Goal: Task Accomplishment & Management: Complete application form

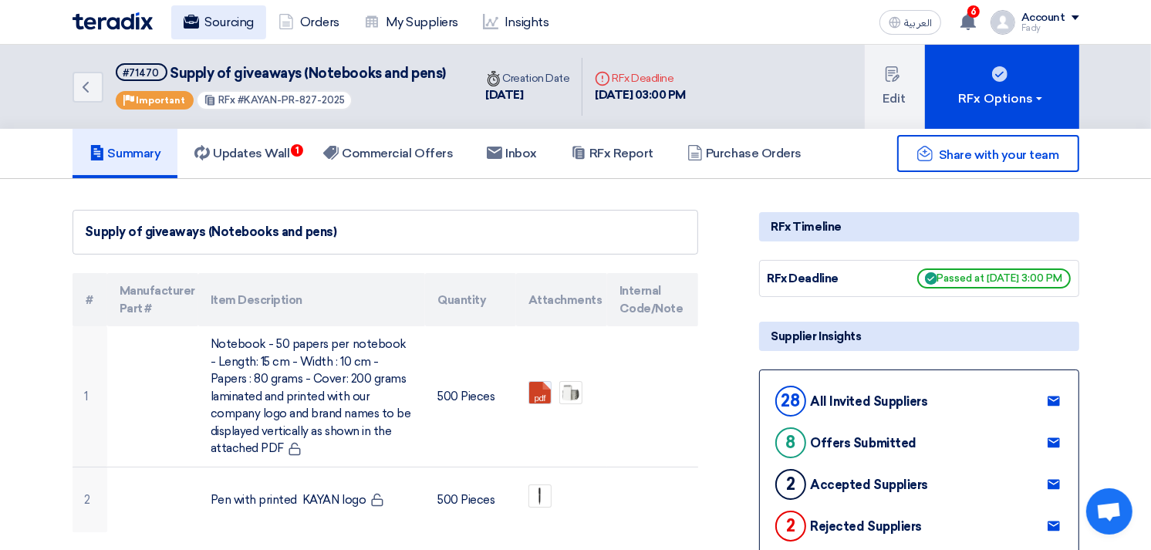
click at [232, 24] on link "Sourcing" at bounding box center [218, 22] width 95 height 34
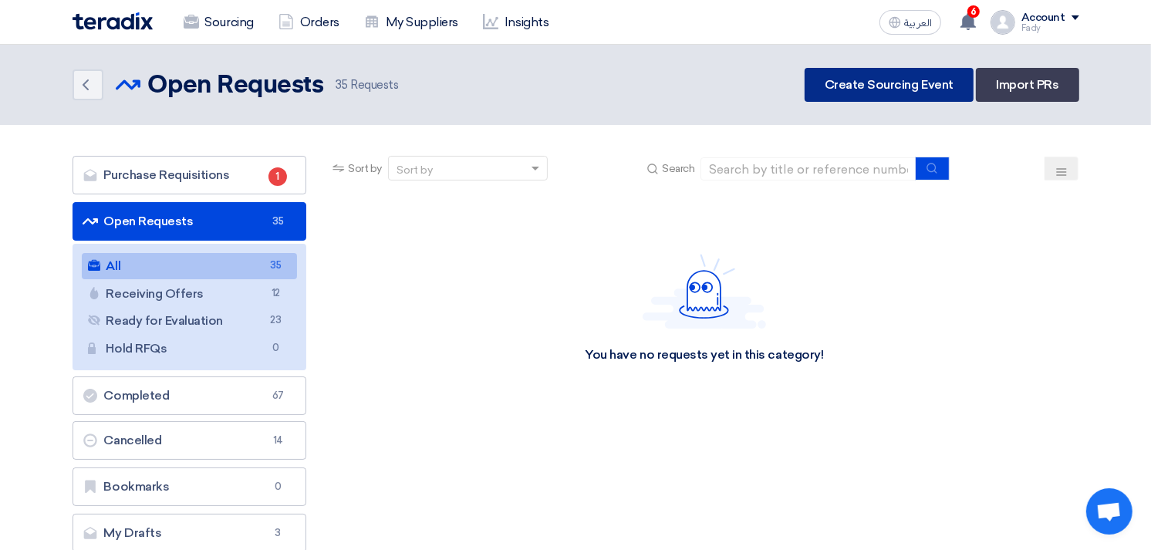
click at [891, 80] on link "Create Sourcing Event" at bounding box center [889, 85] width 169 height 34
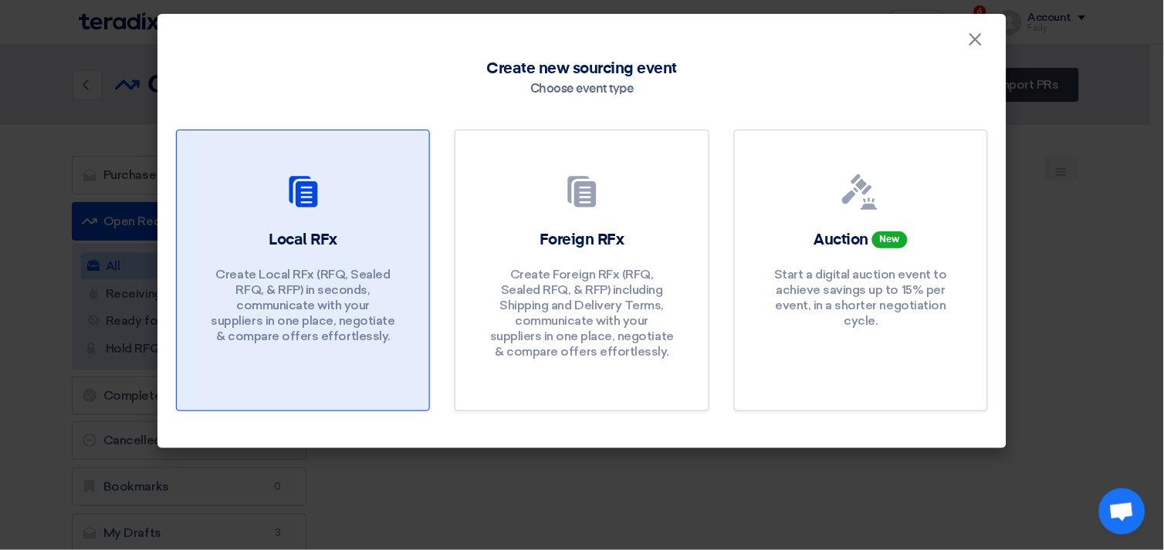
click at [309, 221] on link "Local RFx Create Local RFx (RFQ, Sealed RFQ, & RFP) in seconds, communicate wit…" at bounding box center [303, 271] width 254 height 282
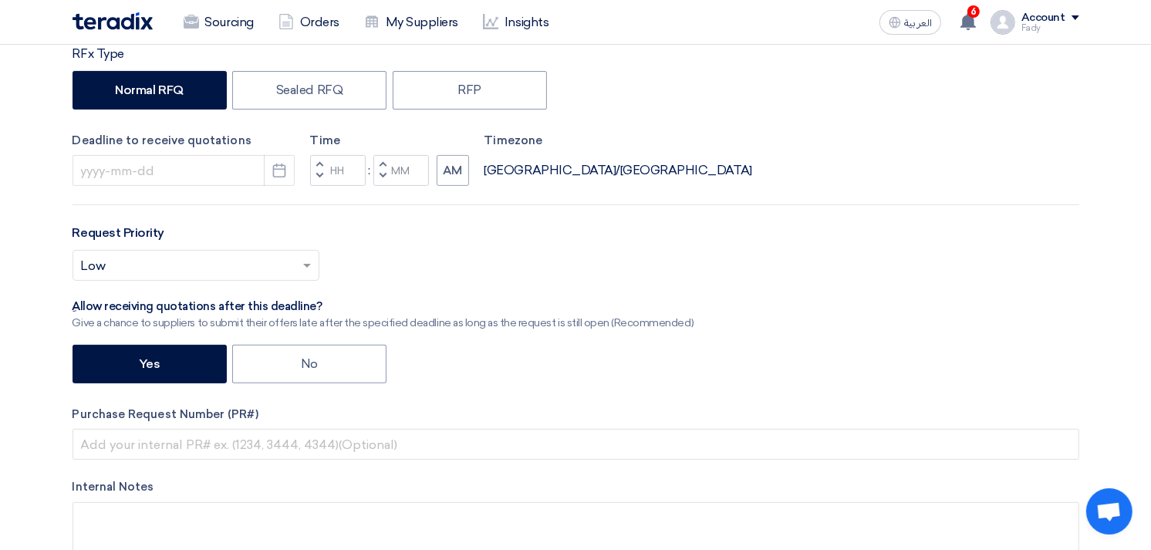
scroll to position [343, 0]
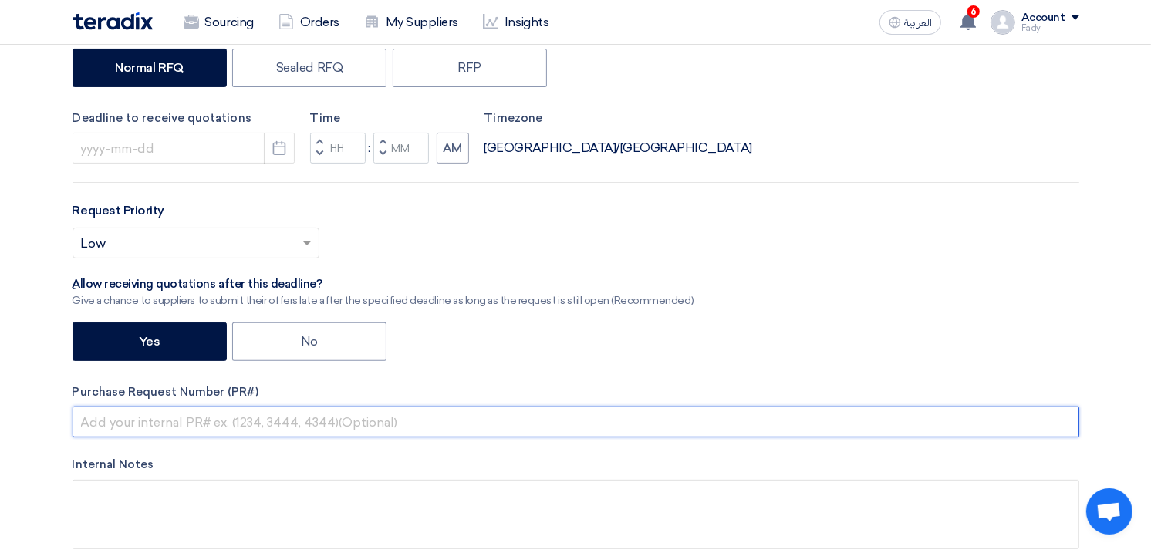
click at [235, 417] on input "text" at bounding box center [576, 422] width 1007 height 31
paste input "KAYAN-PR-849-2025"
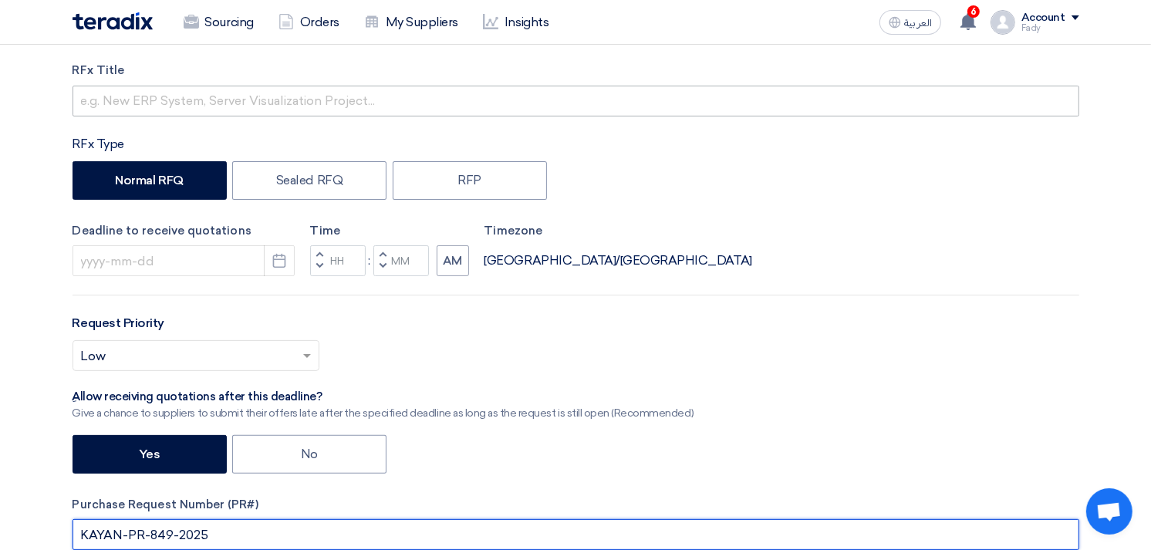
scroll to position [0, 0]
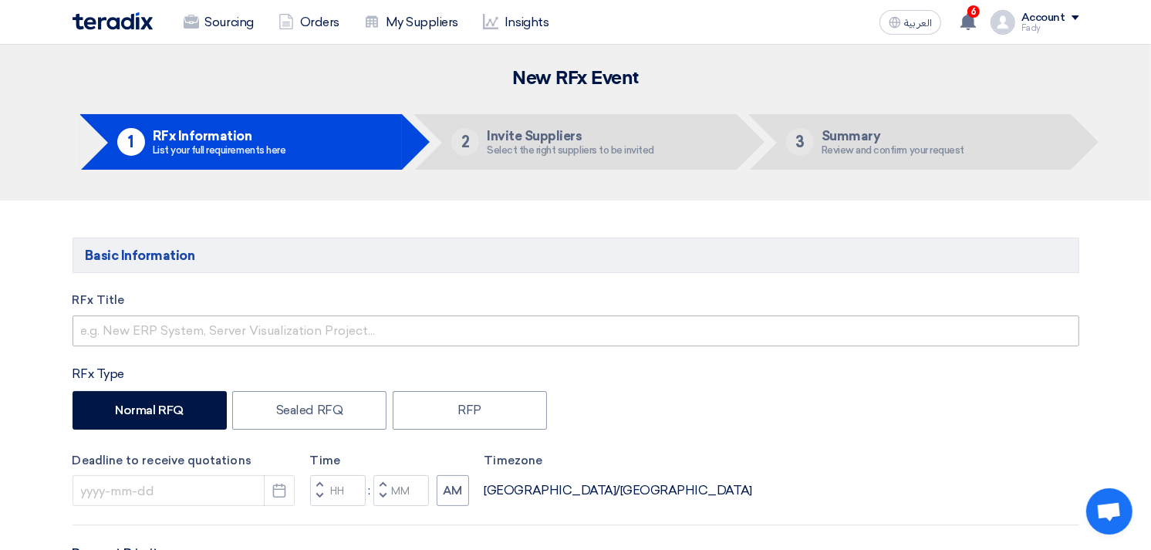
type input "KAYAN-PR-849-2025"
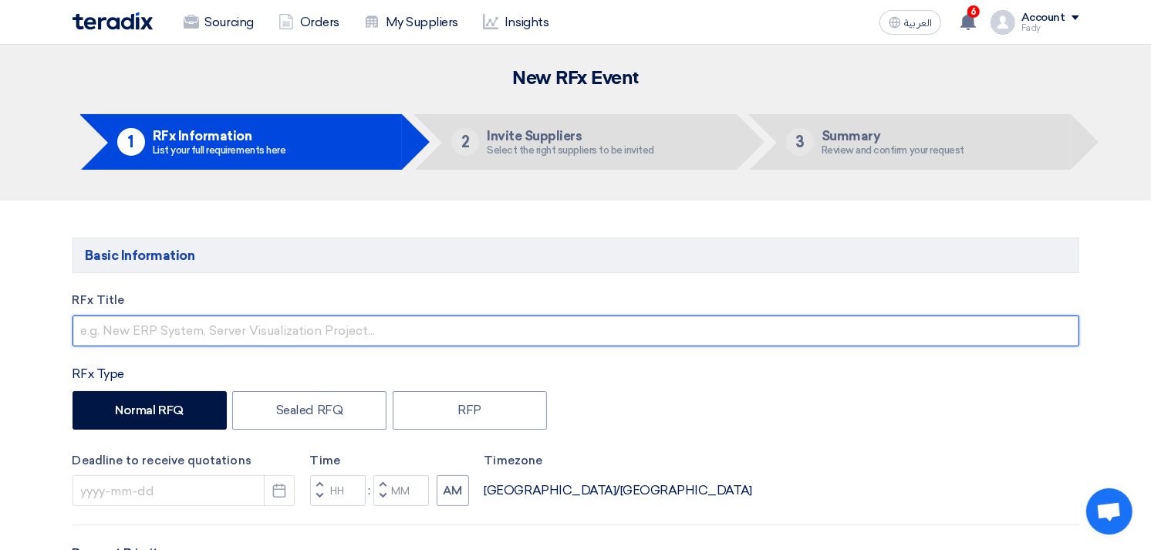
click at [148, 326] on input "text" at bounding box center [576, 331] width 1007 height 31
paste input "Model 250"
type input "Supply of AC packages Model 250 only"
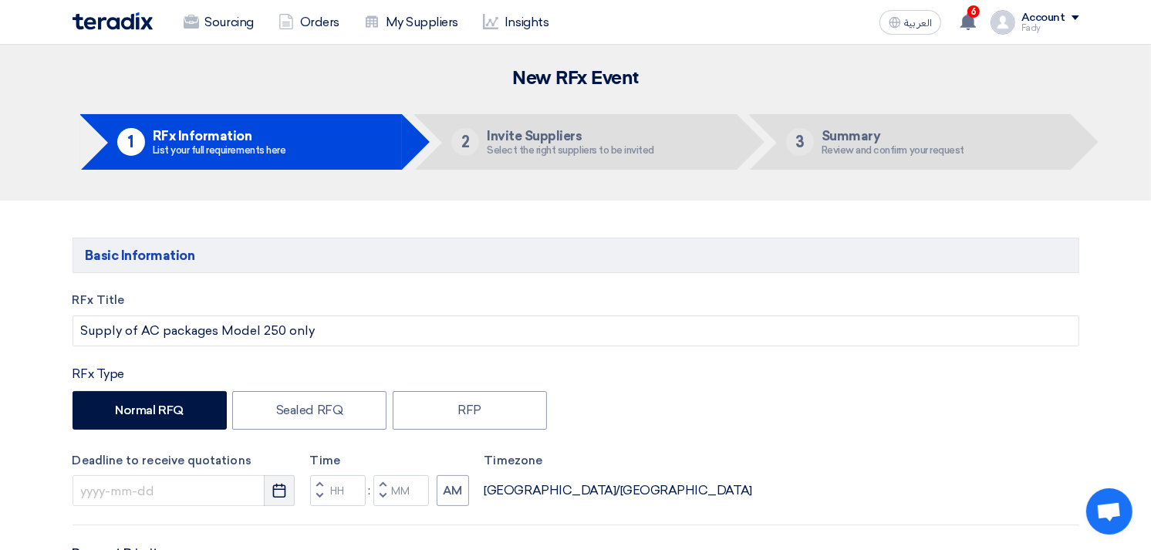
click at [281, 495] on icon "Pick a date" at bounding box center [279, 490] width 15 height 15
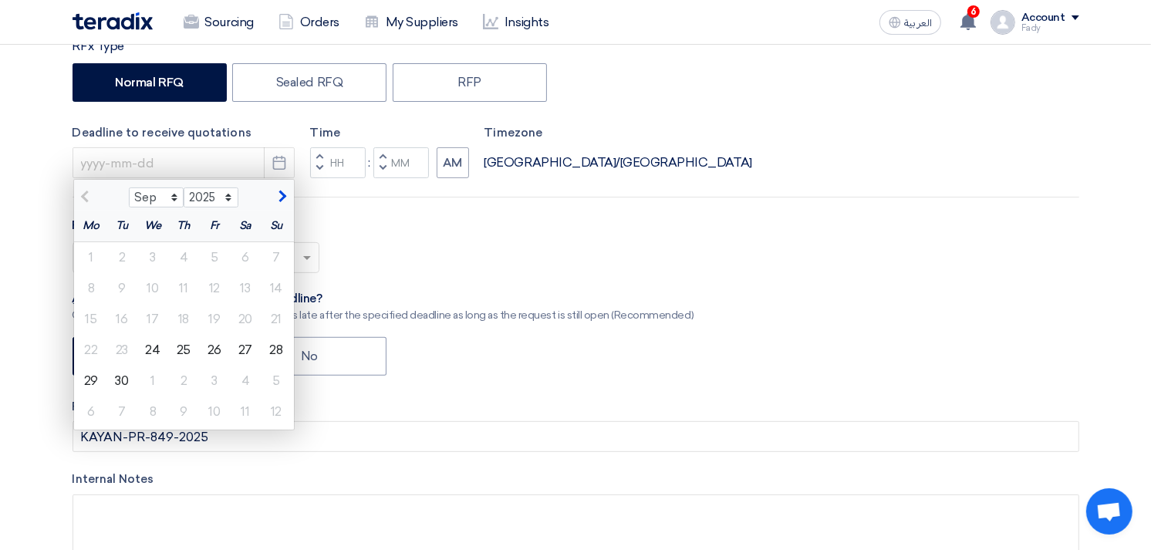
scroll to position [343, 0]
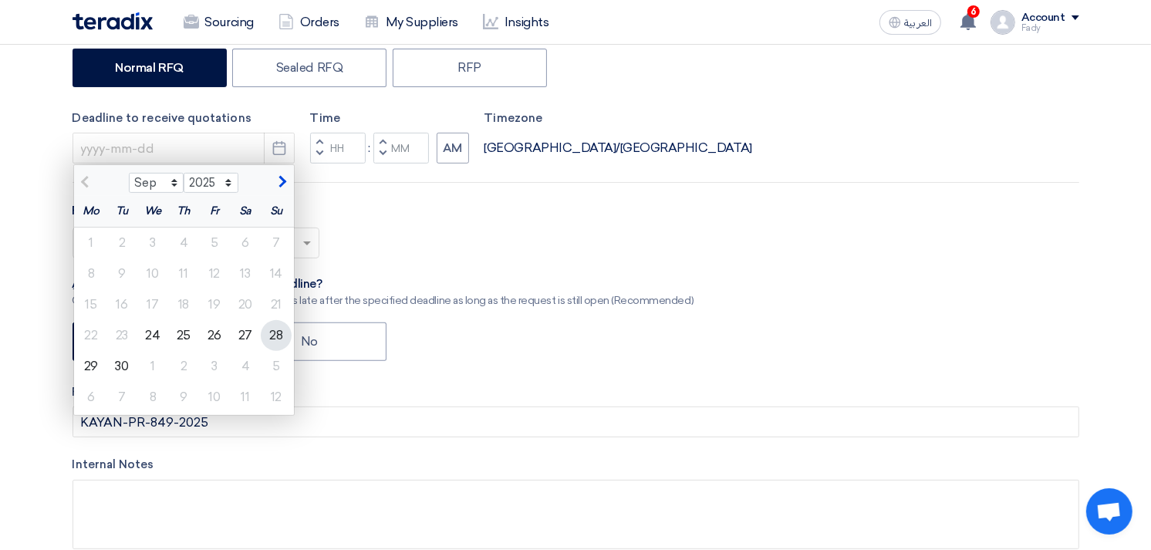
click at [279, 333] on div "28" at bounding box center [276, 335] width 31 height 31
type input "9/28/2025"
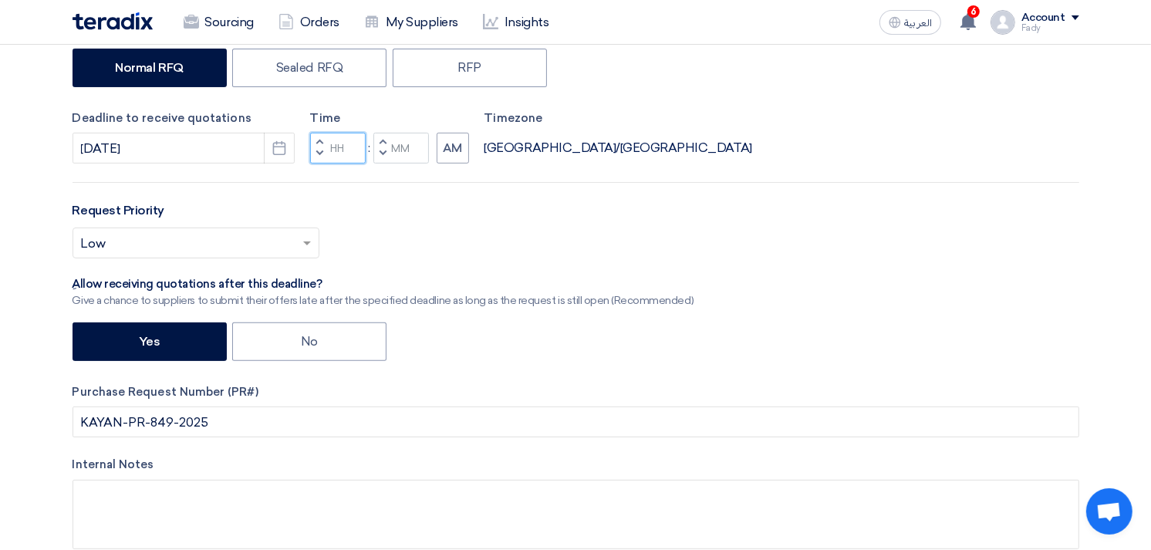
click at [349, 145] on input "Hours" at bounding box center [338, 148] width 56 height 31
click at [337, 149] on input "03" at bounding box center [338, 148] width 56 height 31
type input "05"
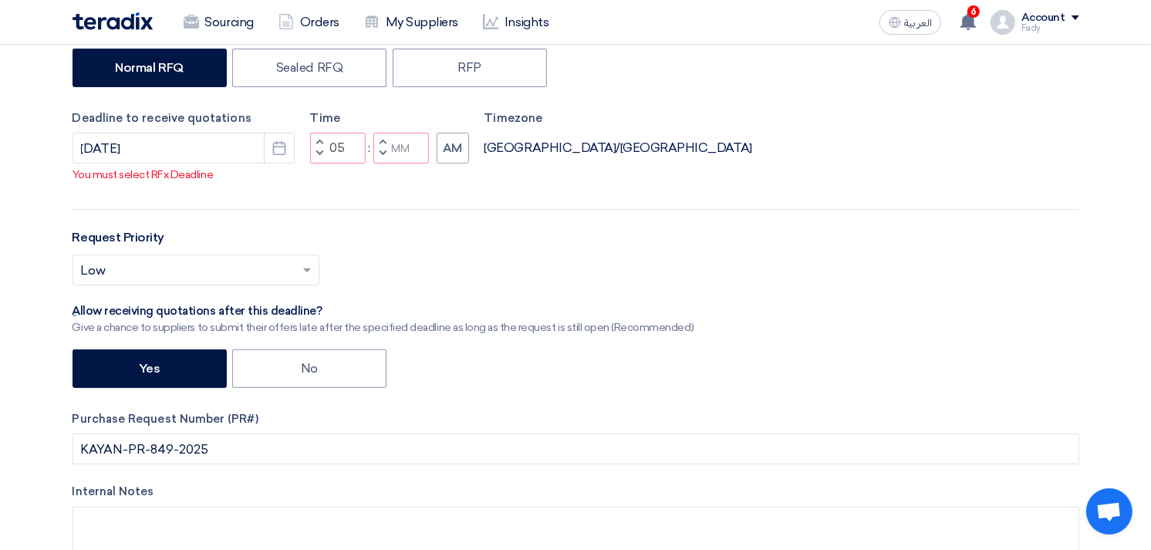
click at [389, 144] on div "Time Increment hours 05 Decrement hours : Increment minutes Decrement minutes AM" at bounding box center [389, 137] width 159 height 55
click at [398, 157] on input "Minutes" at bounding box center [401, 148] width 56 height 31
type input "00"
click at [446, 166] on div "RFx Title Supply of AC packages Model 250 only RFx Type Normal RFQ Sealed RFQ R…" at bounding box center [576, 274] width 1030 height 651
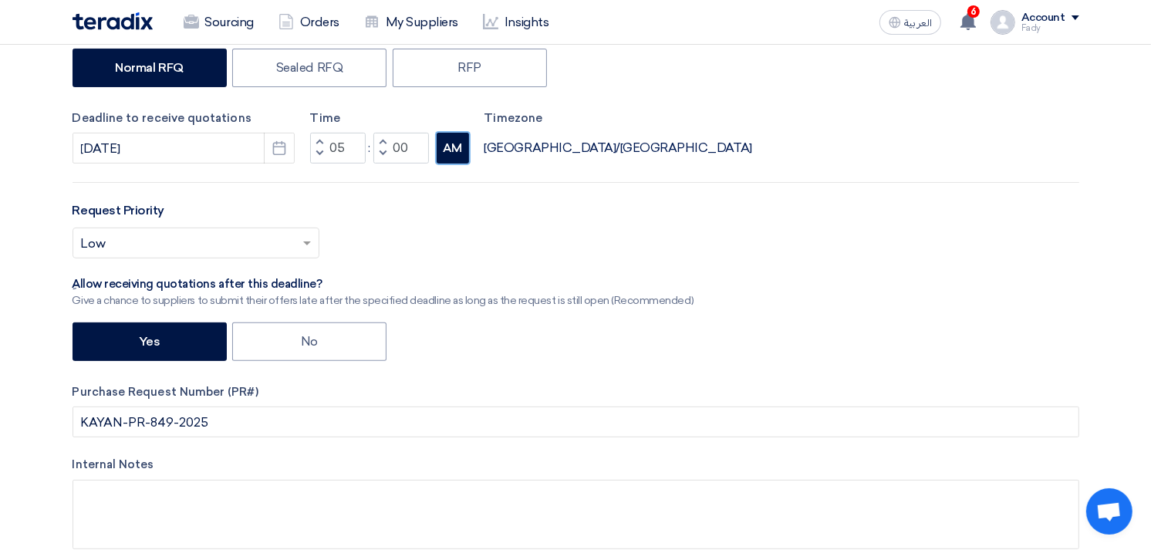
click at [448, 154] on button "AM" at bounding box center [453, 148] width 32 height 31
click at [253, 237] on input "text" at bounding box center [188, 244] width 215 height 25
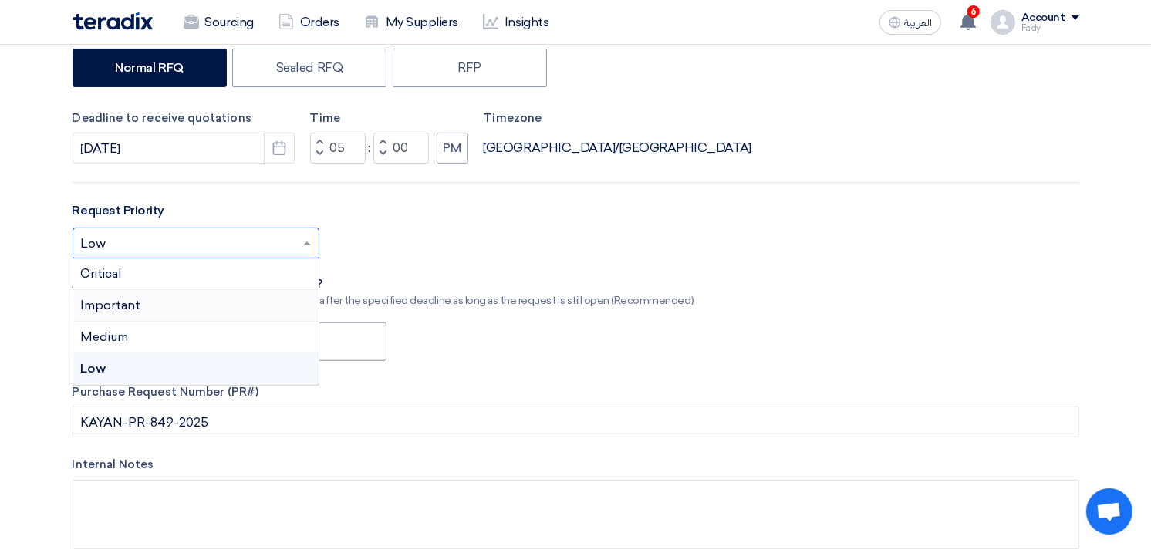
click at [152, 304] on div "Important" at bounding box center [195, 306] width 245 height 32
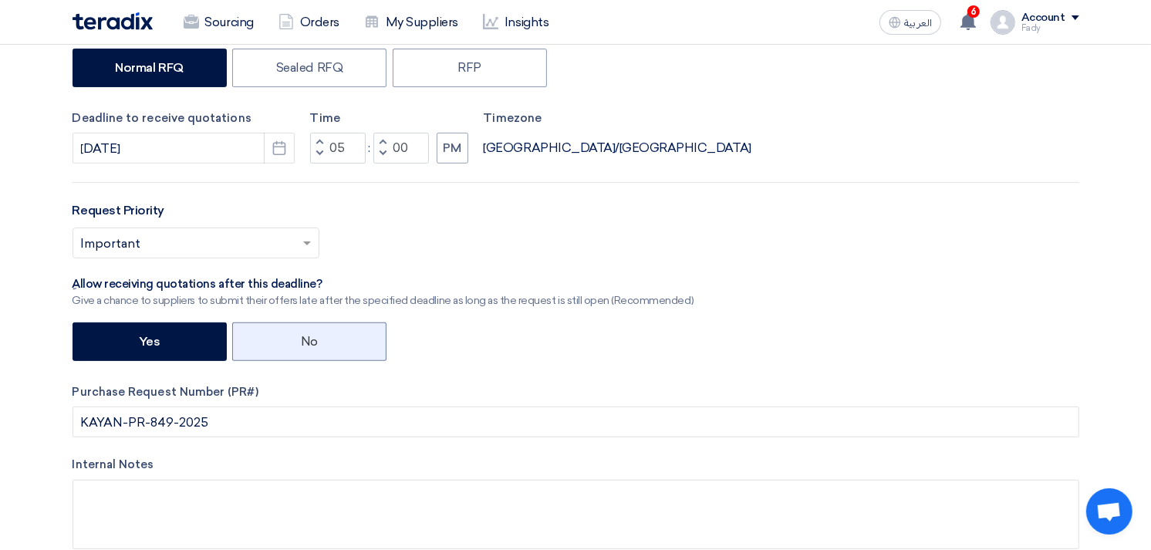
drag, startPoint x: 294, startPoint y: 340, endPoint x: 299, endPoint y: 330, distance: 10.7
click at [293, 340] on label "No" at bounding box center [309, 342] width 154 height 39
click at [301, 340] on input "No" at bounding box center [306, 341] width 10 height 10
radio input "true"
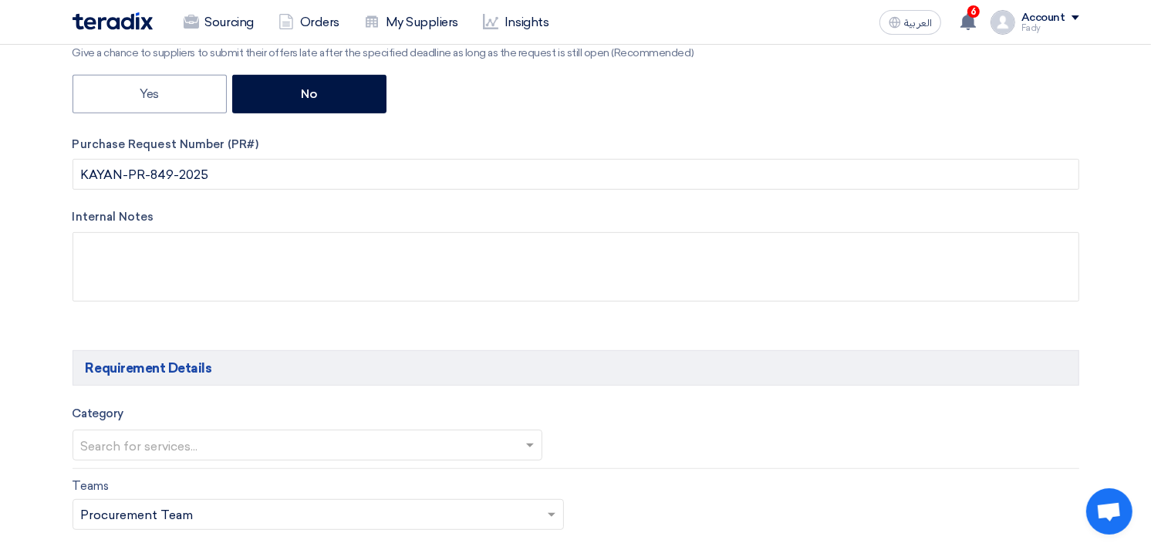
scroll to position [600, 0]
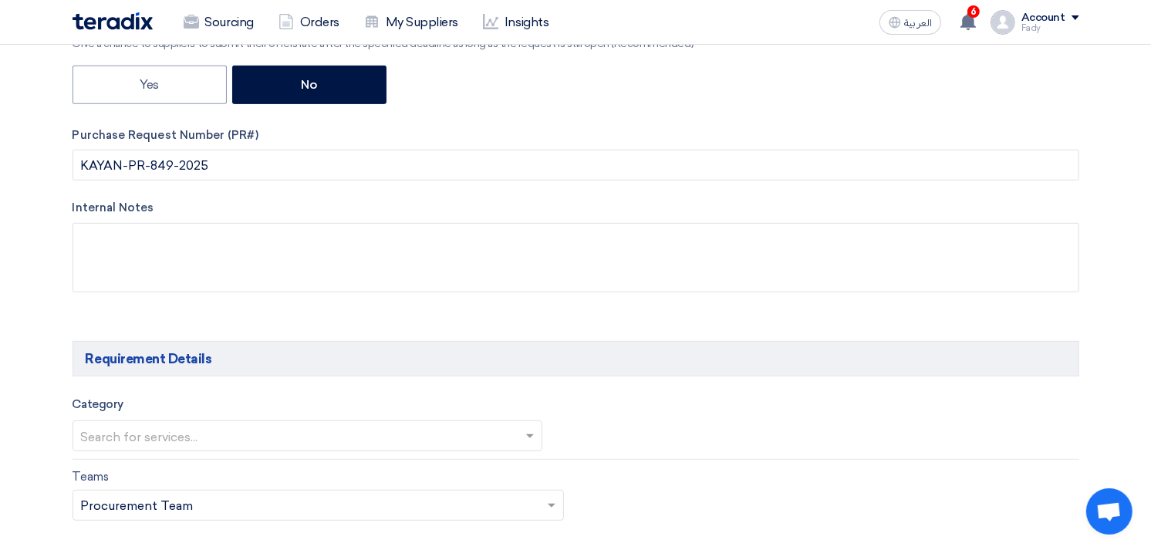
click at [228, 440] on input "text" at bounding box center [300, 437] width 438 height 25
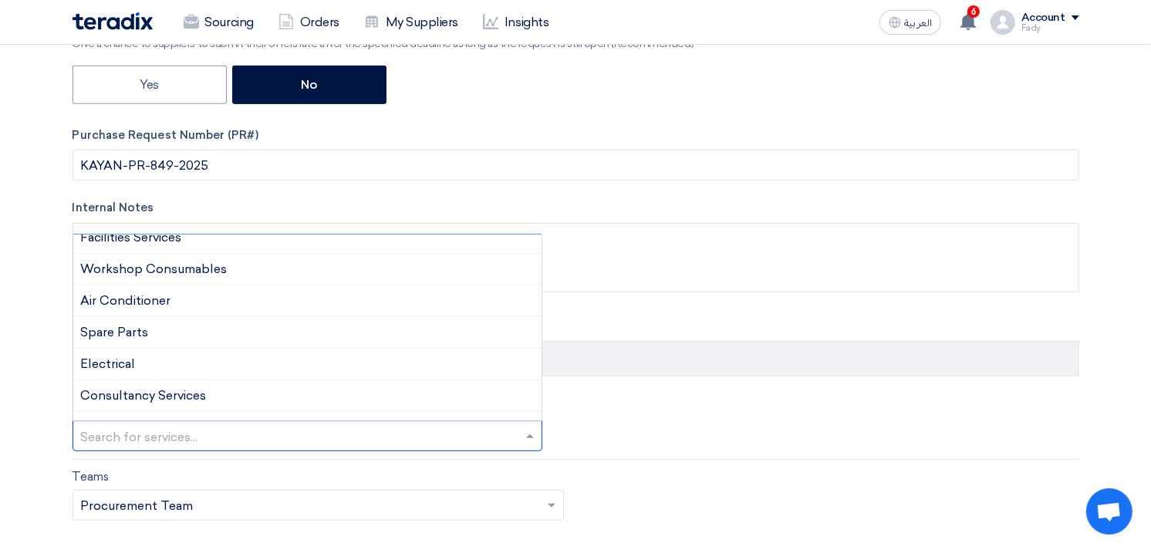
scroll to position [171, 0]
click at [166, 290] on div "Air Conditioner" at bounding box center [307, 301] width 469 height 32
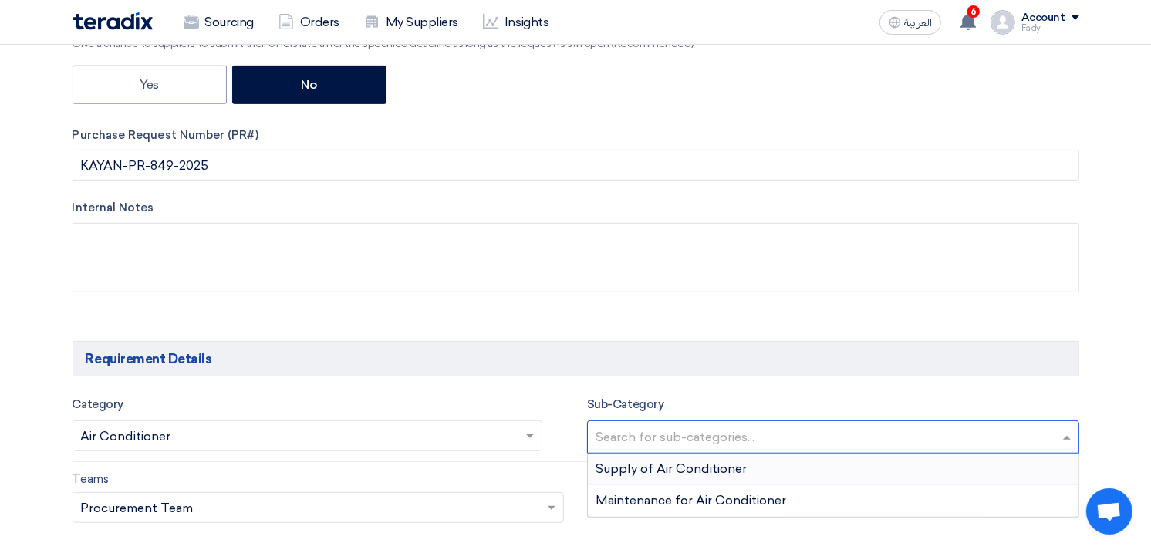
click at [801, 434] on input "text" at bounding box center [835, 438] width 479 height 25
click at [718, 475] on span "Supply of Air Conditioner" at bounding box center [671, 468] width 151 height 15
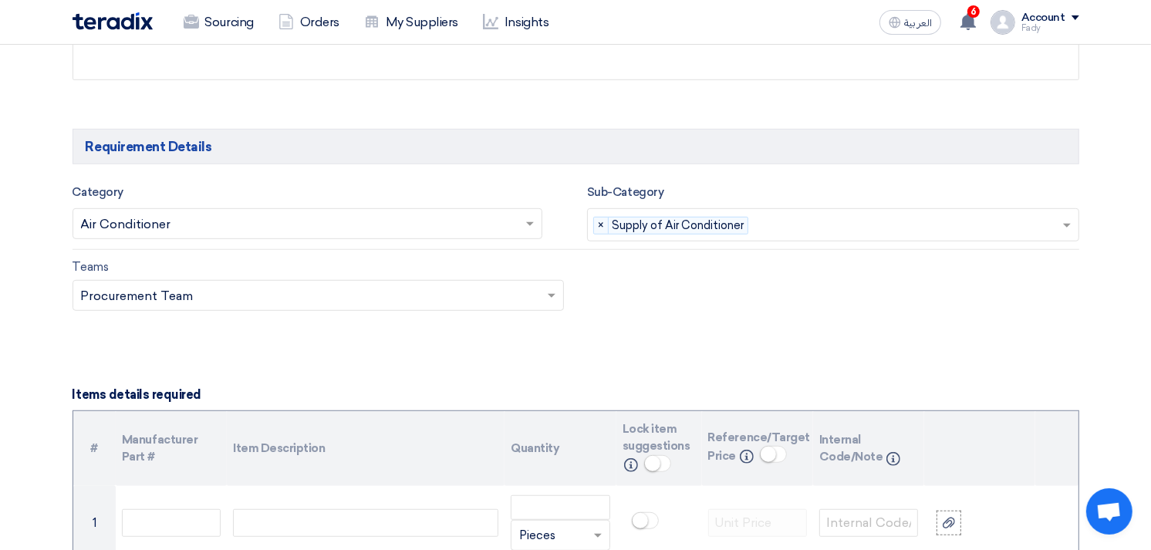
scroll to position [943, 0]
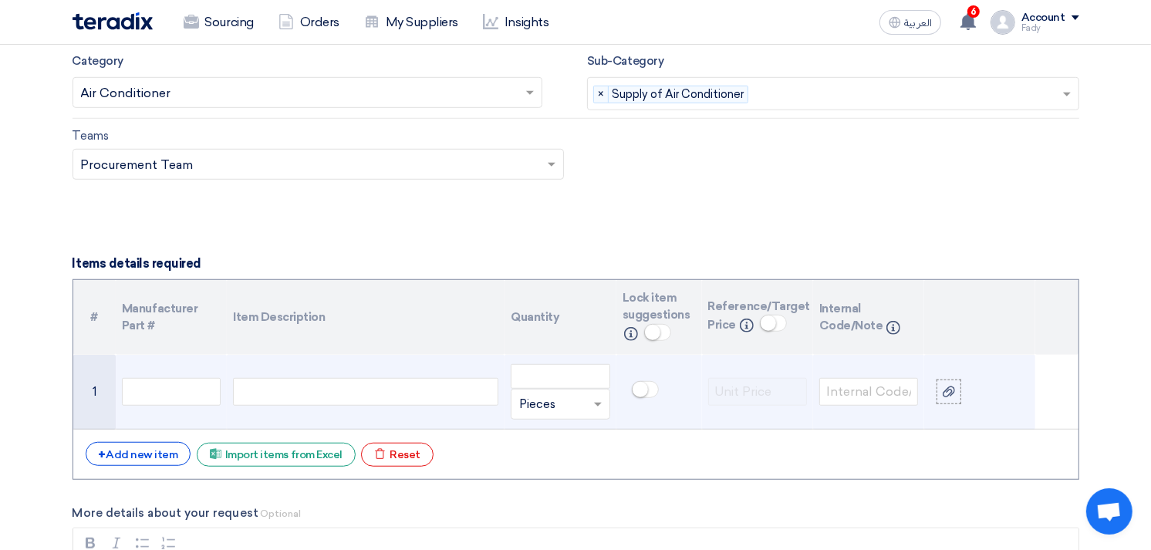
click at [305, 386] on div at bounding box center [365, 392] width 265 height 28
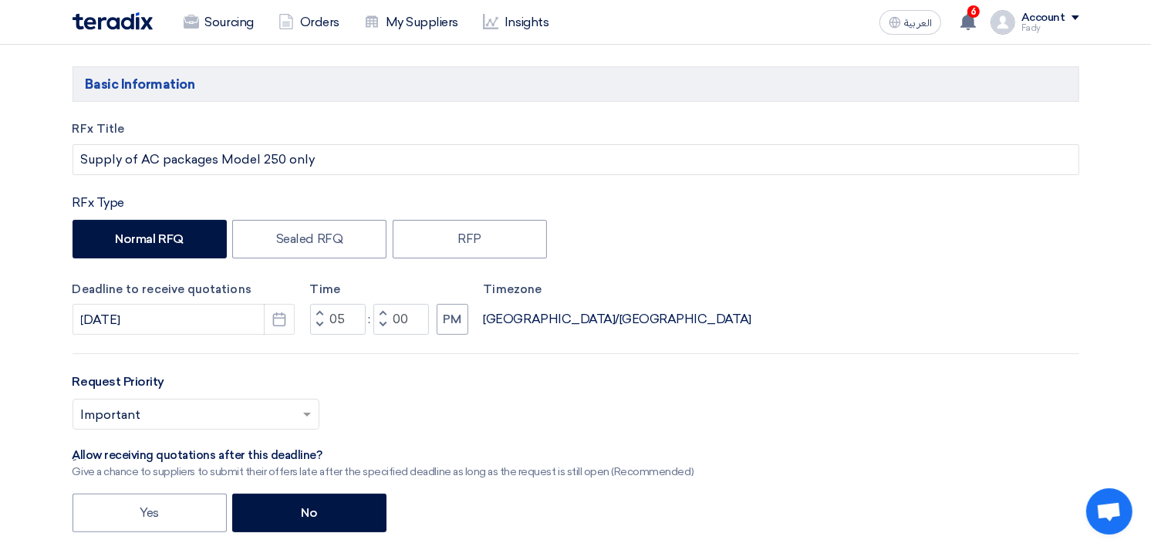
scroll to position [0, 0]
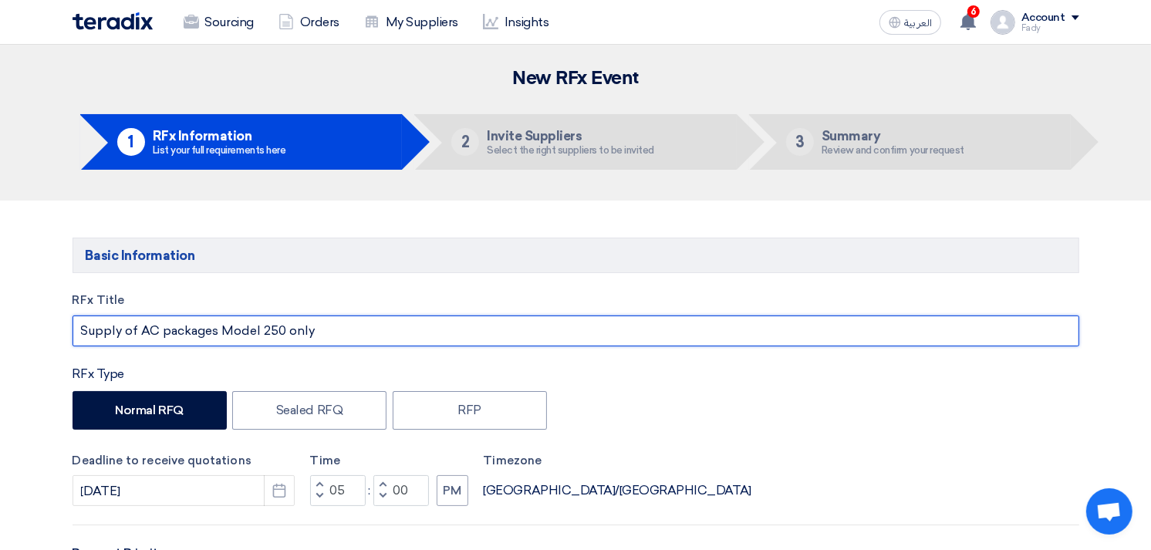
drag, startPoint x: 221, startPoint y: 334, endPoint x: 335, endPoint y: 350, distance: 115.2
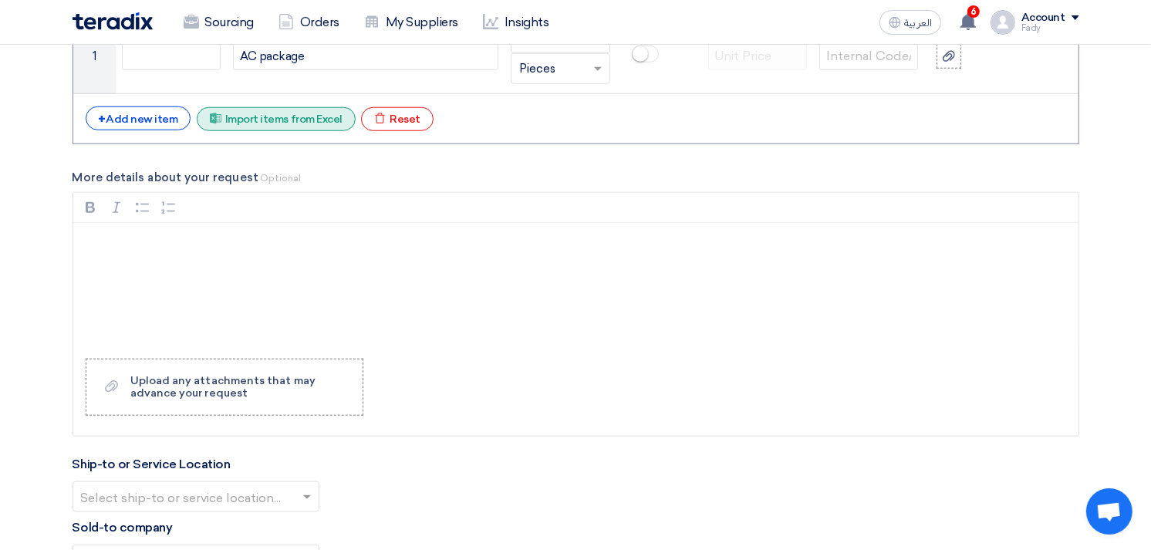
scroll to position [1114, 0]
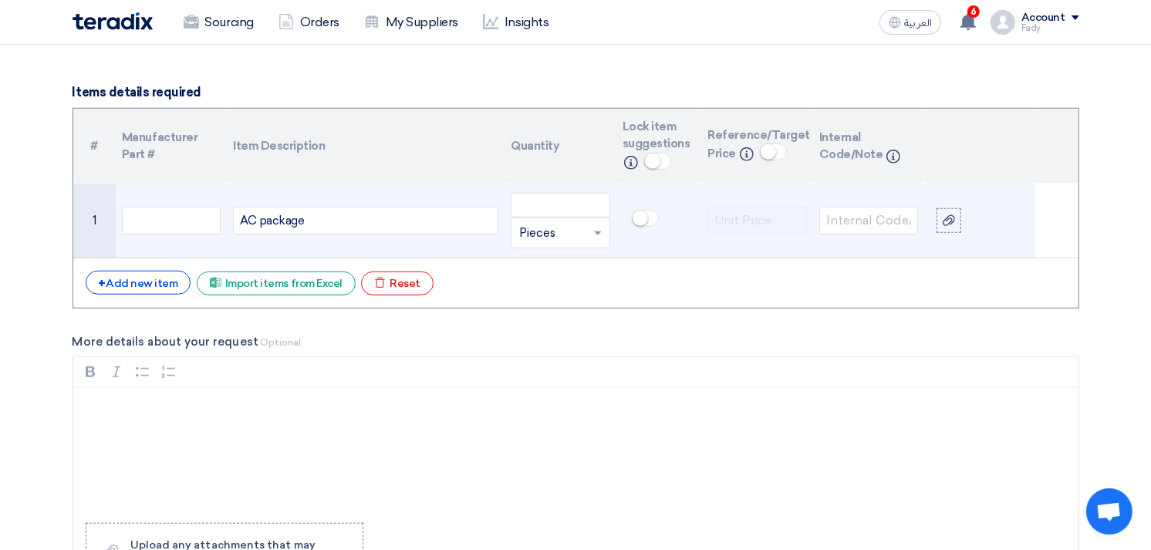
click at [335, 221] on div "AC package" at bounding box center [365, 221] width 265 height 28
click at [566, 201] on input "number" at bounding box center [560, 205] width 99 height 25
click at [400, 212] on div "AC package Model 250 only" at bounding box center [365, 221] width 265 height 28
click at [242, 219] on div "AC package Model 250 only" at bounding box center [365, 221] width 265 height 28
click at [268, 221] on div "Carrier AC package Model 250 only" at bounding box center [365, 221] width 265 height 28
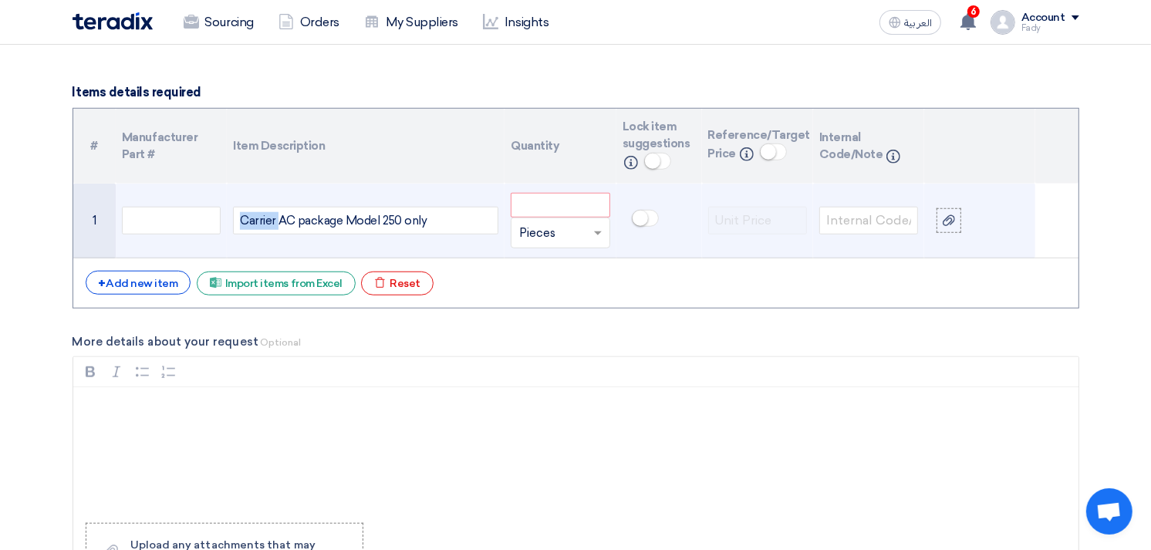
click at [268, 221] on div "Carrier AC package Model 250 only" at bounding box center [365, 221] width 265 height 28
copy div "Carrier"
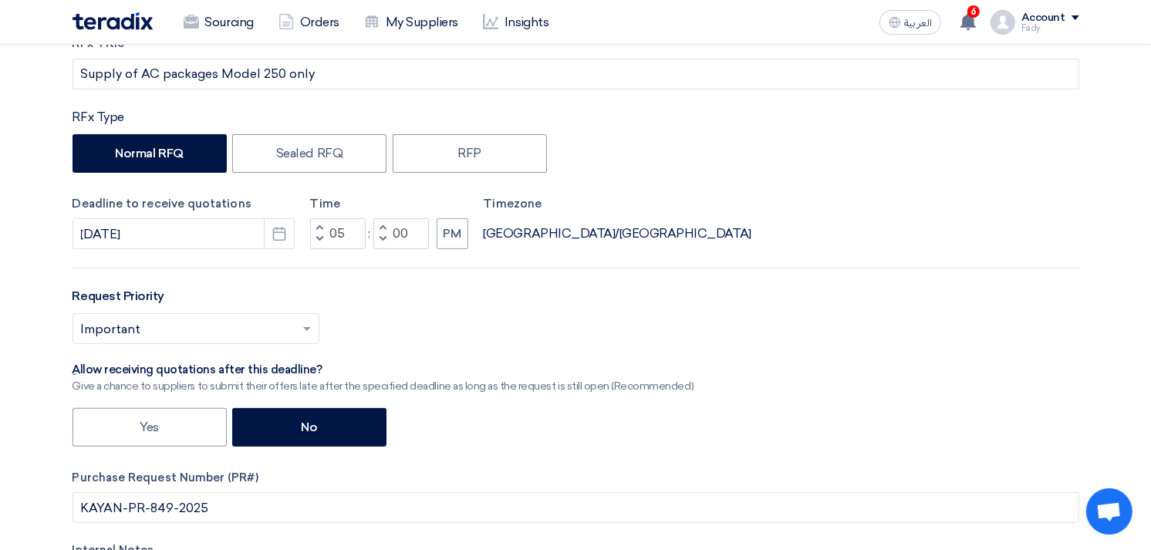
scroll to position [0, 0]
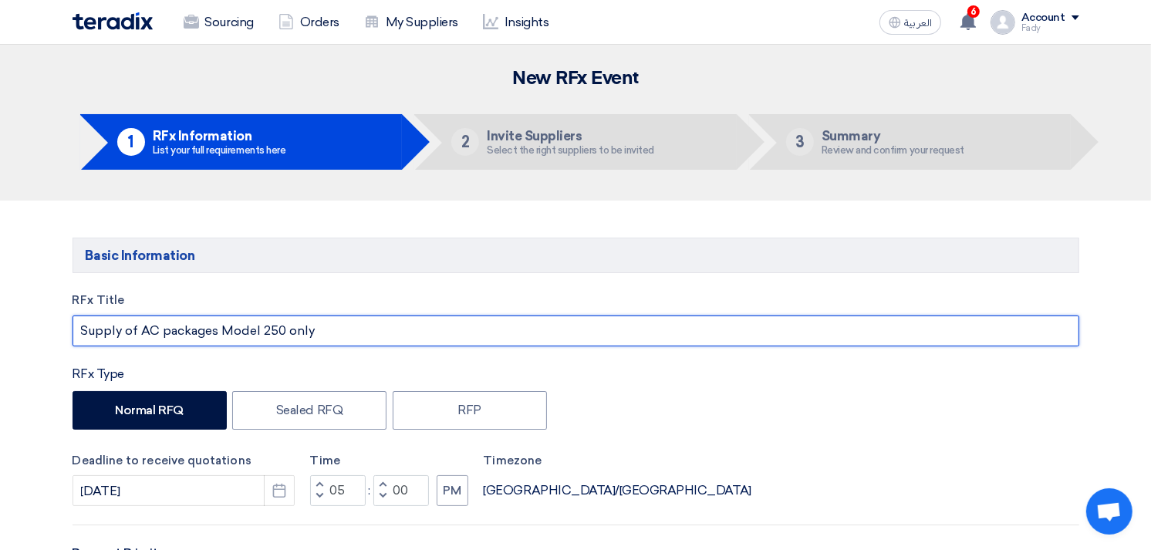
click at [140, 332] on input "Supply of AC packages Model 250 only" at bounding box center [576, 331] width 1007 height 31
paste input "Carrier"
type input "Supply of Carrier AC packages Model 250 only"
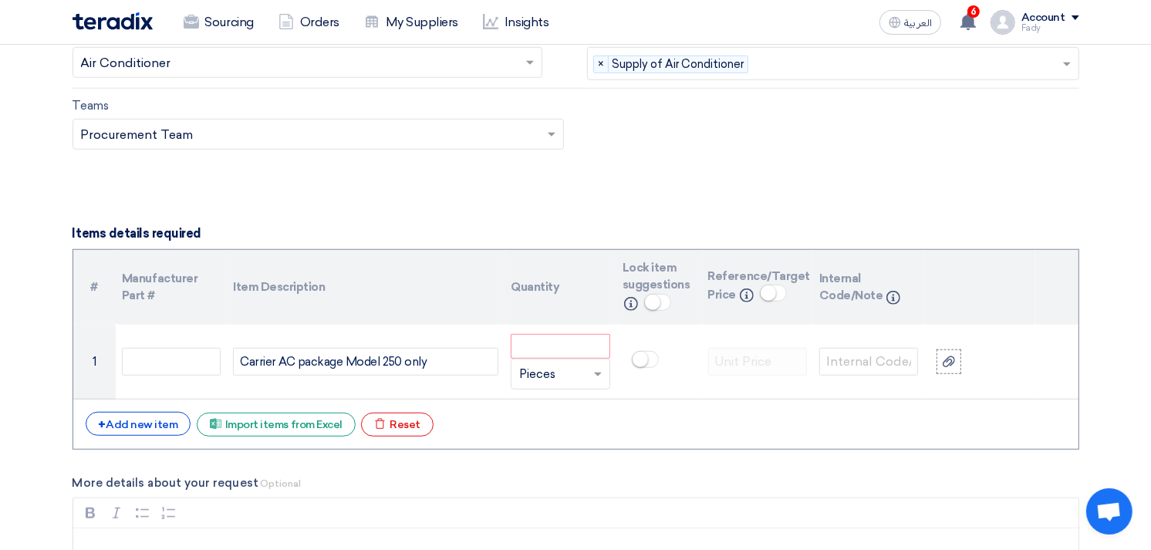
scroll to position [1029, 0]
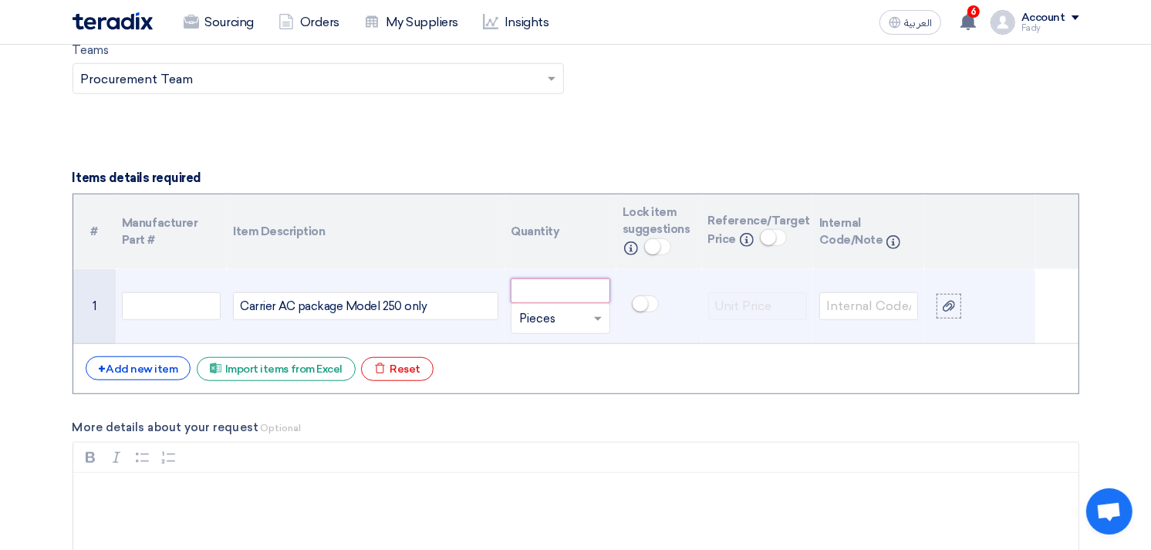
click at [574, 290] on input "number" at bounding box center [560, 291] width 99 height 25
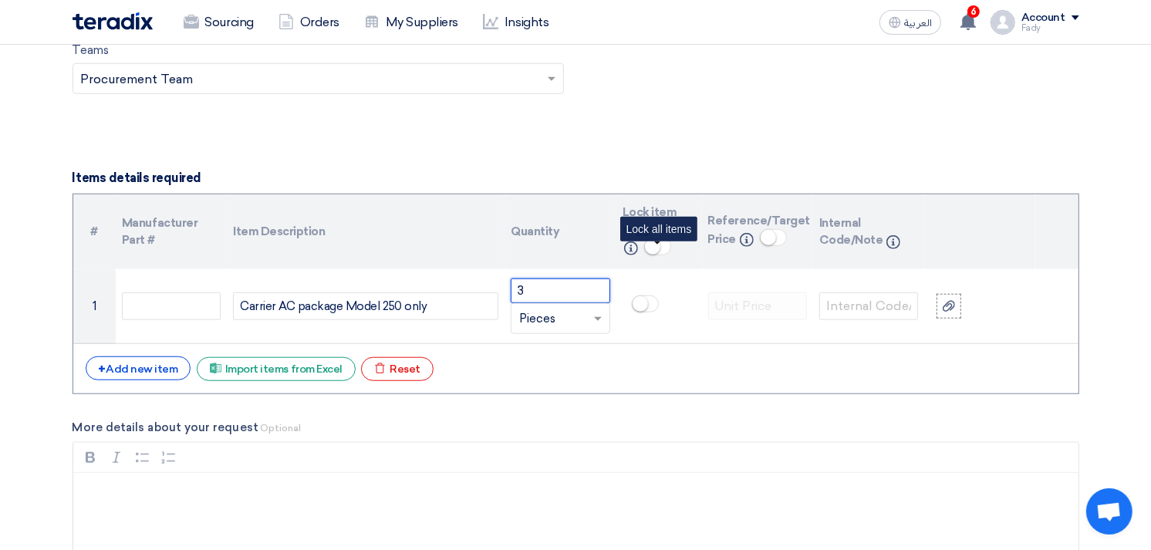
type input "3"
click at [646, 248] on small at bounding box center [652, 246] width 15 height 15
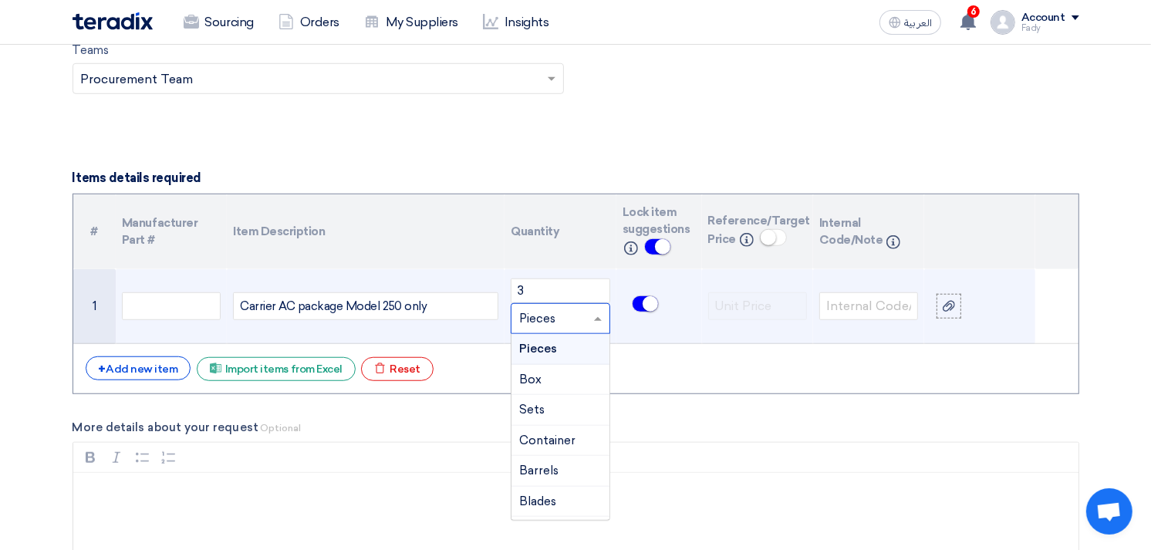
click at [595, 314] on span at bounding box center [599, 319] width 19 height 18
type input "p"
click at [546, 374] on div "Pack" at bounding box center [560, 380] width 97 height 31
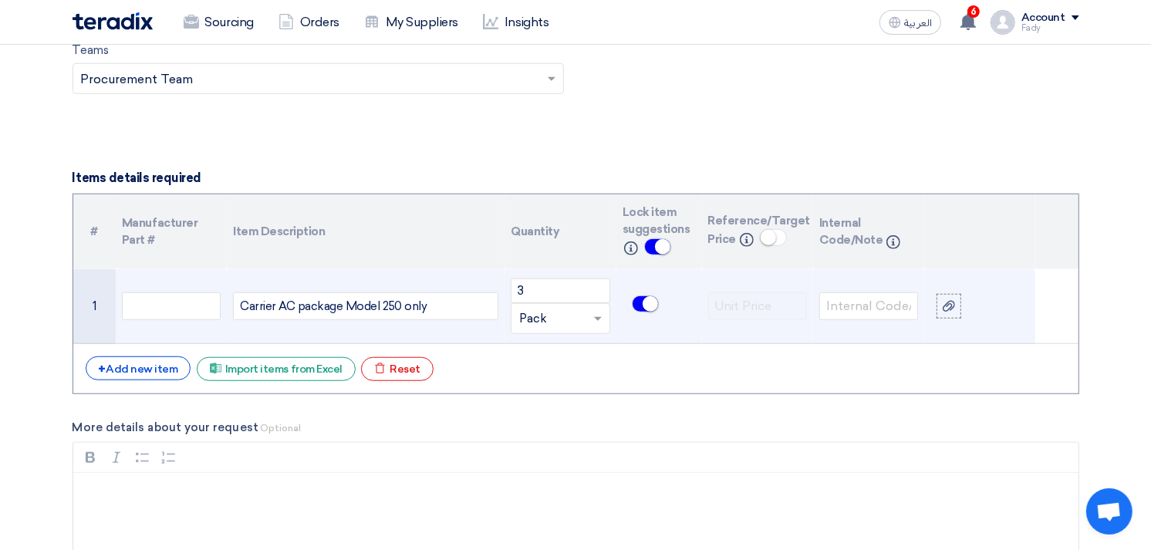
click at [586, 314] on div at bounding box center [560, 318] width 97 height 25
click at [530, 350] on span "Pieces" at bounding box center [537, 349] width 36 height 14
click at [954, 303] on use at bounding box center [949, 306] width 12 height 11
click at [0, 0] on input "file" at bounding box center [0, 0] width 0 height 0
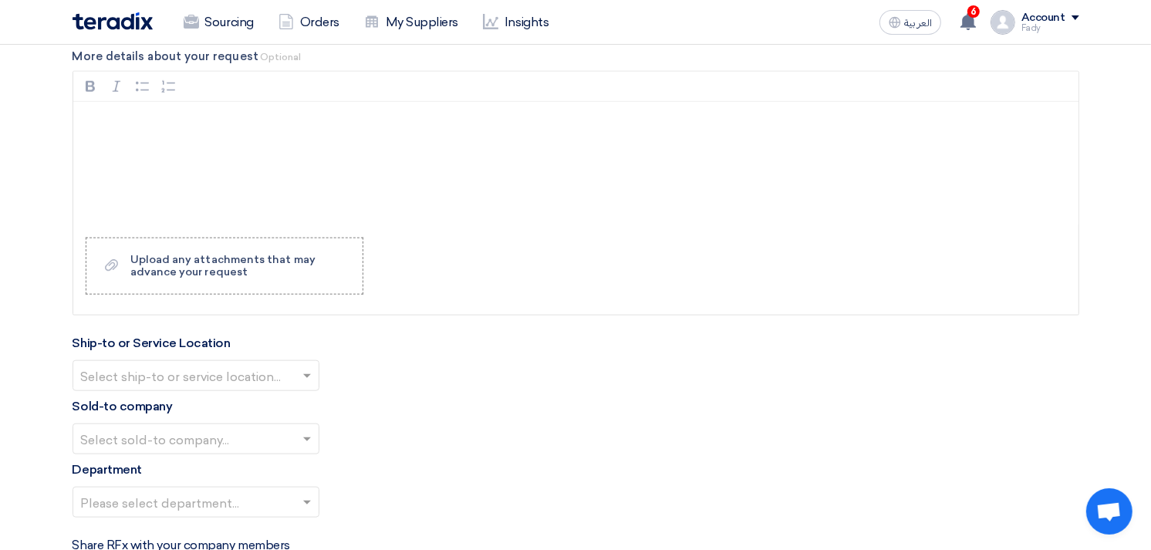
scroll to position [1457, 0]
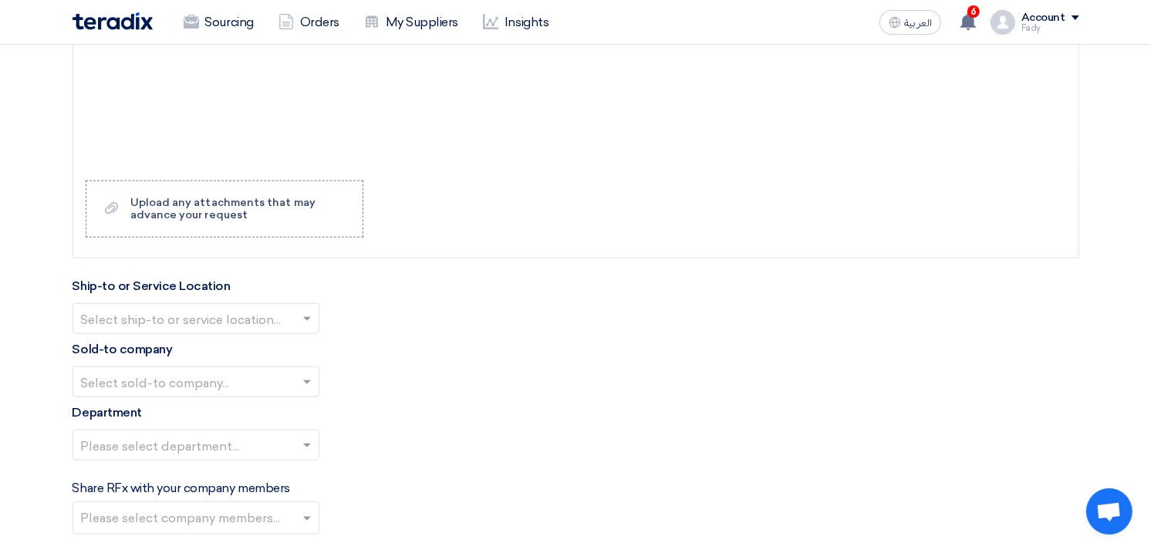
click at [235, 327] on input "text" at bounding box center [188, 320] width 215 height 25
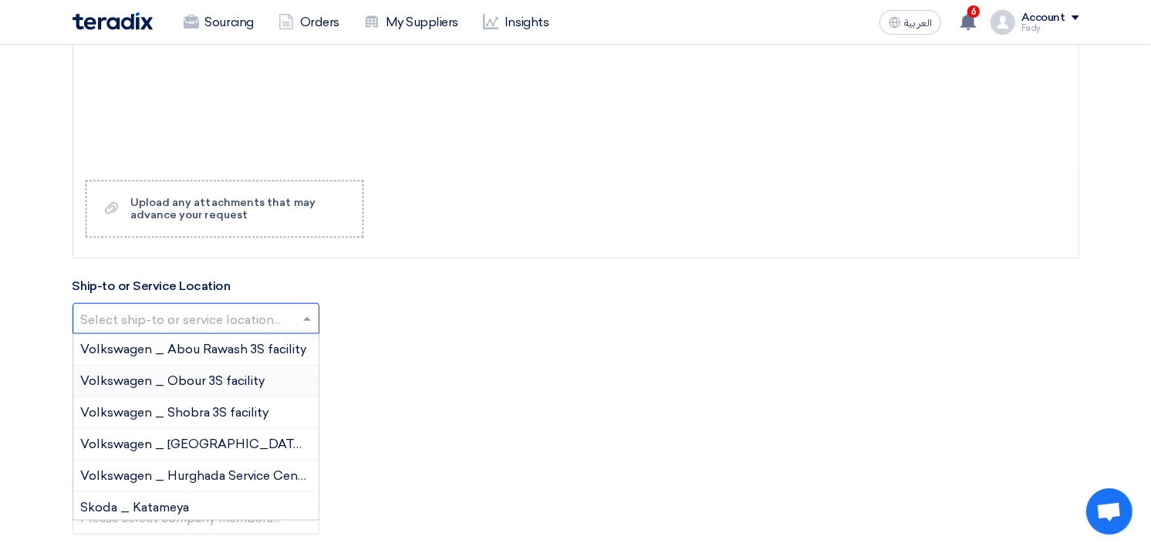
click at [221, 389] on div "Volkswagen _ Obour 3S facility" at bounding box center [195, 382] width 245 height 32
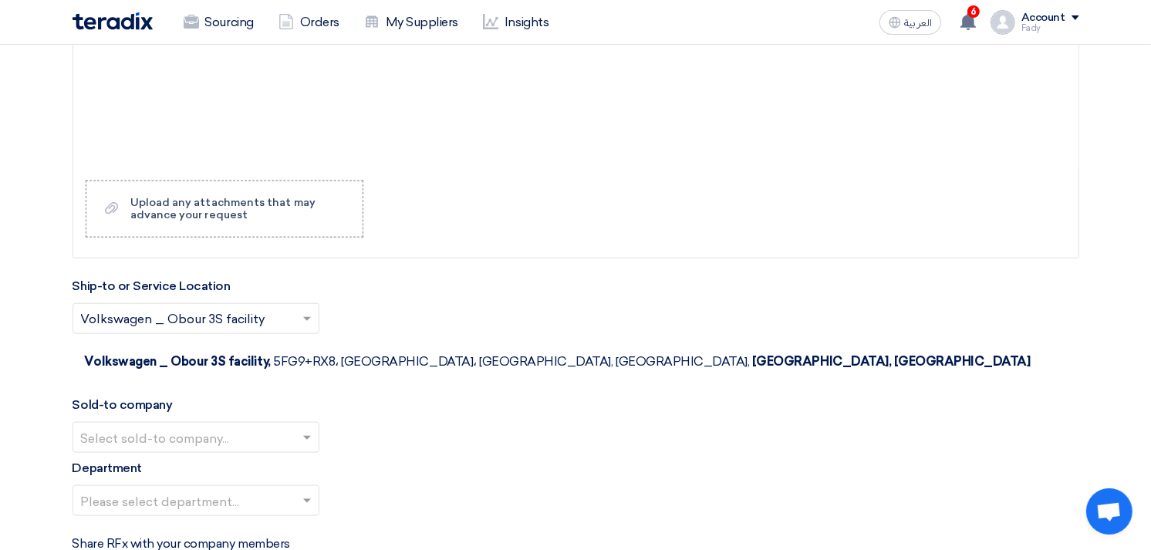
click at [216, 318] on input "text" at bounding box center [188, 320] width 215 height 25
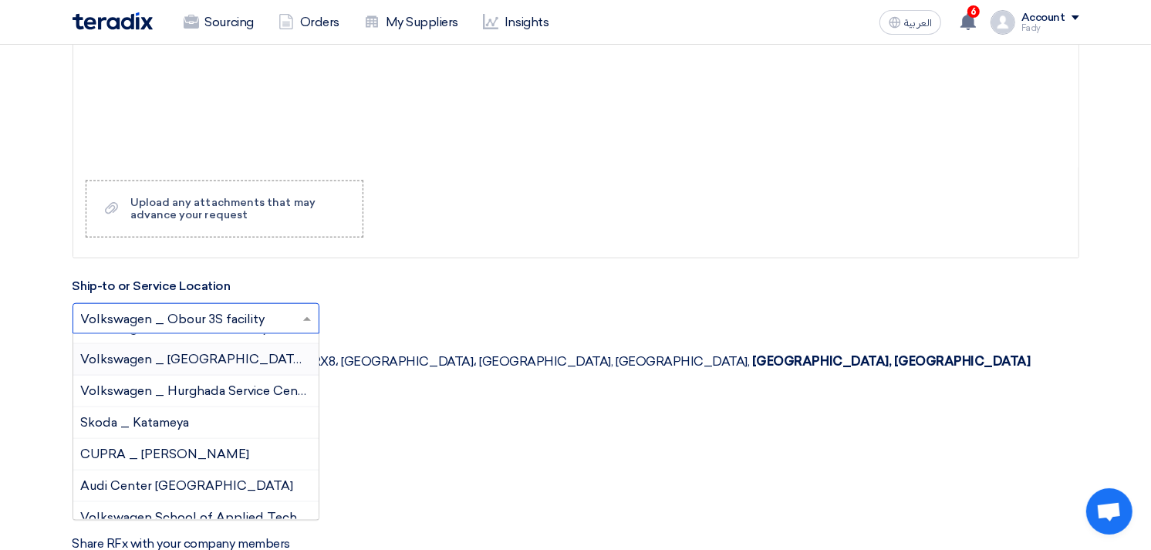
scroll to position [86, 0]
click at [188, 491] on div "Audi Center Cairo" at bounding box center [195, 486] width 245 height 32
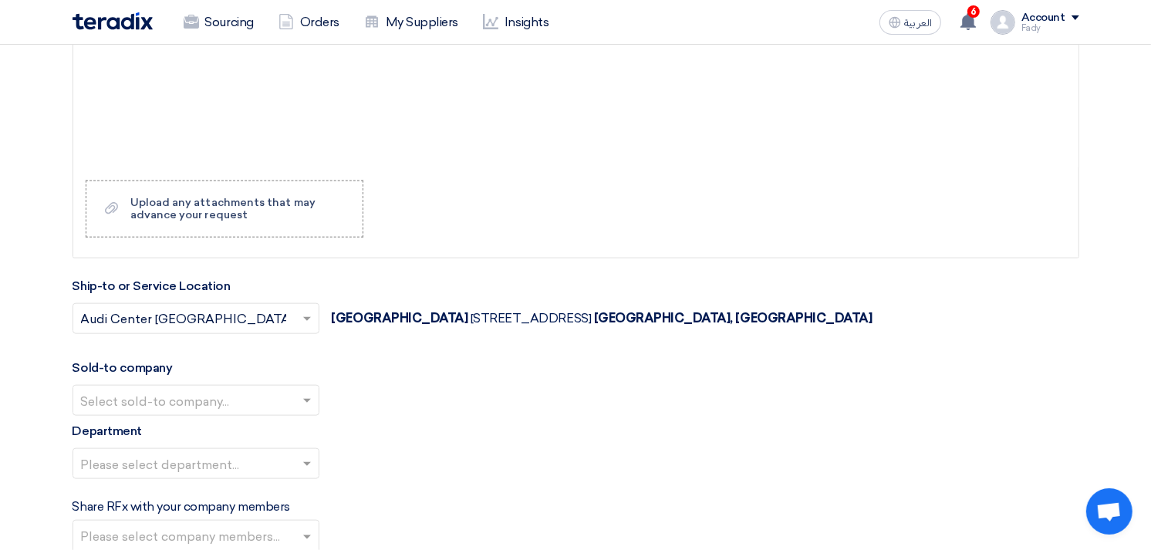
scroll to position [1543, 0]
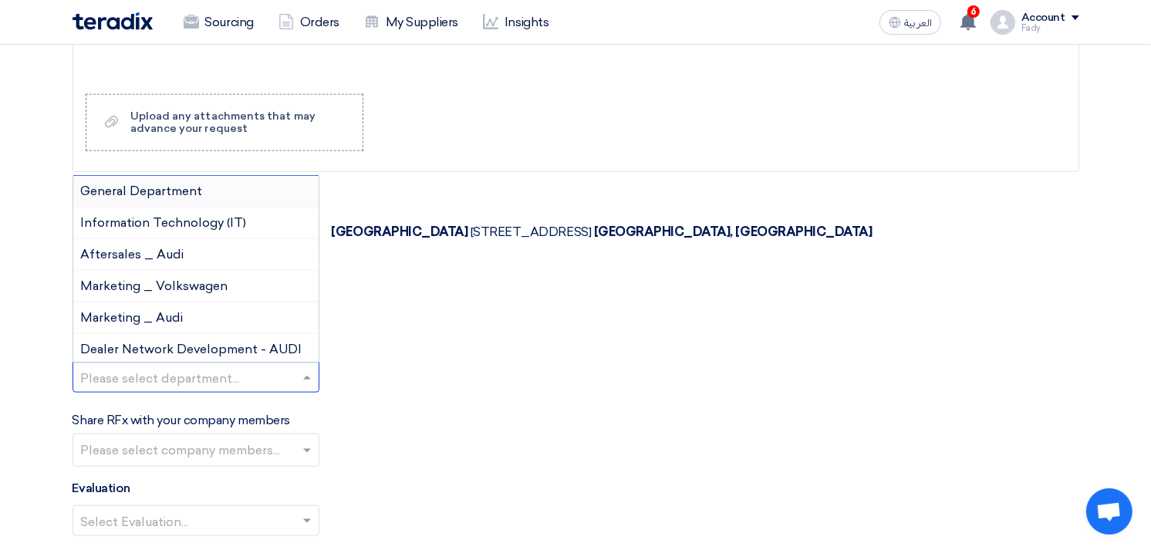
click at [194, 389] on input "text" at bounding box center [188, 379] width 215 height 25
click at [185, 199] on div "General Department" at bounding box center [195, 192] width 245 height 32
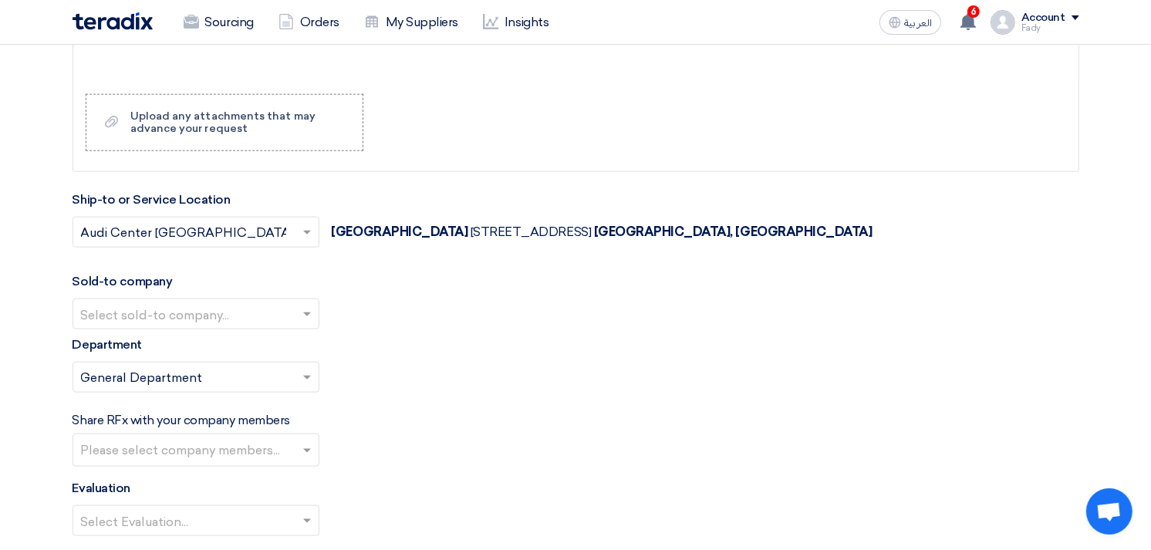
click at [187, 444] on input "text" at bounding box center [198, 451] width 234 height 25
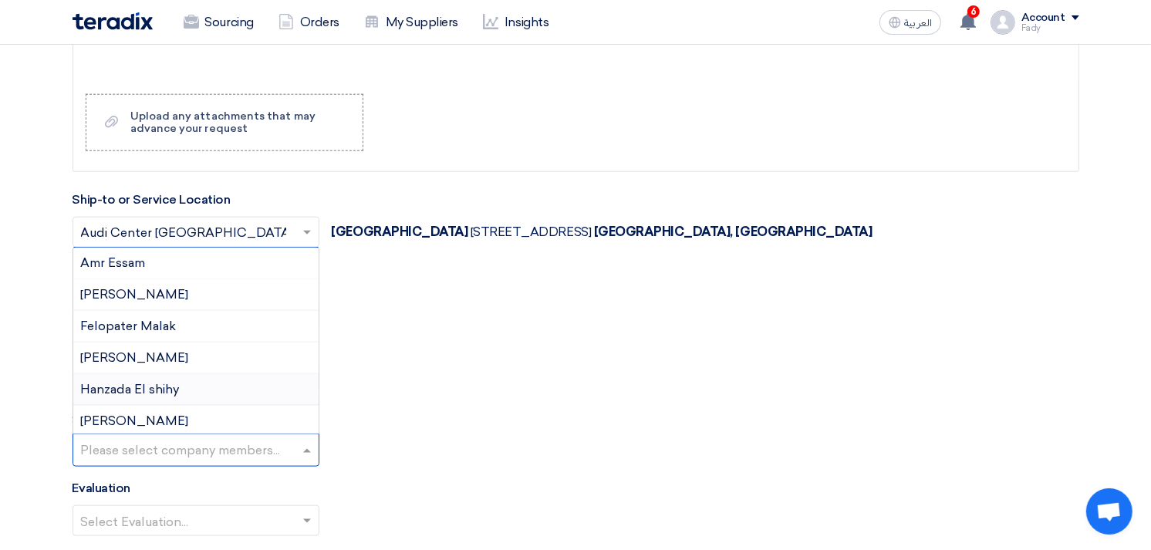
click at [577, 394] on div "Please select department... × General Department ×" at bounding box center [576, 383] width 1007 height 43
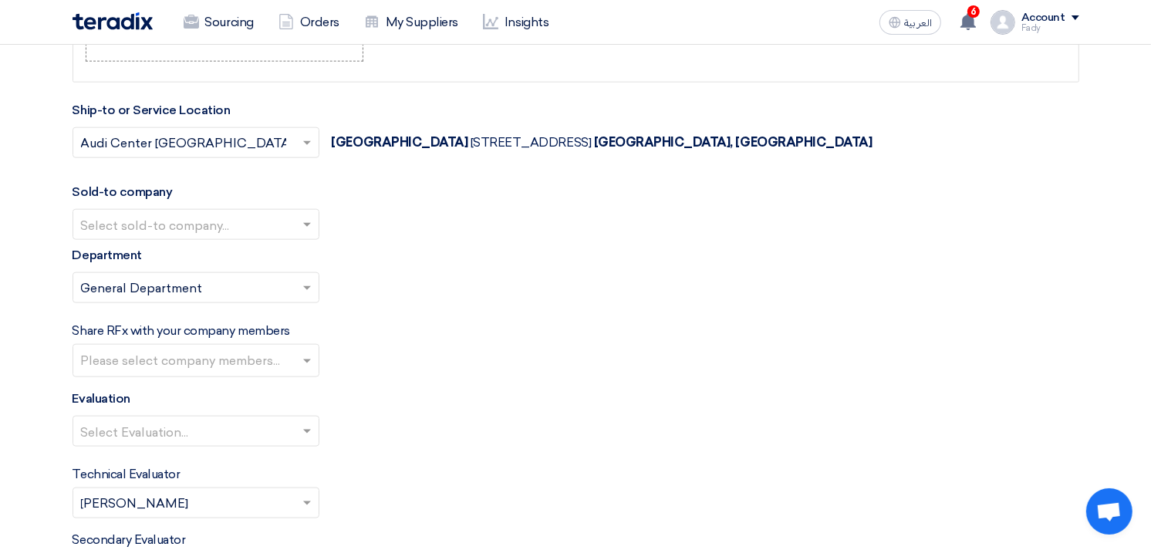
scroll to position [1715, 0]
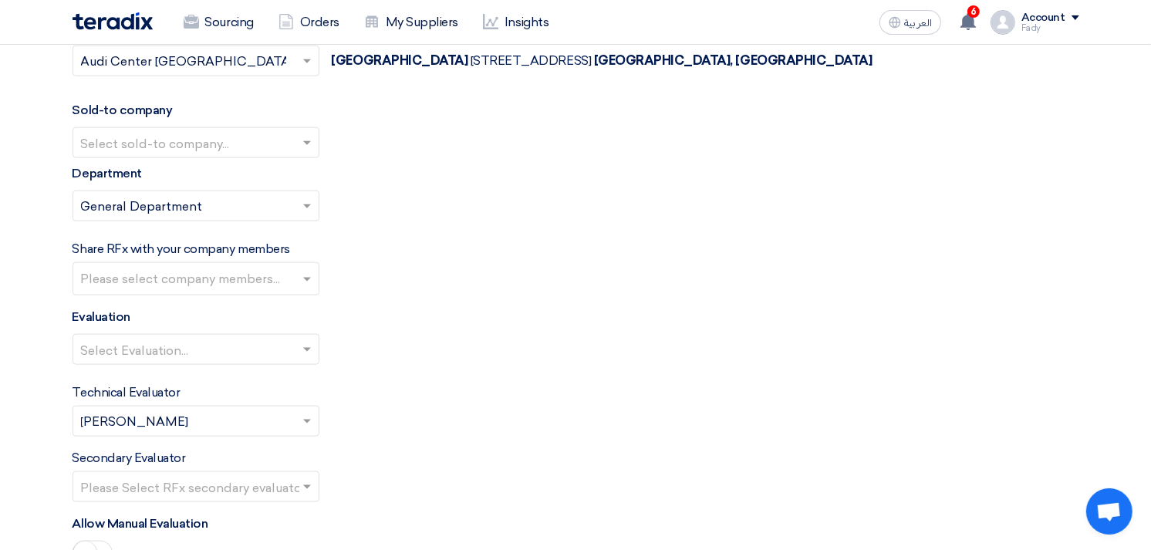
click at [167, 353] on input "text" at bounding box center [188, 351] width 215 height 25
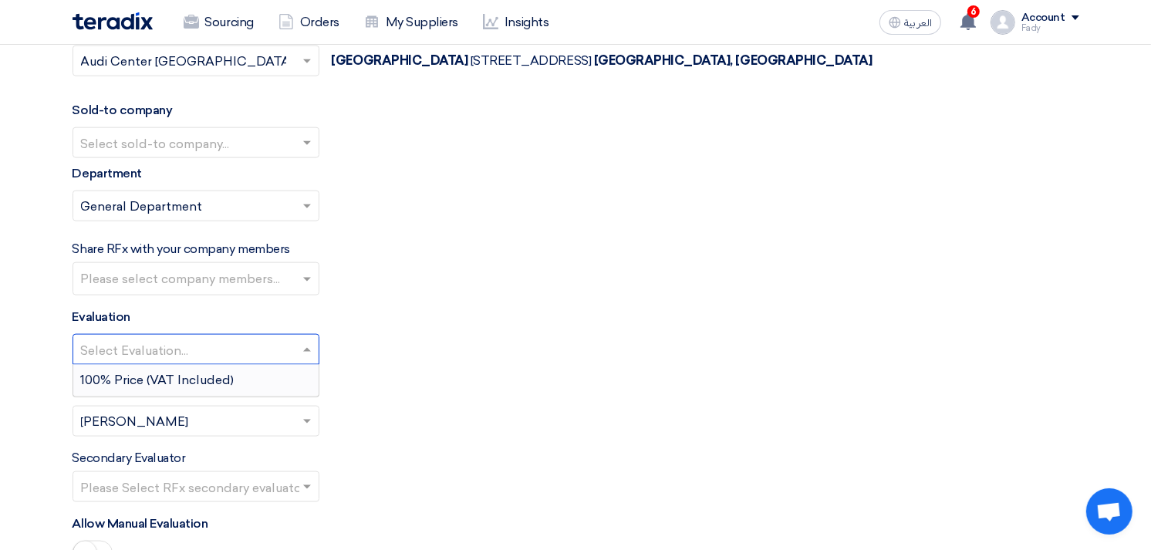
click at [155, 383] on span "100% Price (VAT Included)" at bounding box center [158, 380] width 154 height 15
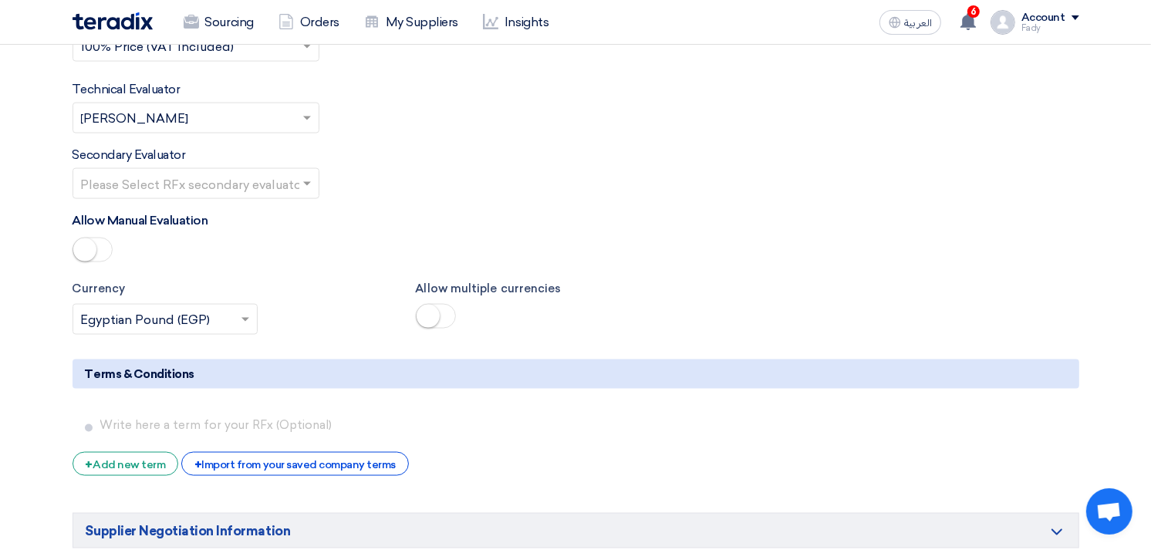
scroll to position [2057, 0]
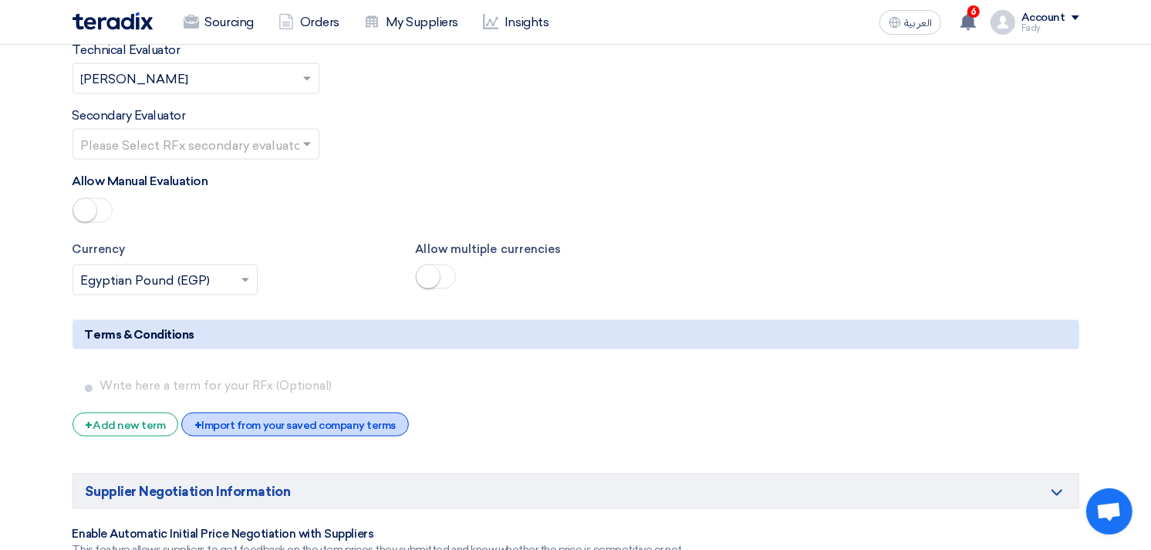
click at [299, 421] on div "+ Import from your saved company terms" at bounding box center [295, 425] width 228 height 24
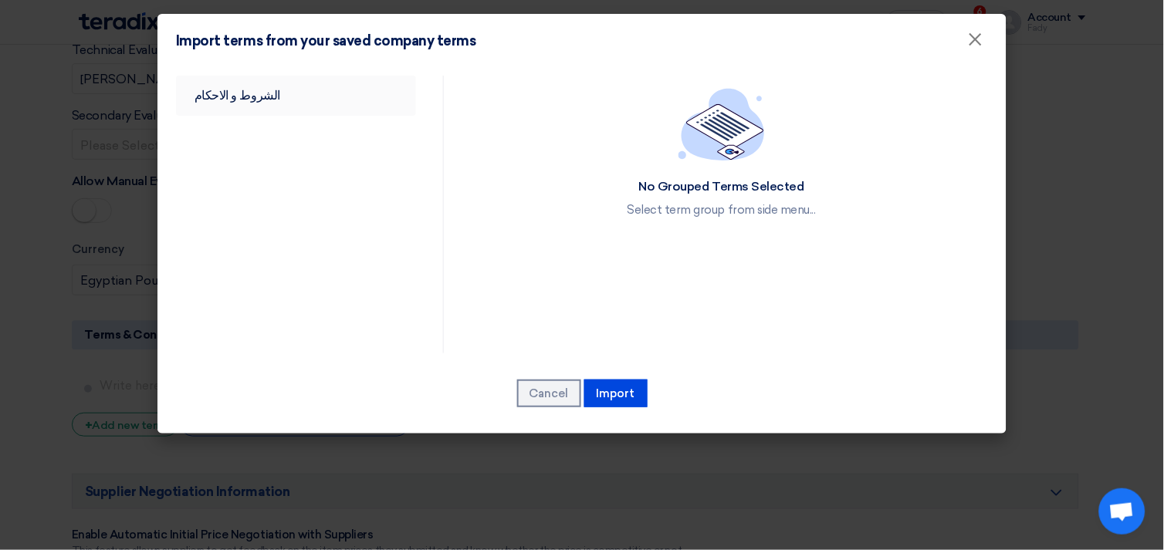
click at [224, 90] on link "الشروط و الاحكام" at bounding box center [296, 96] width 240 height 40
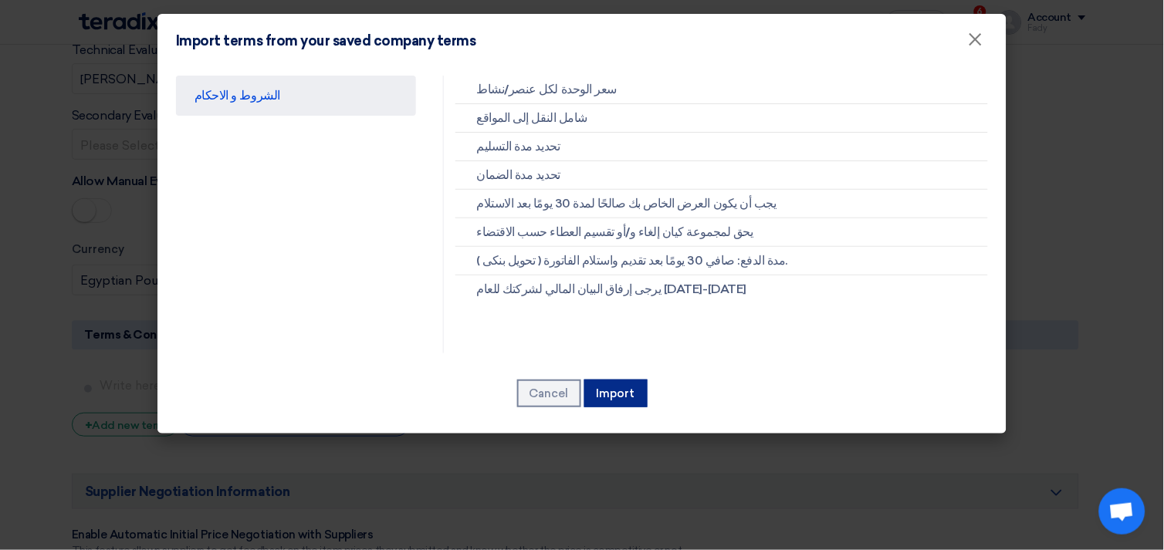
click at [634, 386] on button "Import" at bounding box center [615, 394] width 63 height 28
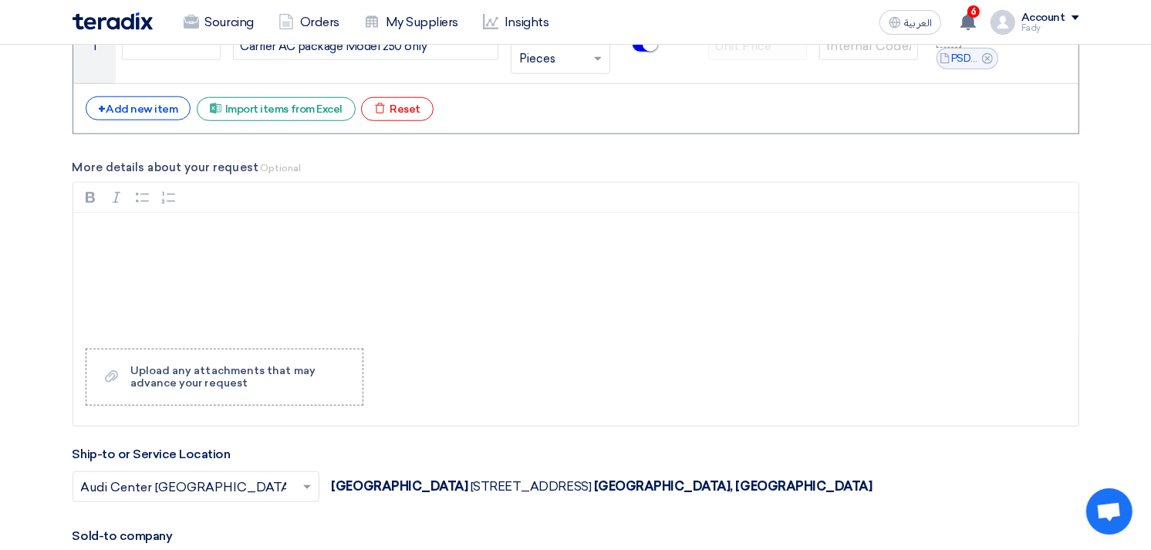
scroll to position [1286, 0]
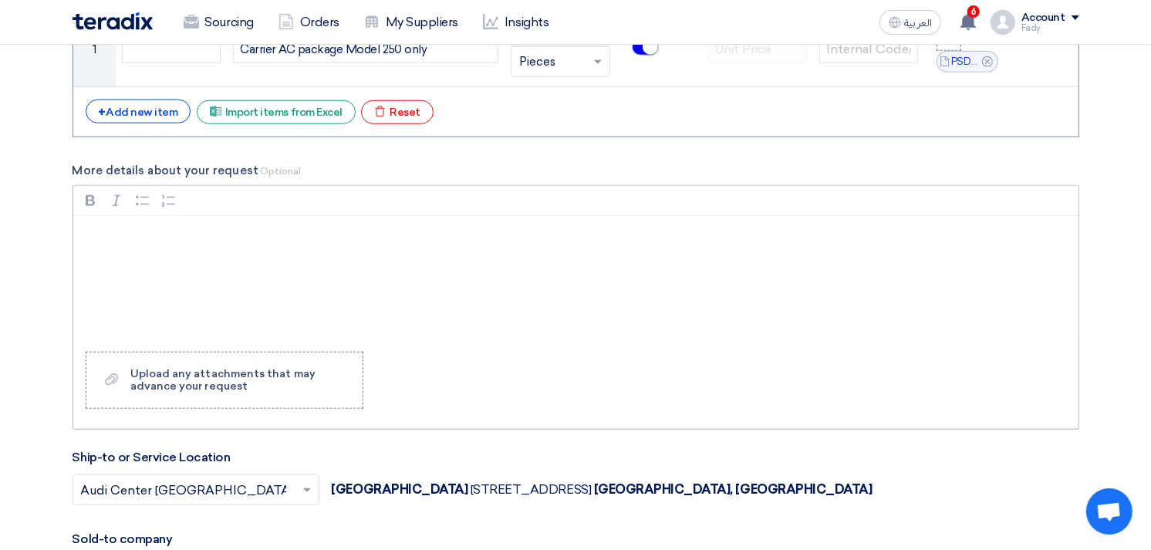
click at [194, 255] on div "Rich Text Editor, main" at bounding box center [575, 277] width 1005 height 123
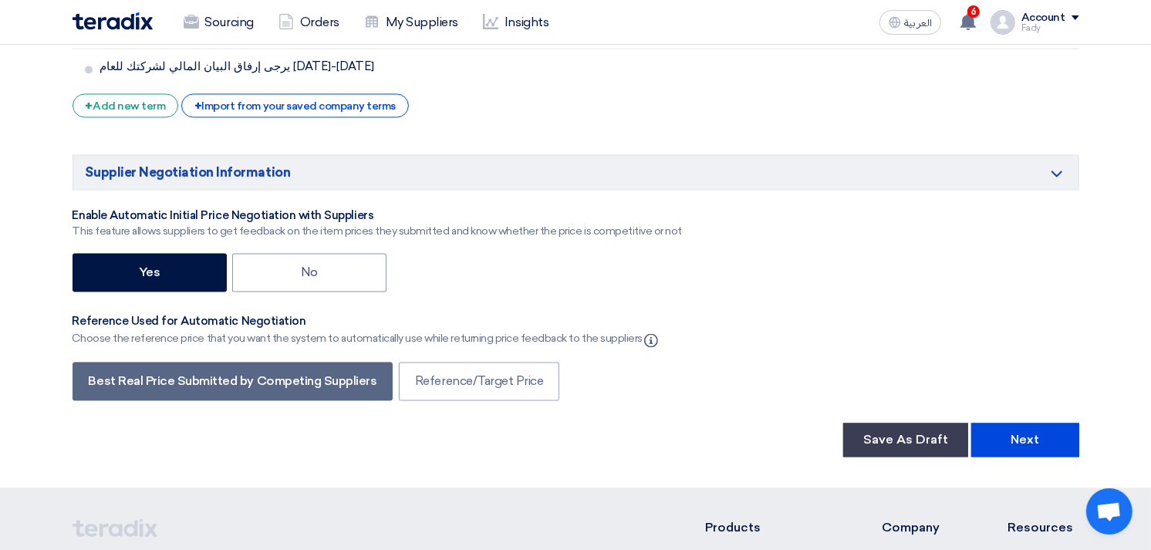
scroll to position [2657, 0]
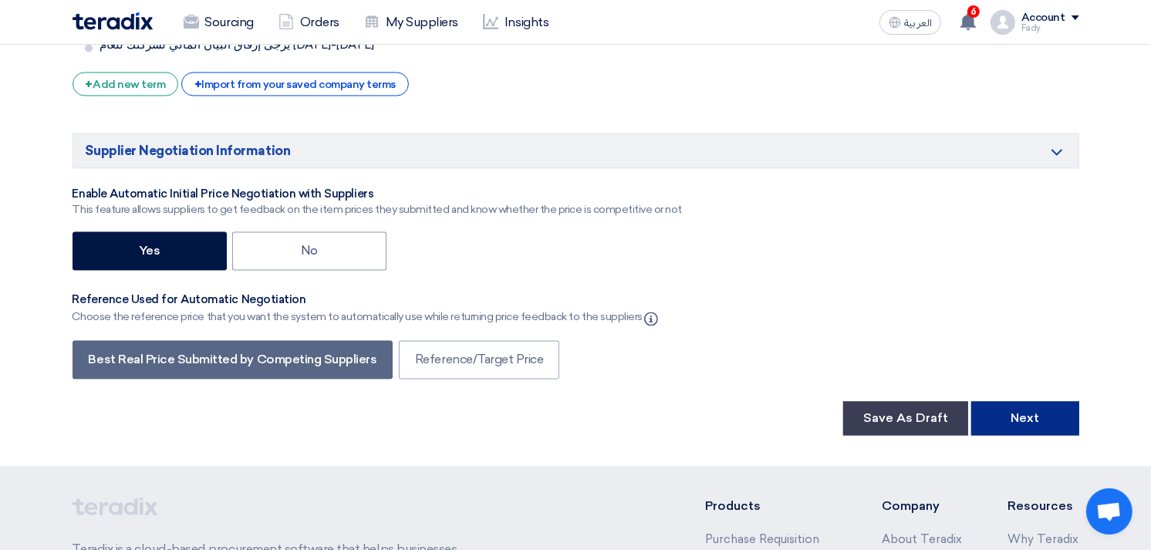
click at [1028, 427] on button "Next" at bounding box center [1025, 418] width 108 height 34
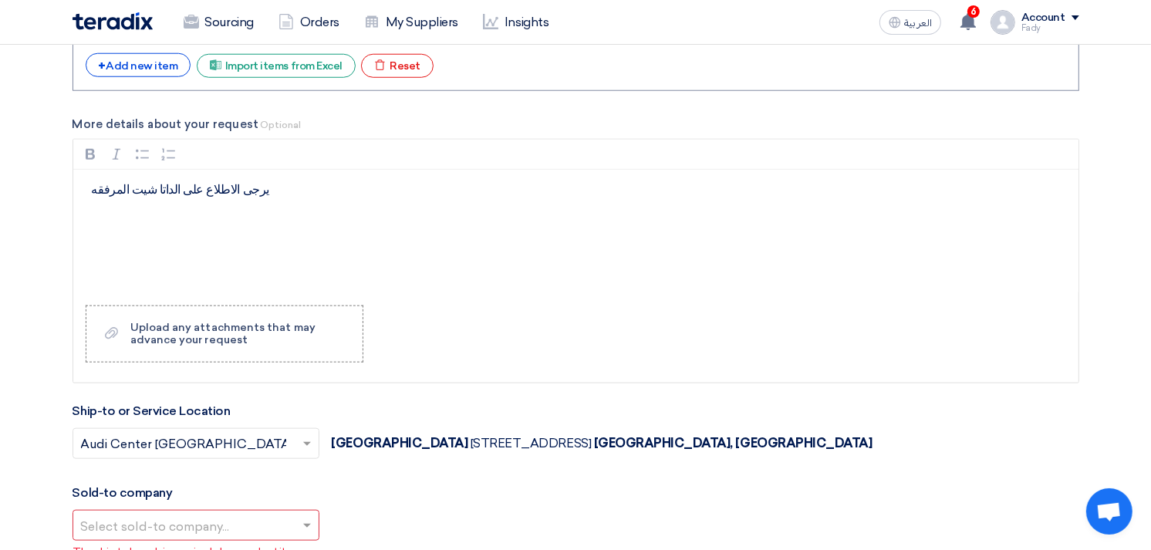
scroll to position [1688, 0]
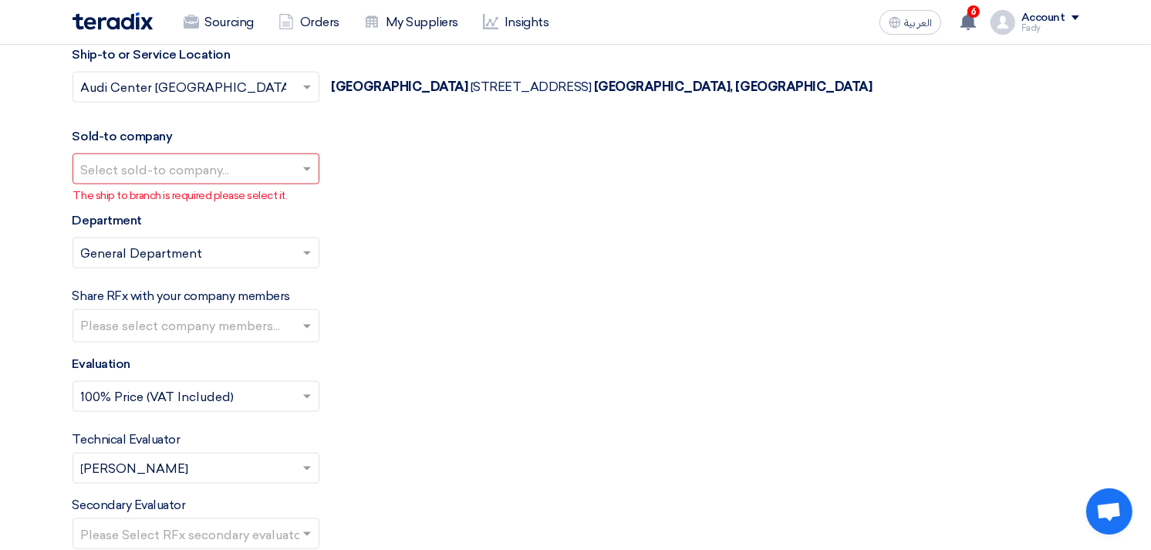
click at [154, 171] on input "text" at bounding box center [188, 170] width 215 height 25
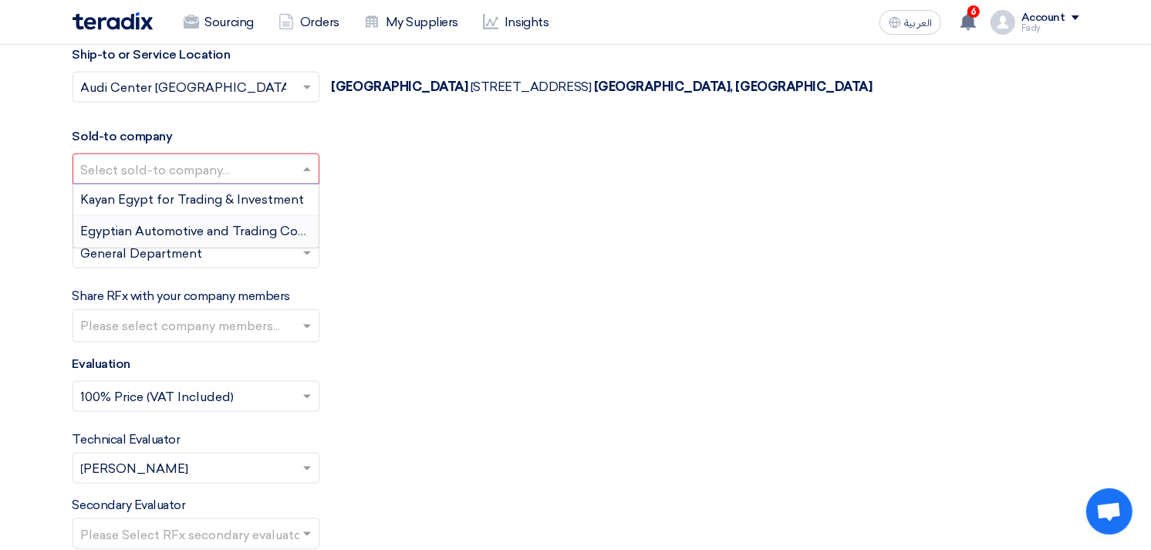
click at [139, 225] on span "Egyptian Automotive and Trading Company" at bounding box center [209, 231] width 257 height 15
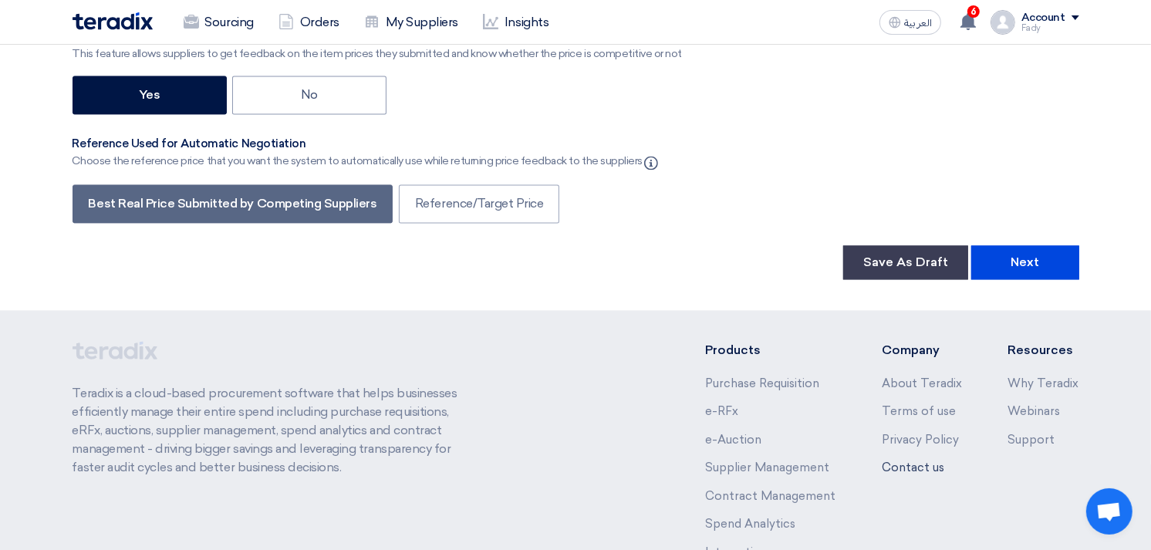
scroll to position [2941, 0]
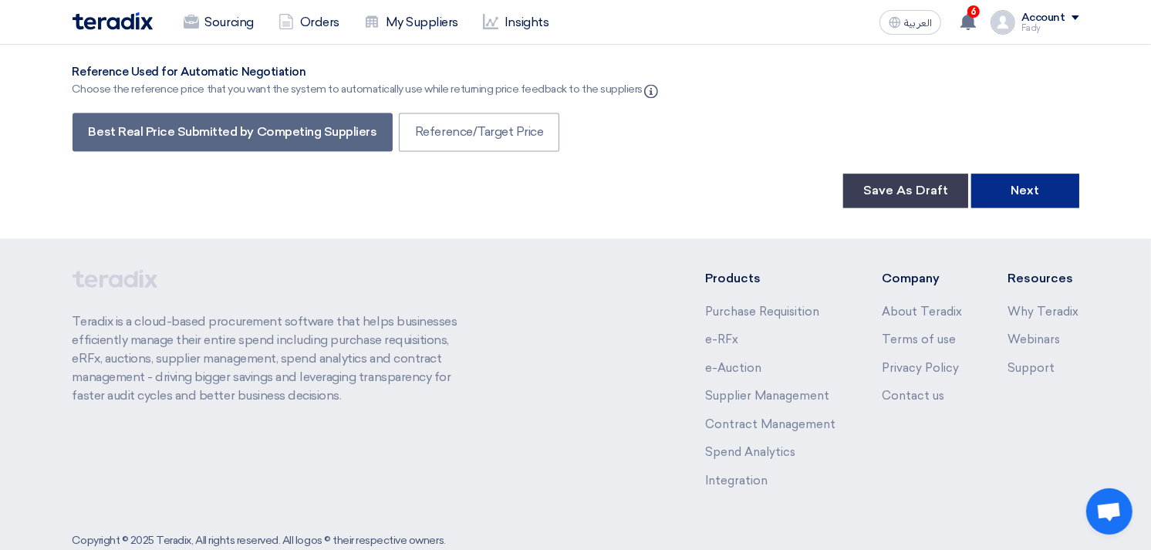
click at [1020, 174] on button "Next" at bounding box center [1025, 191] width 108 height 34
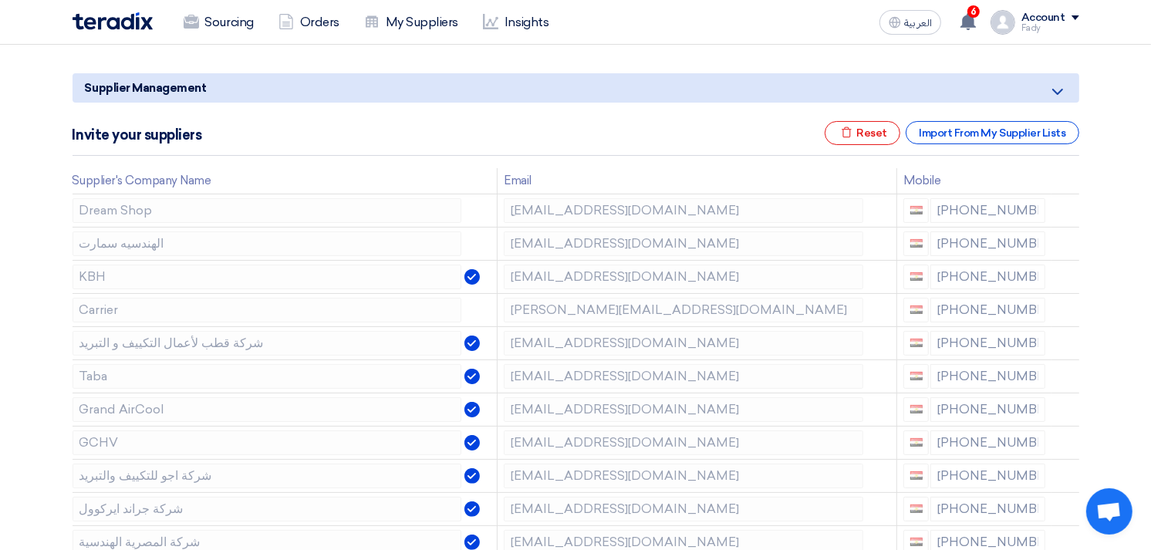
scroll to position [171, 0]
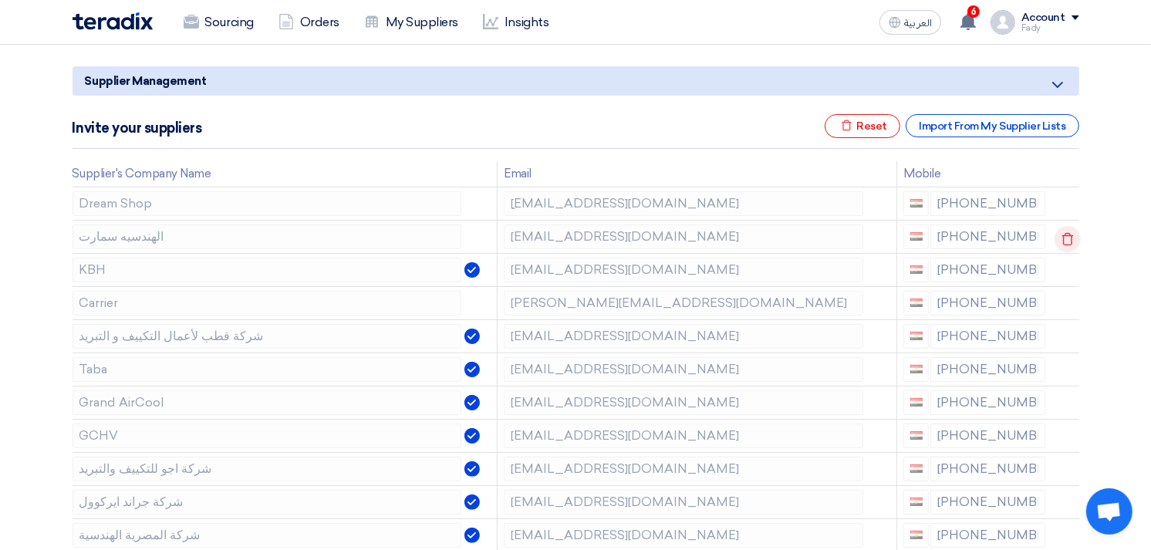
click at [1069, 232] on icon at bounding box center [1068, 239] width 26 height 26
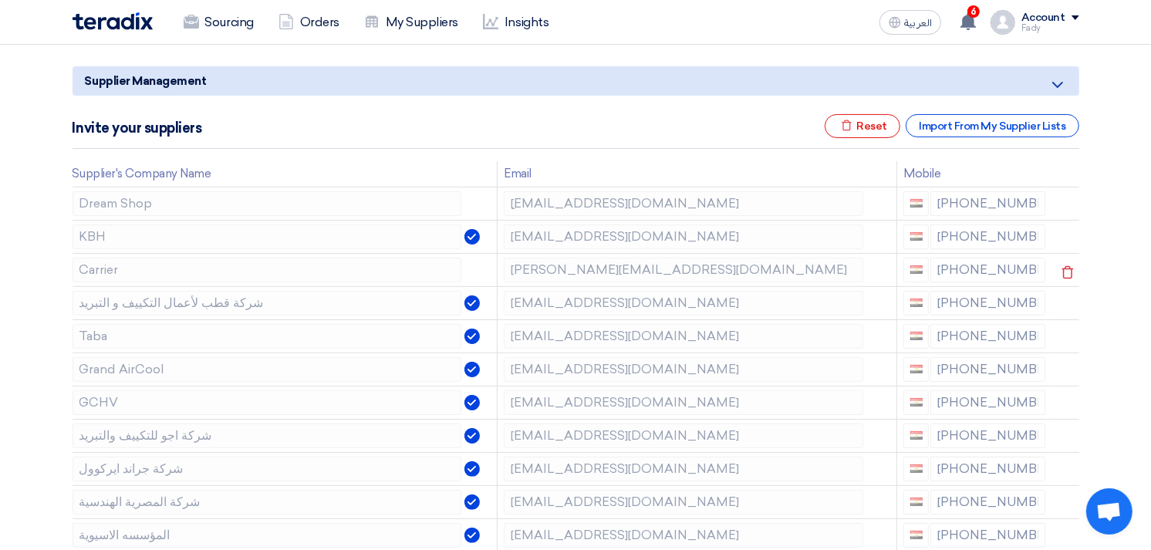
drag, startPoint x: 958, startPoint y: 268, endPoint x: 998, endPoint y: 276, distance: 40.3
click at [998, 276] on div "+20 1009682016" at bounding box center [975, 270] width 142 height 25
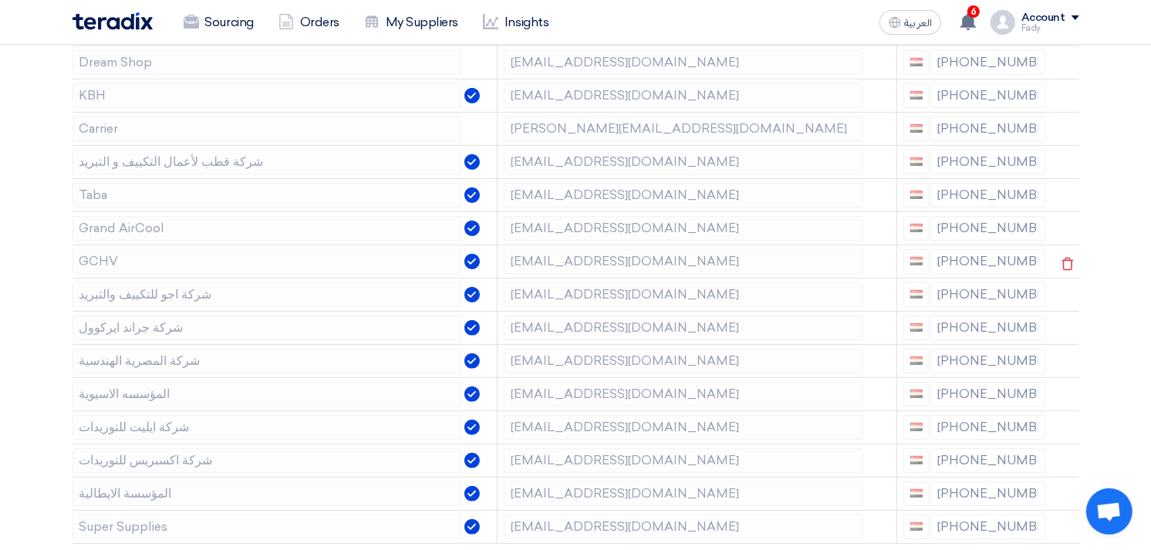
scroll to position [343, 0]
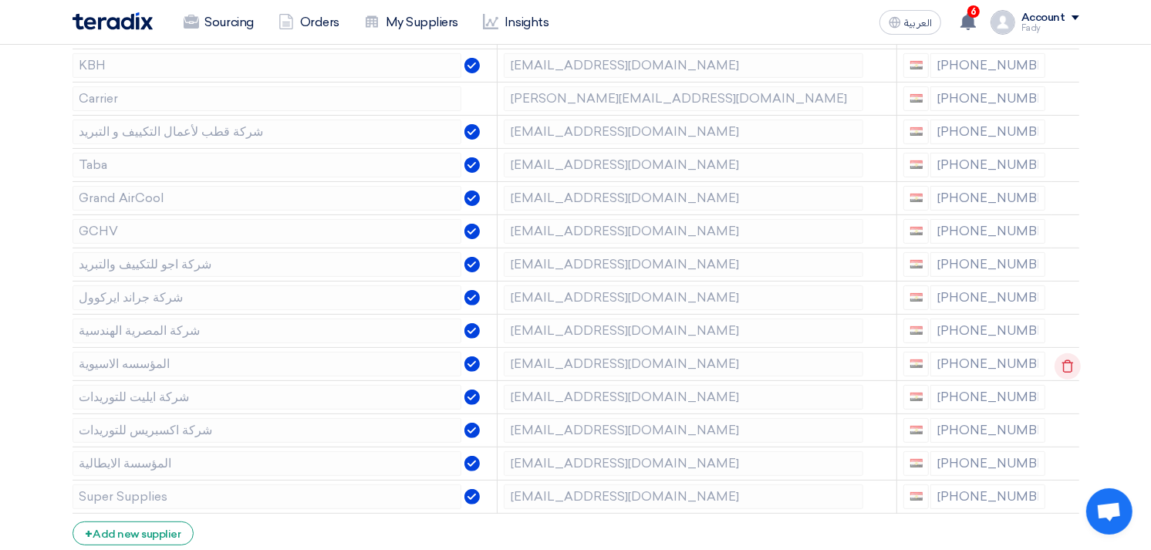
click at [1067, 363] on use at bounding box center [1068, 366] width 12 height 13
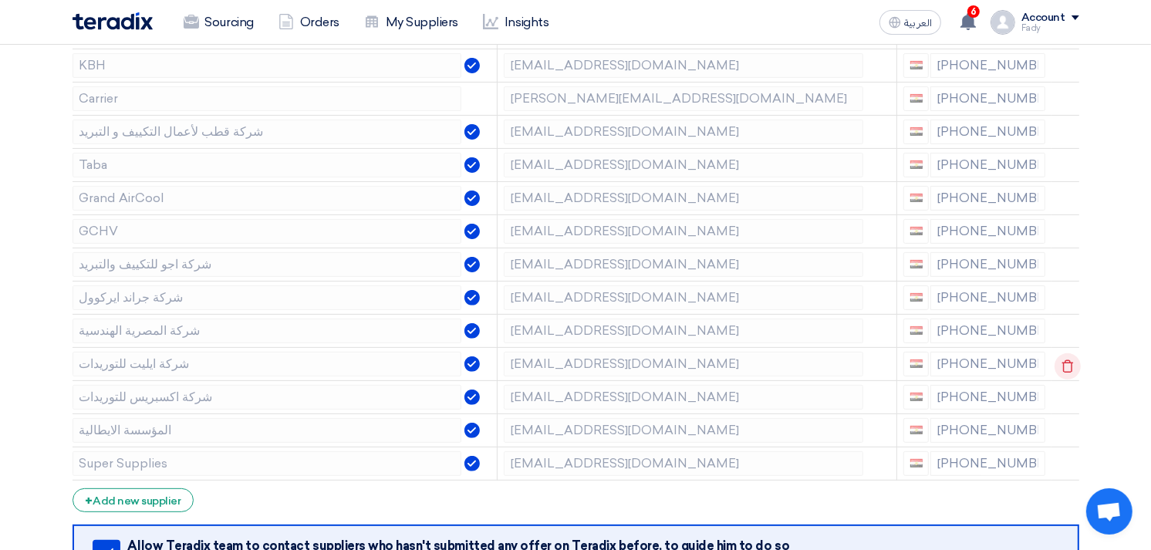
click at [1063, 366] on icon at bounding box center [1068, 366] width 26 height 26
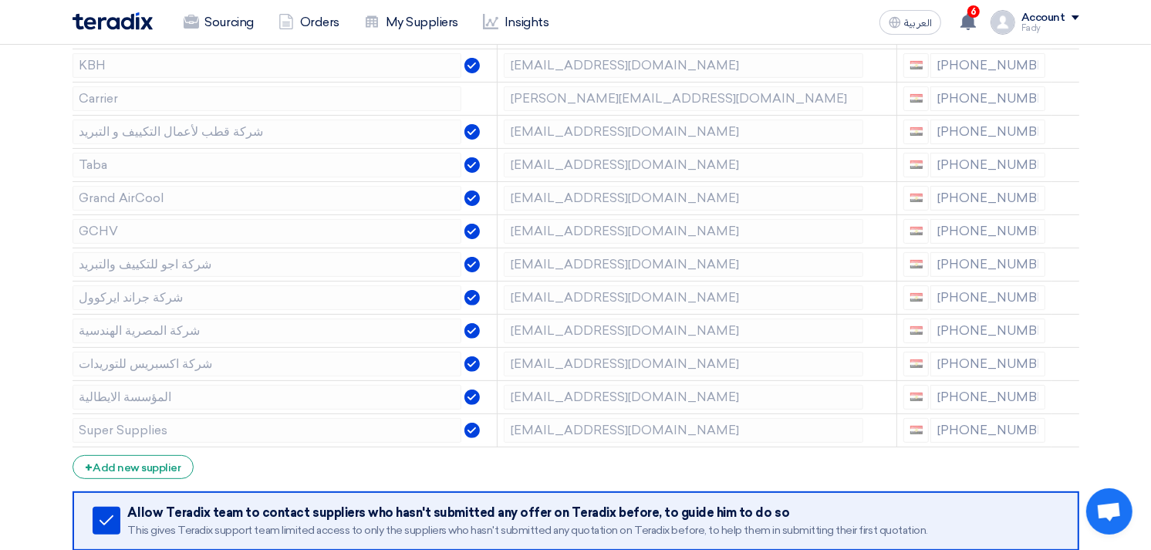
click at [0, 0] on icon at bounding box center [0, 0] width 0 height 0
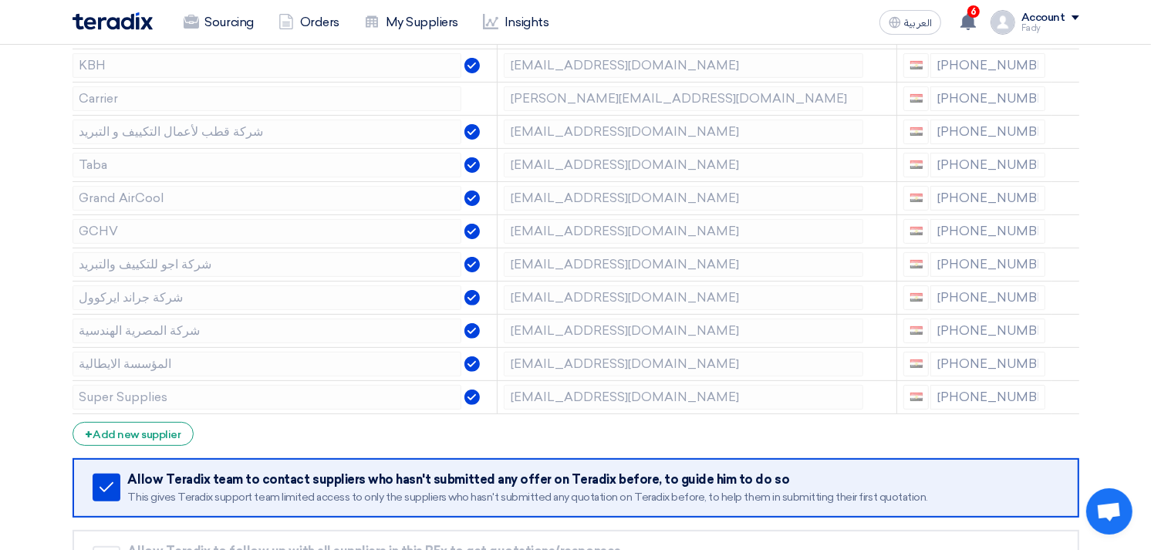
click at [0, 0] on icon at bounding box center [0, 0] width 0 height 0
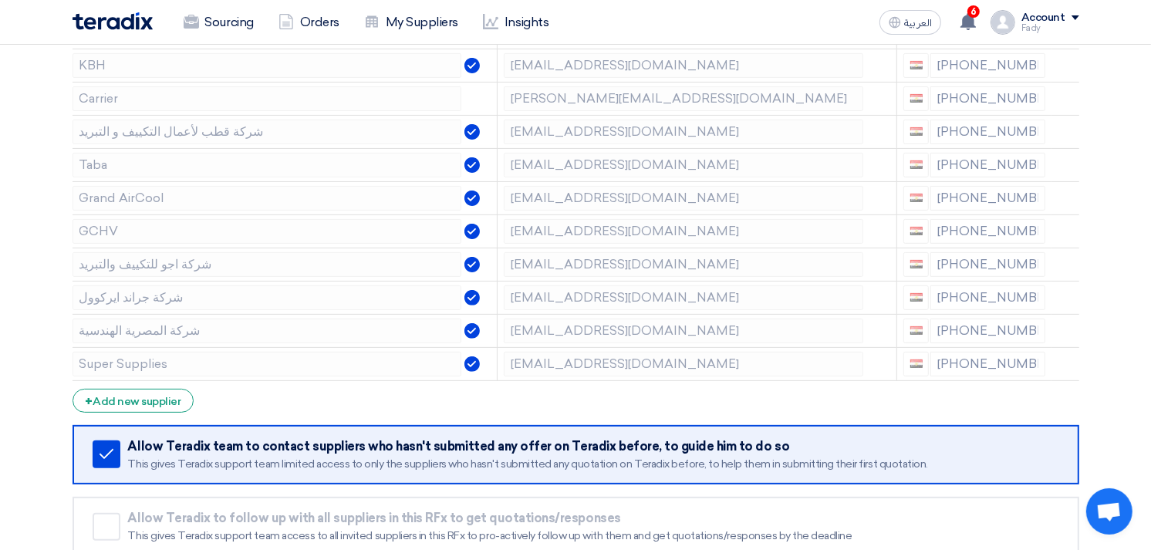
click at [0, 0] on icon at bounding box center [0, 0] width 0 height 0
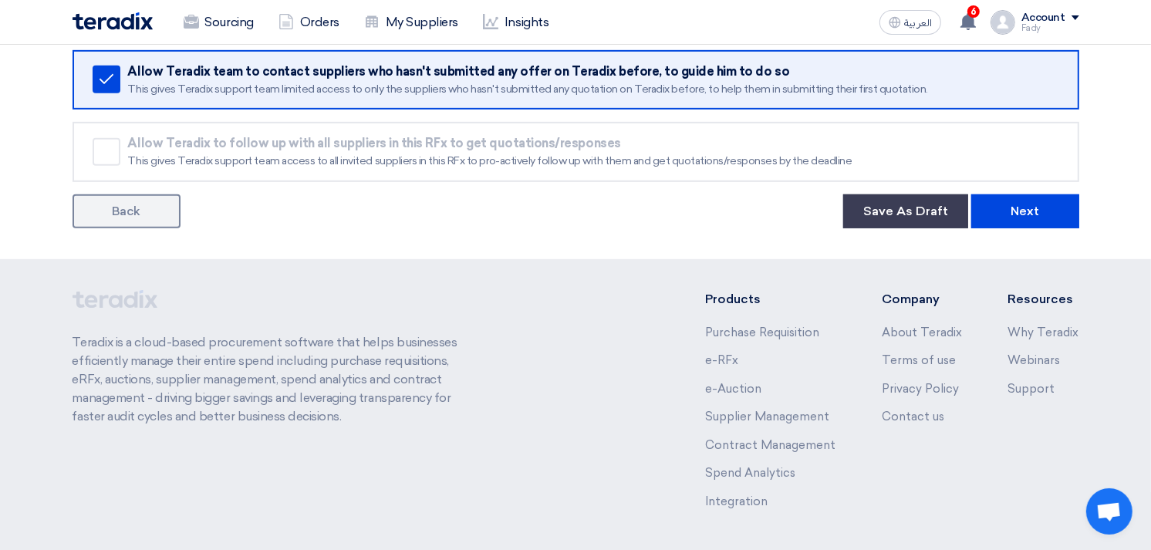
scroll to position [685, 0]
click at [1012, 201] on button "Next" at bounding box center [1025, 211] width 108 height 34
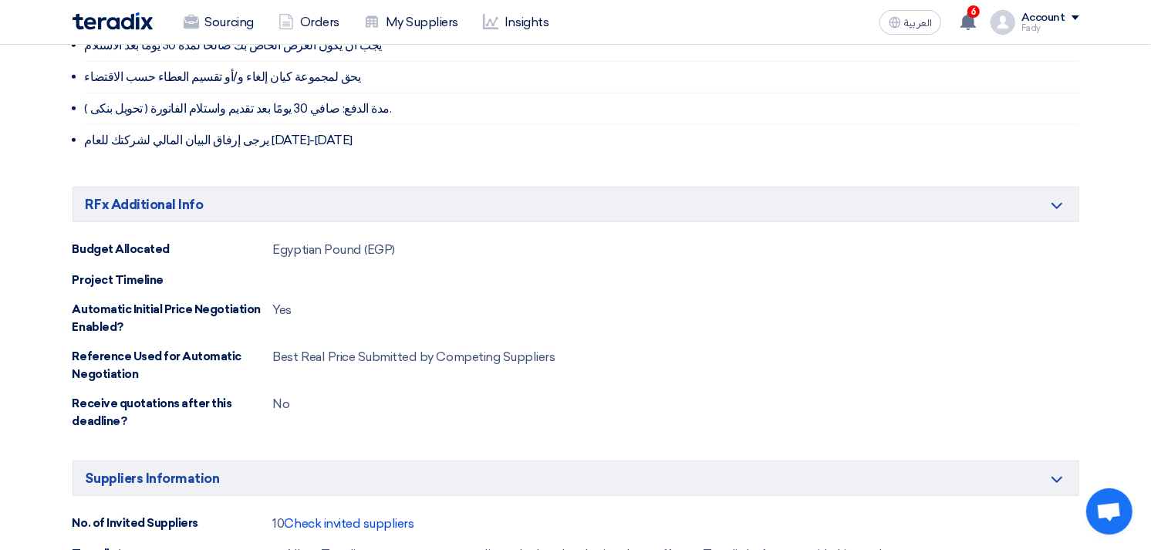
scroll to position [1200, 0]
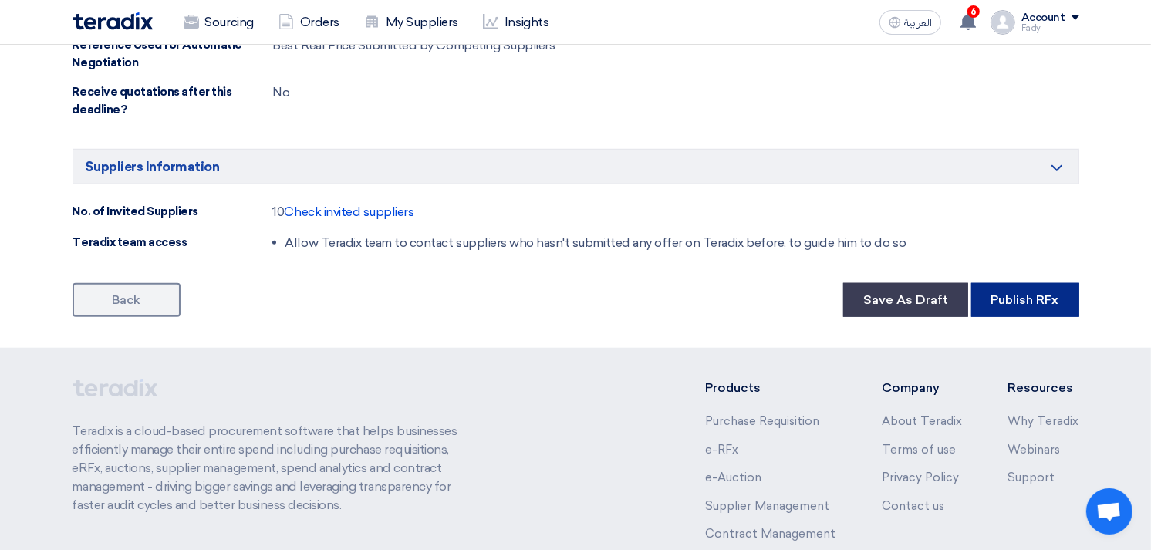
click at [1008, 299] on button "Publish RFx" at bounding box center [1025, 300] width 108 height 34
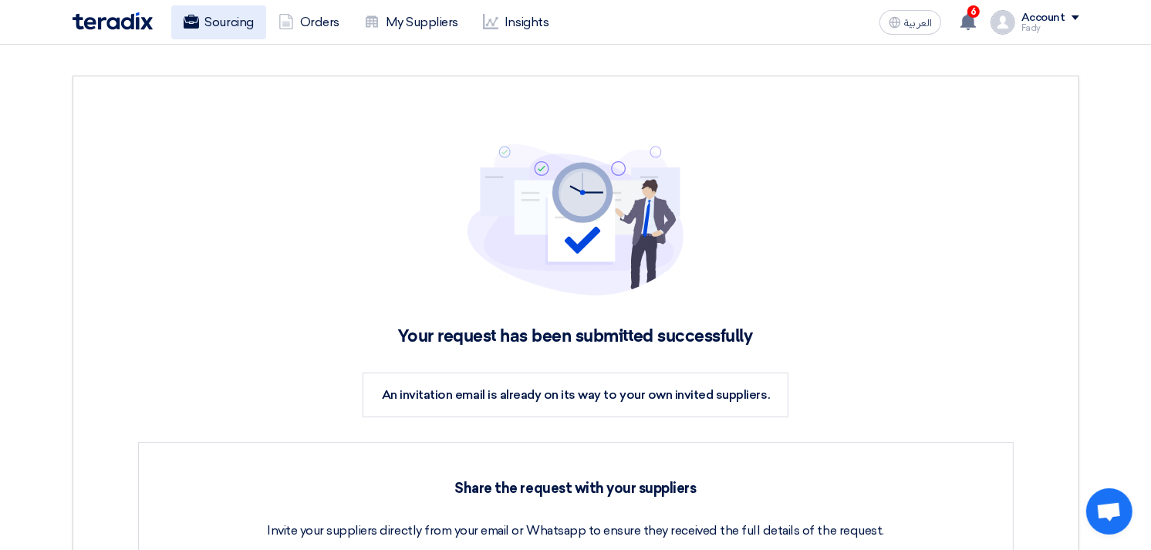
click at [217, 12] on link "Sourcing" at bounding box center [218, 22] width 95 height 34
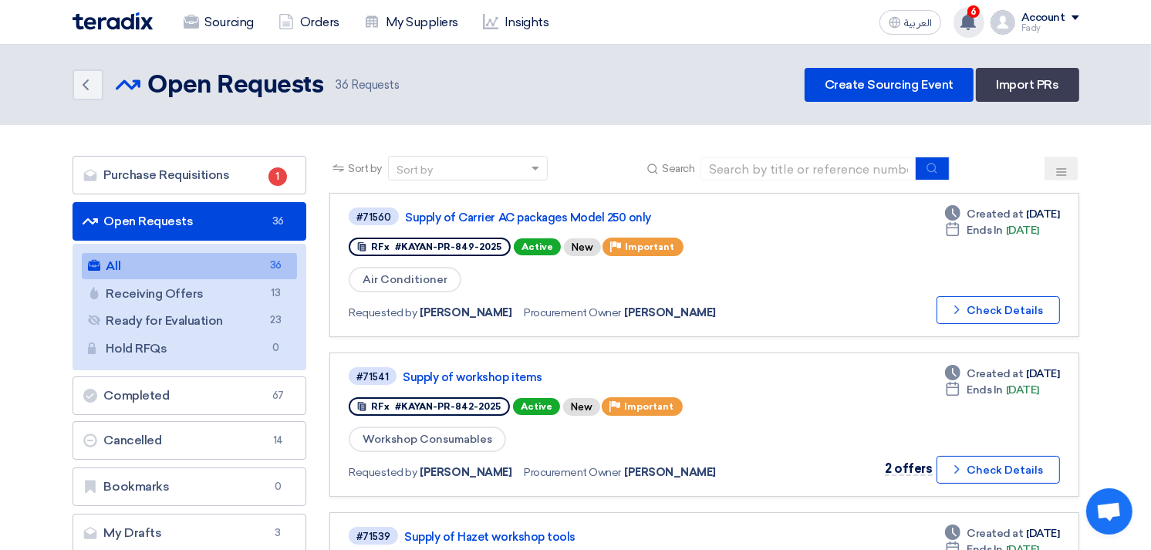
click at [975, 13] on span "6" at bounding box center [974, 11] width 12 height 12
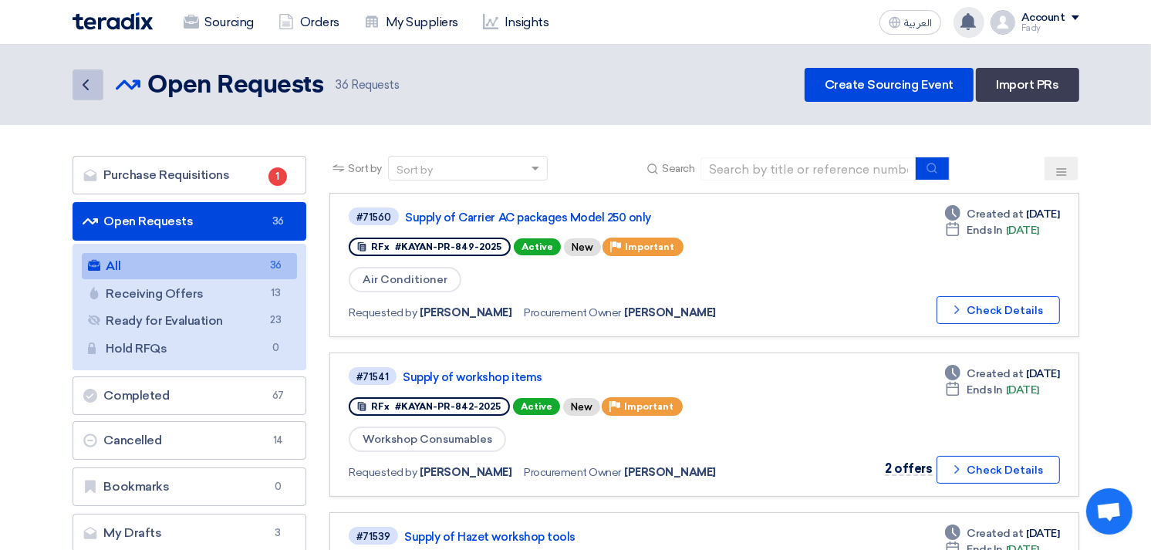
click at [82, 78] on icon "Back" at bounding box center [85, 85] width 19 height 19
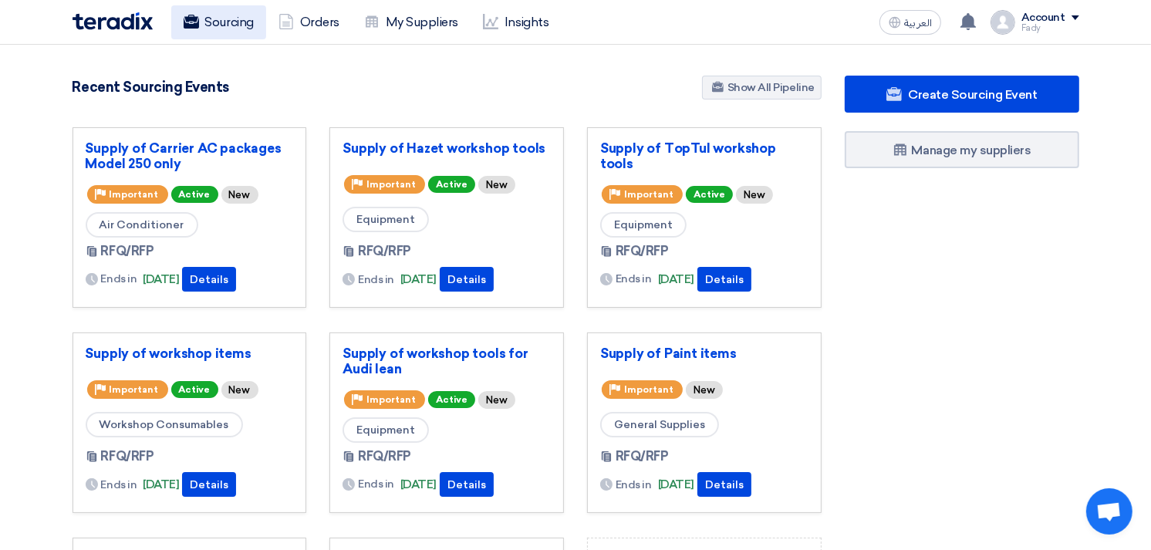
click at [241, 24] on link "Sourcing" at bounding box center [218, 22] width 95 height 34
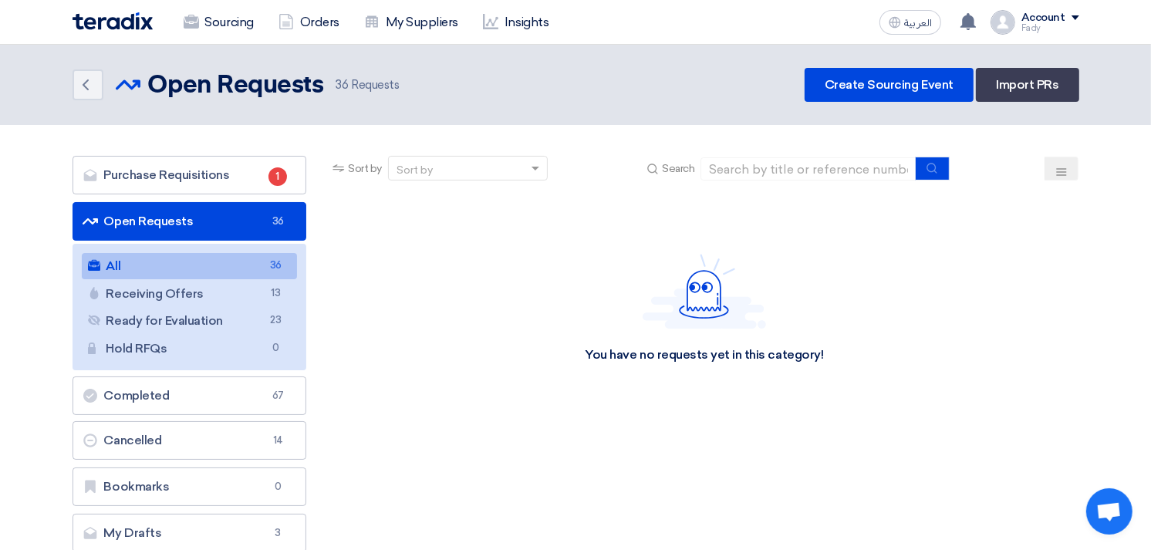
click at [144, 271] on link "All All 36" at bounding box center [190, 266] width 216 height 26
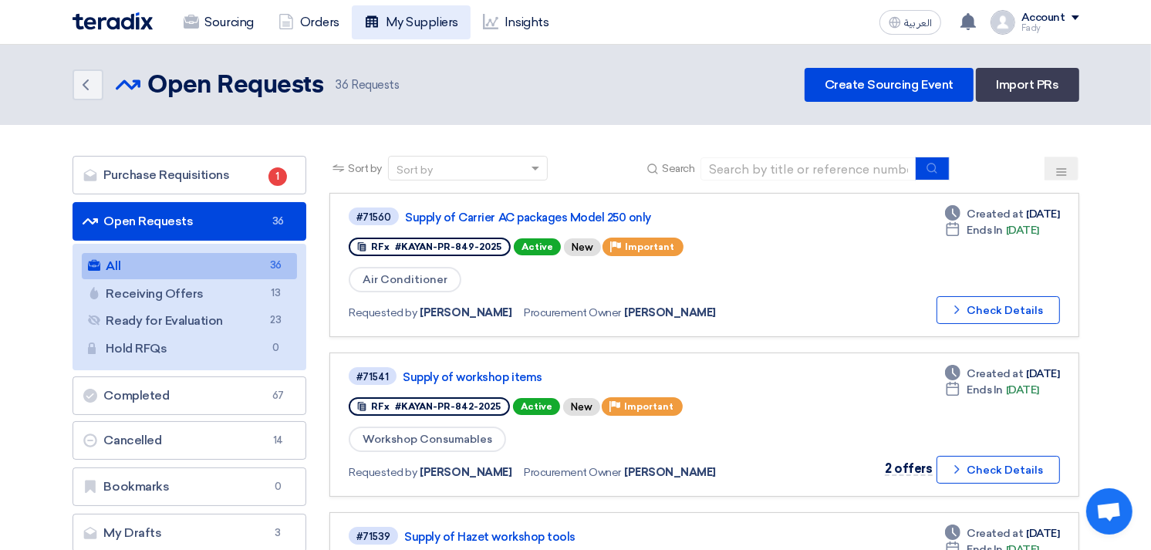
click at [428, 19] on link "My Suppliers" at bounding box center [411, 22] width 119 height 34
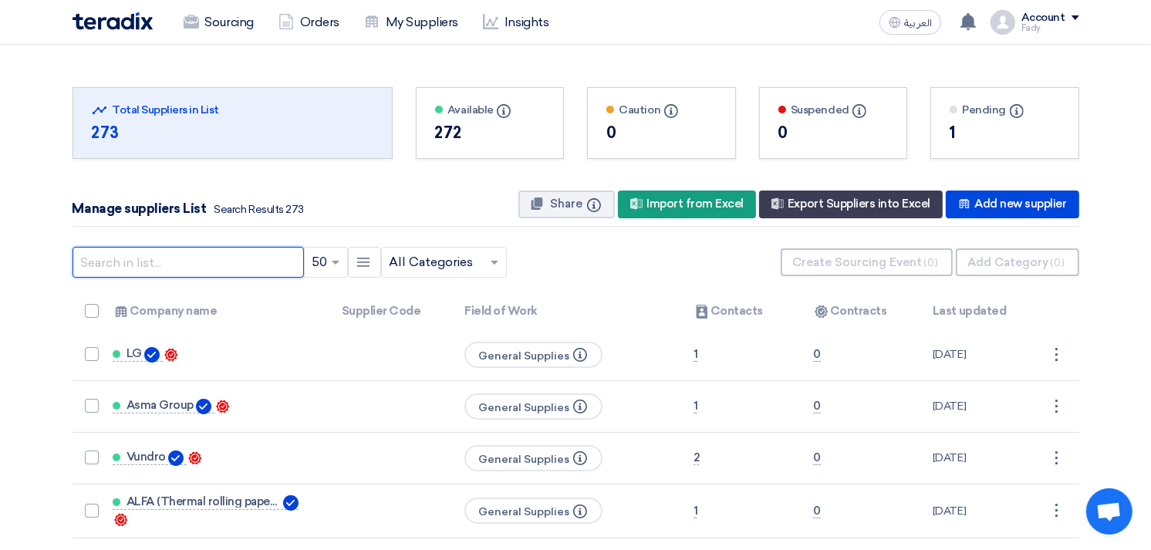
click at [231, 255] on input "text" at bounding box center [188, 262] width 231 height 31
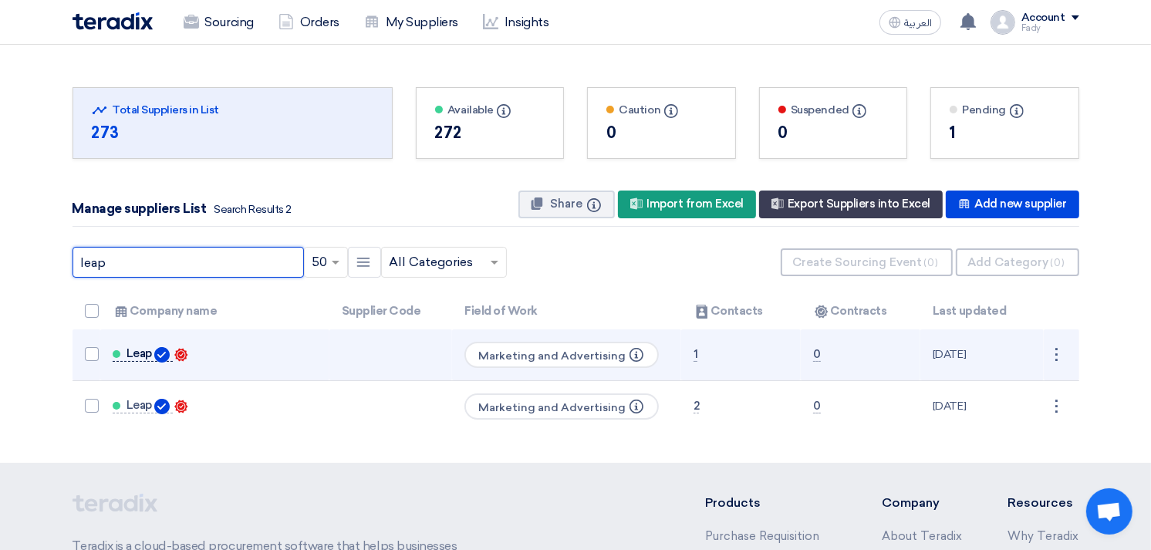
type input "leap"
click at [137, 352] on span "Leap" at bounding box center [139, 353] width 25 height 12
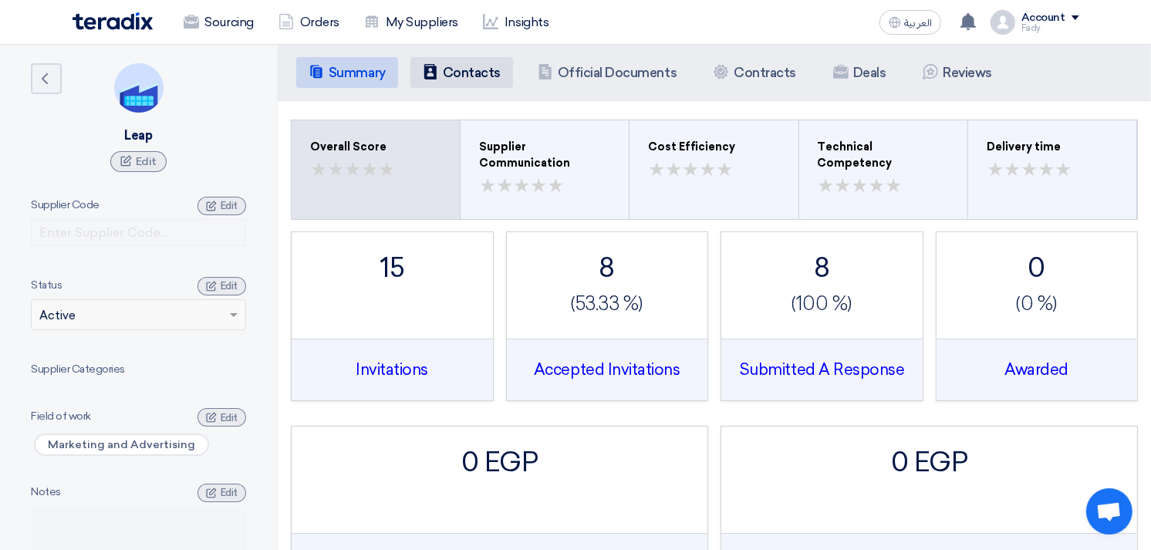
click at [481, 72] on h5 "Contacts" at bounding box center [472, 72] width 58 height 15
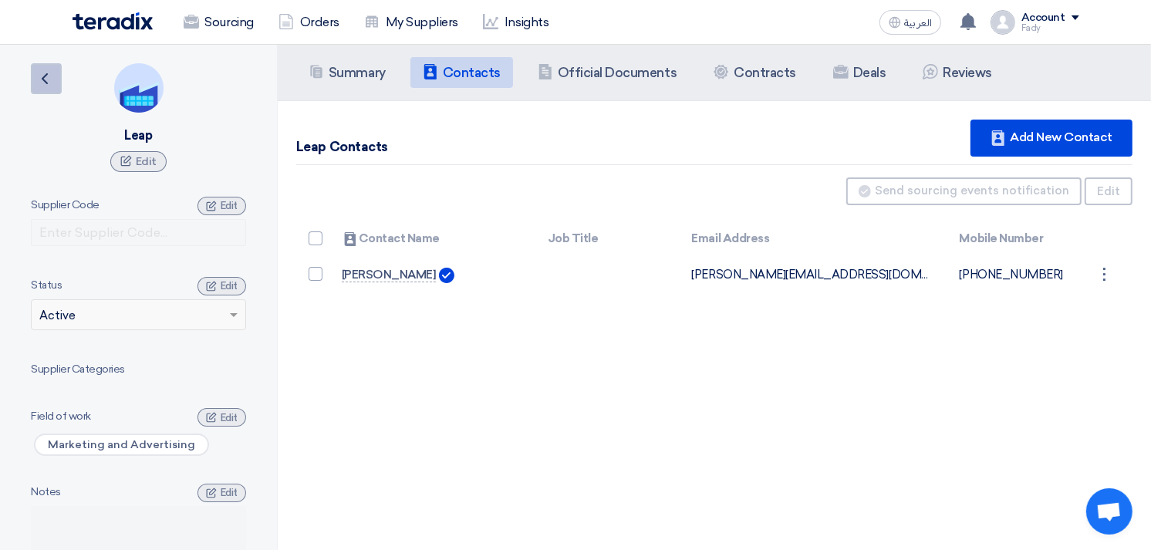
click at [42, 77] on use at bounding box center [45, 78] width 6 height 11
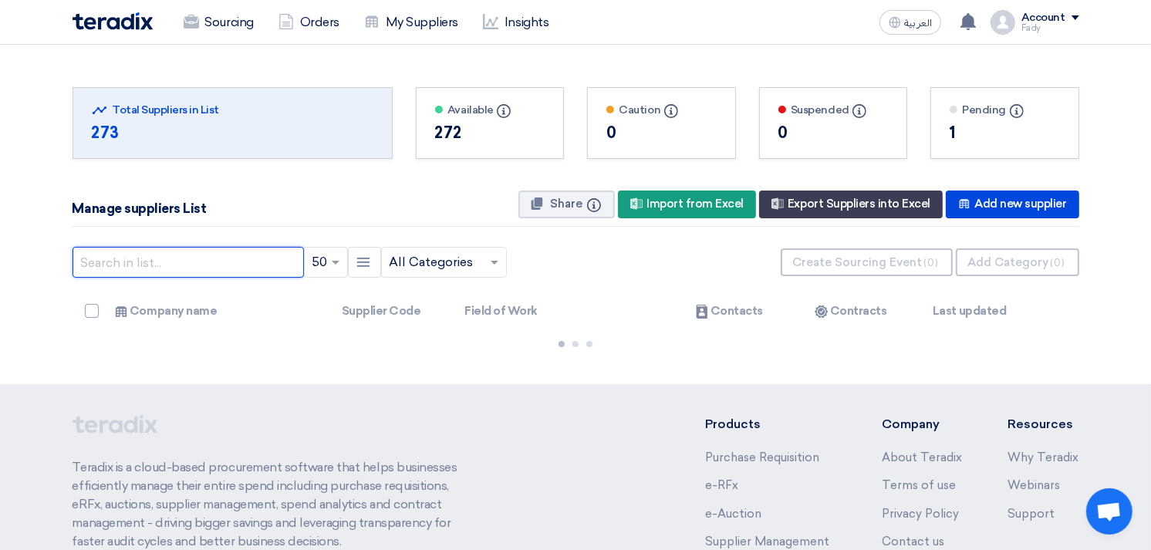
click at [133, 263] on input "text" at bounding box center [188, 262] width 231 height 31
type input "leap"
click at [128, 269] on input "leap" at bounding box center [188, 262] width 231 height 31
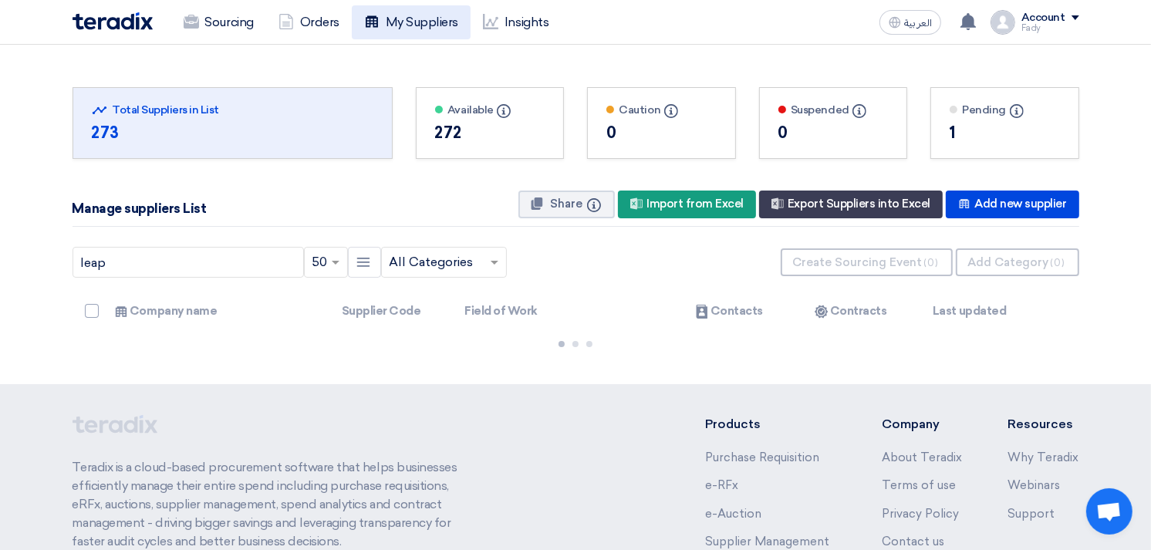
click at [407, 23] on link "My Suppliers" at bounding box center [411, 22] width 119 height 34
click at [423, 19] on link "My Suppliers" at bounding box center [411, 22] width 119 height 34
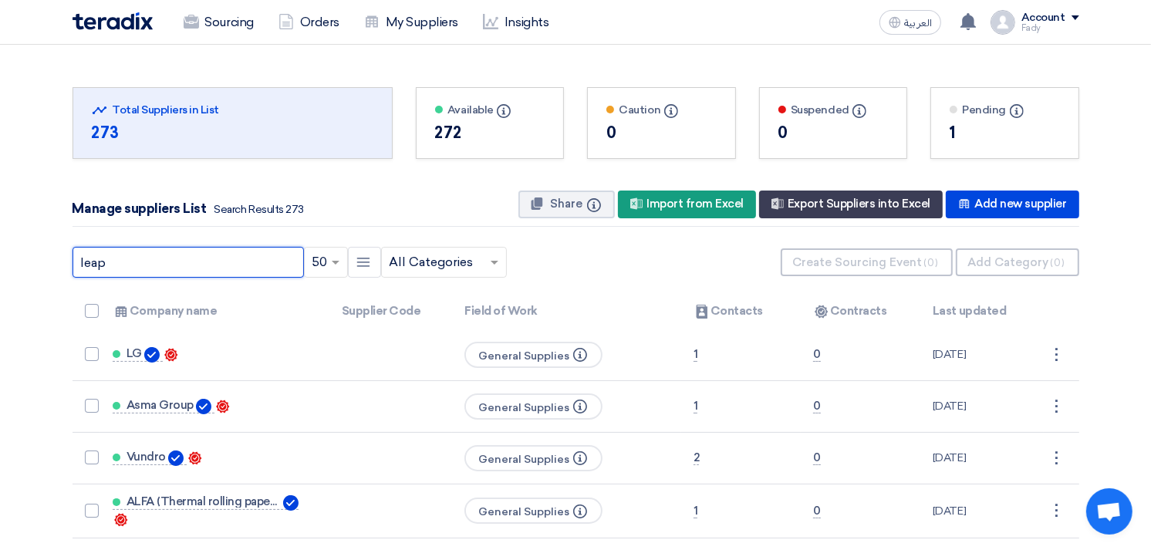
click at [201, 265] on input "leap" at bounding box center [188, 262] width 231 height 31
drag, startPoint x: 109, startPoint y: 259, endPoint x: 51, endPoint y: 265, distance: 58.1
click at [269, 260] on input "leap" at bounding box center [188, 262] width 231 height 31
click at [89, 267] on input "leap" at bounding box center [188, 262] width 231 height 31
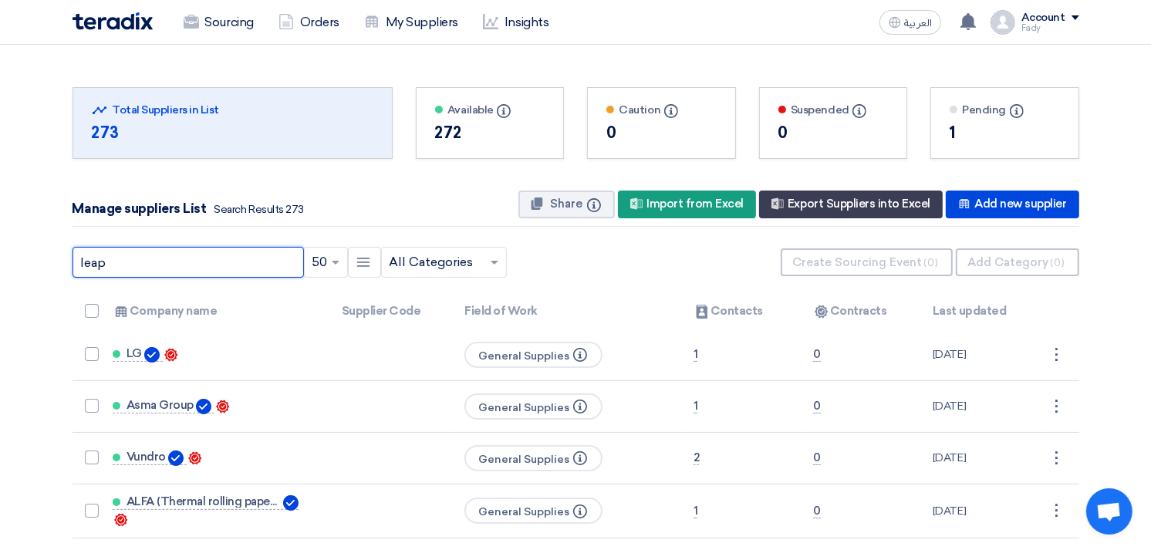
click at [89, 267] on input "leap" at bounding box center [188, 262] width 231 height 31
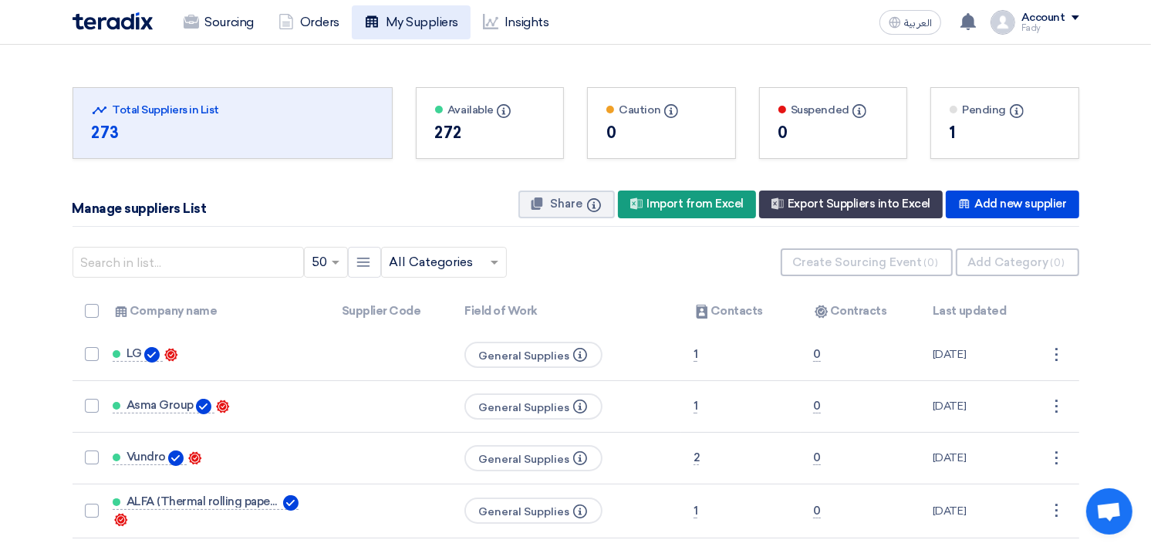
click at [421, 6] on link "My Suppliers" at bounding box center [411, 22] width 119 height 34
click at [429, 24] on link "My Suppliers" at bounding box center [411, 22] width 119 height 34
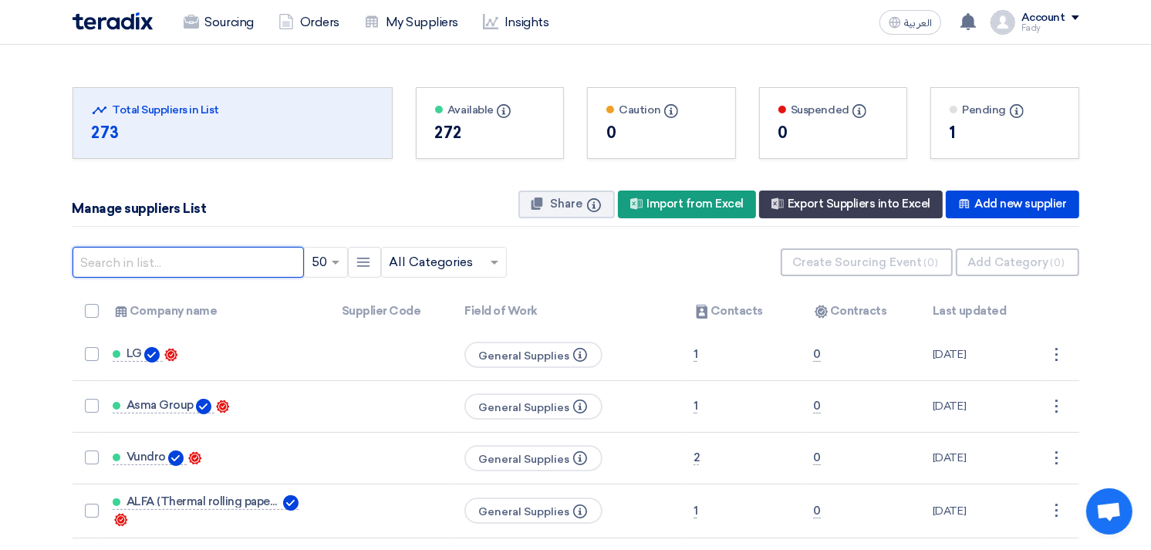
click at [191, 265] on input "text" at bounding box center [188, 262] width 231 height 31
type input "leap"
click at [443, 257] on input "text" at bounding box center [436, 262] width 93 height 25
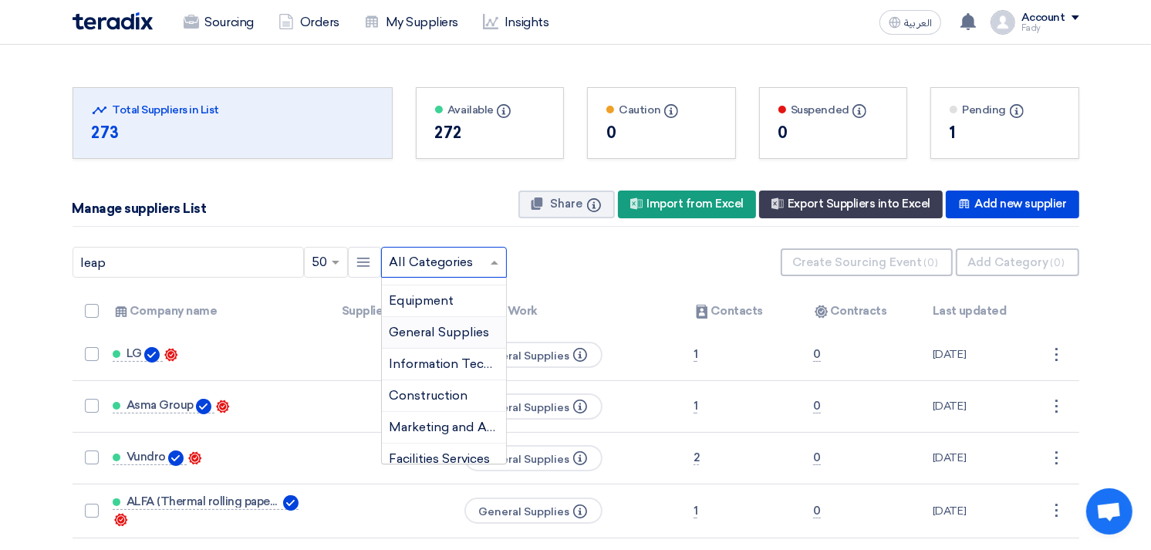
scroll to position [86, 0]
click at [438, 397] on span "Marketing and Advertising" at bounding box center [468, 397] width 156 height 15
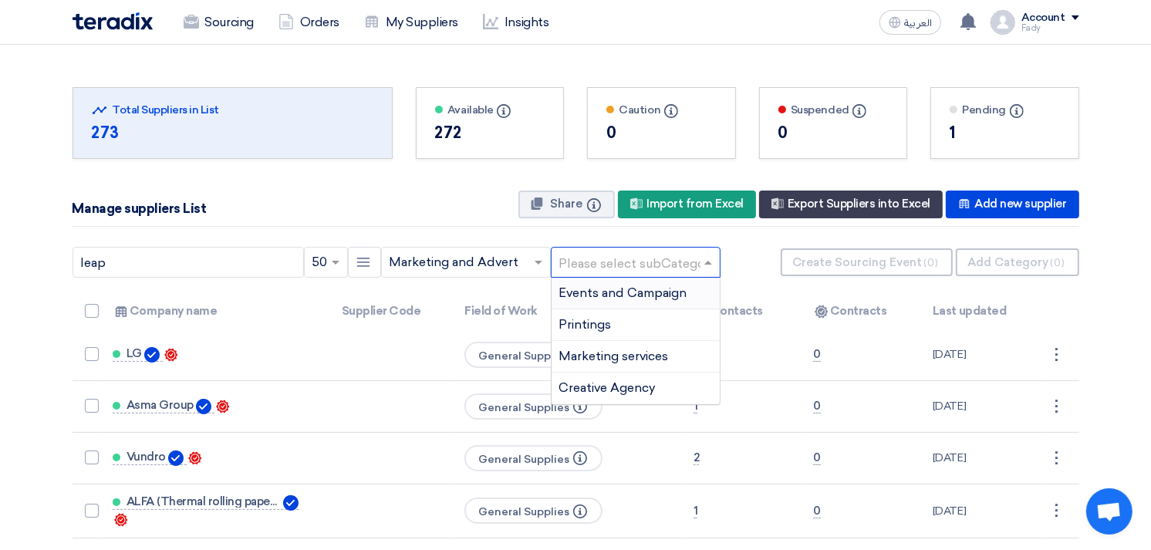
click at [623, 255] on input "text" at bounding box center [627, 262] width 137 height 25
click at [628, 282] on div "Events and Campaign" at bounding box center [636, 294] width 168 height 32
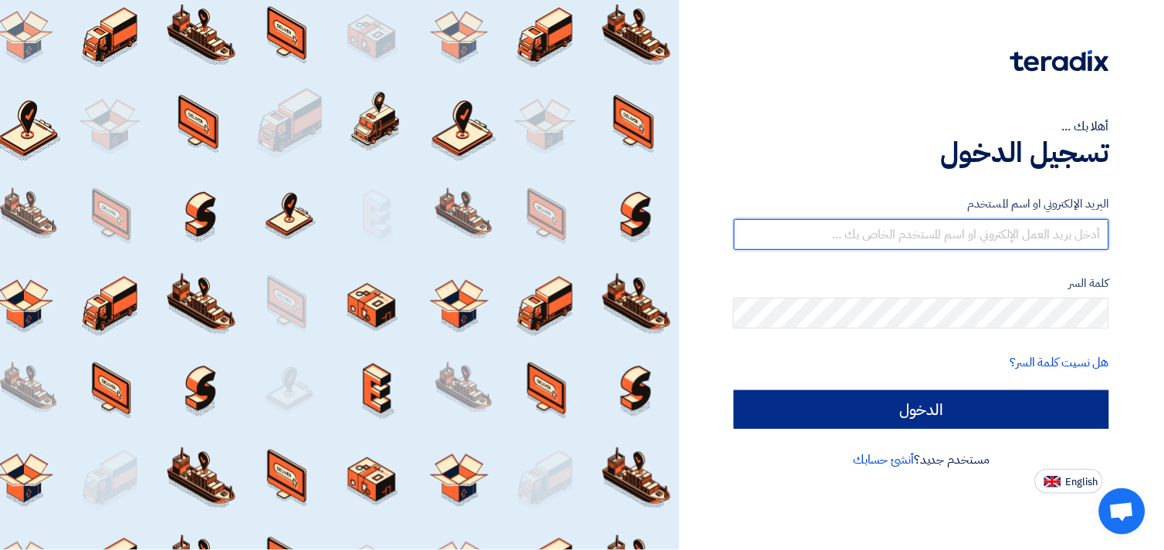
type input "[EMAIL_ADDRESS][DOMAIN_NAME]"
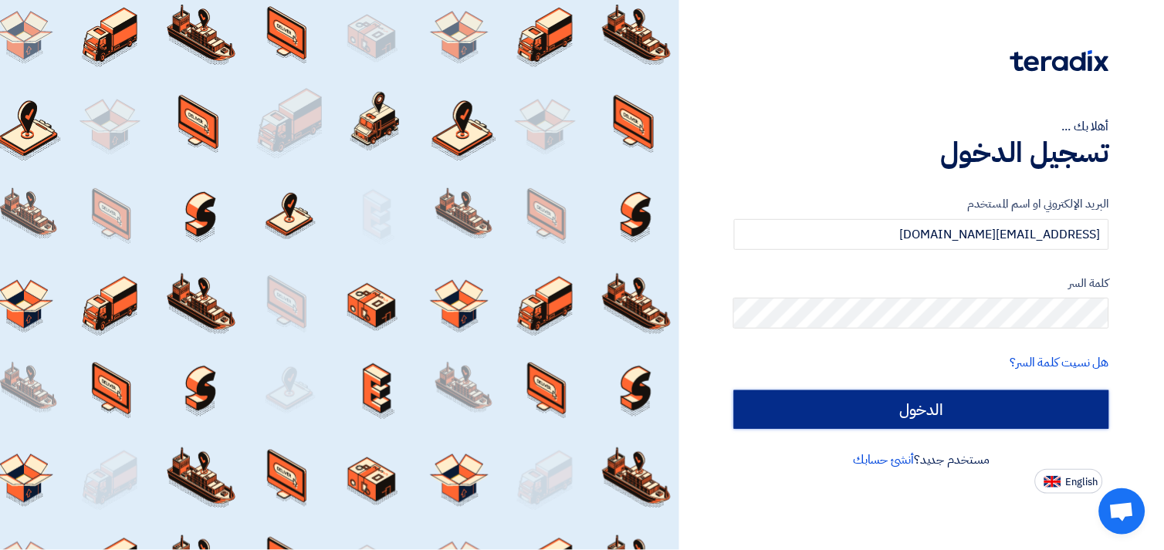
click at [859, 396] on input "الدخول" at bounding box center [921, 409] width 375 height 39
type input "Sign in"
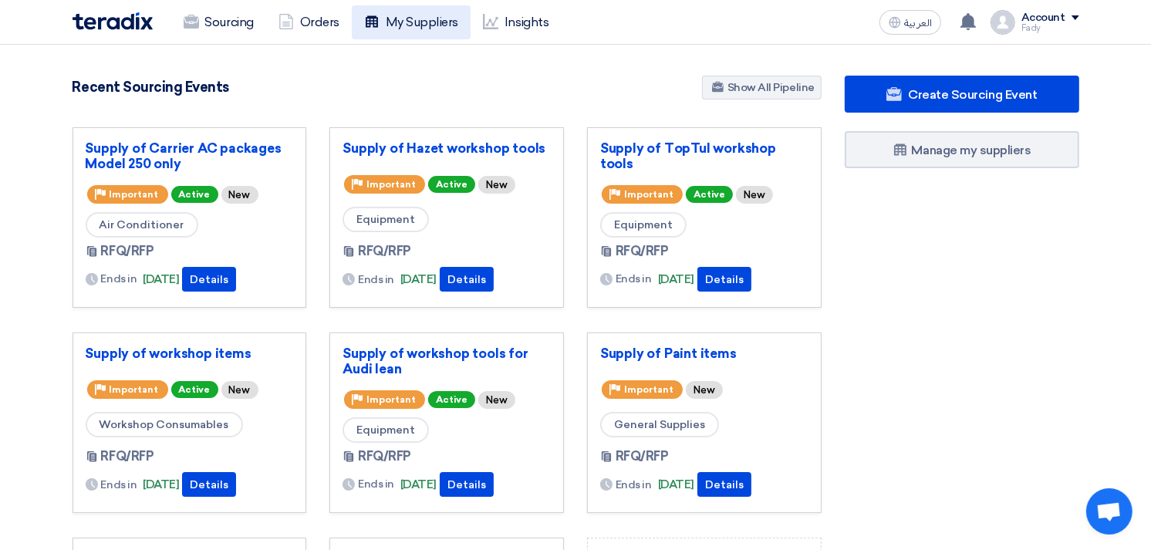
click at [404, 26] on link "My Suppliers" at bounding box center [411, 22] width 119 height 34
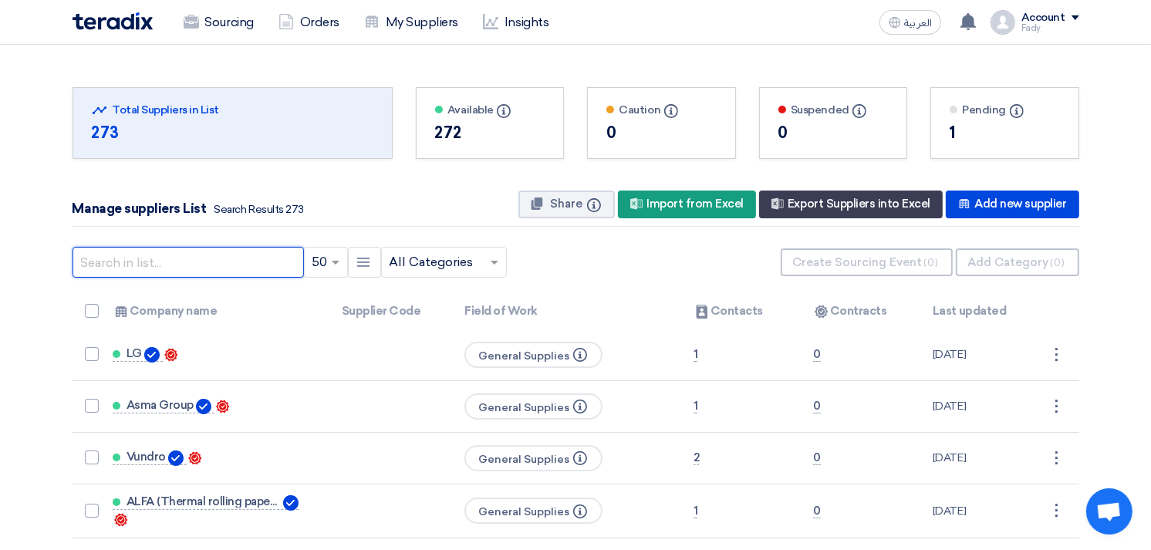
click at [247, 269] on input "text" at bounding box center [188, 262] width 231 height 31
type input "leap"
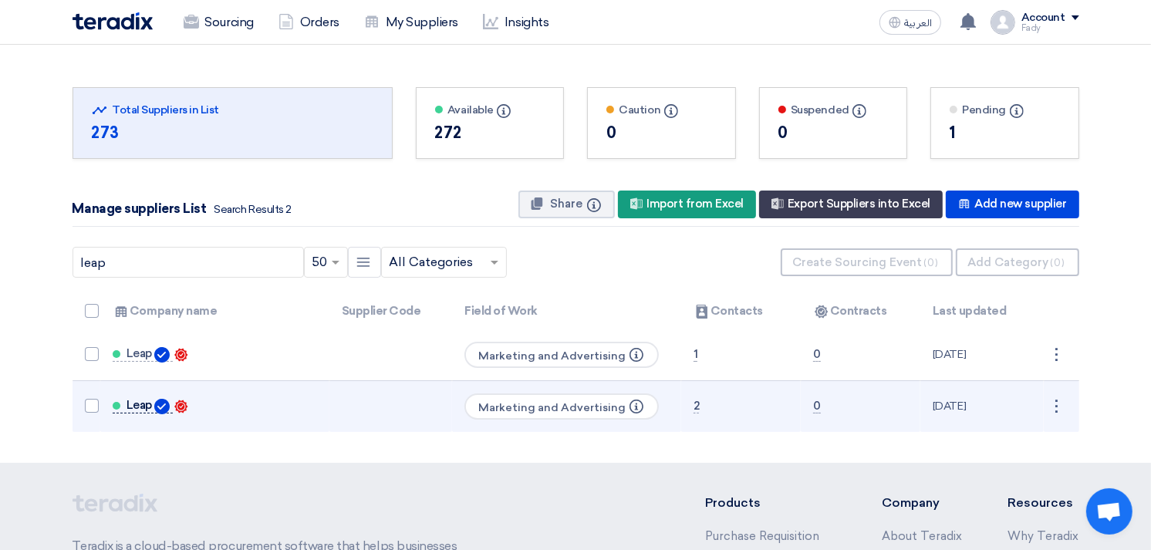
click at [140, 407] on span "Leap" at bounding box center [139, 405] width 25 height 12
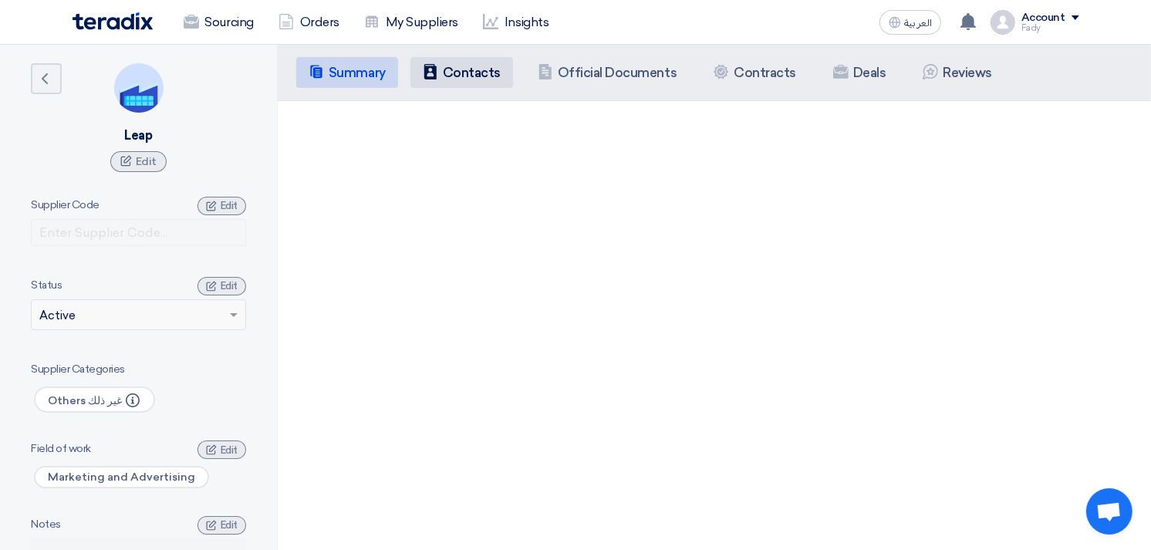
click at [444, 76] on h5 "Contacts" at bounding box center [472, 72] width 58 height 15
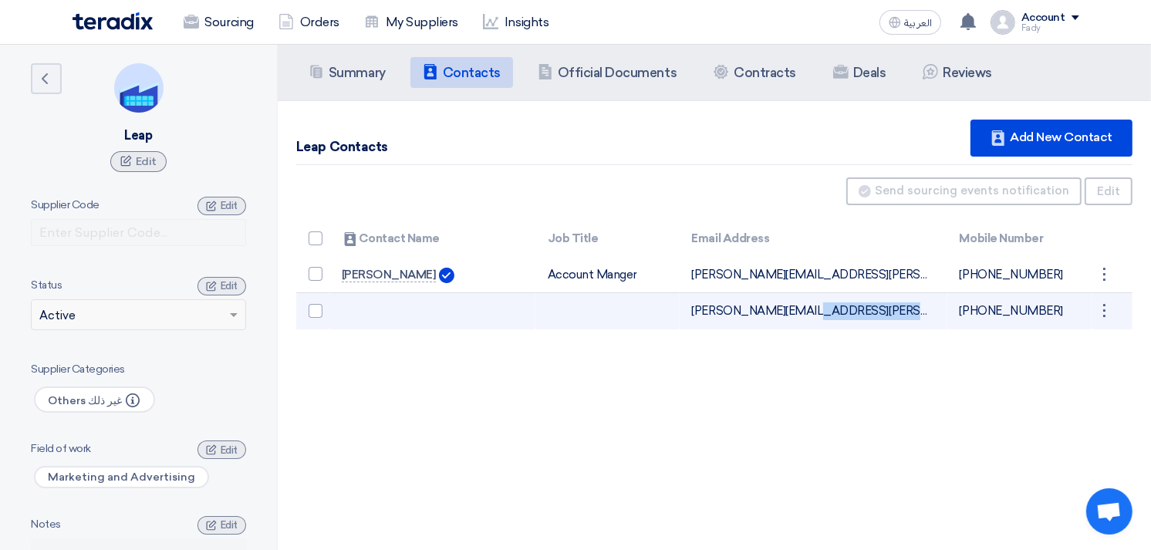
drag, startPoint x: 688, startPoint y: 309, endPoint x: 846, endPoint y: 318, distance: 159.2
click at [846, 318] on td "[PERSON_NAME][EMAIL_ADDRESS][PERSON_NAME][DOMAIN_NAME] Can Receive RFQ" at bounding box center [814, 311] width 268 height 36
copy td "[PERSON_NAME][EMAIL_ADDRESS][PERSON_NAME][DOMAIN_NAME]"
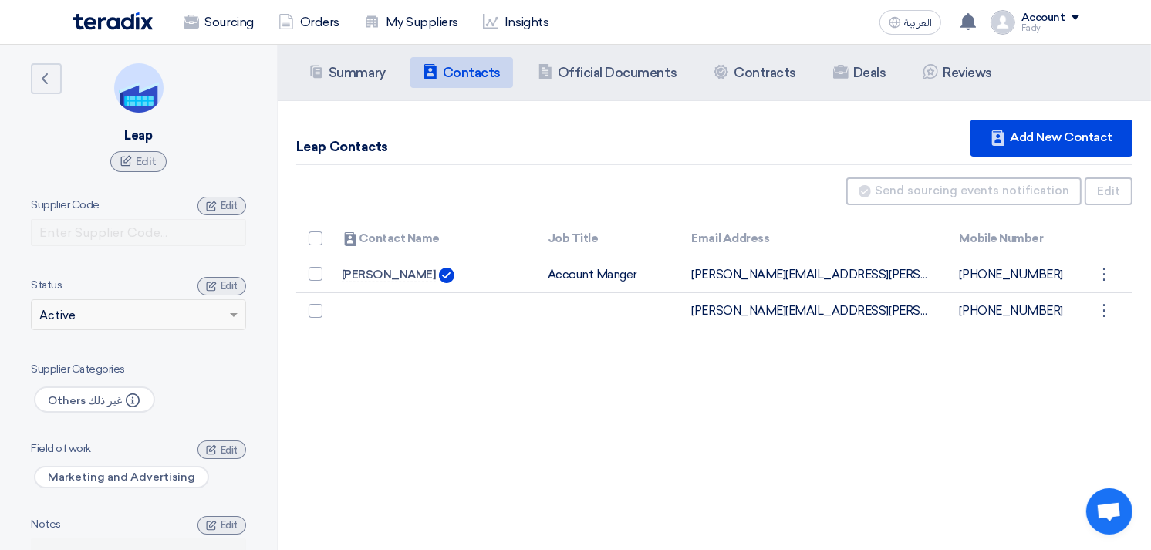
click at [77, 88] on div "Back Leap Edit" at bounding box center [138, 117] width 215 height 109
click at [44, 60] on aside "Back Leap Edit Supplier Code Edit Status × Active Edit Supplier Categories Othe…" at bounding box center [139, 345] width 278 height 600
click at [50, 77] on icon "Back" at bounding box center [44, 78] width 19 height 19
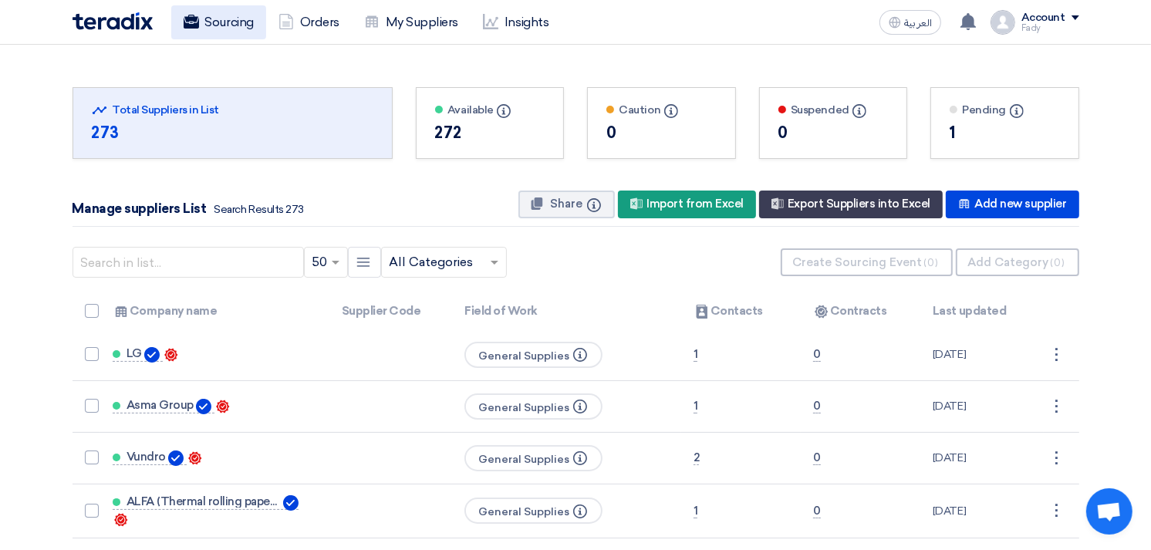
click at [234, 5] on link "Sourcing" at bounding box center [218, 22] width 95 height 34
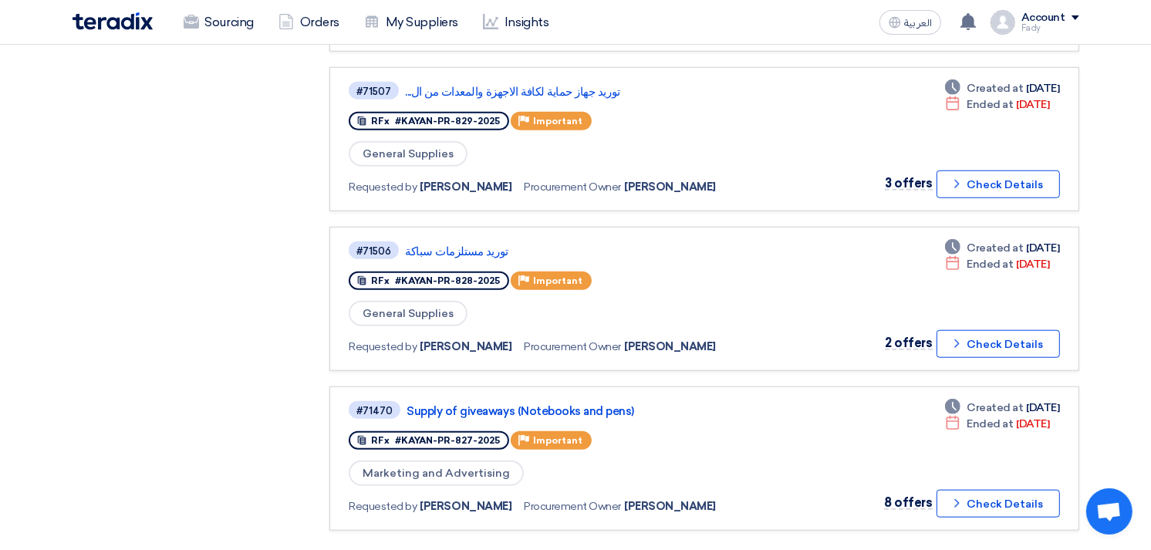
scroll to position [1286, 0]
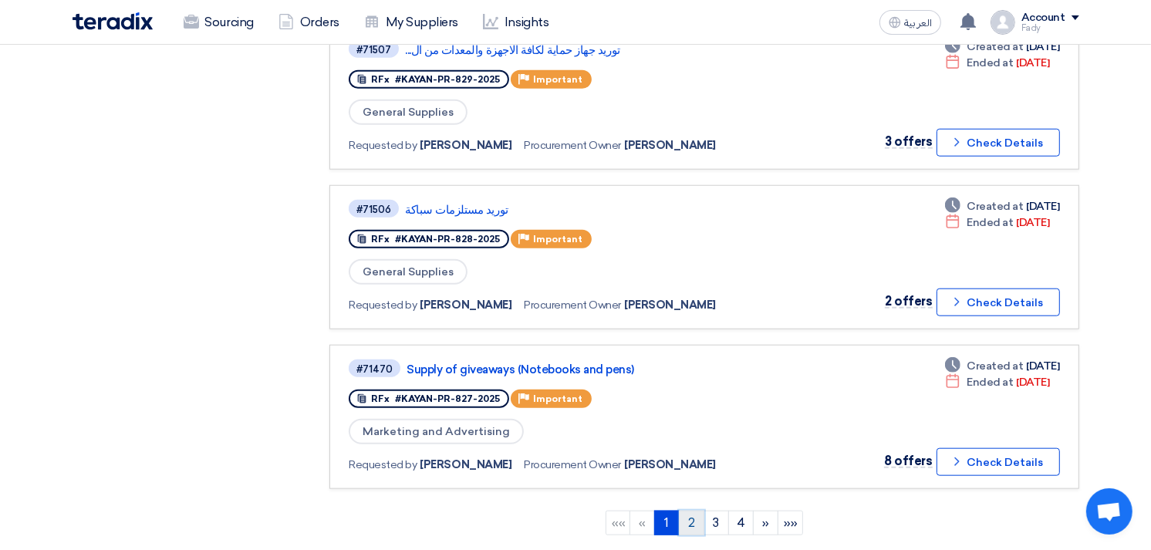
click at [691, 511] on link "2" at bounding box center [691, 523] width 25 height 25
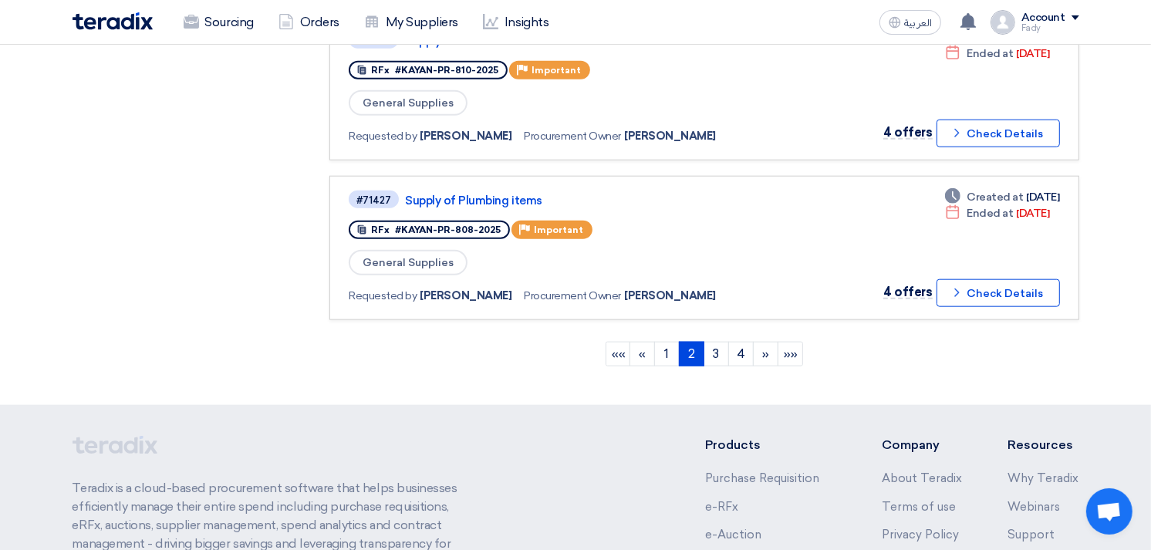
scroll to position [1543, 0]
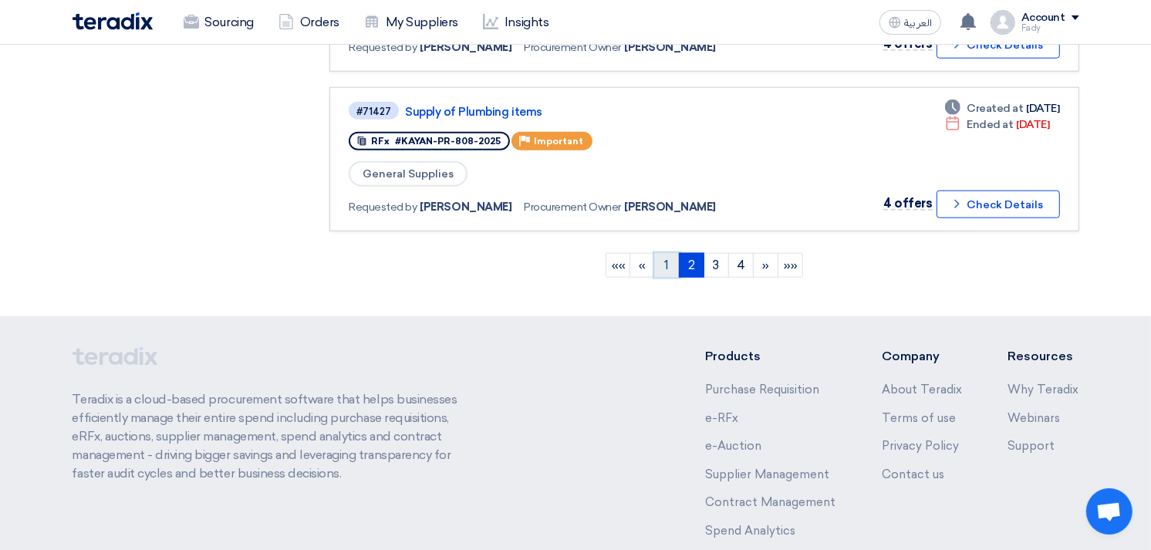
click at [660, 253] on link "1" at bounding box center [666, 265] width 25 height 25
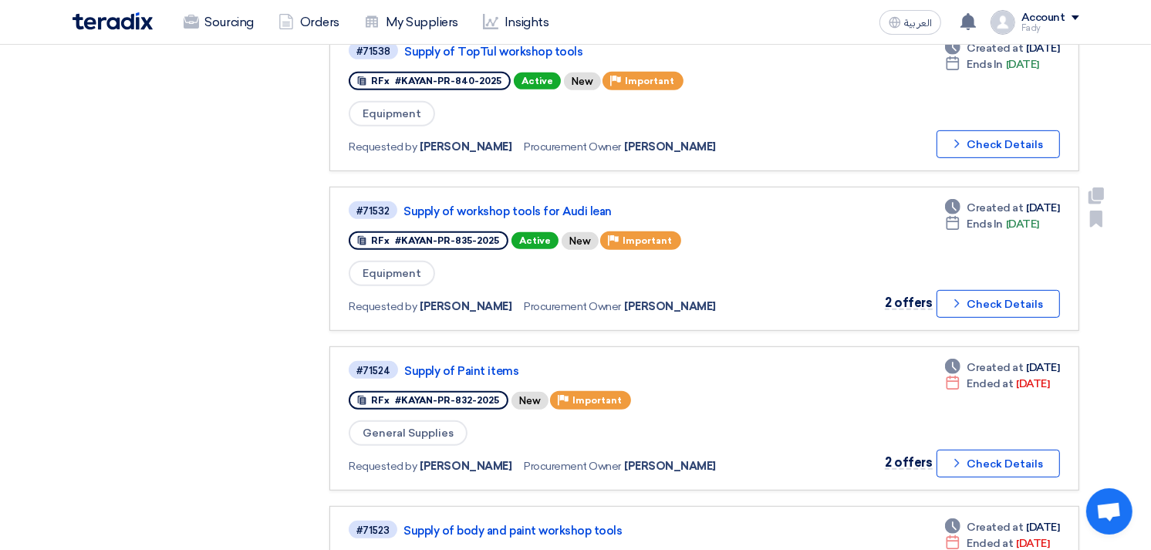
scroll to position [685, 0]
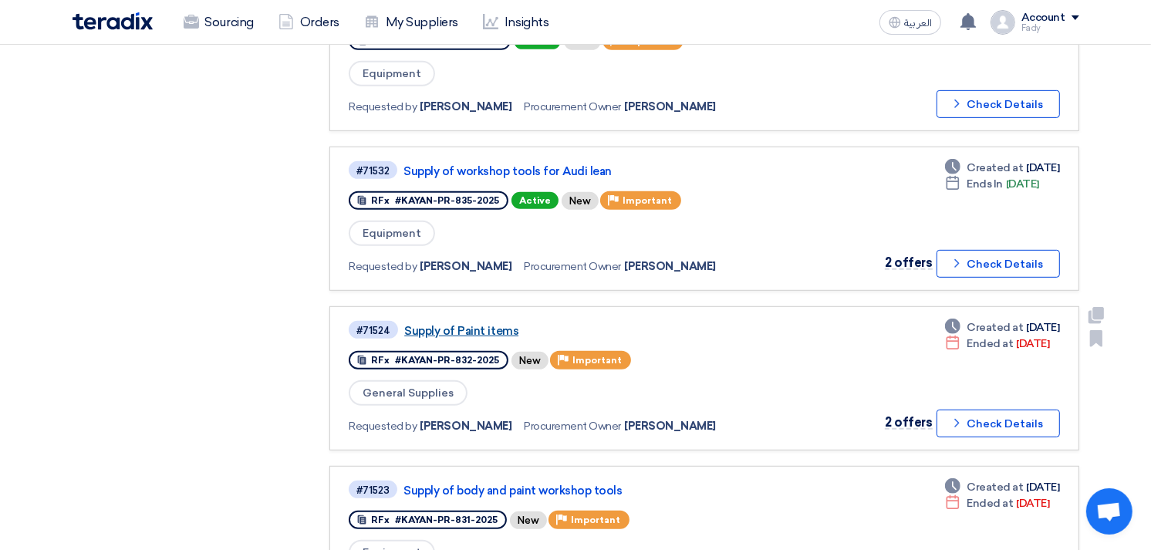
click at [495, 324] on link "Supply of Paint items" at bounding box center [597, 331] width 386 height 14
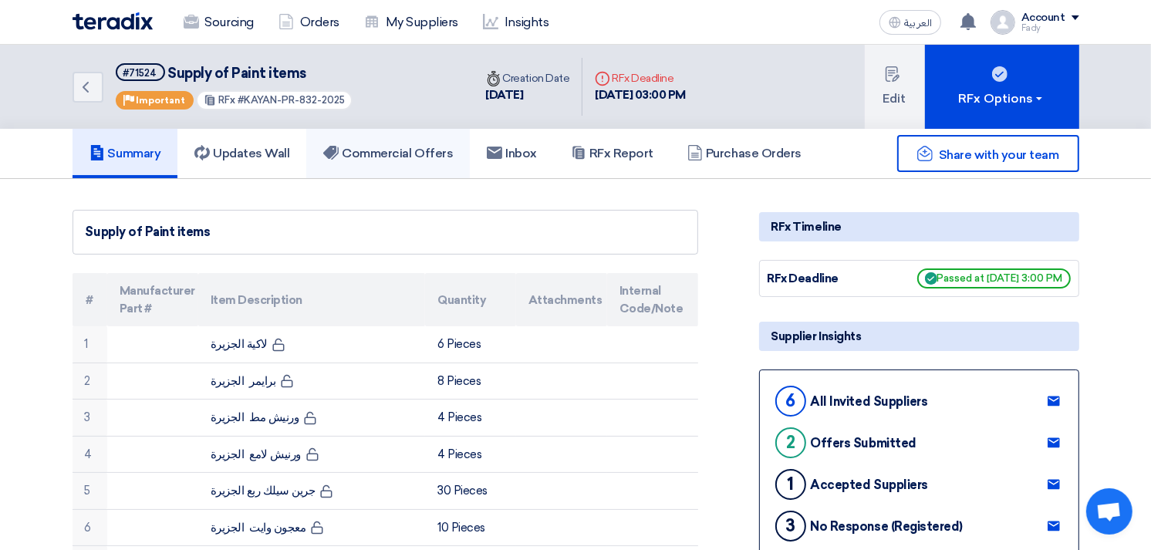
click at [434, 148] on h5 "Commercial Offers" at bounding box center [388, 153] width 130 height 15
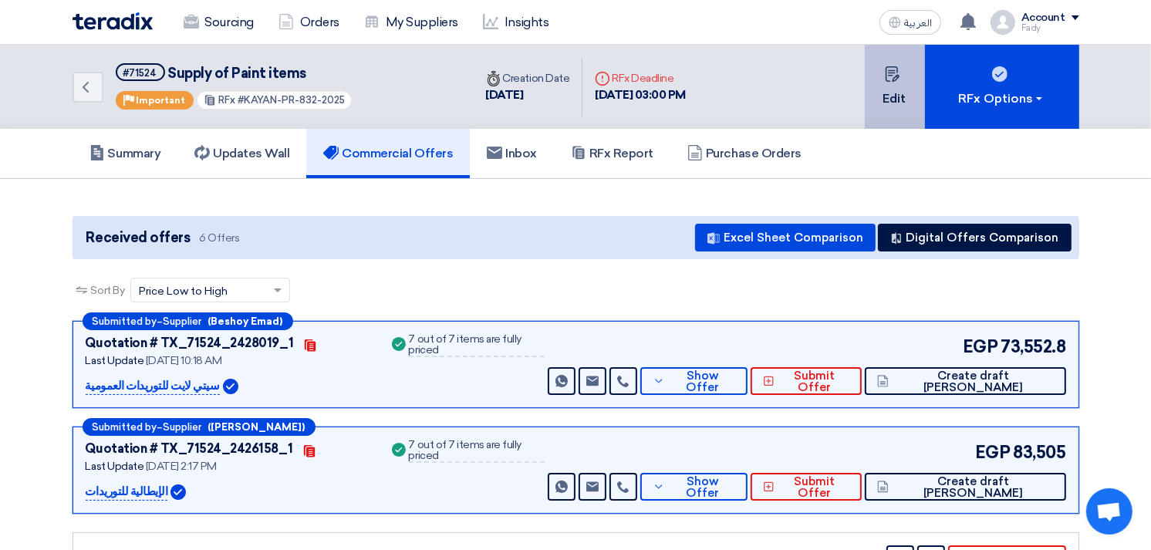
click at [884, 86] on button "Edit" at bounding box center [895, 87] width 60 height 84
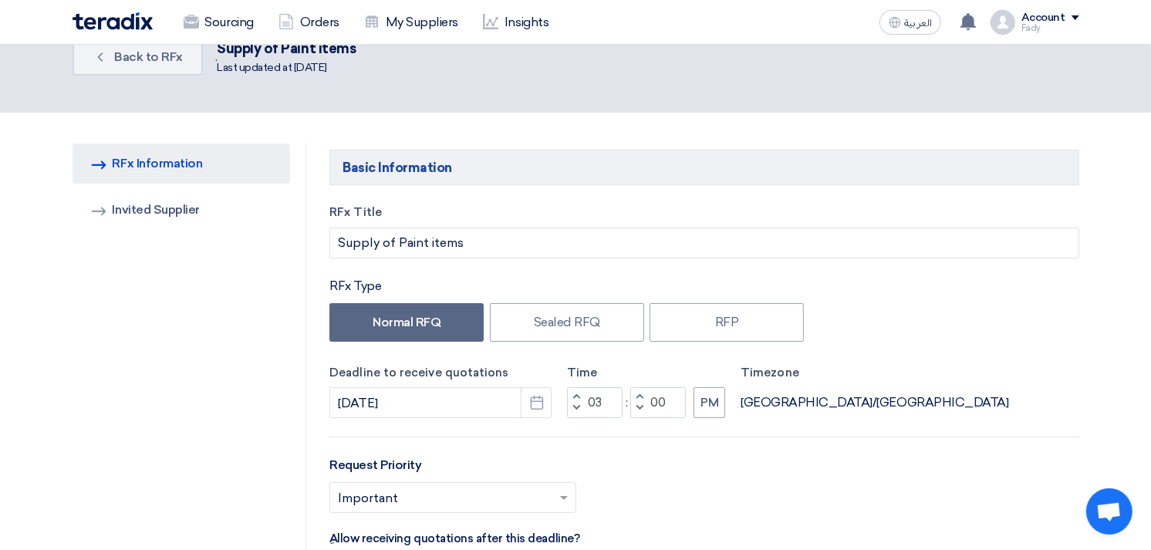
scroll to position [86, 0]
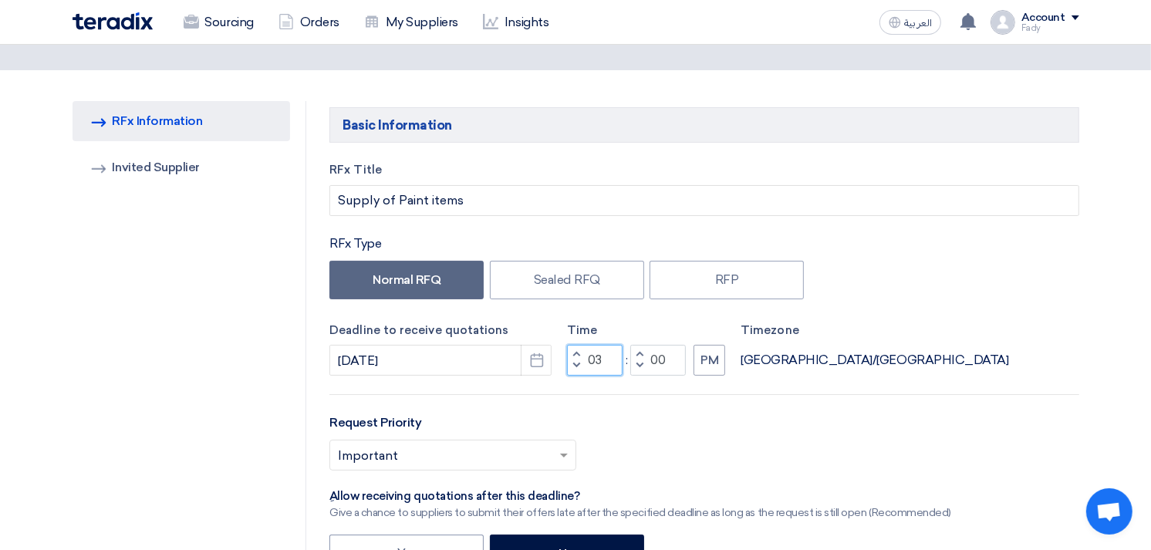
click at [593, 360] on input "03" at bounding box center [595, 360] width 56 height 31
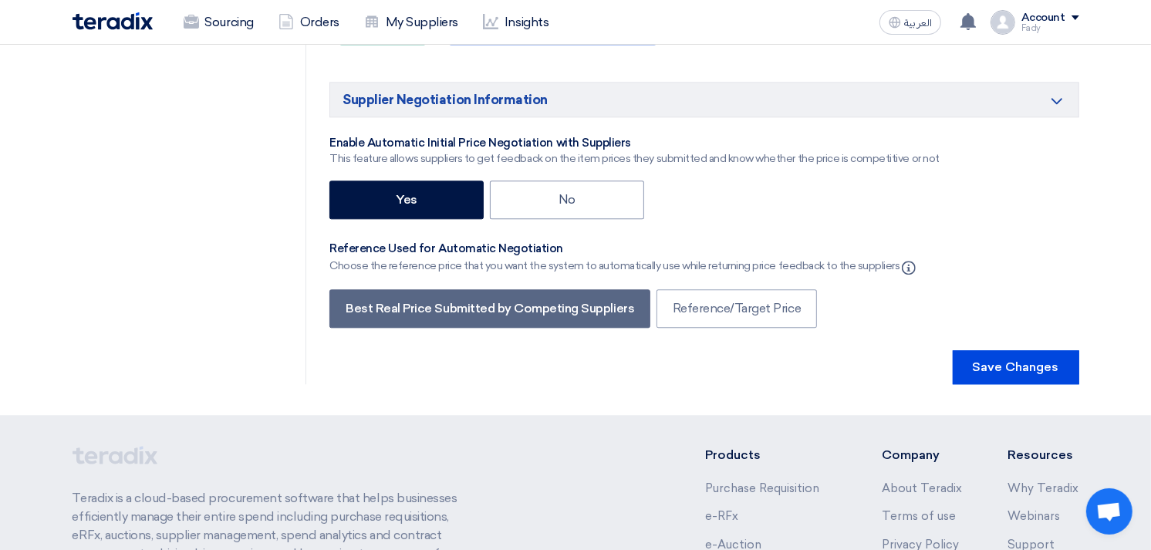
scroll to position [3429, 0]
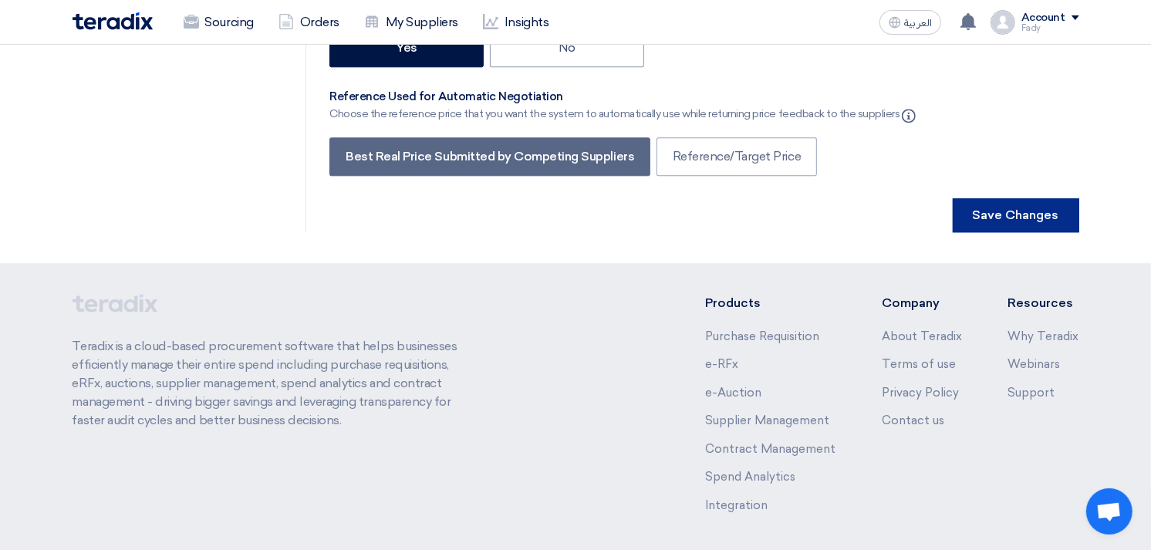
type input "05"
click at [1014, 198] on button "Save Changes" at bounding box center [1016, 215] width 127 height 34
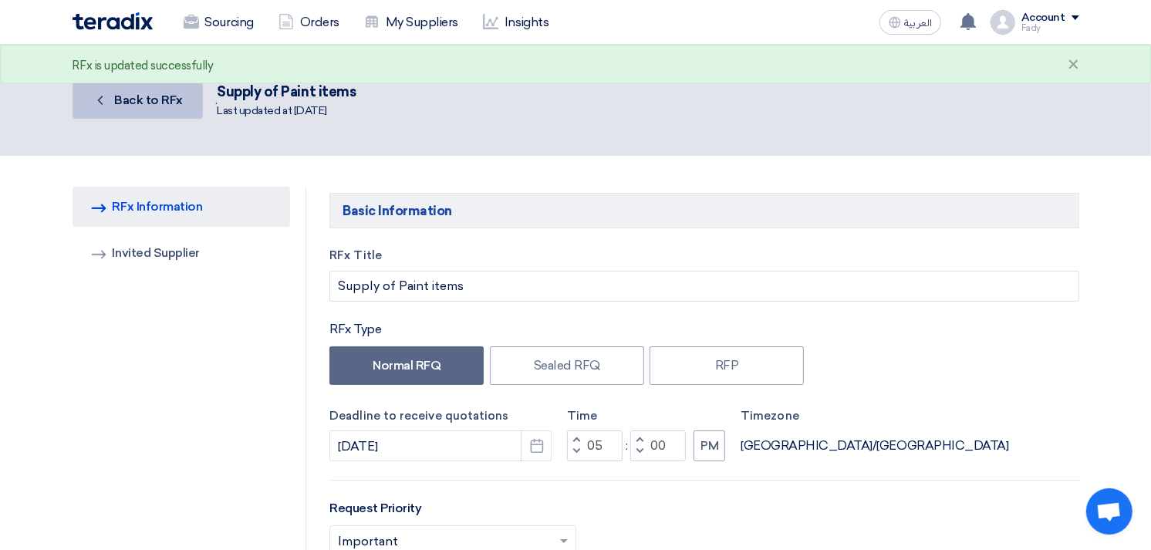
click at [156, 97] on span "Back to RFx" at bounding box center [148, 100] width 69 height 15
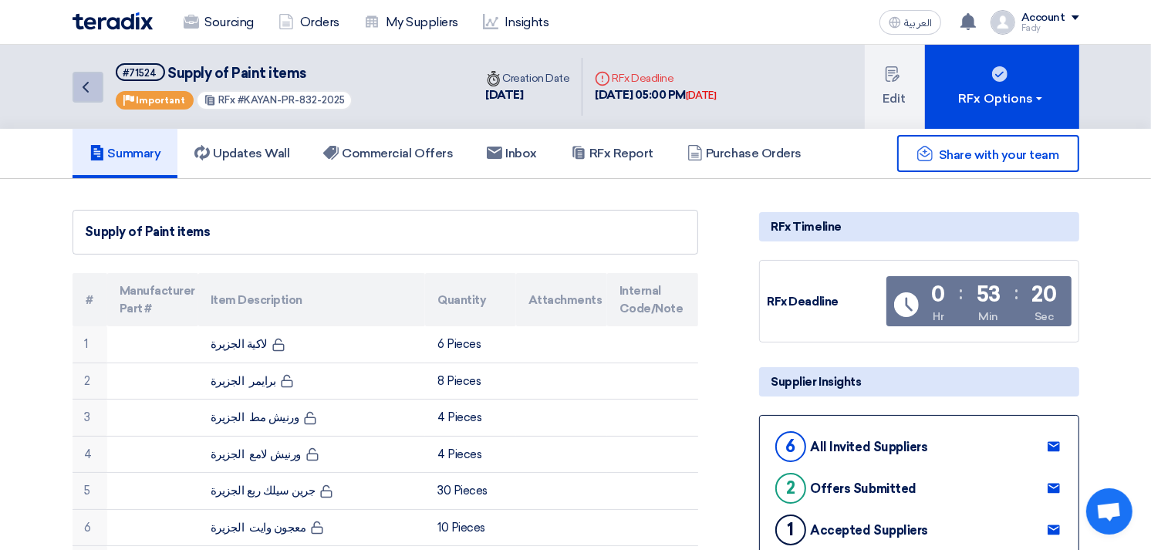
click at [87, 78] on icon "Back" at bounding box center [85, 87] width 19 height 19
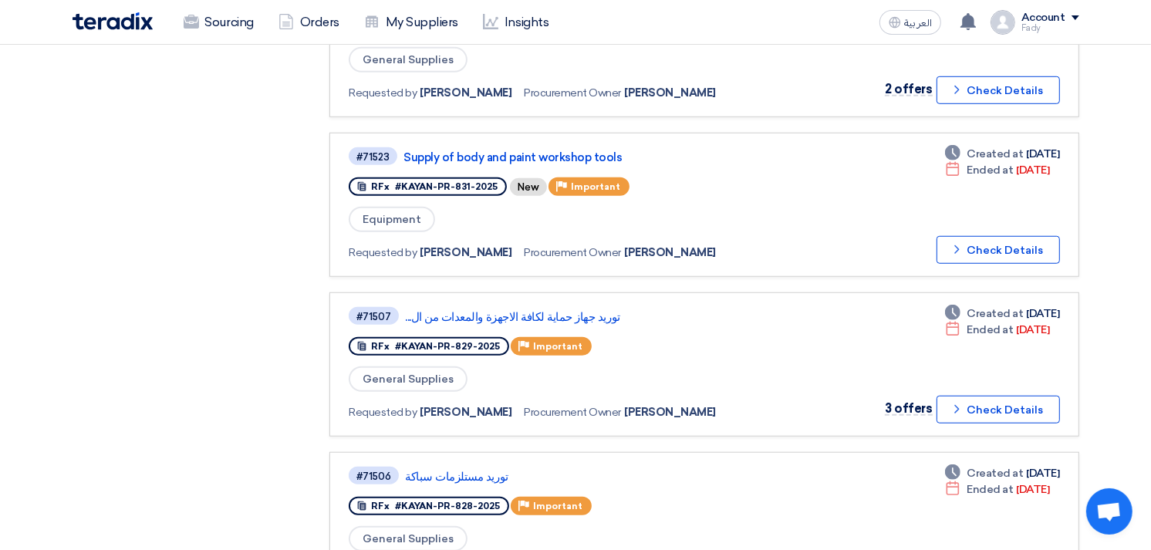
scroll to position [1029, 0]
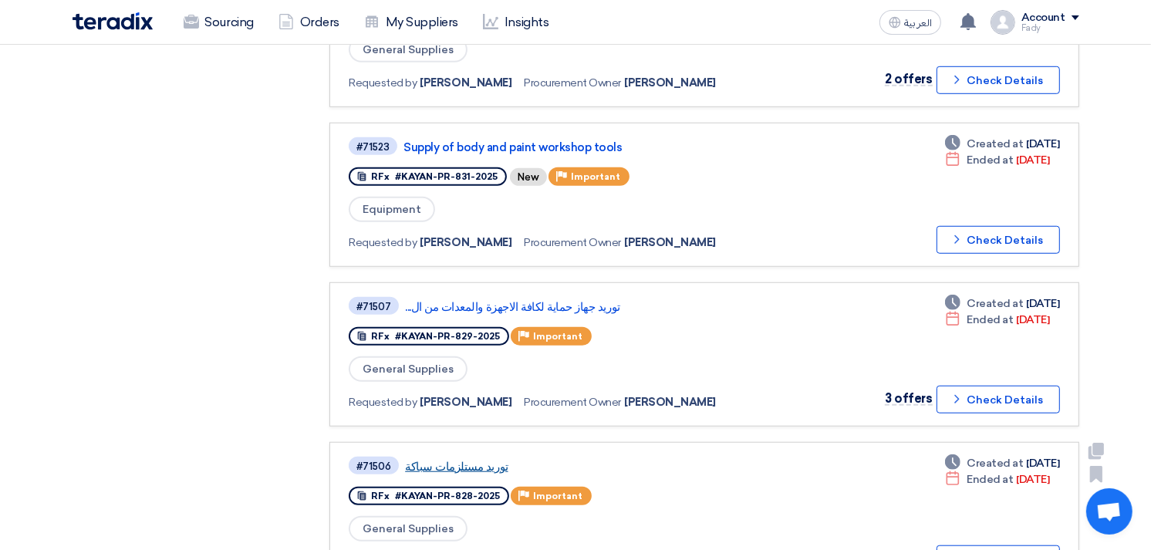
click at [454, 460] on link "توريد مستلزمات سباكة" at bounding box center [598, 467] width 386 height 14
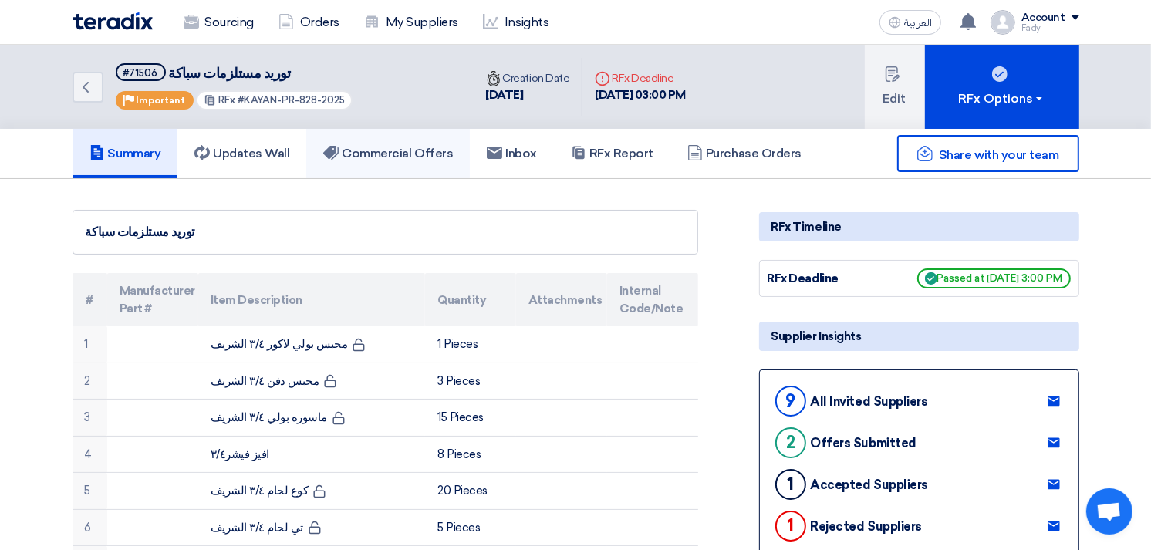
click at [365, 136] on link "Commercial Offers" at bounding box center [388, 153] width 164 height 49
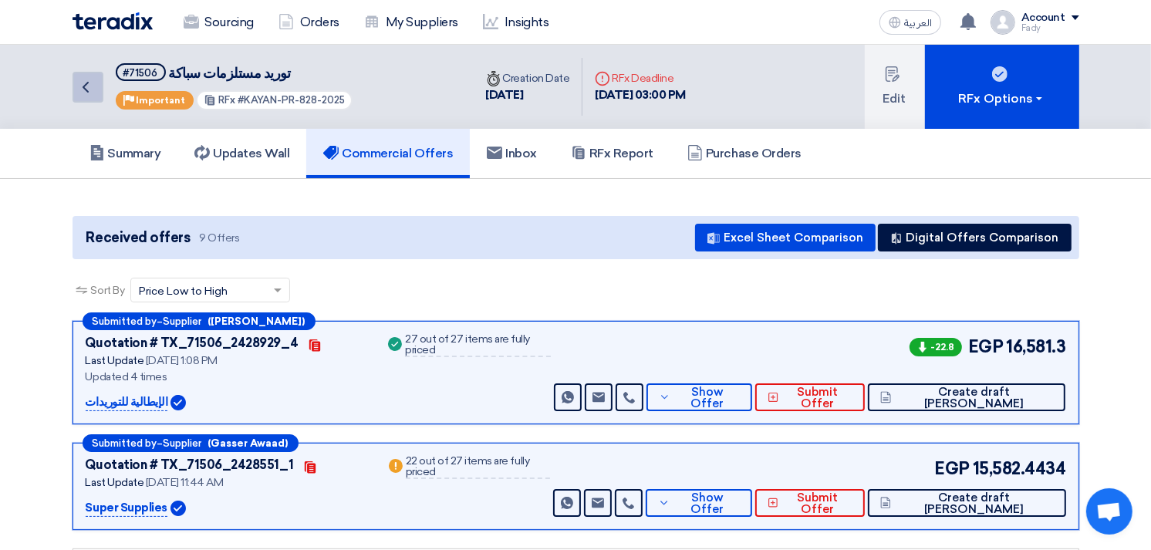
click at [86, 82] on use at bounding box center [86, 87] width 6 height 11
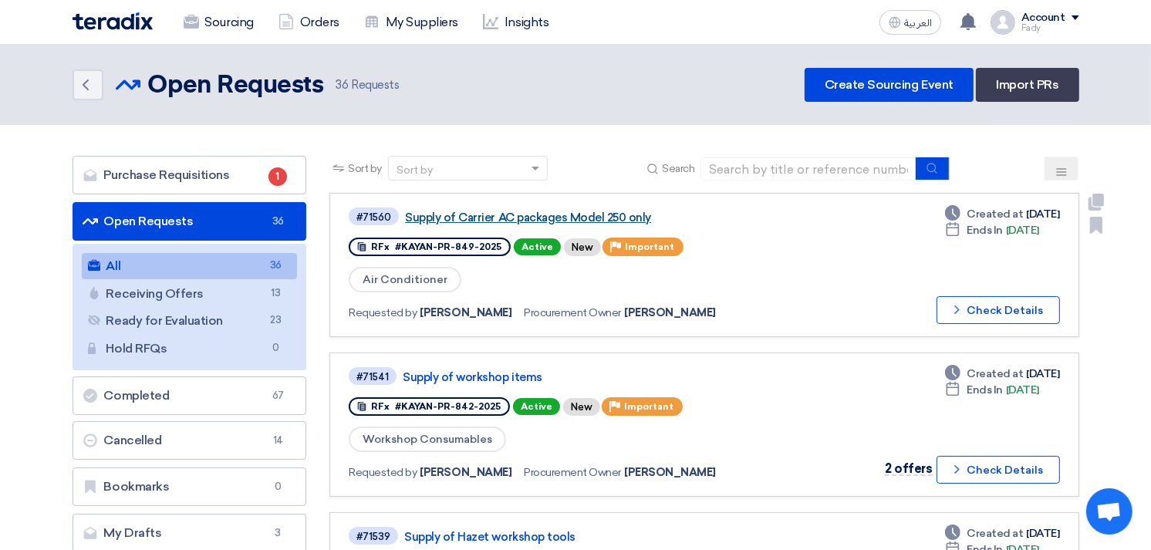
click at [575, 213] on link "Supply of Carrier AC packages Model 250 only" at bounding box center [598, 218] width 386 height 14
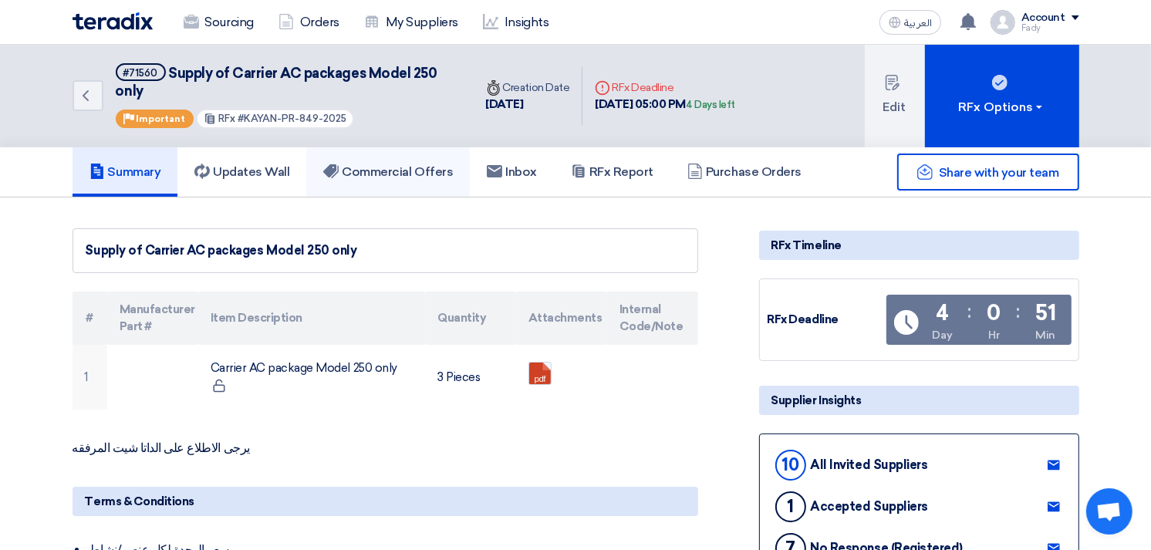
click at [386, 189] on link "Commercial Offers" at bounding box center [388, 171] width 164 height 49
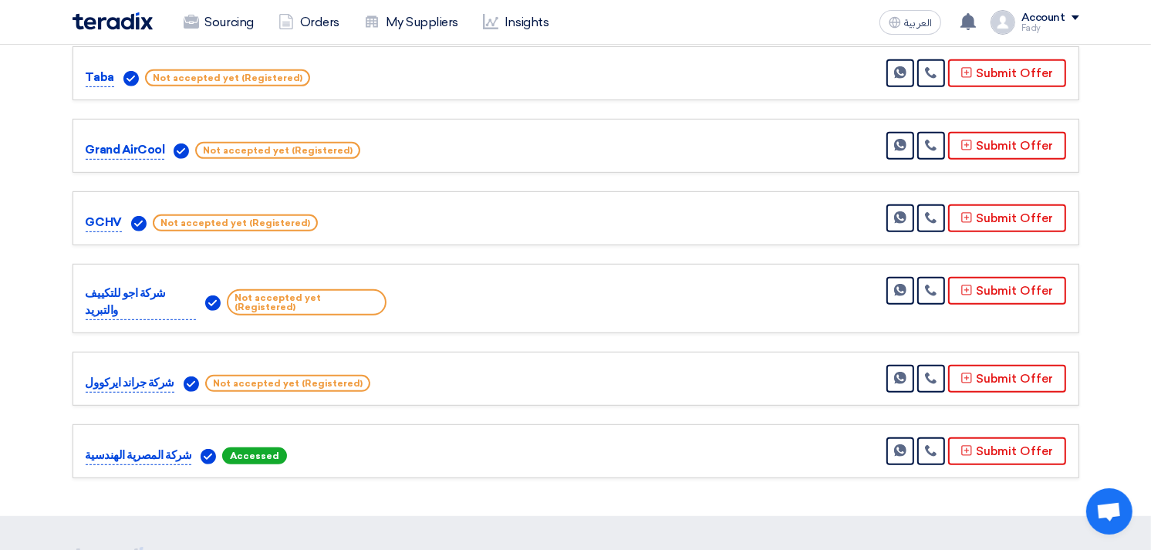
scroll to position [600, 0]
click at [938, 444] on icon at bounding box center [931, 450] width 12 height 12
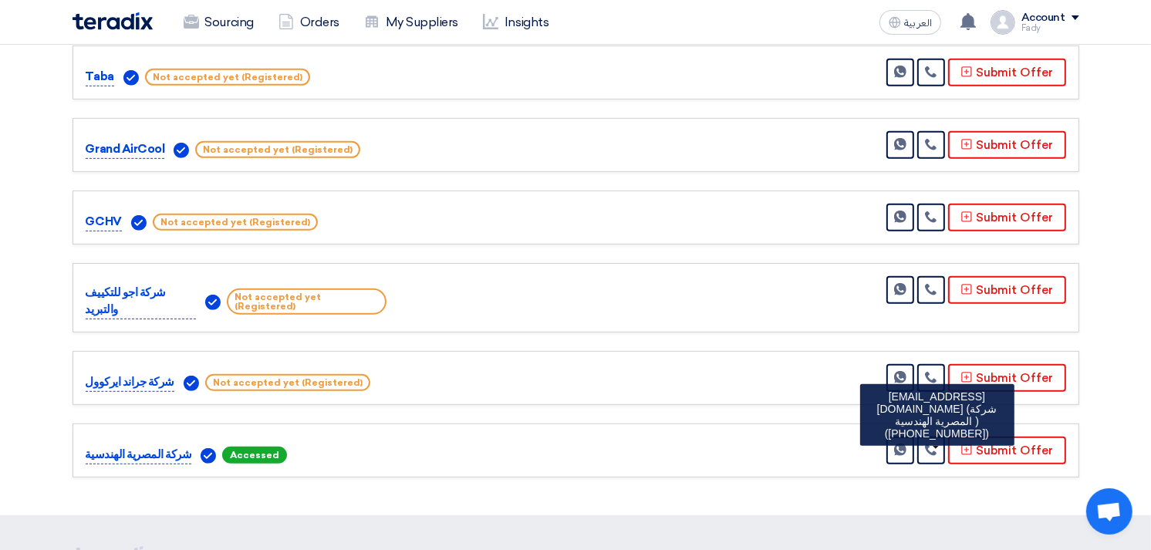
click at [791, 397] on div "Dream Shop Send Message" at bounding box center [576, 112] width 1030 height 744
click at [936, 444] on icon at bounding box center [931, 450] width 12 height 12
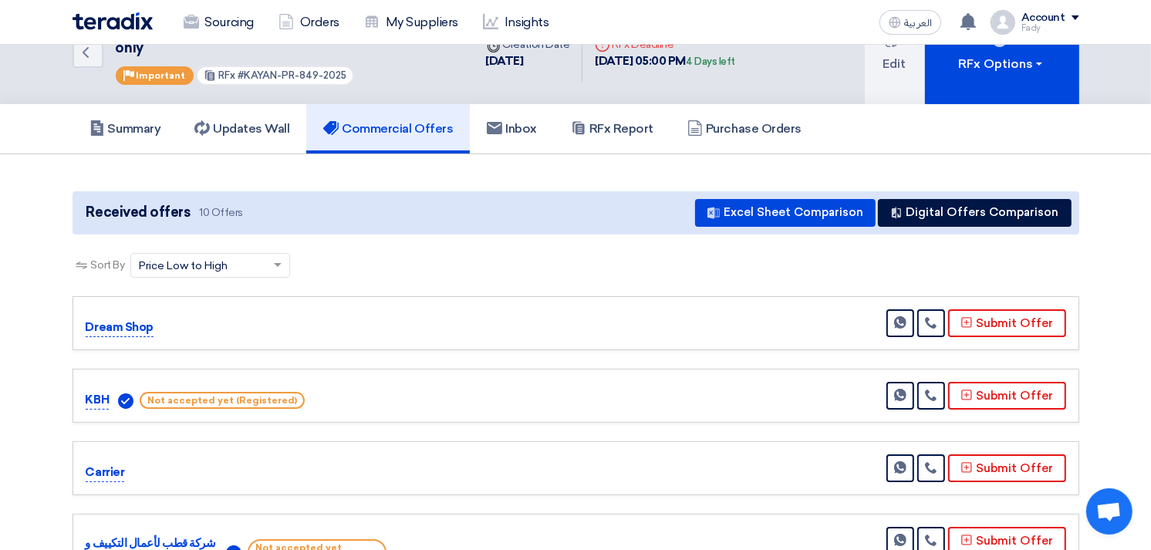
scroll to position [0, 0]
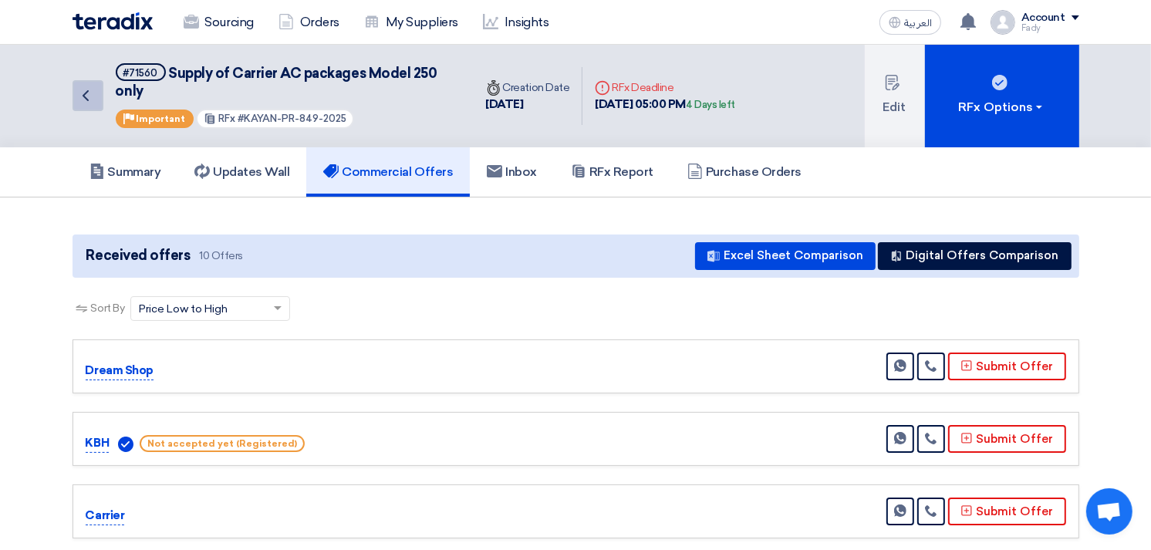
click at [90, 96] on icon "Back" at bounding box center [85, 95] width 19 height 19
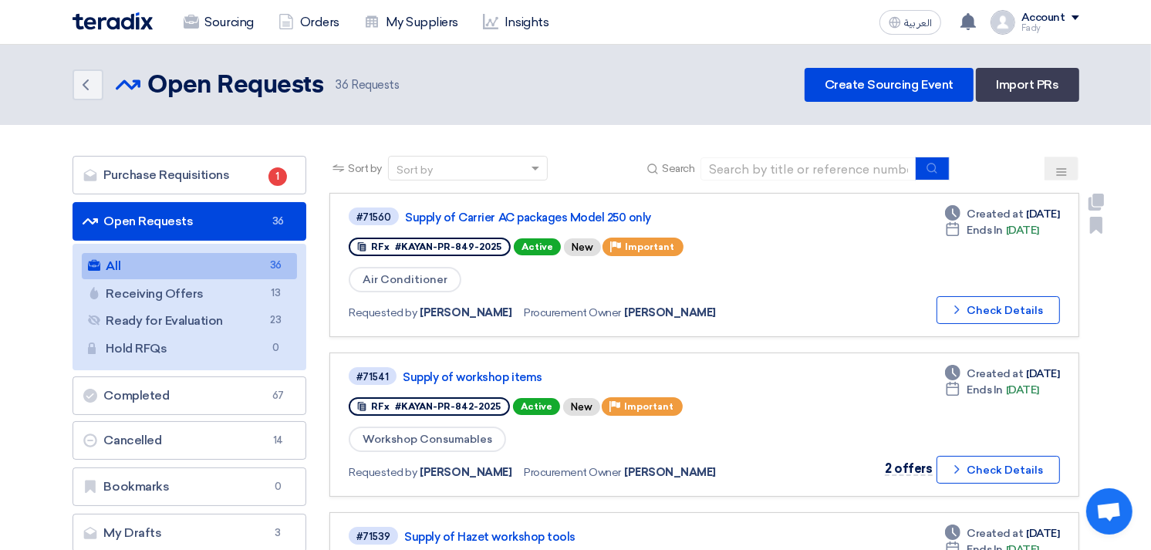
scroll to position [86, 0]
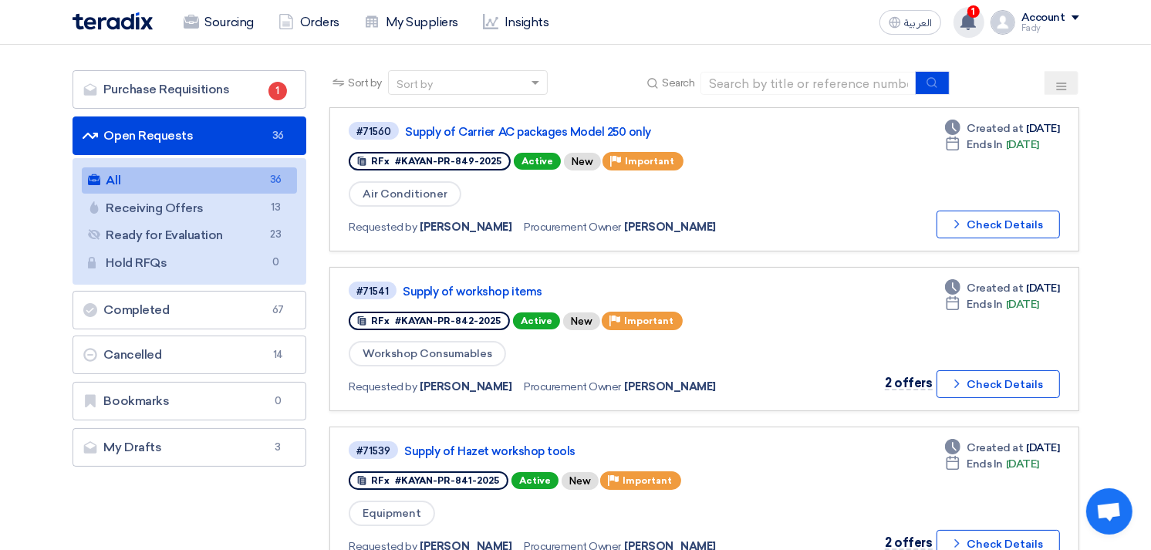
click at [973, 21] on use at bounding box center [968, 21] width 15 height 17
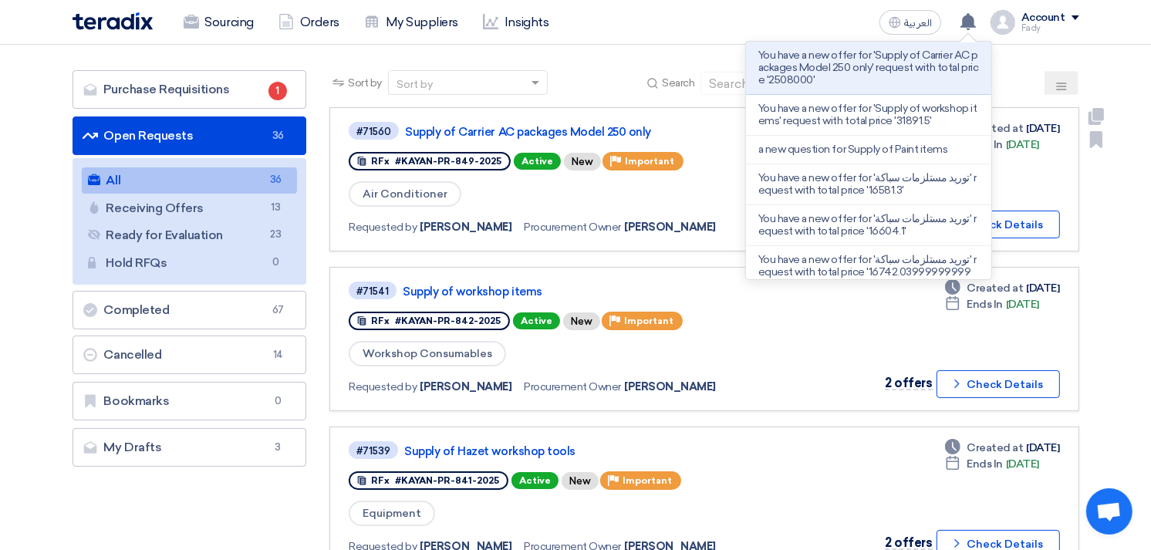
click at [622, 203] on div "Air Conditioner" at bounding box center [571, 194] width 445 height 29
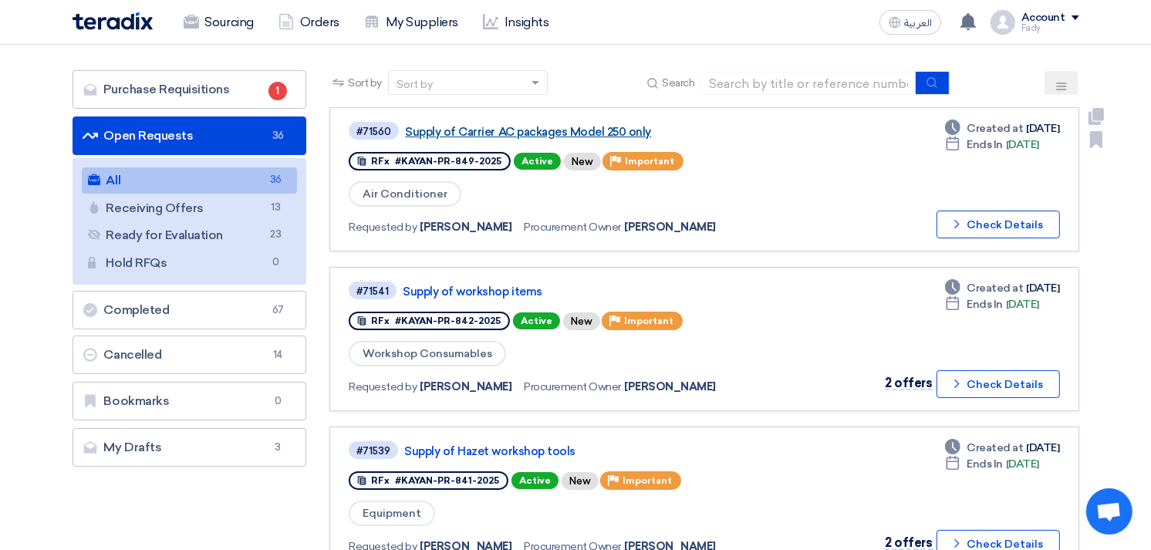
click at [498, 125] on link "Supply of Carrier AC packages Model 250 only" at bounding box center [598, 132] width 386 height 14
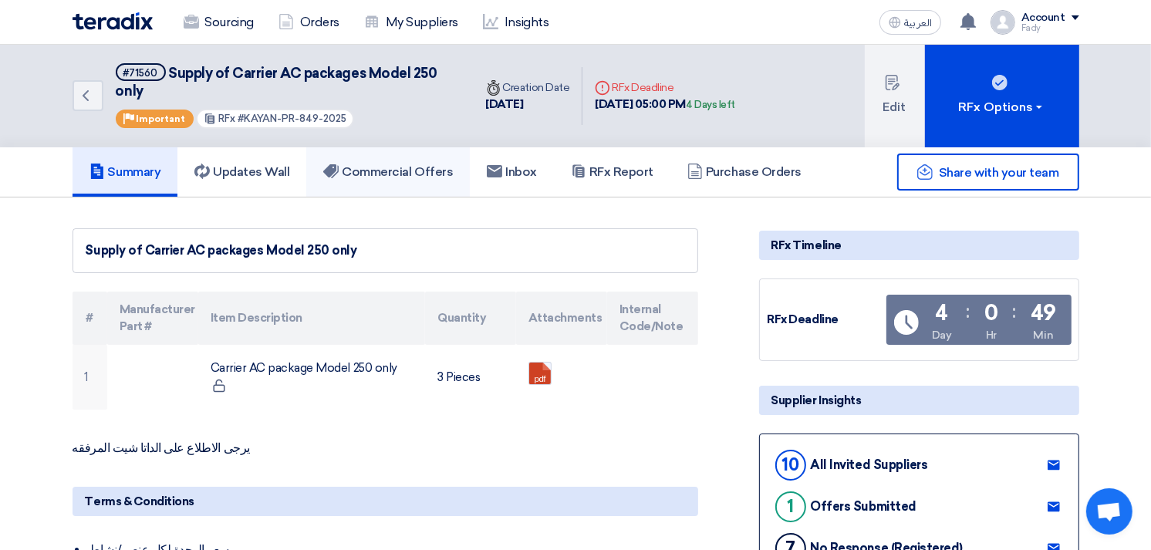
click at [404, 157] on link "Commercial Offers" at bounding box center [388, 171] width 164 height 49
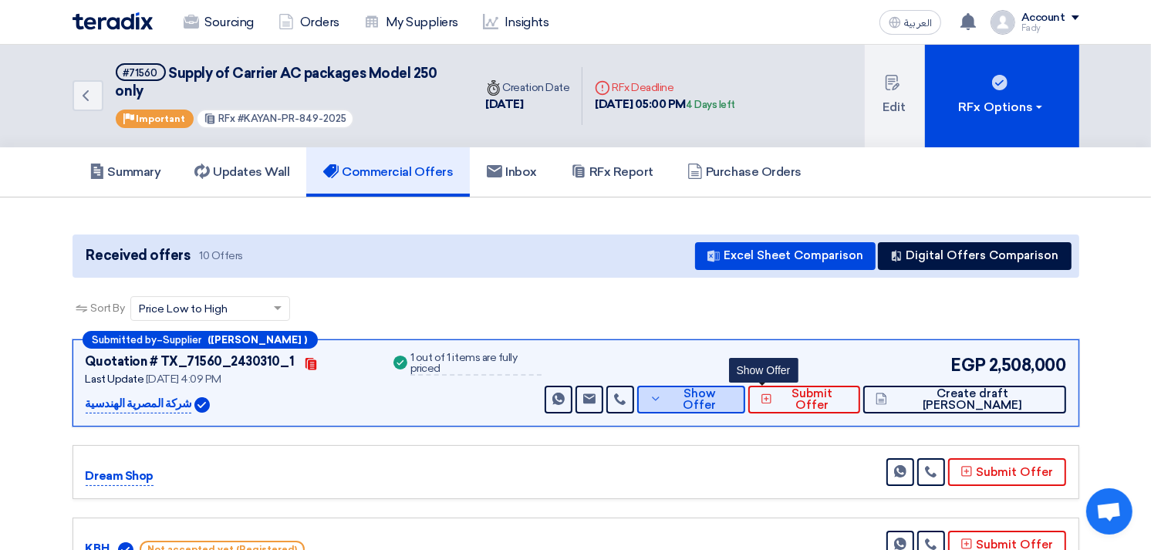
click at [733, 397] on span "Show Offer" at bounding box center [699, 399] width 67 height 23
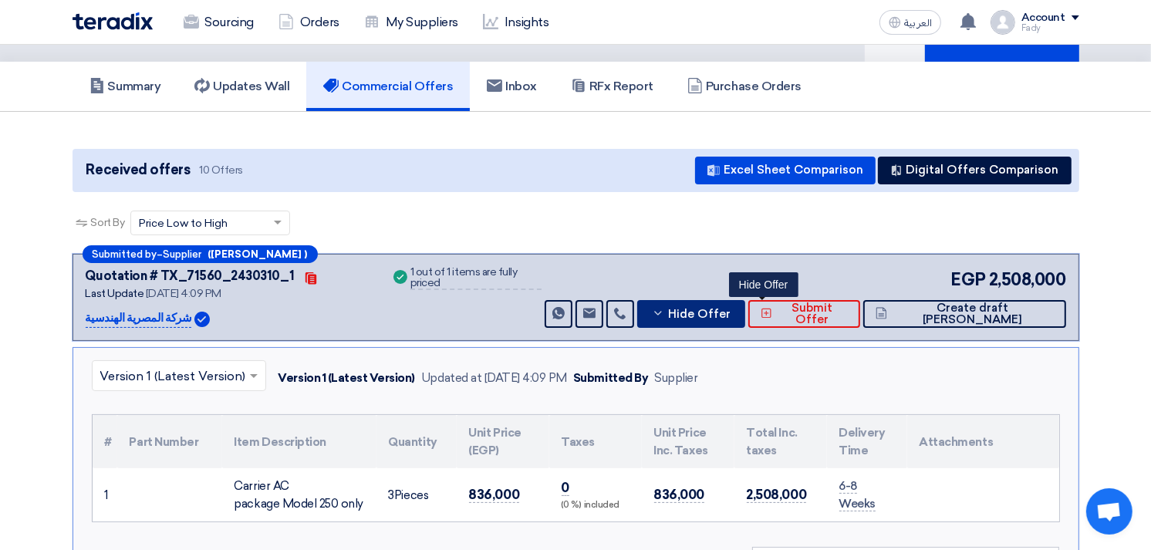
scroll to position [171, 0]
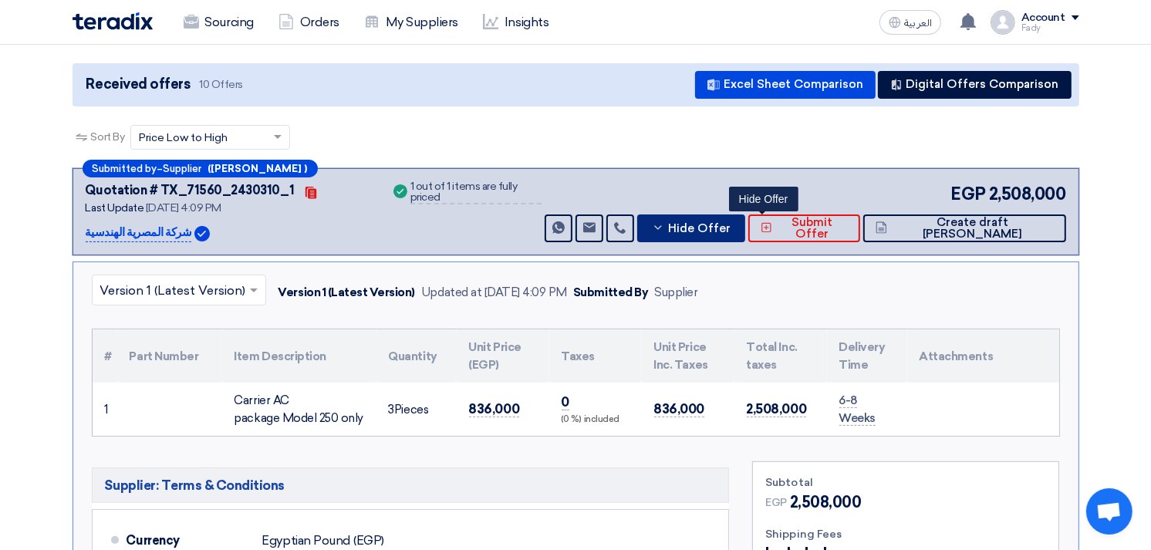
click at [731, 226] on span "Hide Offer" at bounding box center [699, 229] width 63 height 12
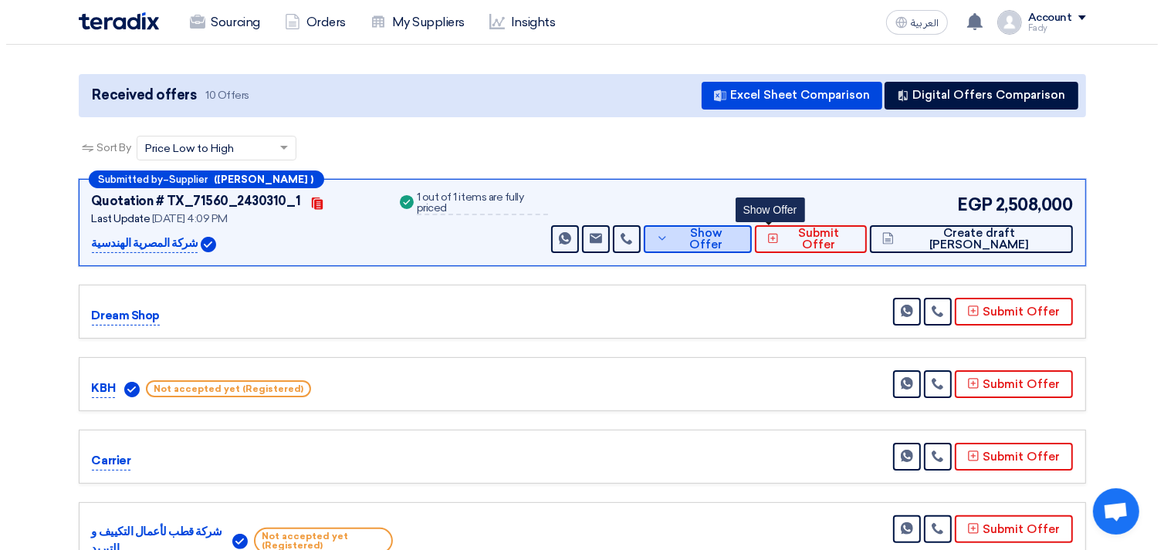
scroll to position [0, 0]
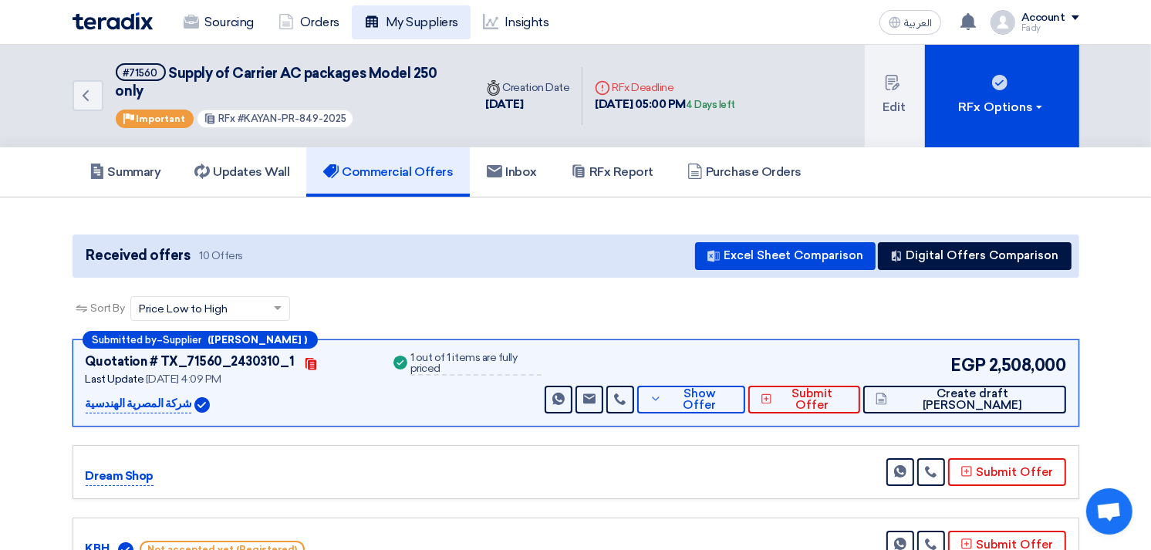
click at [421, 28] on link "My Suppliers" at bounding box center [411, 22] width 119 height 34
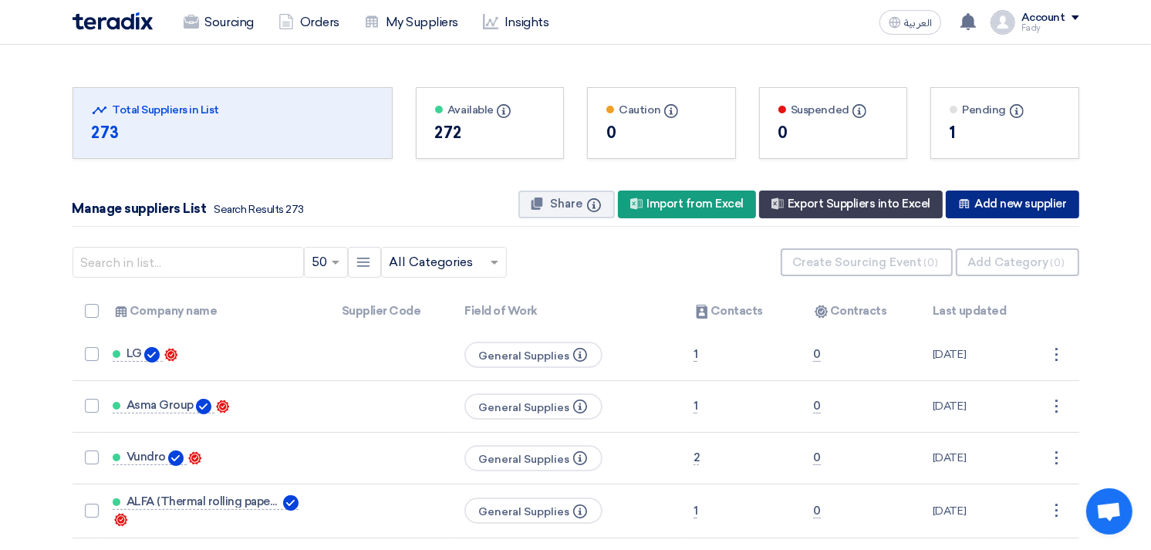
click at [1024, 208] on div "New Supplier Add new supplier" at bounding box center [1012, 205] width 133 height 28
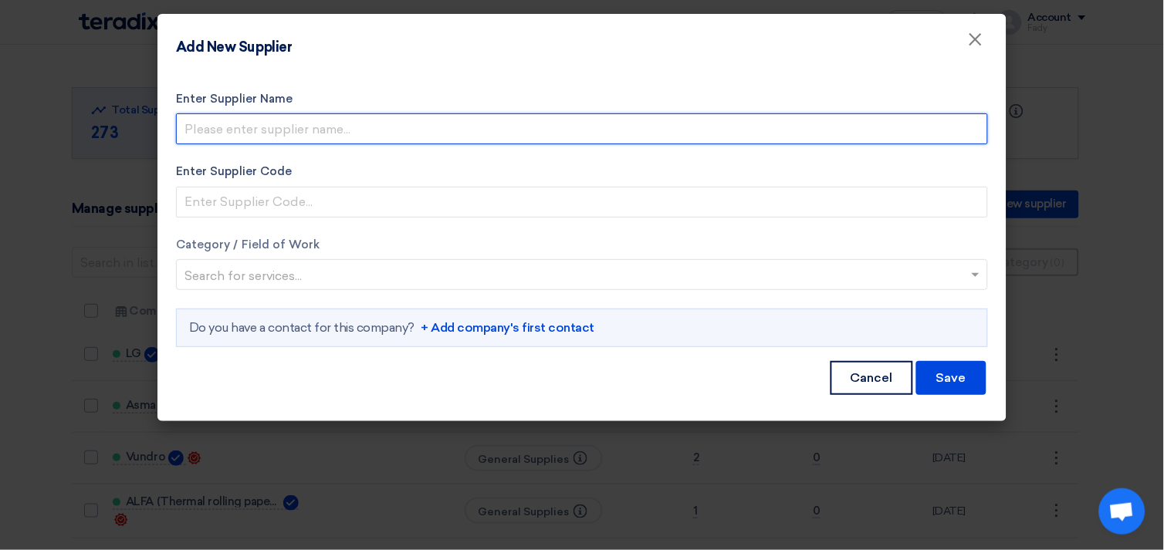
click at [369, 137] on input "Enter Supplier Name" at bounding box center [582, 128] width 812 height 31
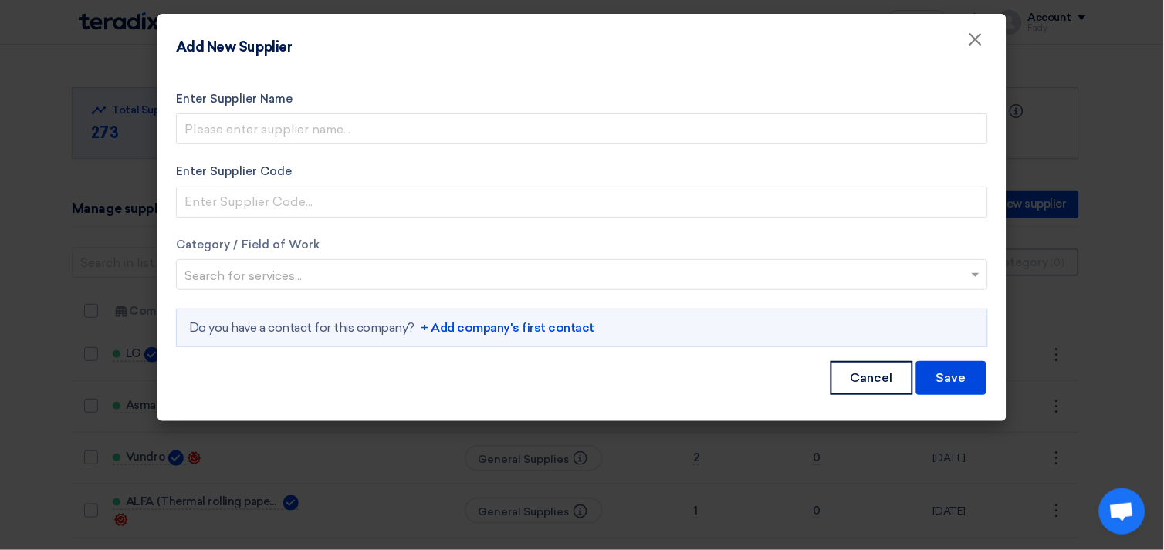
click at [568, 171] on label "Enter Supplier Code" at bounding box center [582, 172] width 812 height 18
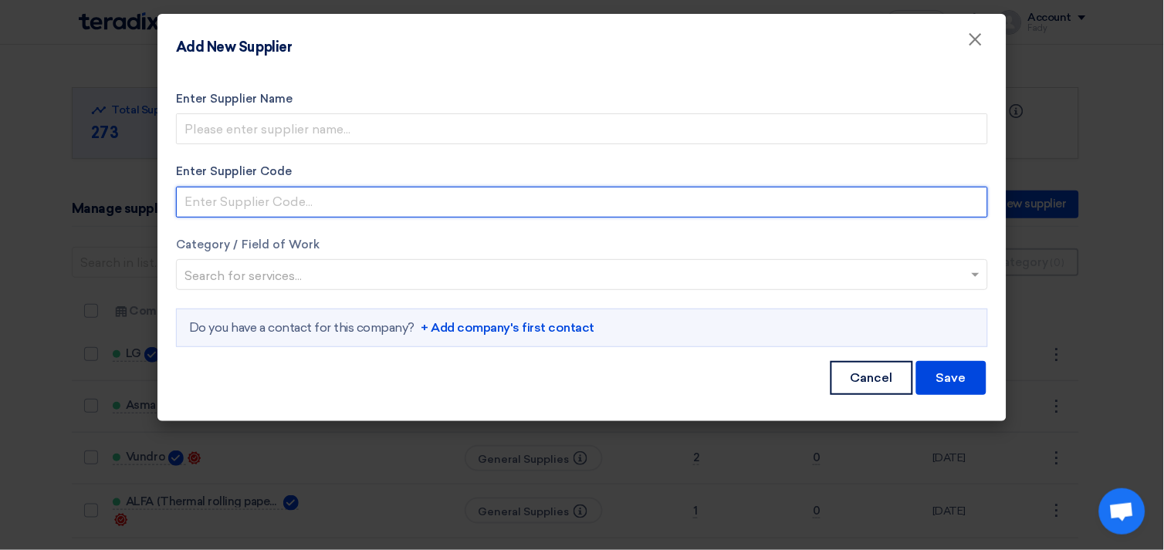
click at [568, 187] on input "Enter Supplier Code" at bounding box center [582, 202] width 812 height 31
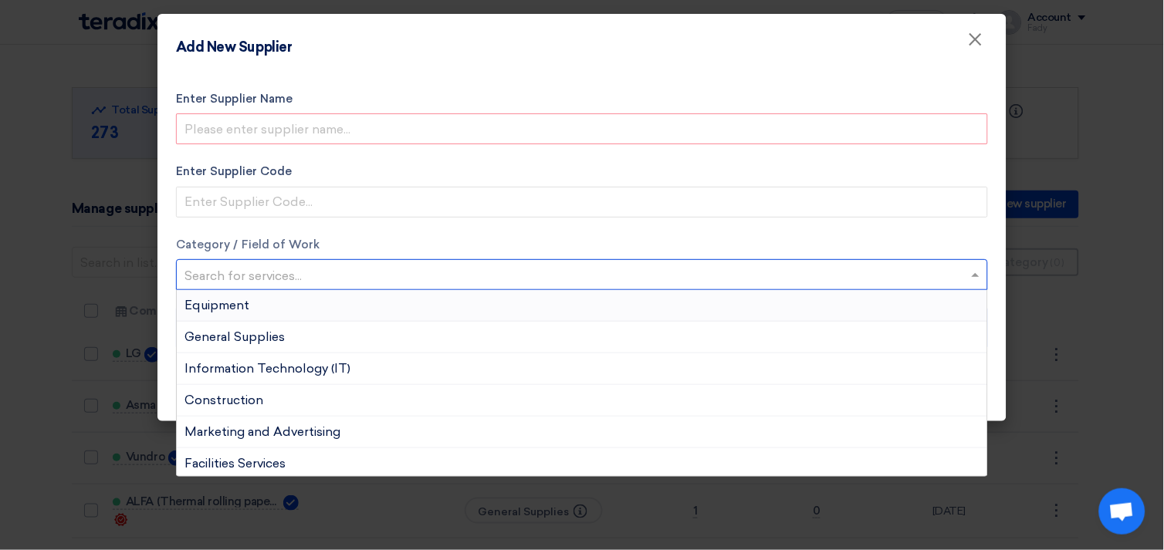
click at [322, 278] on input "text" at bounding box center [573, 276] width 779 height 25
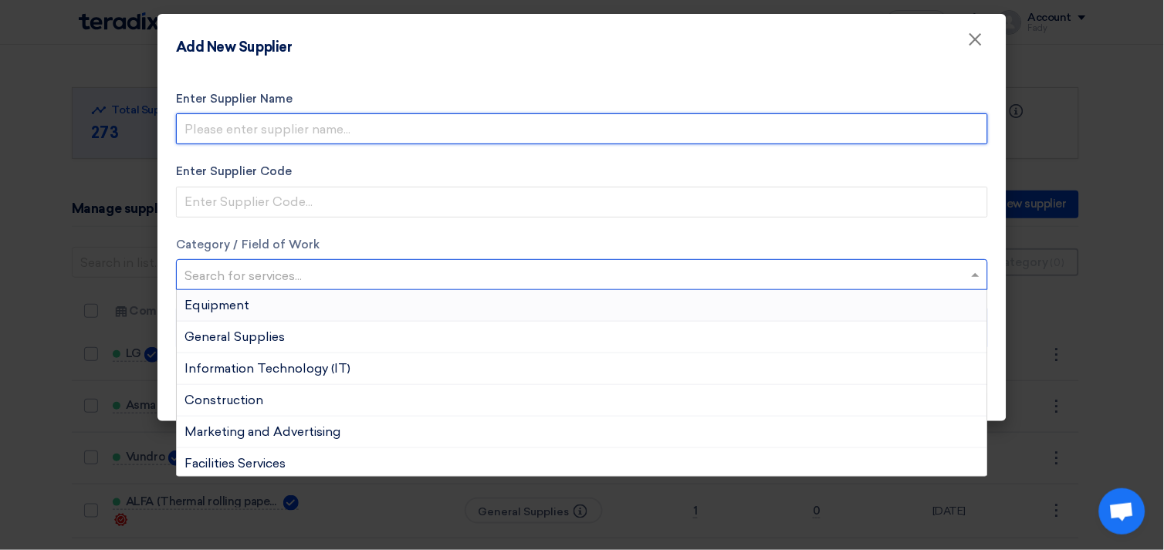
click at [297, 129] on input "Enter Supplier Name" at bounding box center [582, 128] width 812 height 31
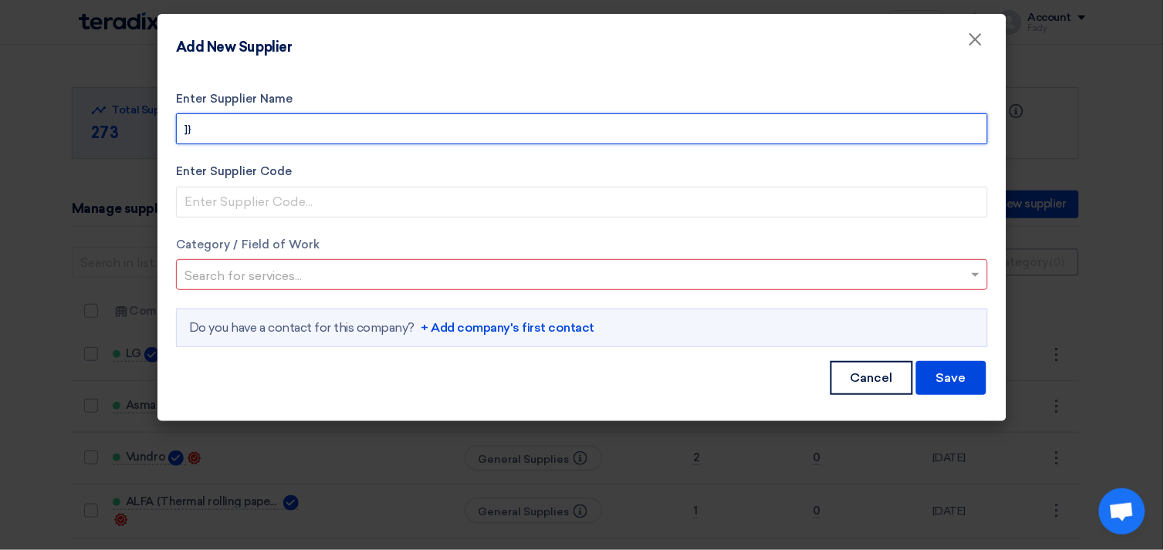
type input "]"
type input "DCM"
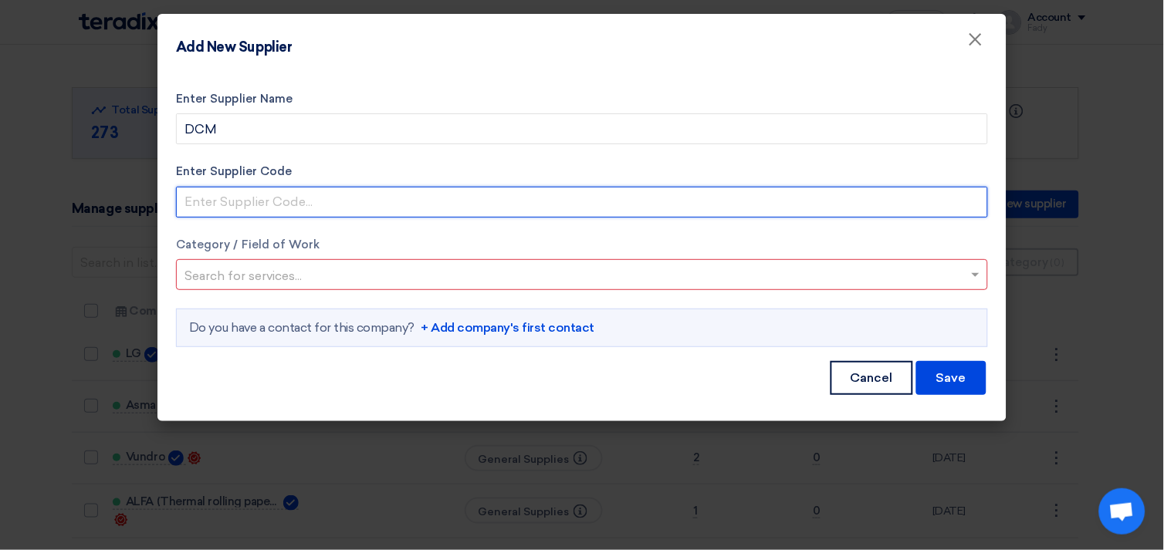
click at [267, 194] on input "Enter Supplier Code" at bounding box center [582, 202] width 812 height 31
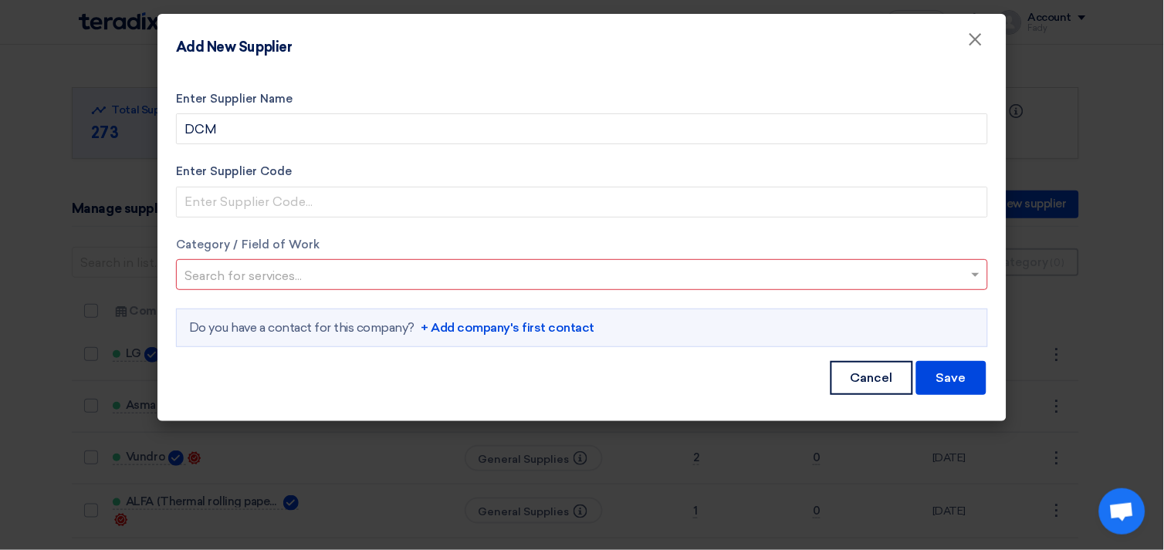
click at [671, 266] on input "text" at bounding box center [573, 276] width 779 height 25
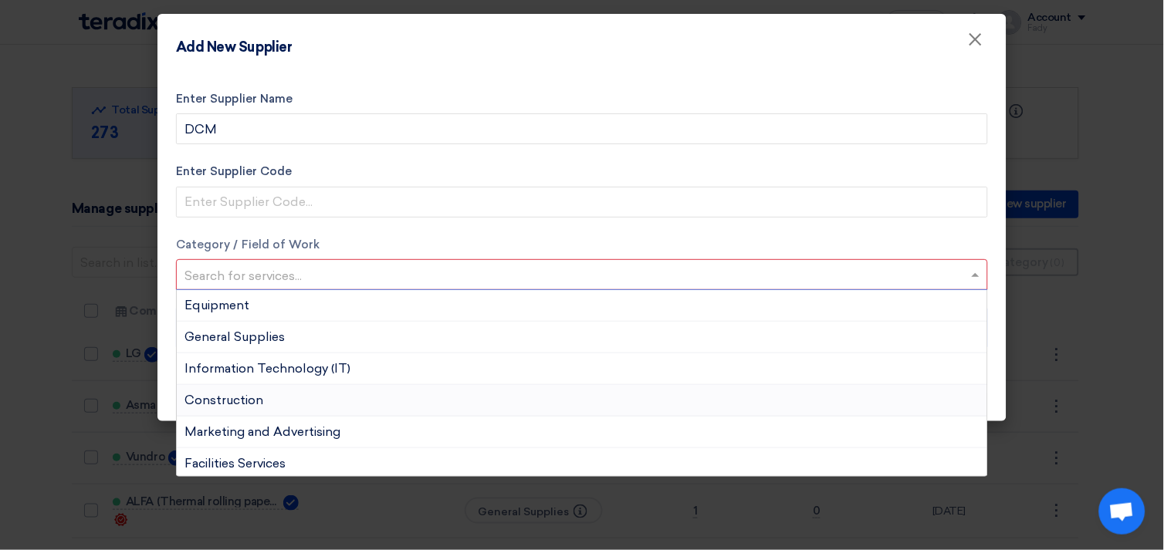
scroll to position [86, 0]
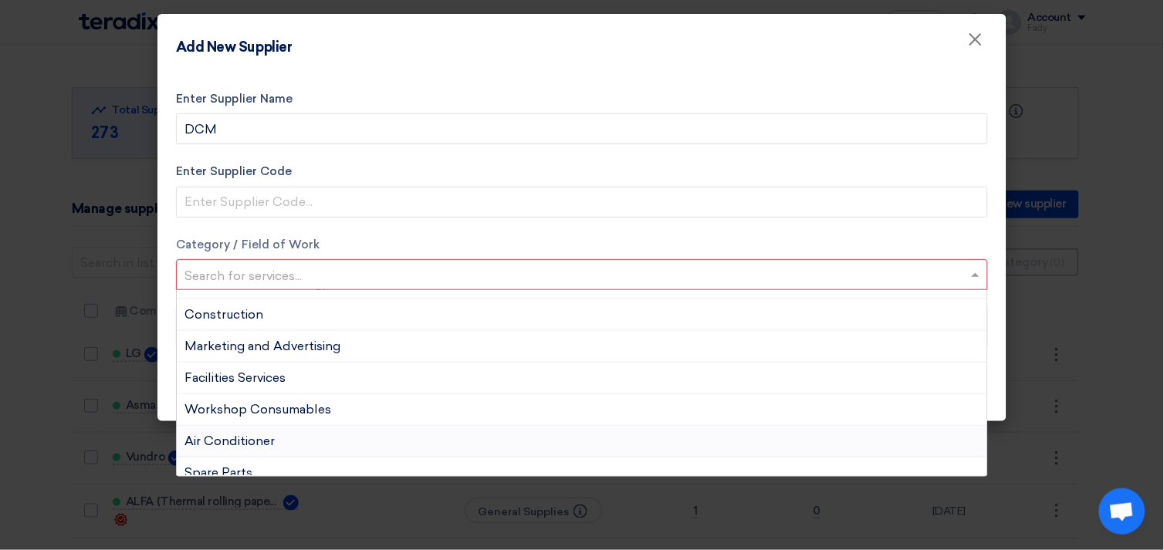
click at [237, 443] on span "Air Conditioner" at bounding box center [229, 441] width 90 height 15
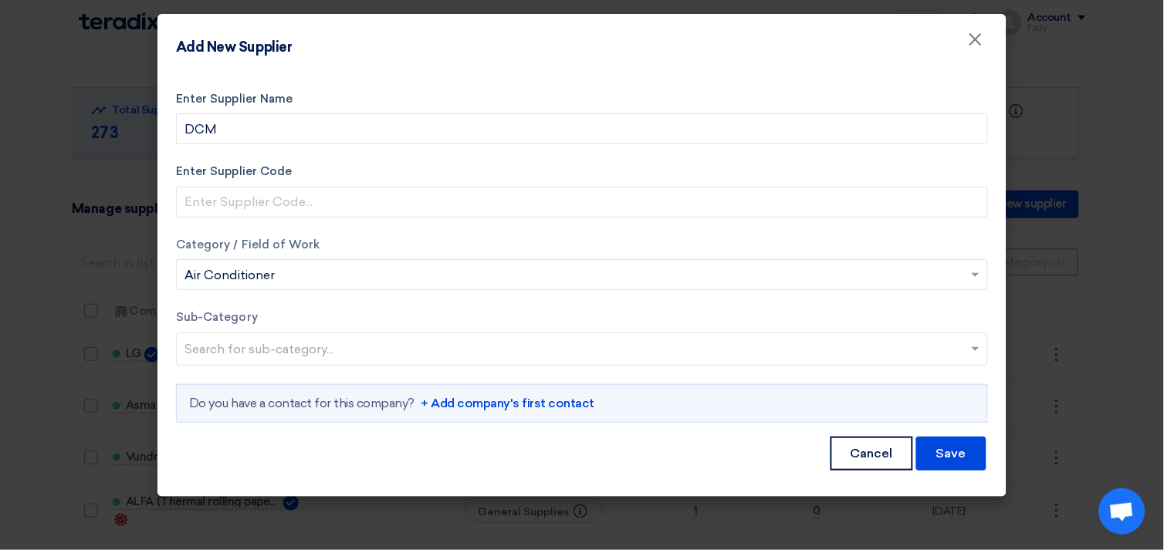
click at [298, 351] on input "text" at bounding box center [583, 350] width 799 height 25
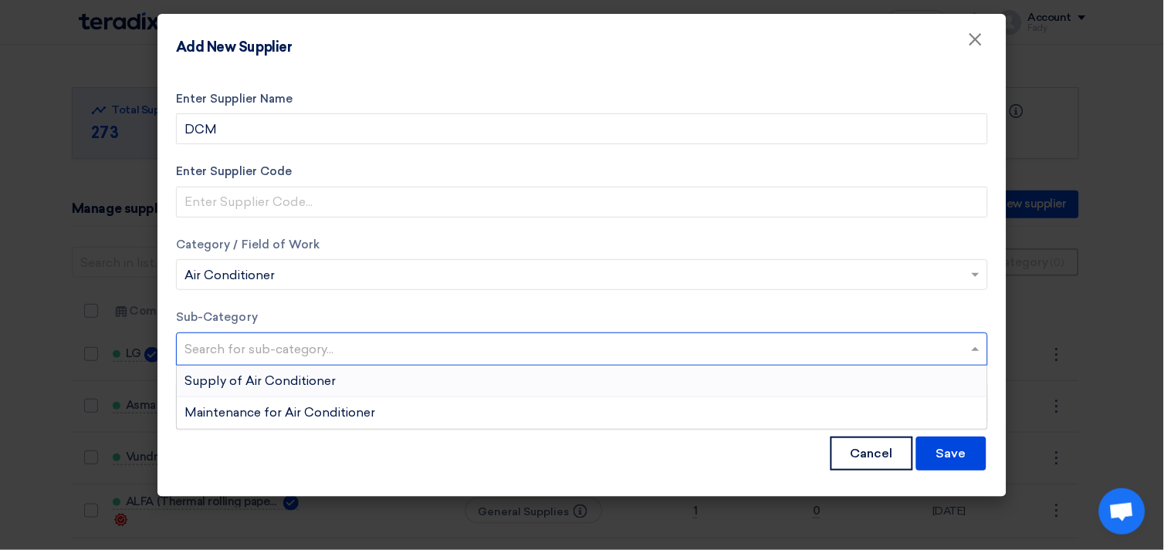
click at [301, 380] on span "Supply of Air Conditioner" at bounding box center [259, 380] width 151 height 15
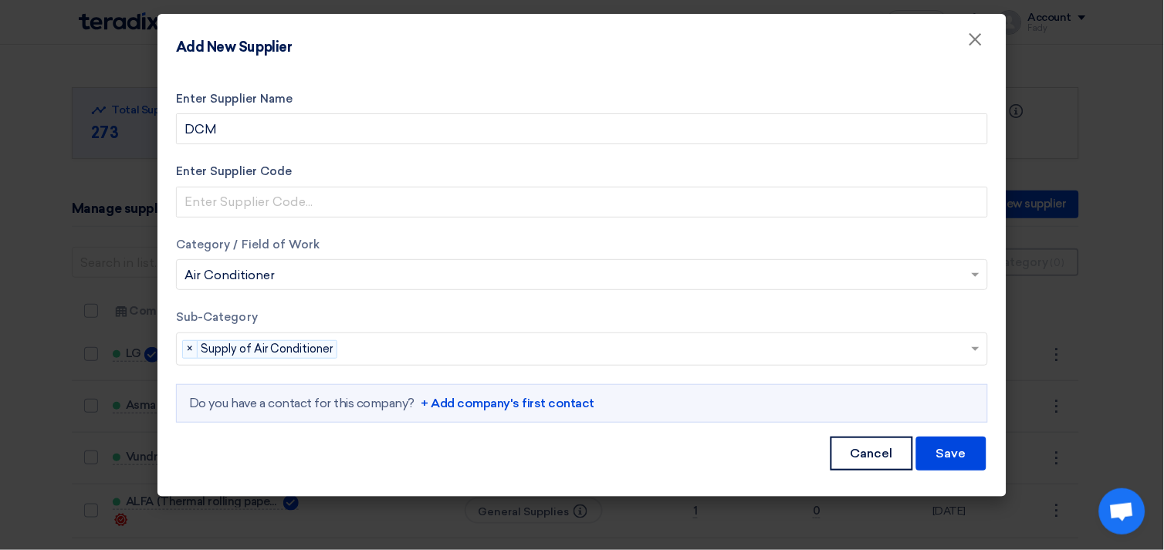
click at [437, 345] on input "text" at bounding box center [656, 350] width 627 height 25
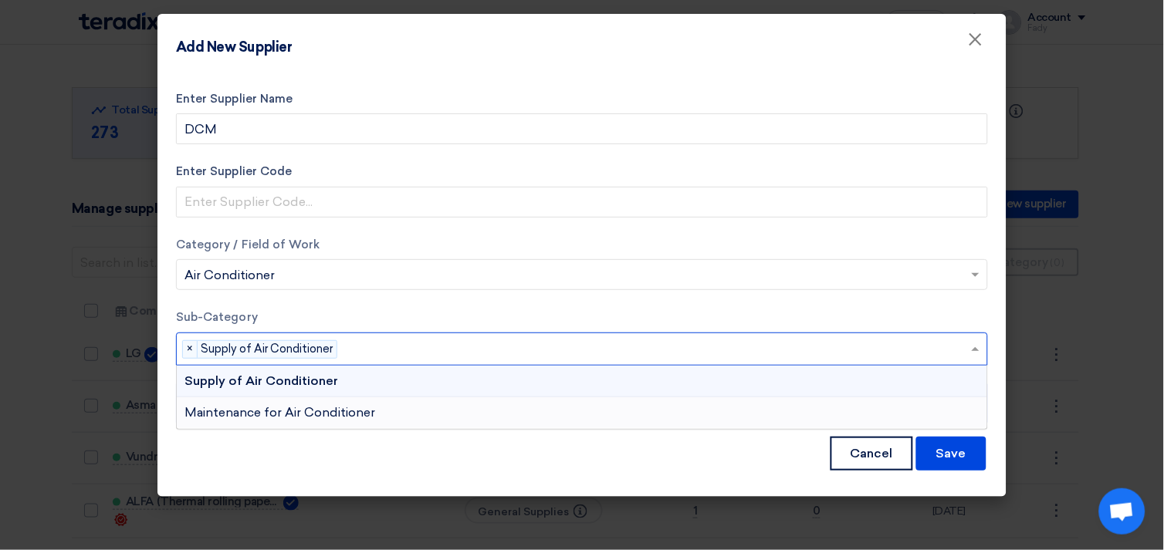
click at [353, 410] on span "Maintenance for Air Conditioner" at bounding box center [279, 412] width 191 height 15
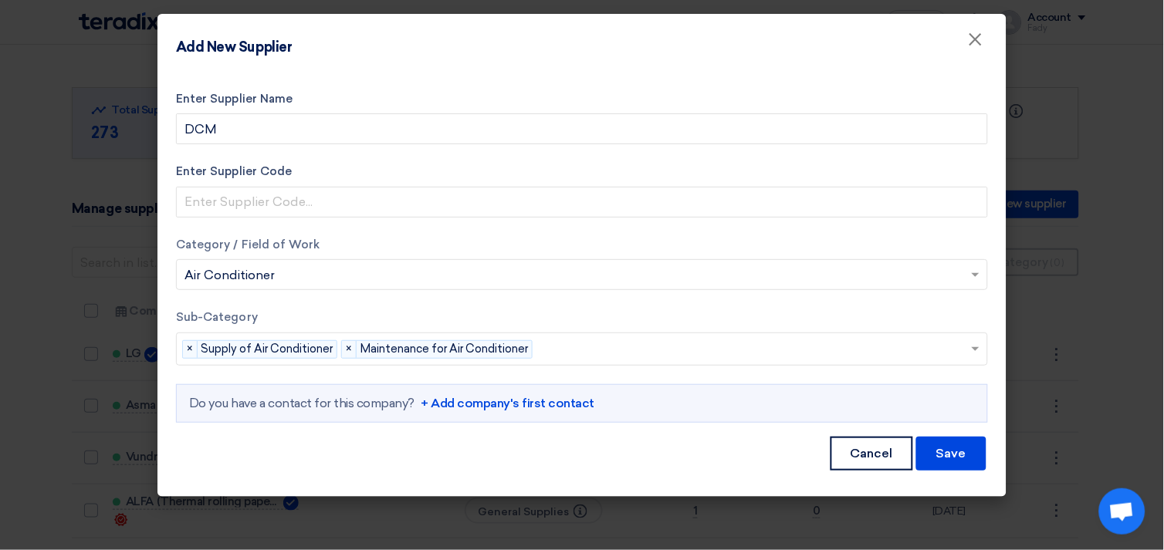
click at [533, 398] on link "+ Add company's first contact" at bounding box center [508, 403] width 174 height 19
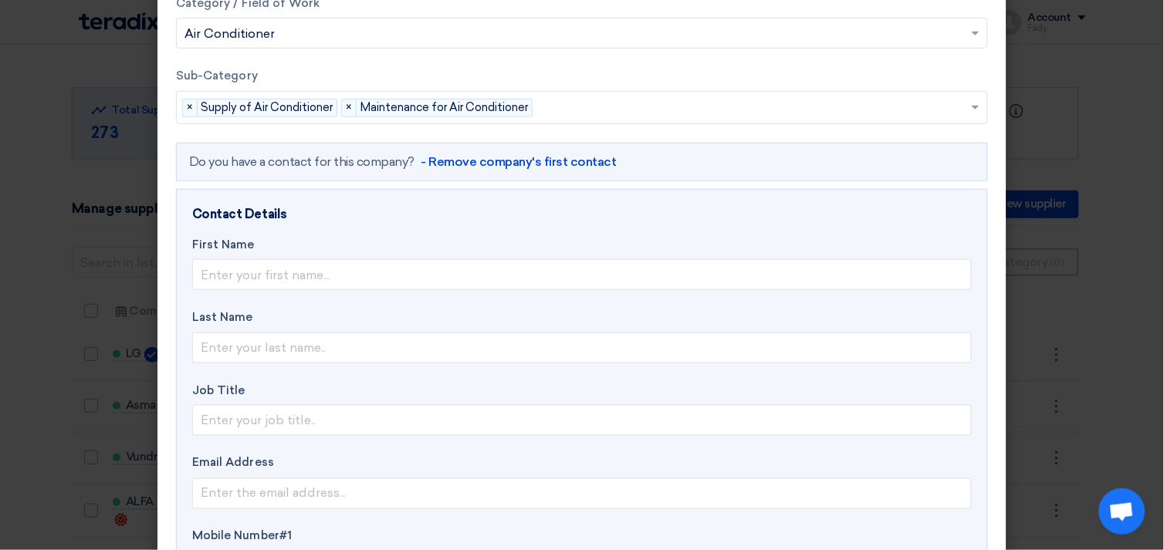
scroll to position [257, 0]
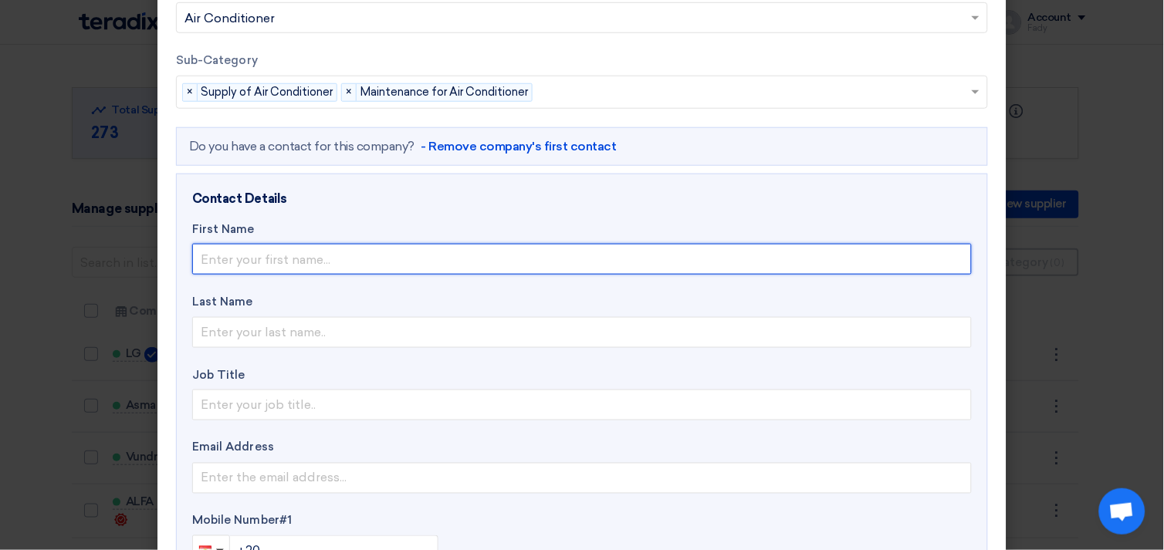
click at [271, 255] on input "text" at bounding box center [581, 259] width 779 height 31
type input "Aser"
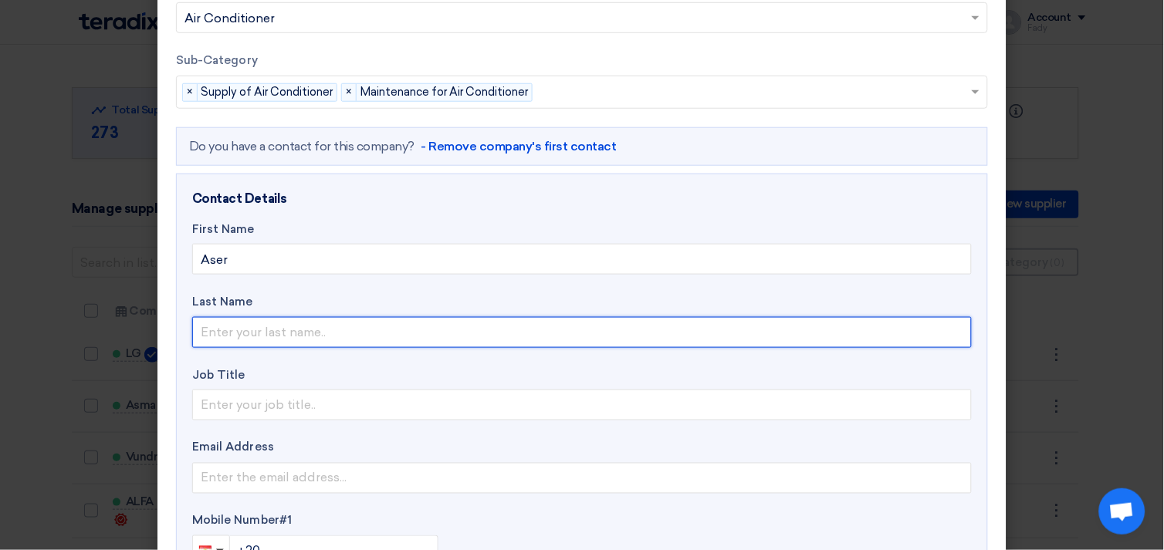
click at [244, 333] on input "text" at bounding box center [581, 332] width 779 height 31
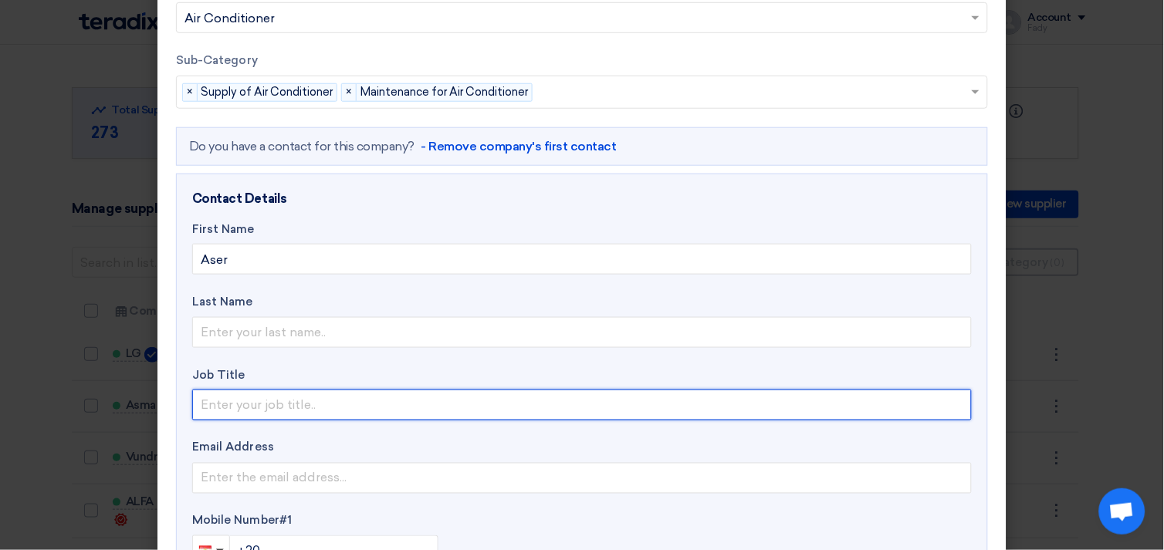
click at [257, 410] on input "text" at bounding box center [581, 405] width 779 height 31
type input "Account Manger"
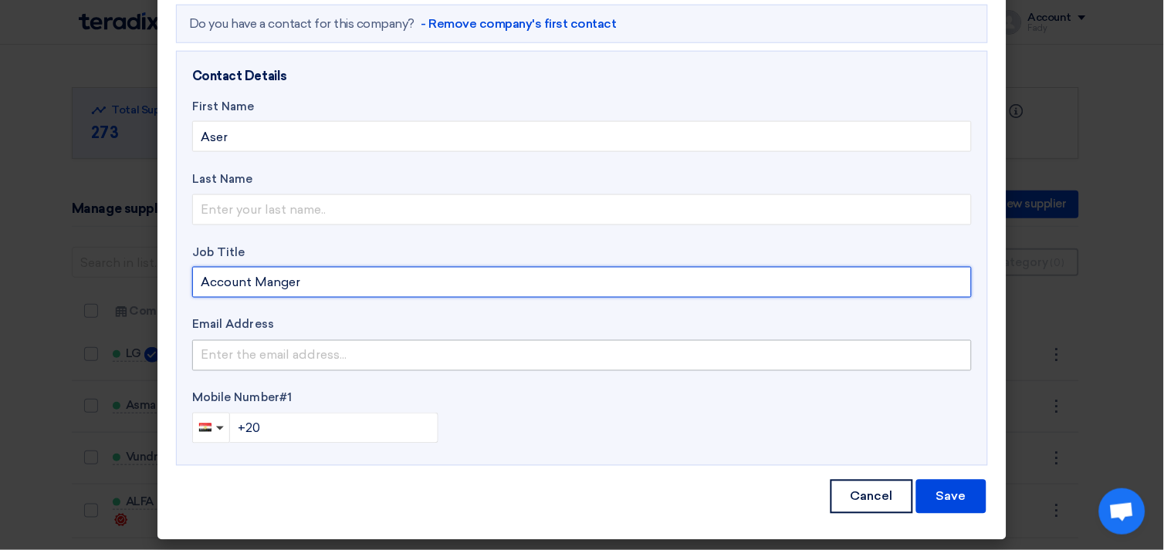
scroll to position [381, 0]
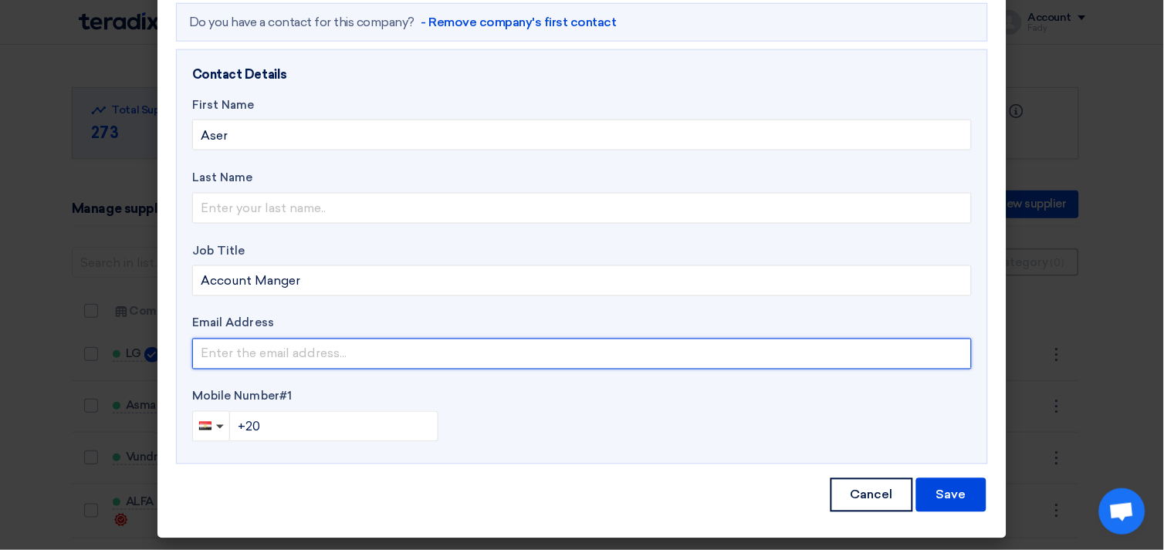
click at [283, 349] on input "email" at bounding box center [581, 354] width 779 height 31
paste input "[EMAIL_ADDRESS][DOMAIN_NAME]"
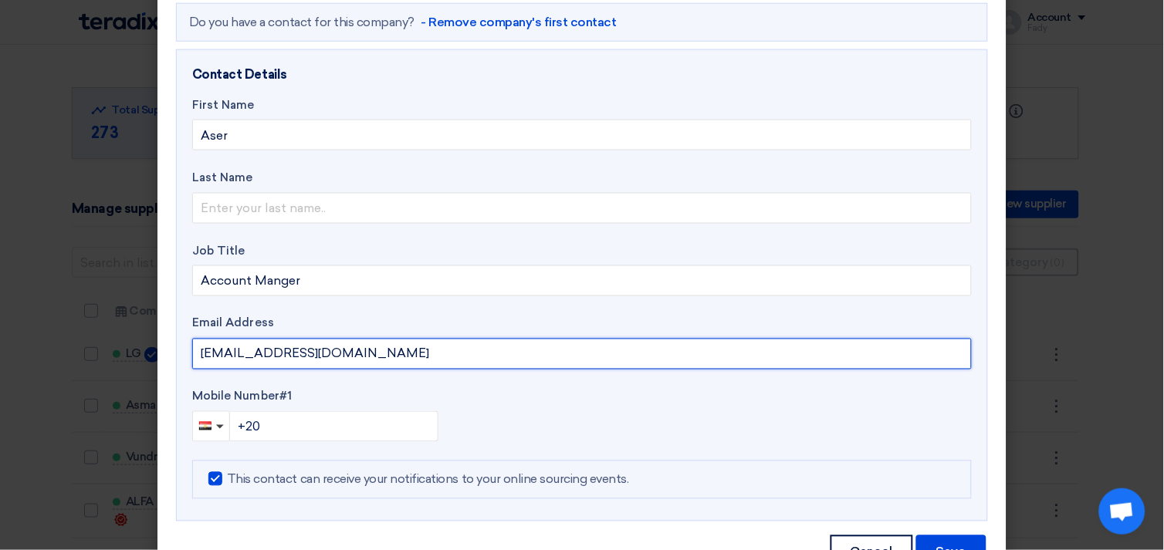
type input "[EMAIL_ADDRESS][DOMAIN_NAME]"
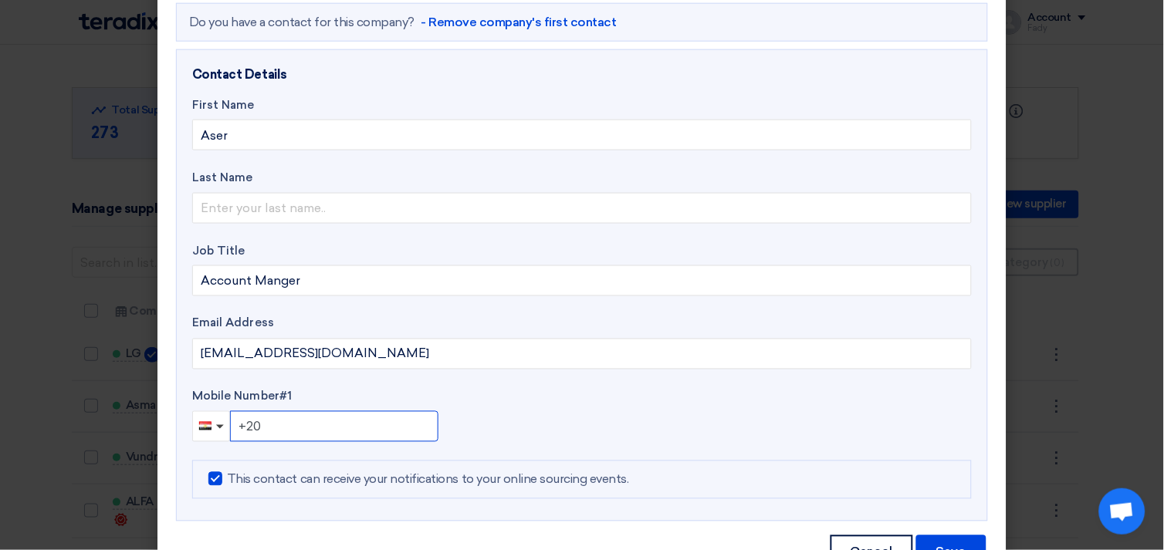
click at [315, 424] on input "+20" at bounding box center [334, 426] width 208 height 31
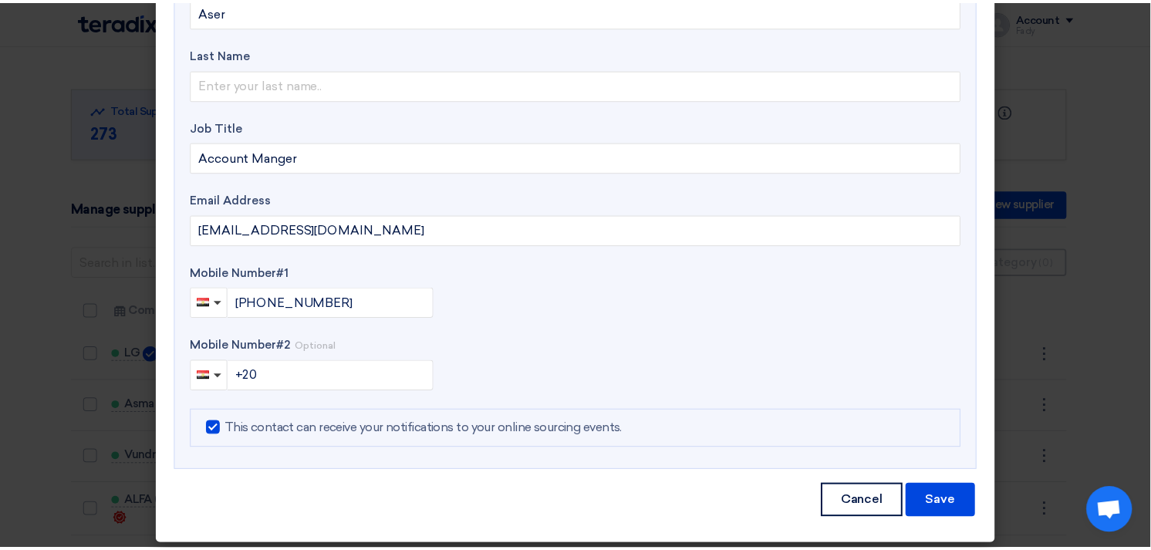
scroll to position [512, 0]
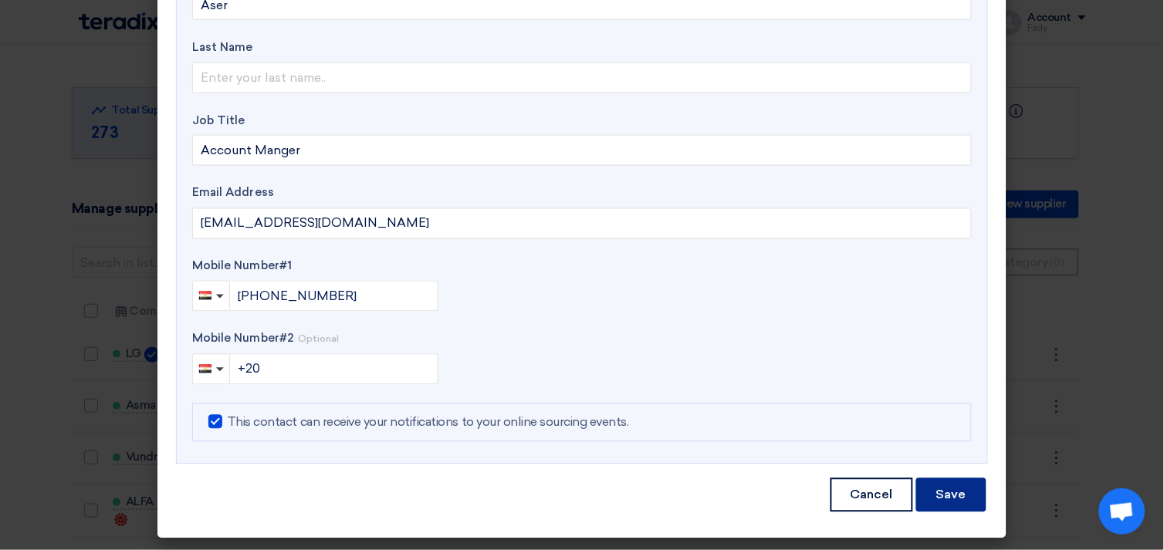
click at [949, 498] on button "Save" at bounding box center [951, 495] width 70 height 34
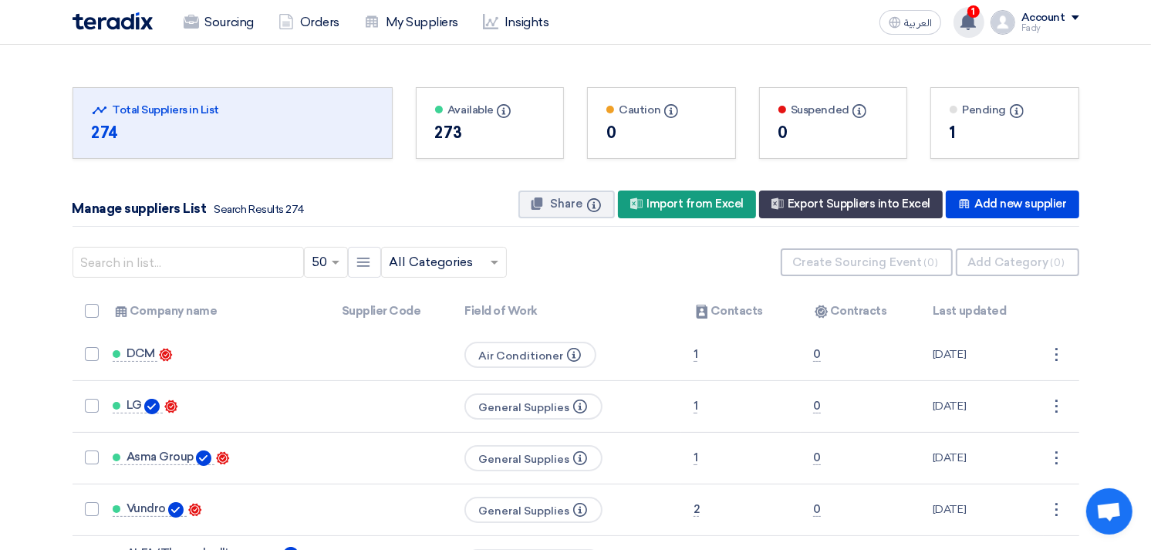
click at [969, 27] on icon at bounding box center [968, 21] width 17 height 17
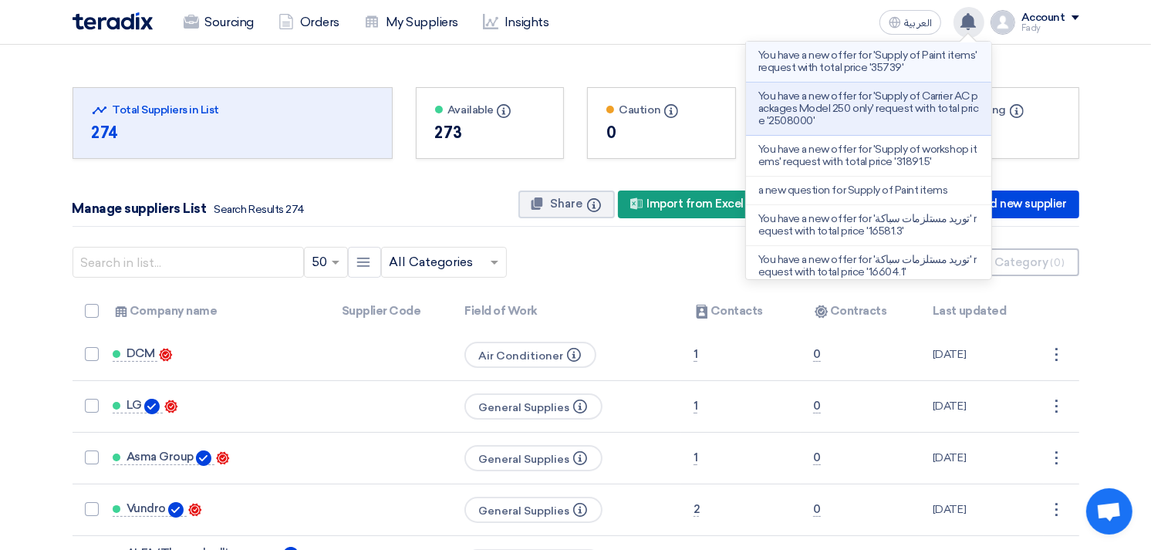
click at [894, 60] on p "You have a new offer for 'Supply of Paint items' request with total price '3573…" at bounding box center [869, 61] width 221 height 25
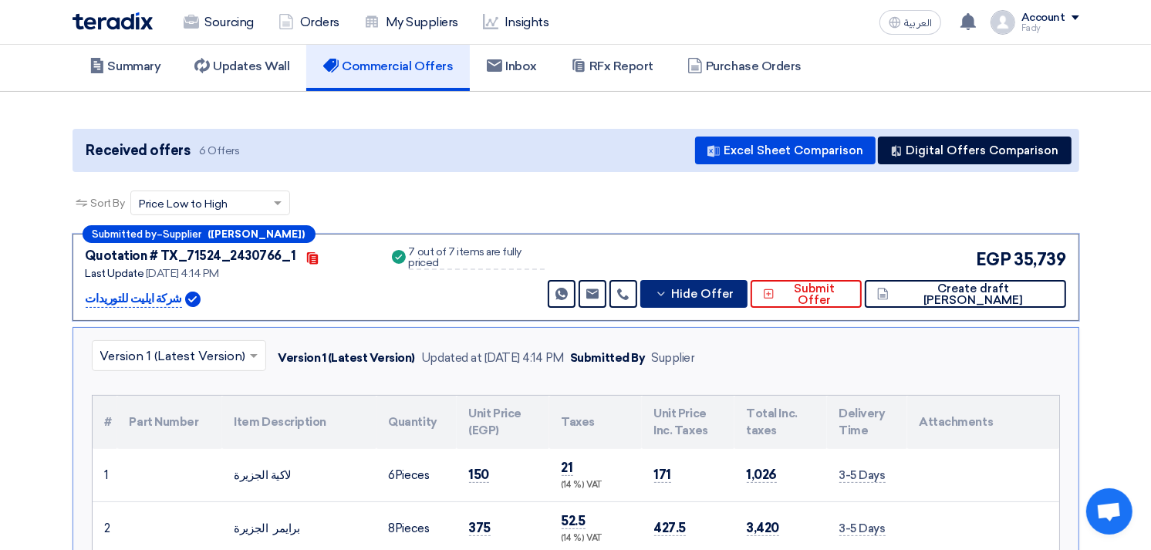
scroll to position [319, 0]
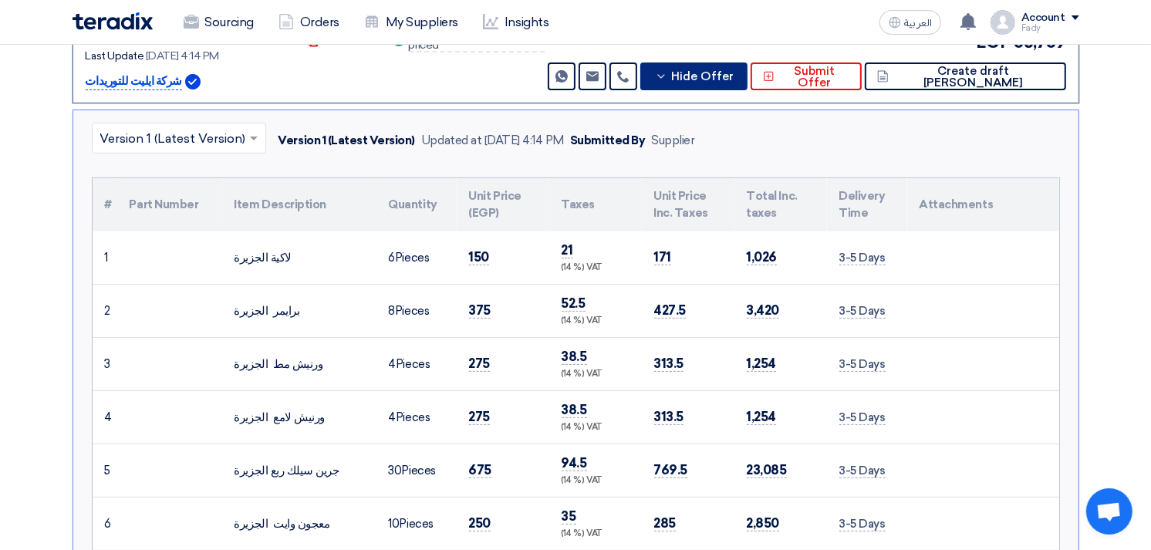
click at [784, 379] on tbody "1 لاكية الجزيرة 6 2 8" at bounding box center [576, 417] width 967 height 372
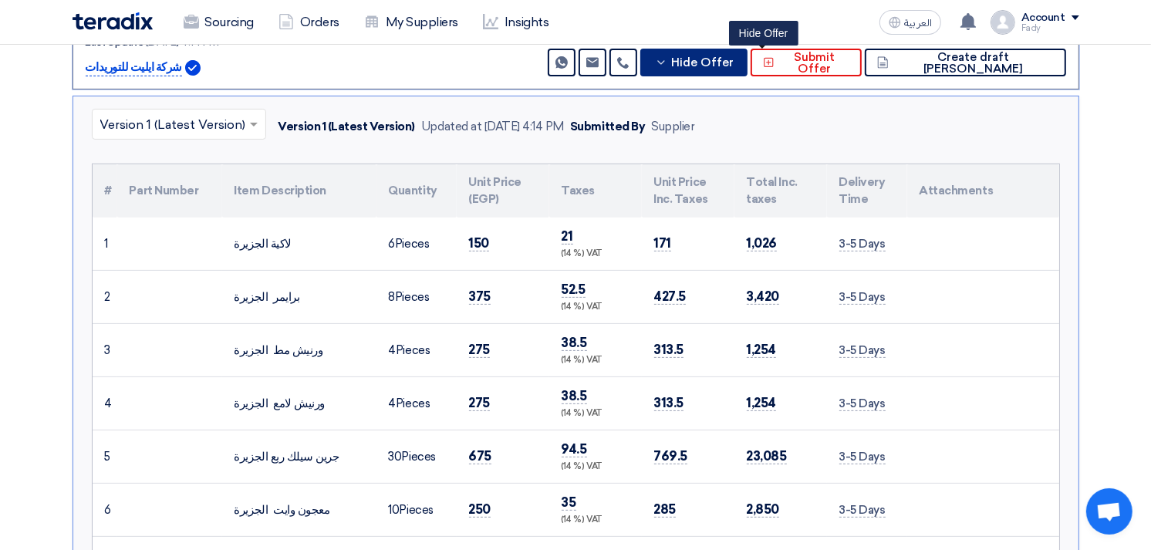
click at [734, 59] on span "Hide Offer" at bounding box center [702, 63] width 63 height 12
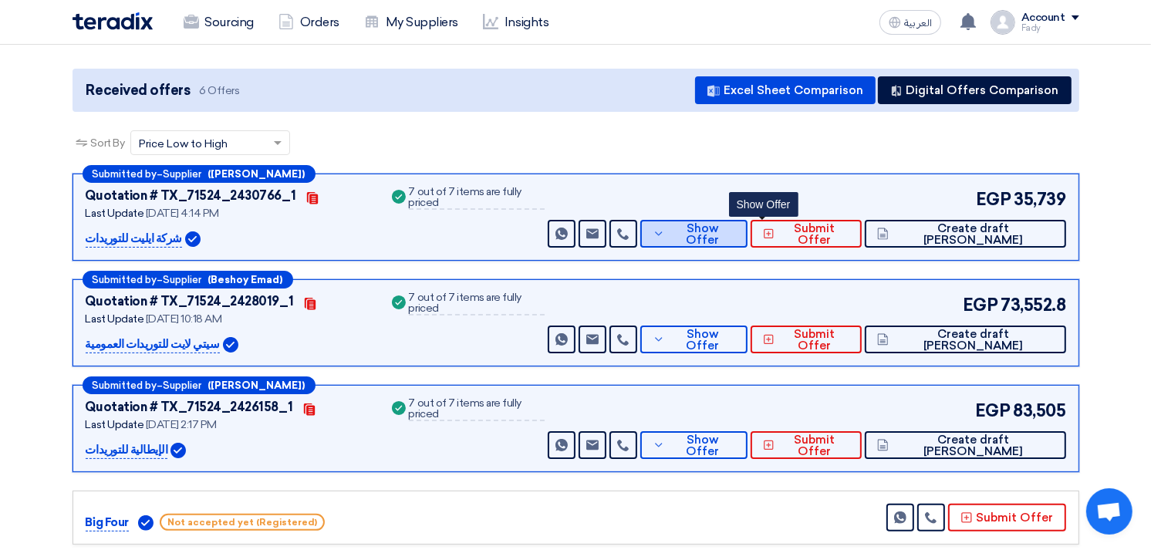
scroll to position [0, 0]
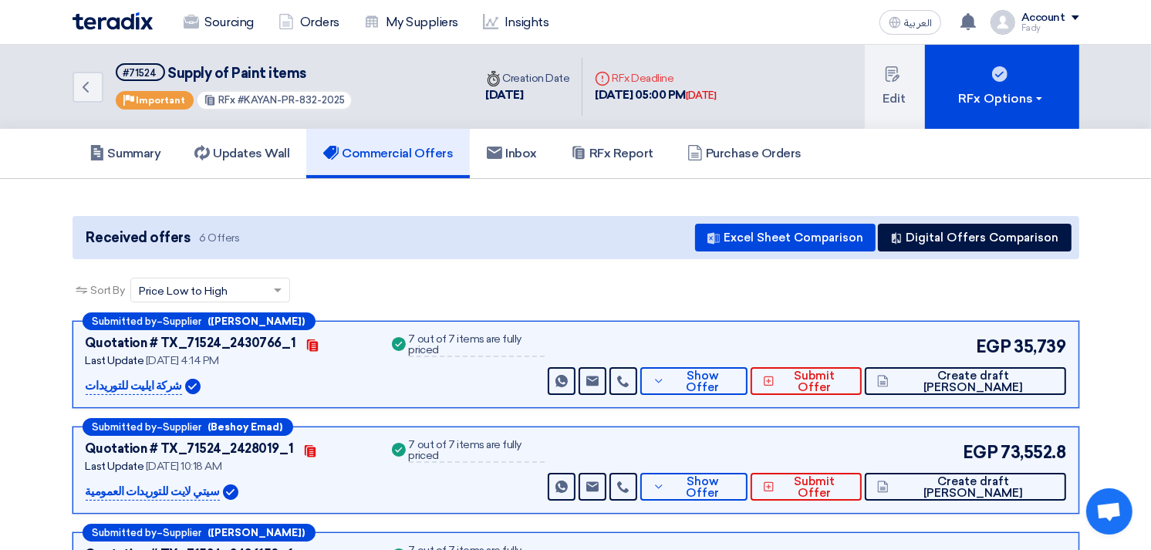
drag, startPoint x: 238, startPoint y: 101, endPoint x: 360, endPoint y: 116, distance: 123.6
click at [360, 116] on div "Back #71524 Supply of Paint items Priority Important RFx #KAYAN-PR-832-2025" at bounding box center [273, 87] width 401 height 84
copy span "KAYAN-PR-832-2025"
click at [735, 373] on span "Show Offer" at bounding box center [702, 381] width 66 height 23
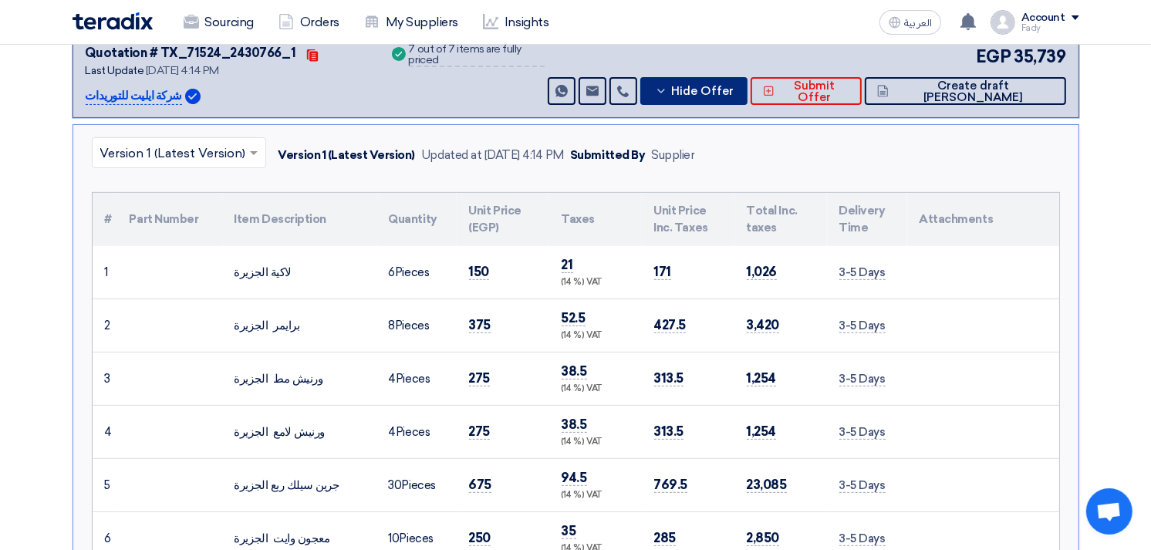
scroll to position [171, 0]
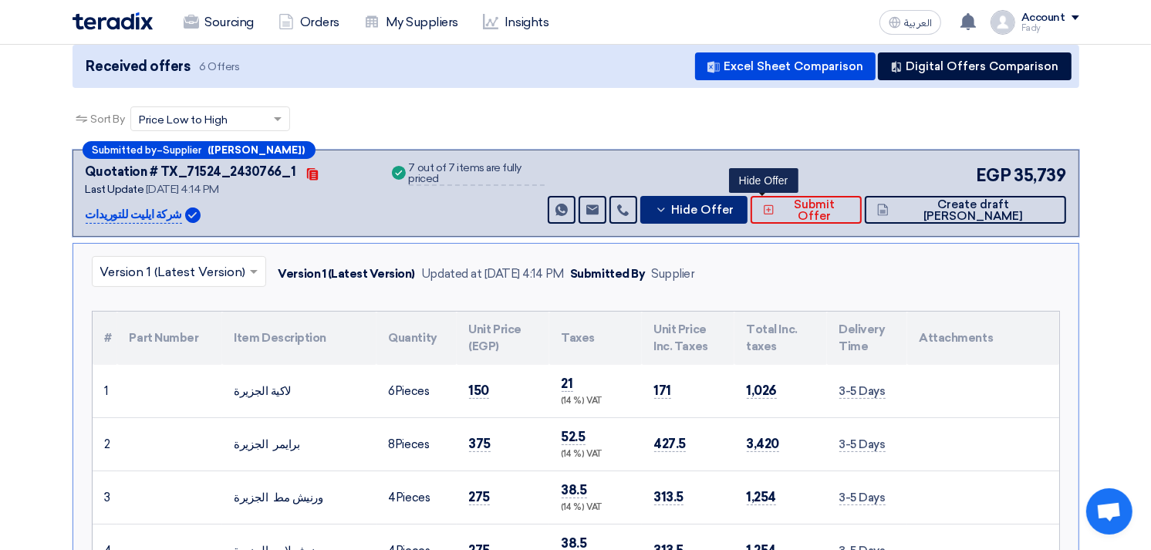
click at [734, 204] on span "Hide Offer" at bounding box center [702, 210] width 63 height 12
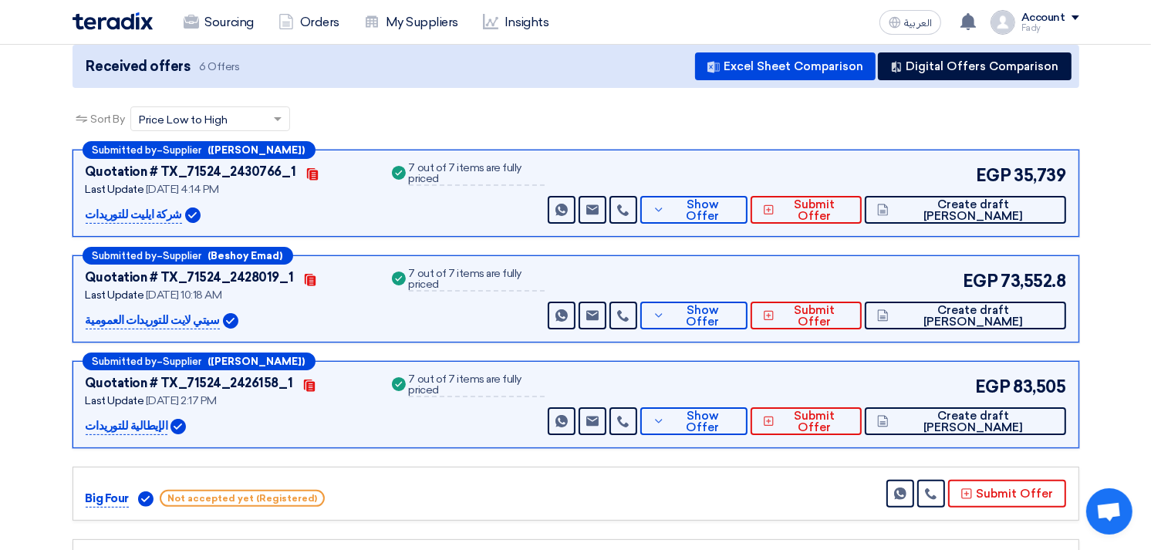
click at [739, 334] on div "Submitted by – Supplier ([PERSON_NAME]) Quotation # TX_71524_2428019_1 Contacts…" at bounding box center [576, 298] width 1007 height 87
click at [744, 324] on button "Show Offer" at bounding box center [693, 316] width 107 height 28
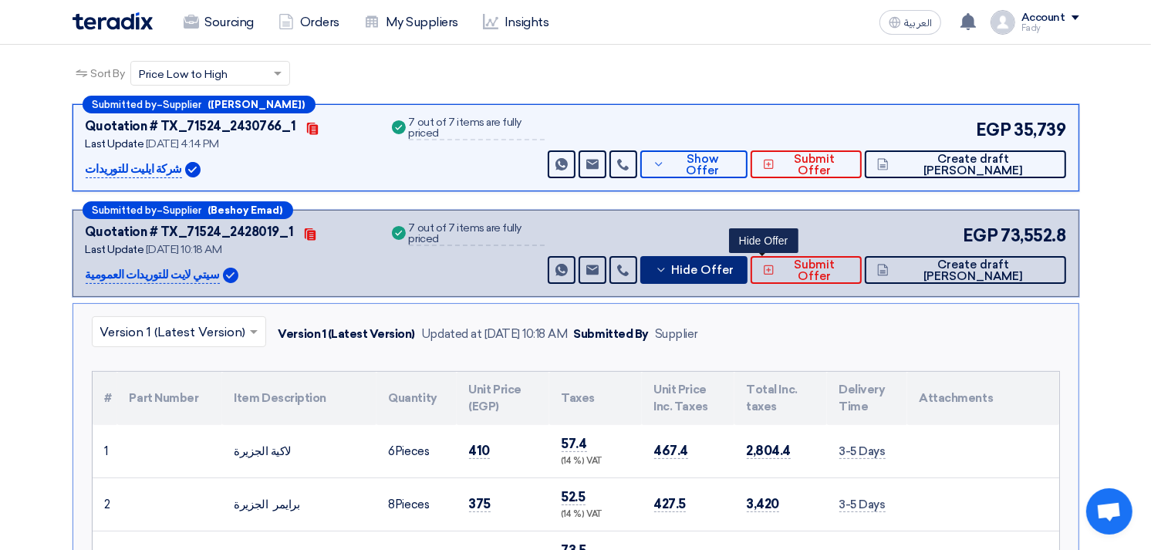
scroll to position [257, 0]
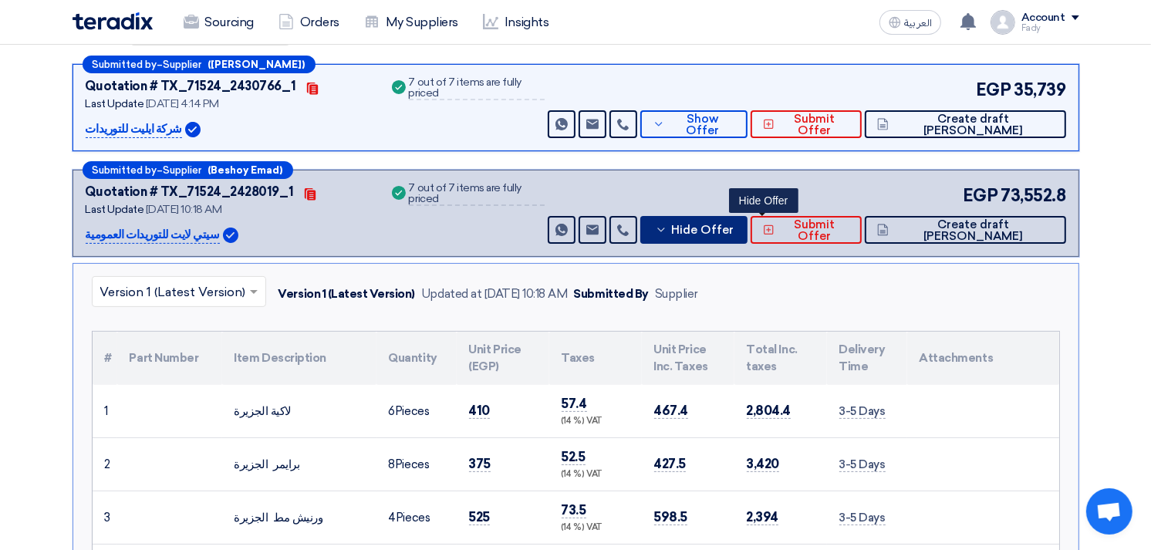
click at [734, 225] on span "Hide Offer" at bounding box center [702, 231] width 63 height 12
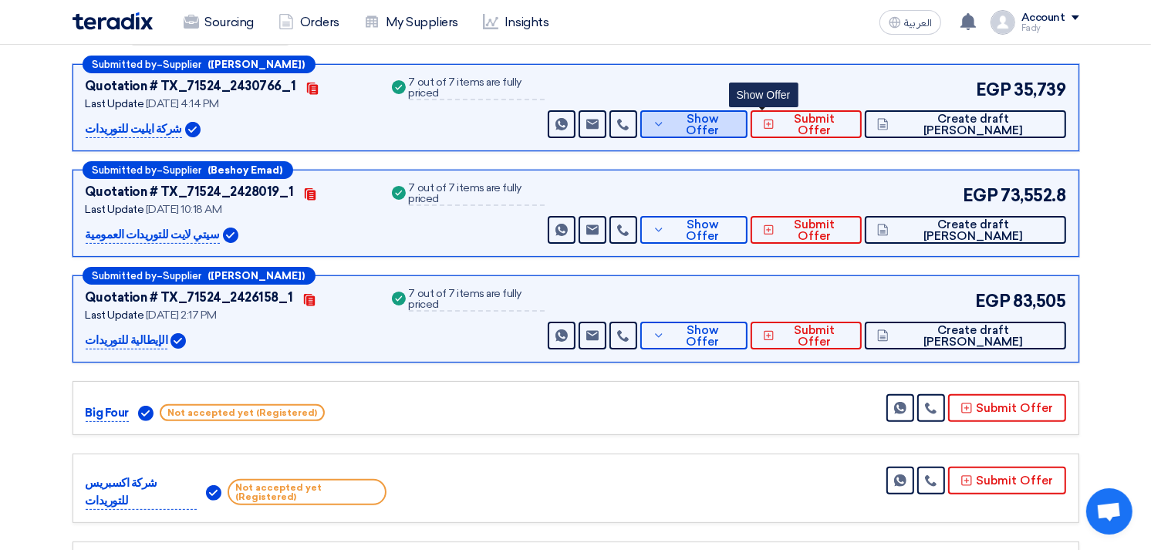
click at [735, 120] on span "Show Offer" at bounding box center [702, 124] width 66 height 23
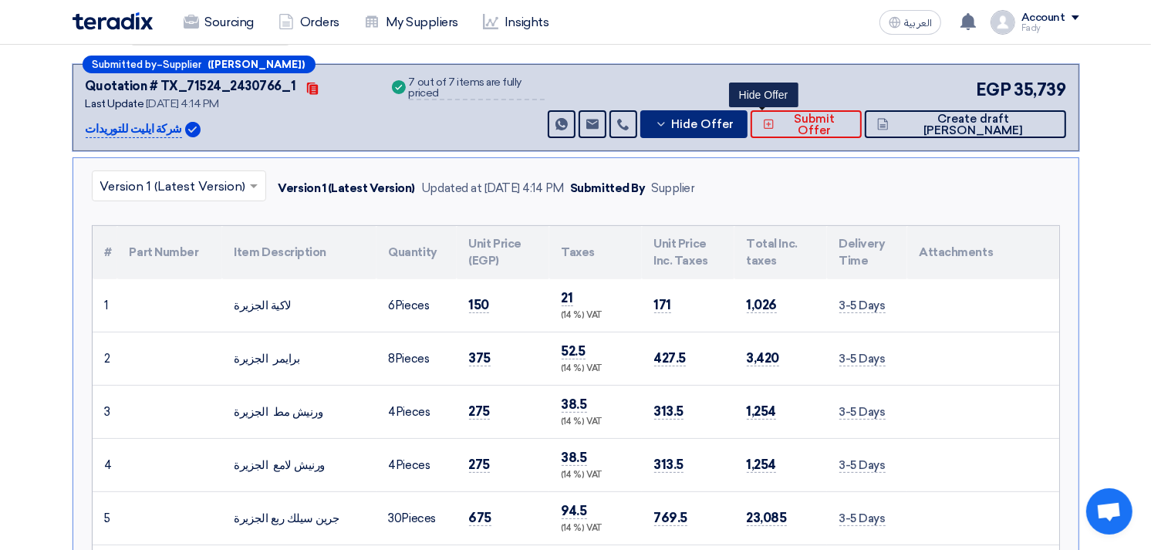
click at [734, 119] on span "Hide Offer" at bounding box center [702, 125] width 63 height 12
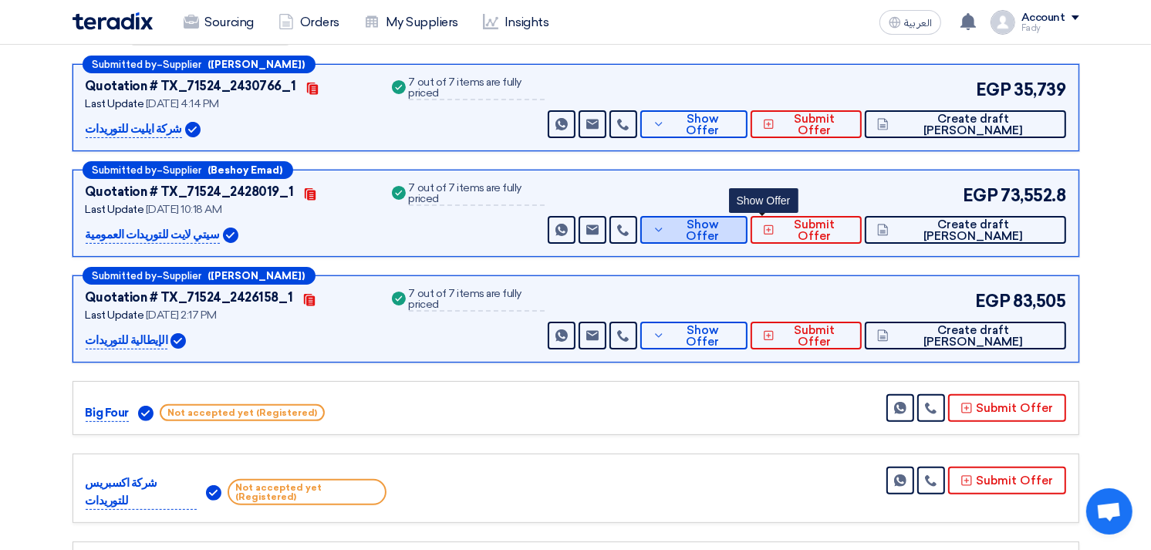
click at [735, 225] on span "Show Offer" at bounding box center [702, 230] width 66 height 23
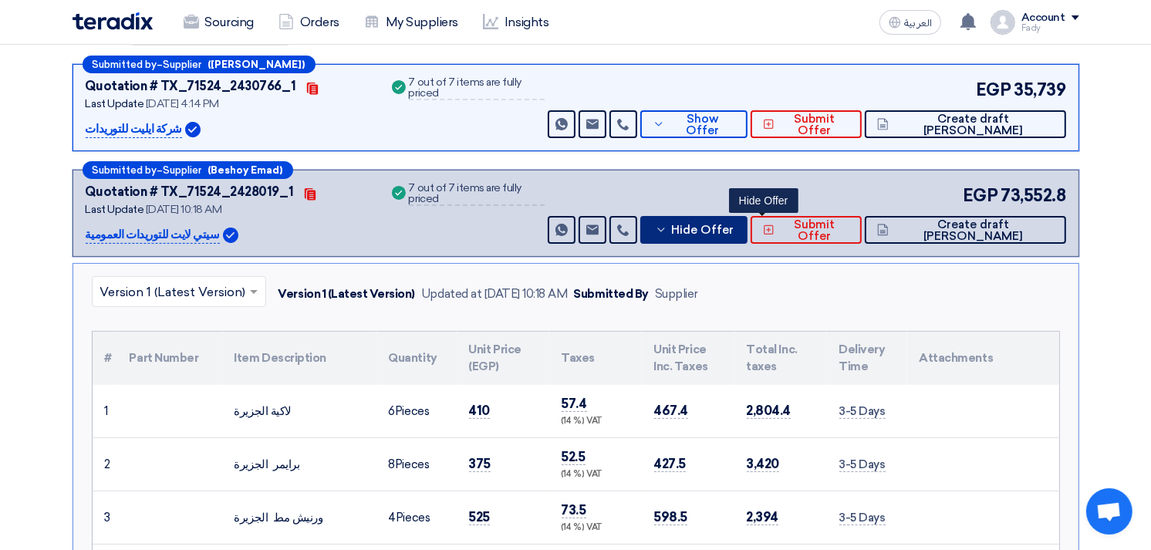
click at [748, 216] on button "Hide Offer" at bounding box center [693, 230] width 107 height 28
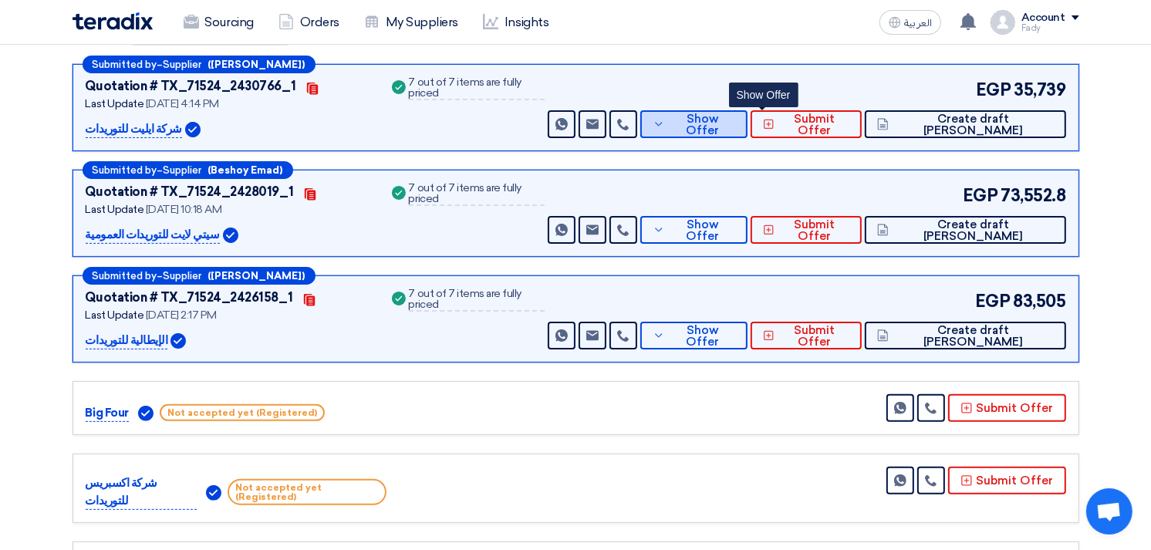
click at [735, 118] on span "Show Offer" at bounding box center [702, 124] width 66 height 23
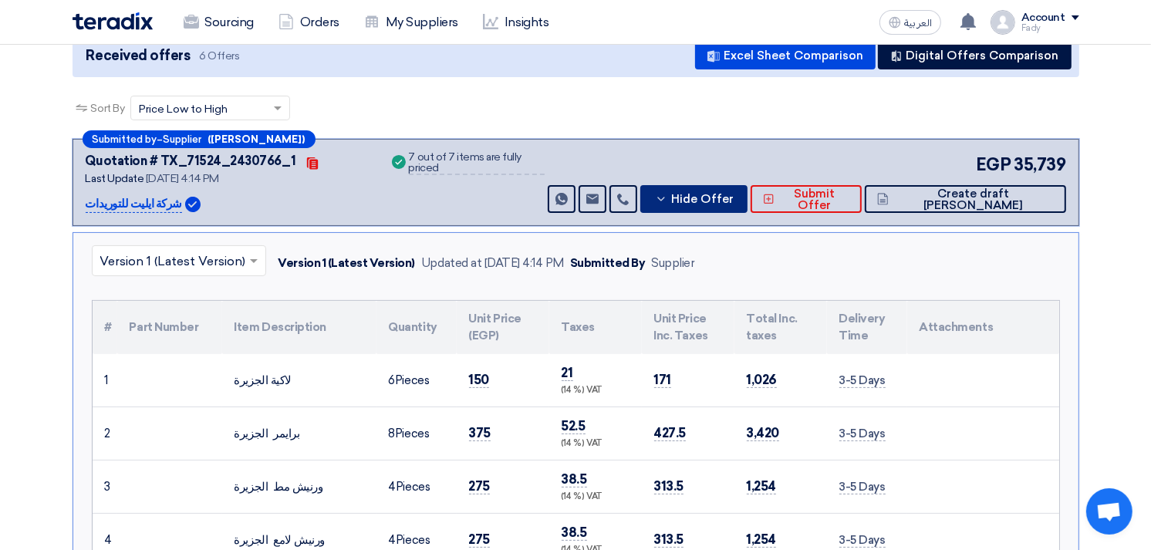
scroll to position [171, 0]
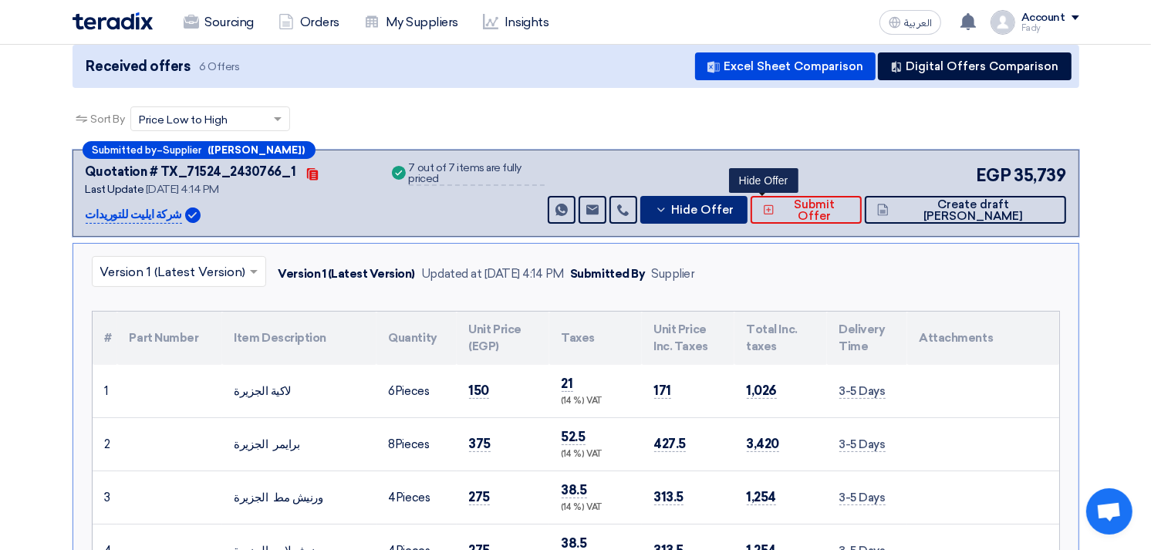
click at [734, 204] on span "Hide Offer" at bounding box center [702, 210] width 63 height 12
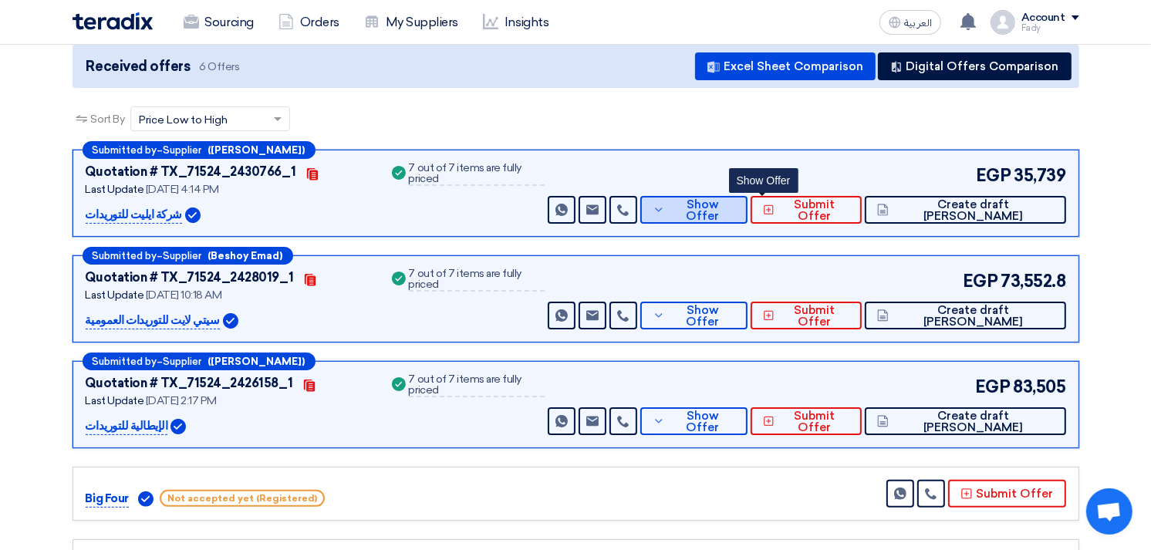
click at [735, 202] on span "Show Offer" at bounding box center [702, 210] width 66 height 23
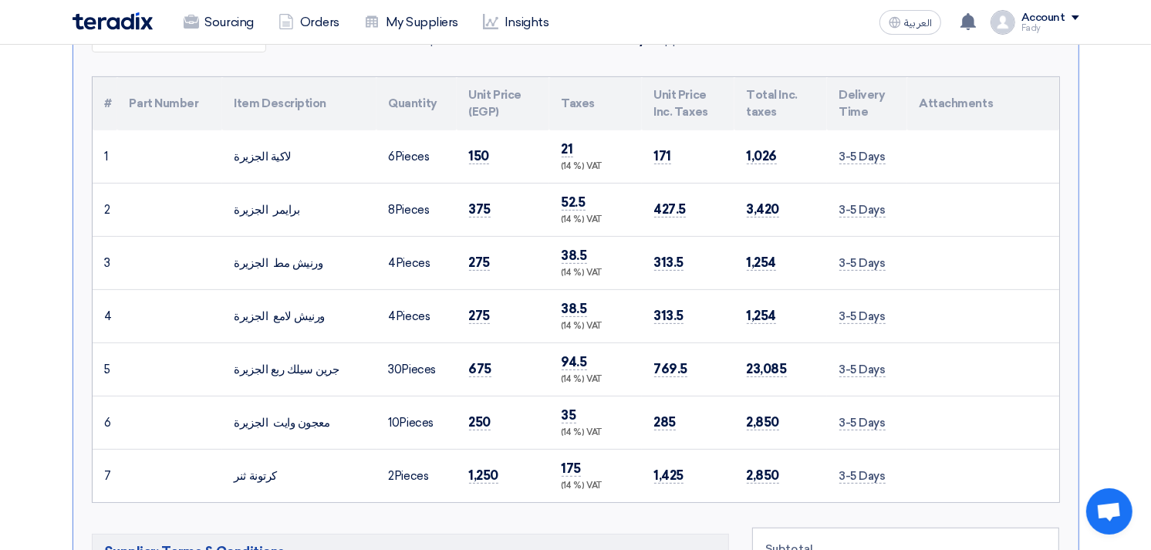
scroll to position [428, 0]
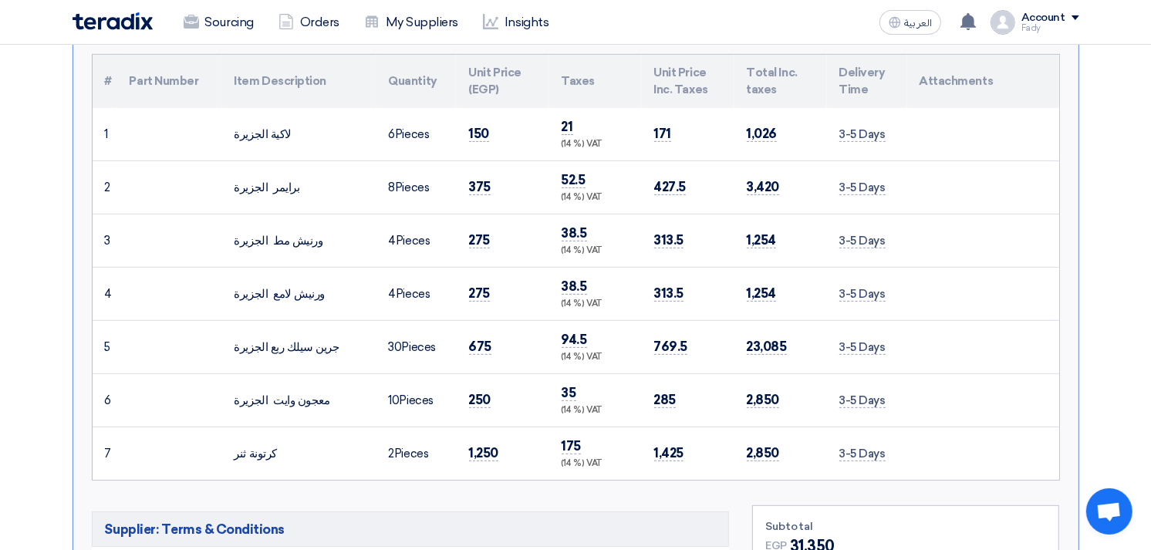
click at [272, 348] on div "جرين سيلك ربع الجزيرة" at bounding box center [300, 348] width 130 height 18
click at [242, 340] on div "جرين سيلك ربع الجزيرة" at bounding box center [300, 348] width 130 height 18
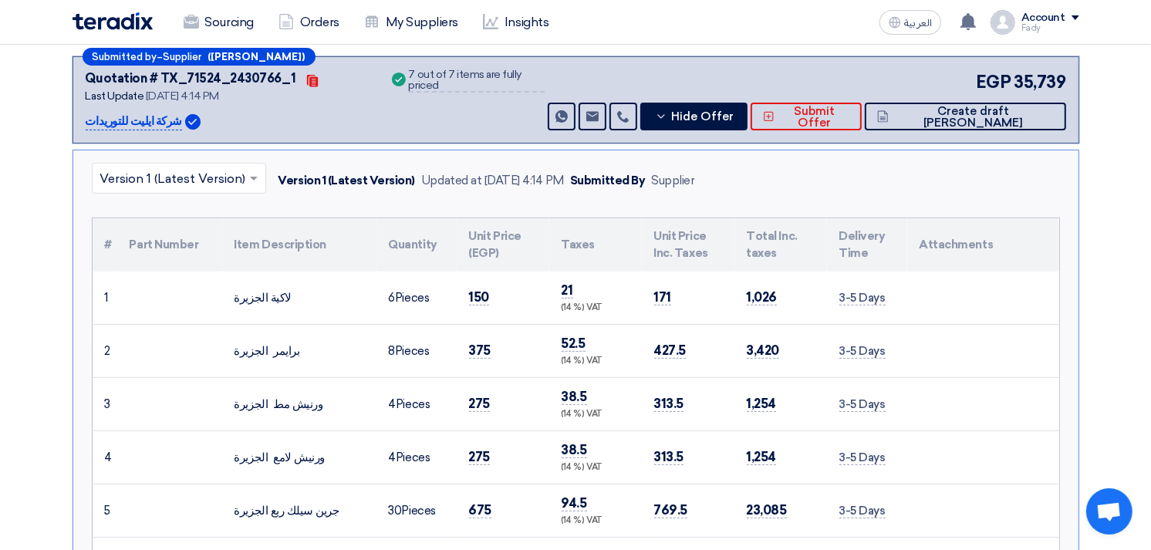
scroll to position [257, 0]
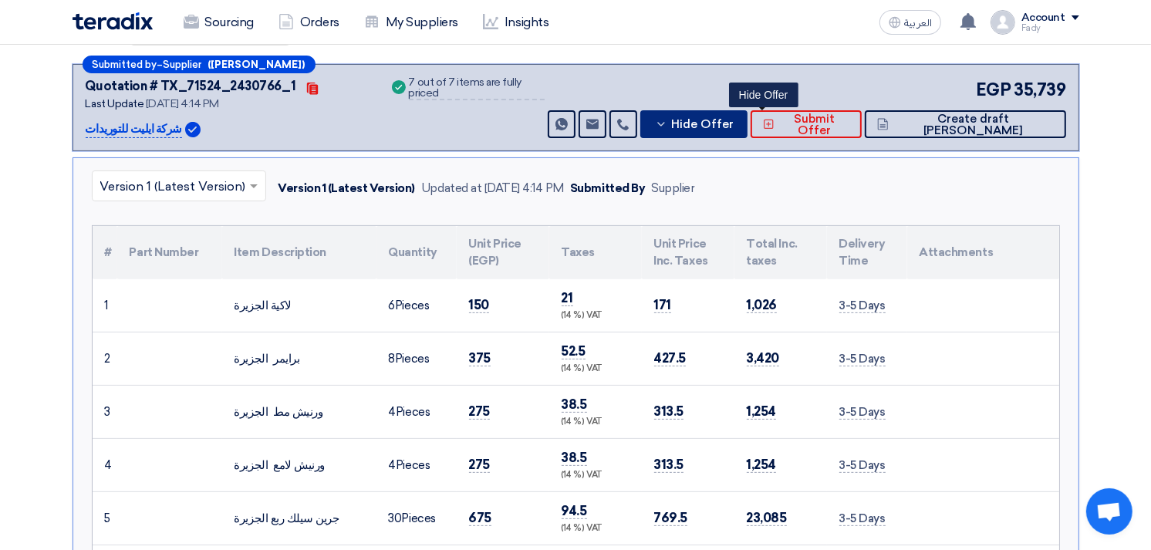
click at [734, 119] on span "Hide Offer" at bounding box center [702, 125] width 63 height 12
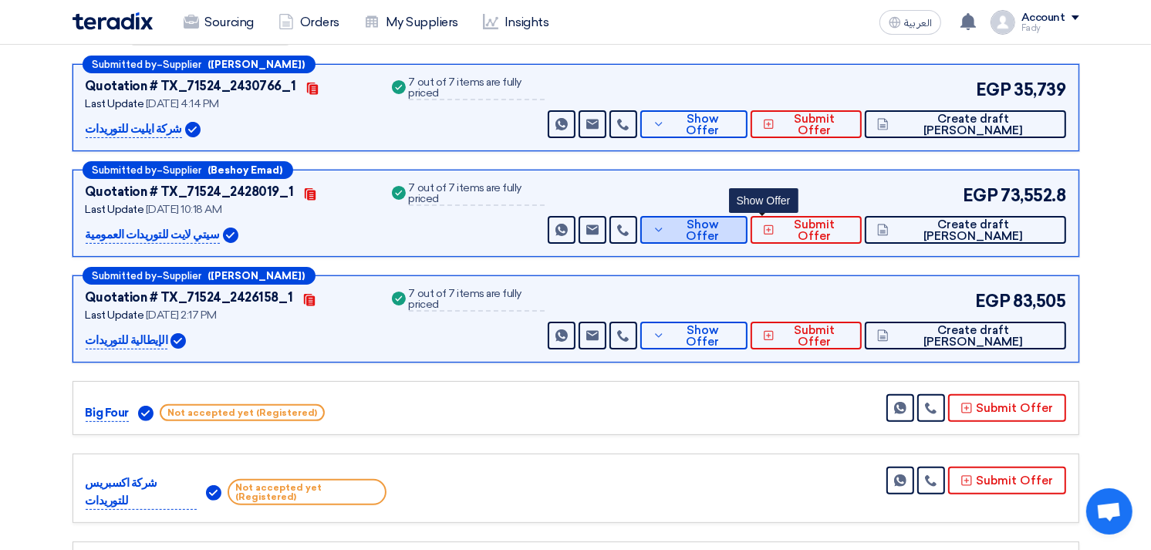
click at [748, 218] on button "Show Offer" at bounding box center [693, 230] width 107 height 28
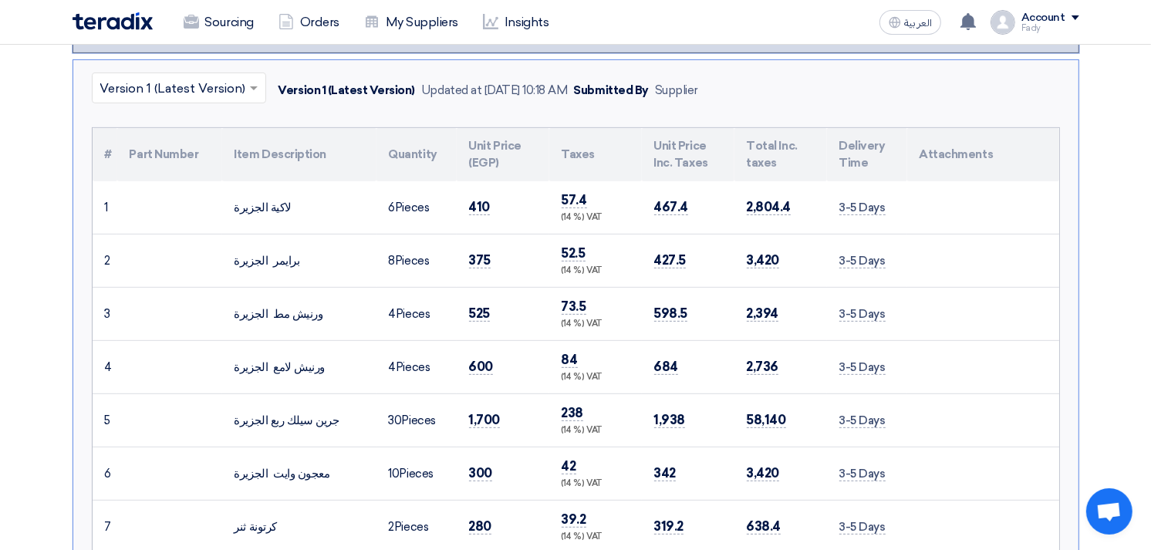
scroll to position [343, 0]
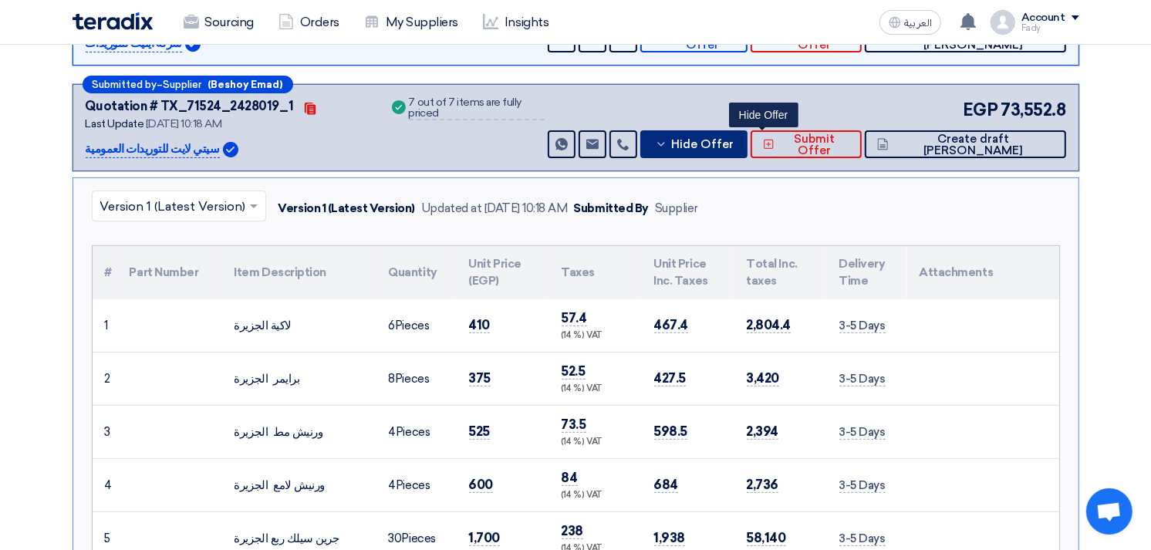
click at [734, 139] on span "Hide Offer" at bounding box center [702, 145] width 63 height 12
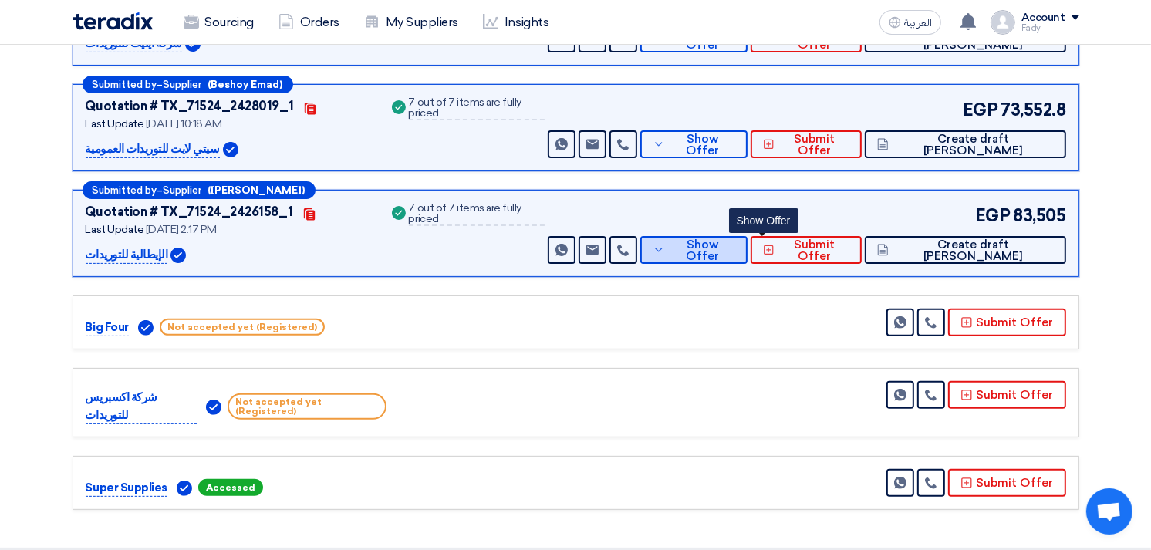
click at [735, 245] on span "Show Offer" at bounding box center [702, 250] width 66 height 23
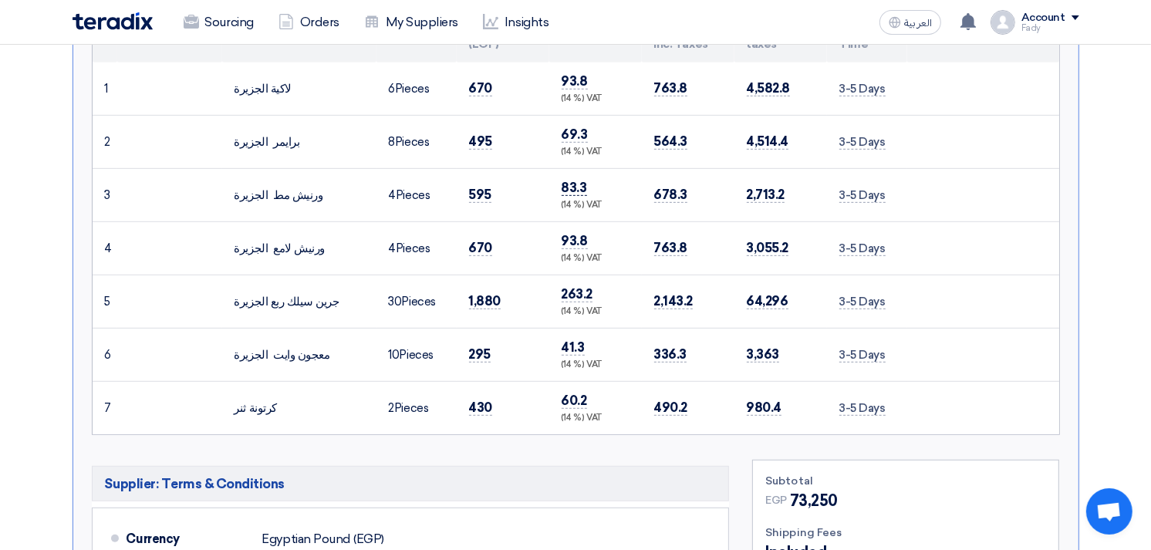
scroll to position [428, 0]
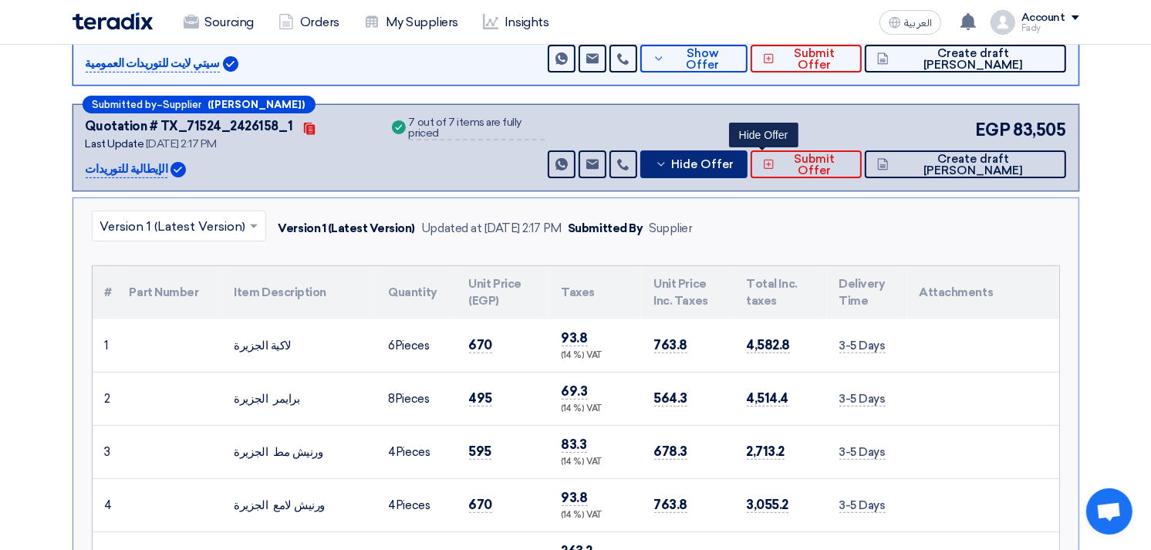
click at [734, 159] on span "Hide Offer" at bounding box center [702, 165] width 63 height 12
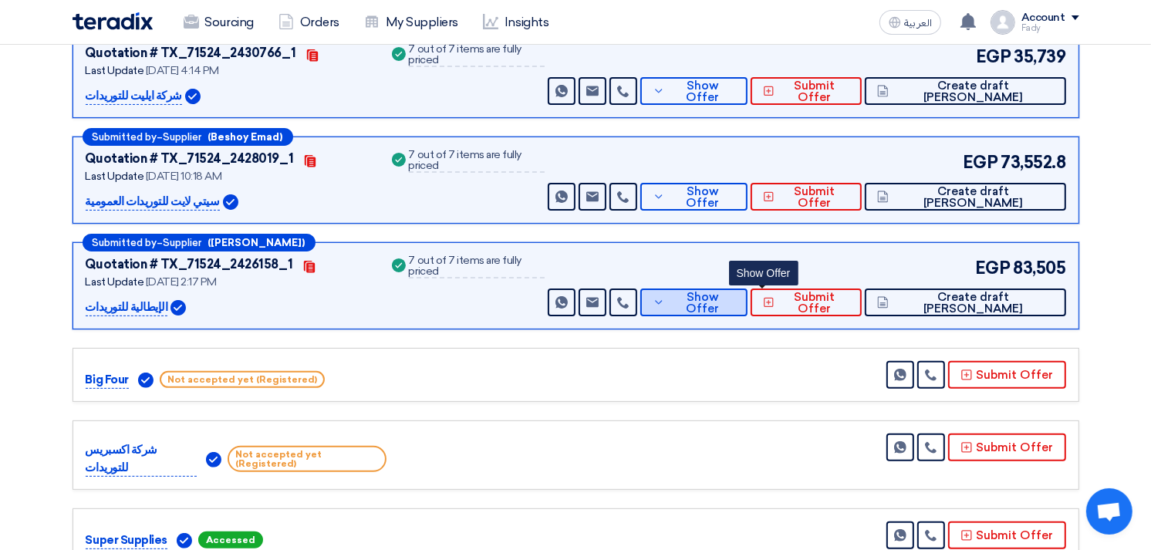
scroll to position [257, 0]
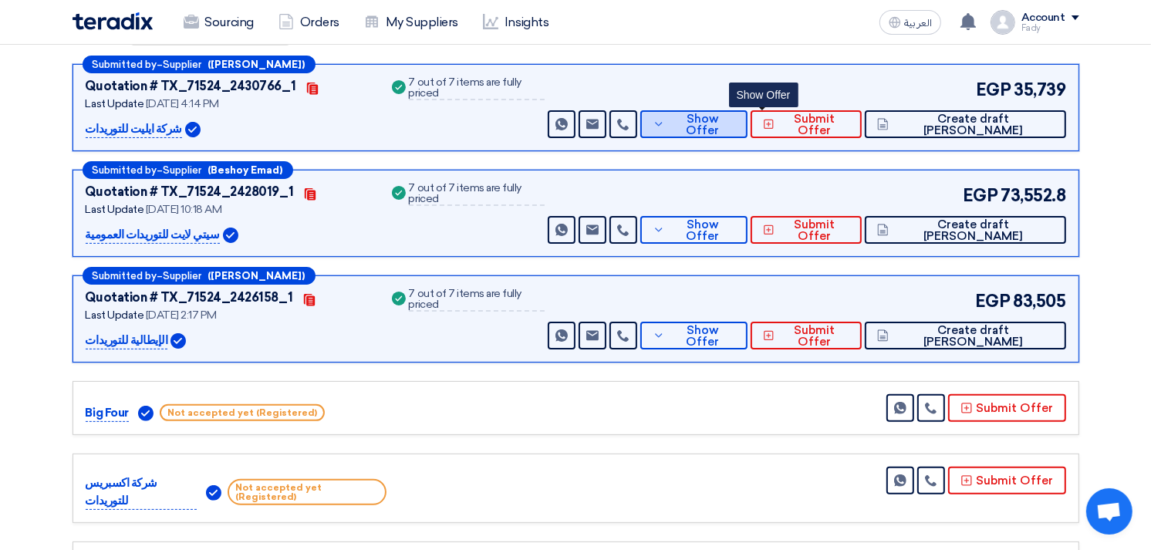
click at [735, 126] on span "Show Offer" at bounding box center [702, 124] width 66 height 23
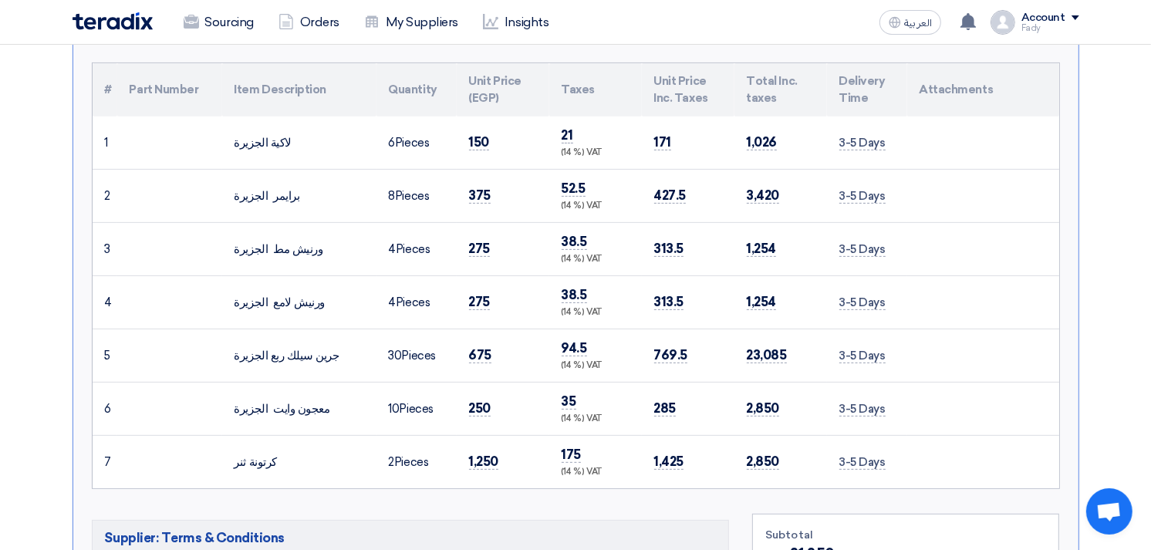
scroll to position [0, 0]
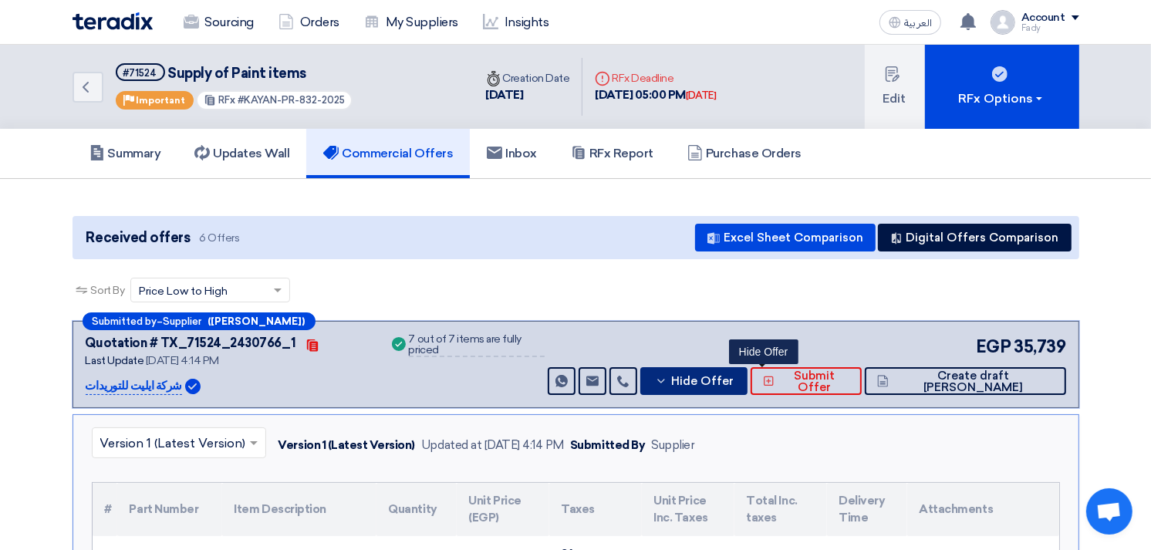
drag, startPoint x: 782, startPoint y: 387, endPoint x: 792, endPoint y: 367, distance: 22.4
click at [748, 387] on button "Hide Offer" at bounding box center [693, 381] width 107 height 28
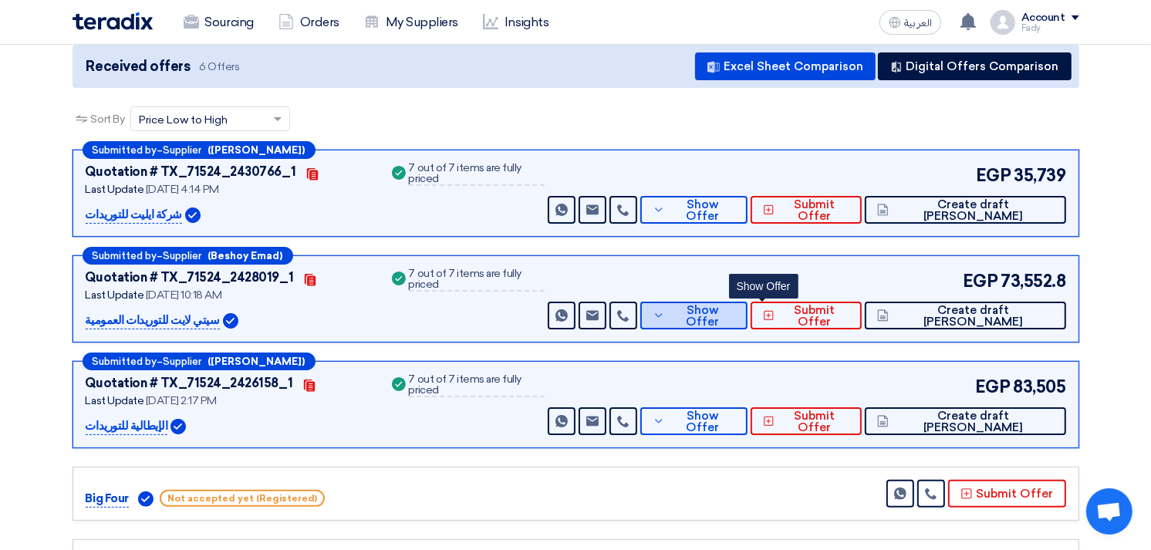
click at [748, 302] on button "Show Offer" at bounding box center [693, 316] width 107 height 28
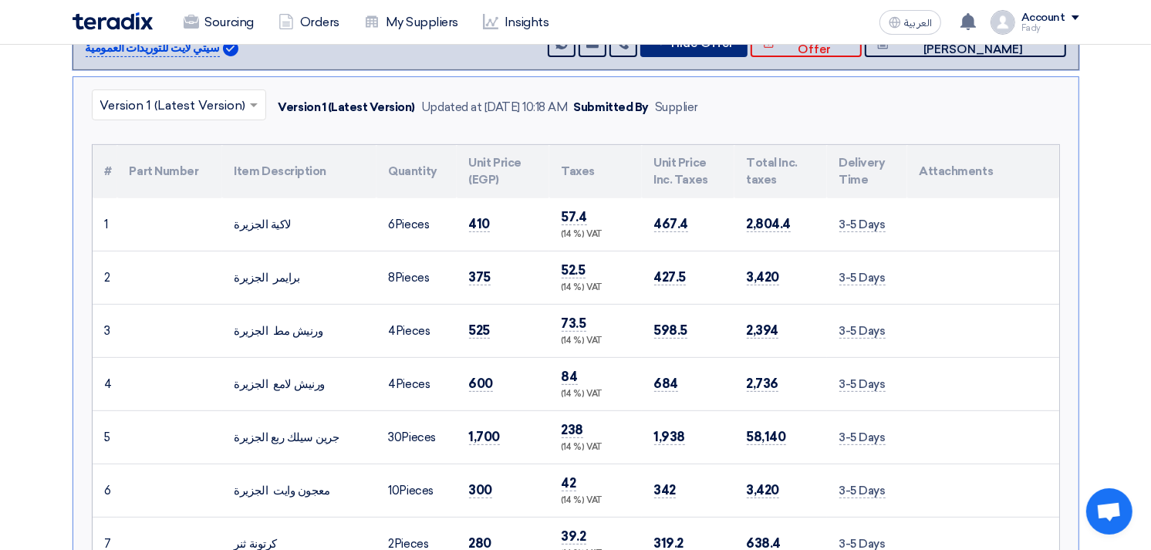
scroll to position [343, 0]
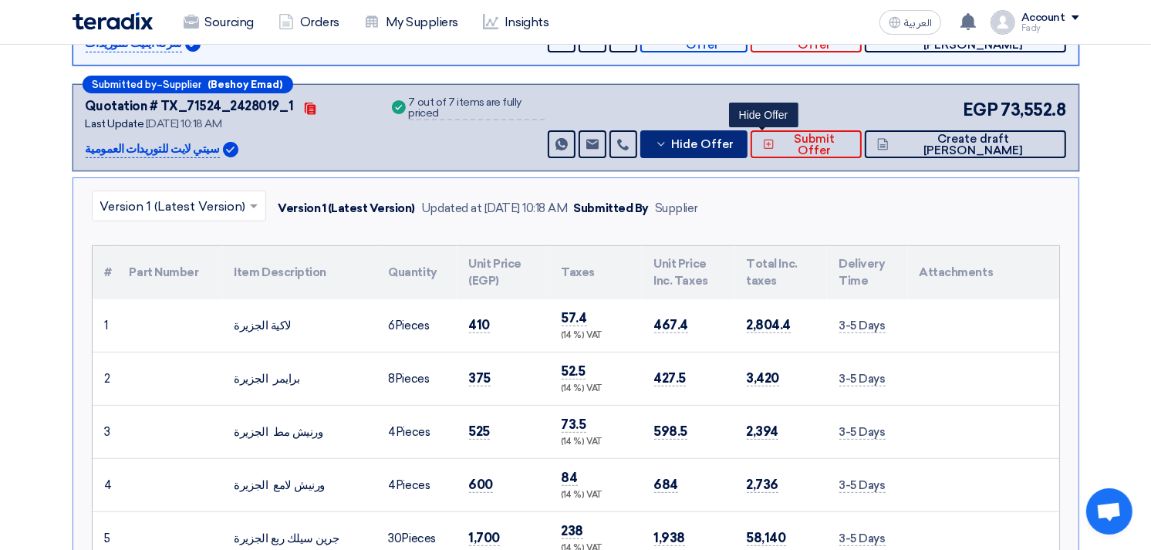
click at [734, 139] on span "Hide Offer" at bounding box center [702, 145] width 63 height 12
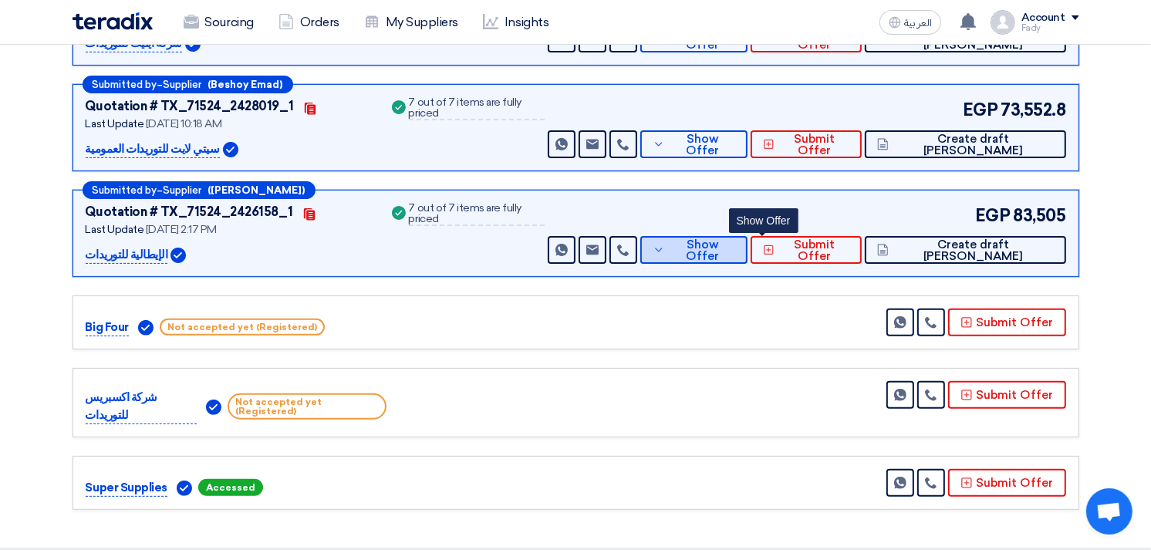
click at [736, 251] on button "Show Offer" at bounding box center [693, 250] width 107 height 28
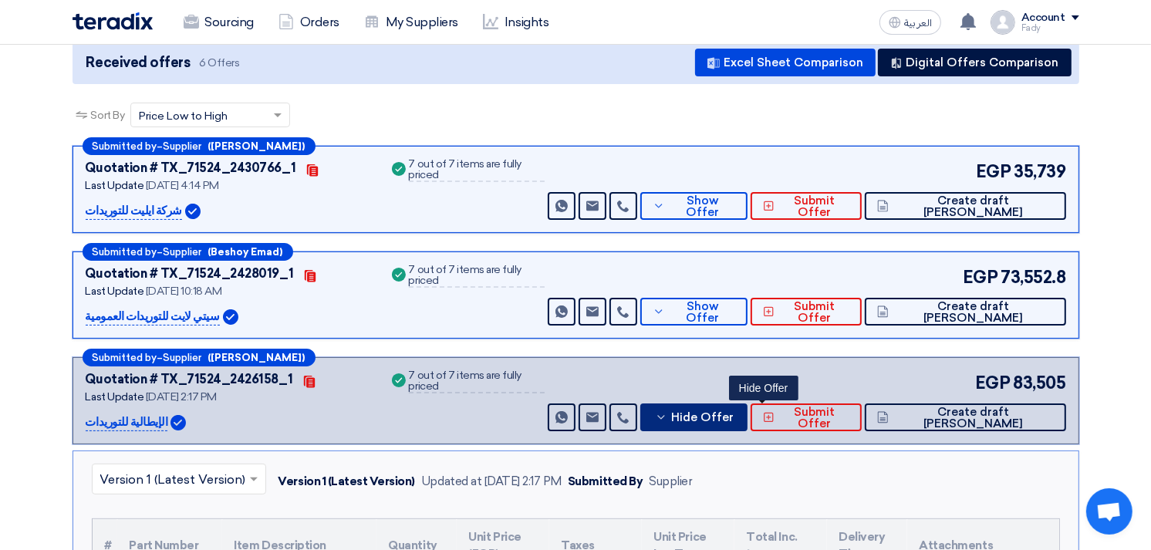
scroll to position [171, 0]
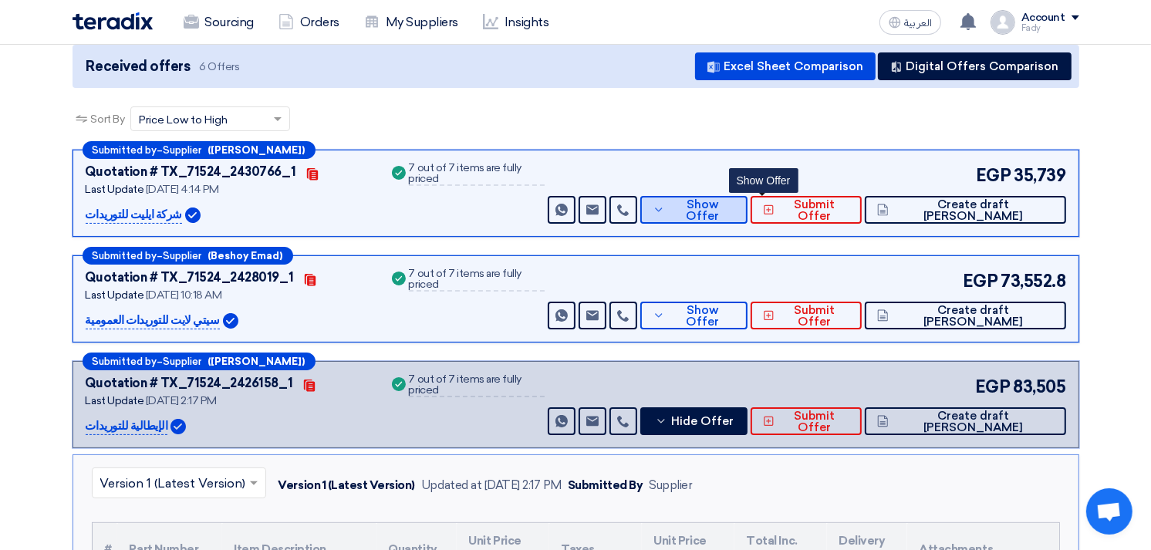
click at [735, 211] on span "Show Offer" at bounding box center [702, 210] width 66 height 23
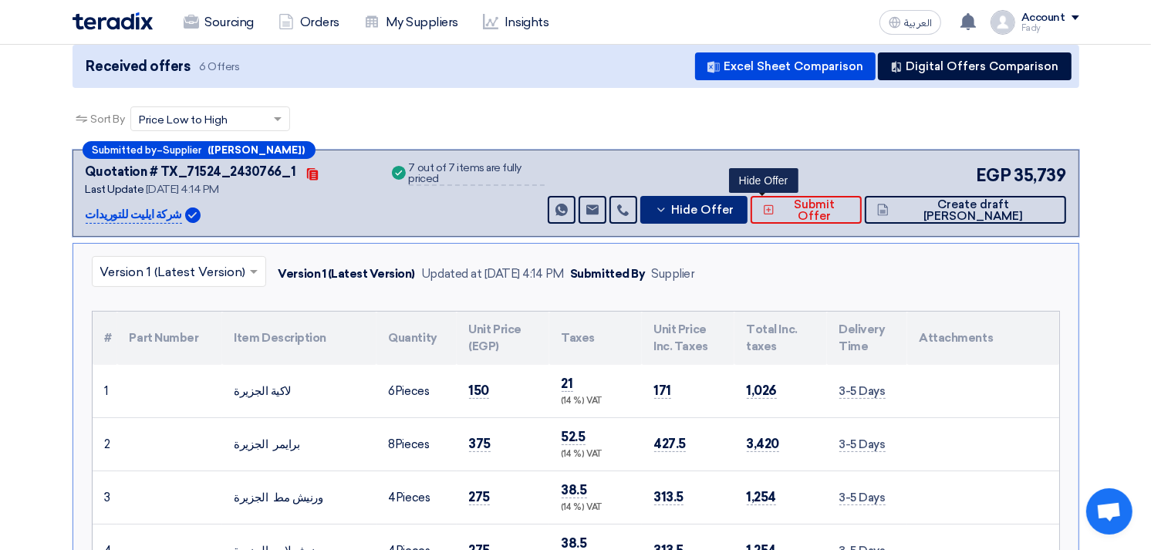
click at [734, 211] on span "Hide Offer" at bounding box center [702, 210] width 63 height 12
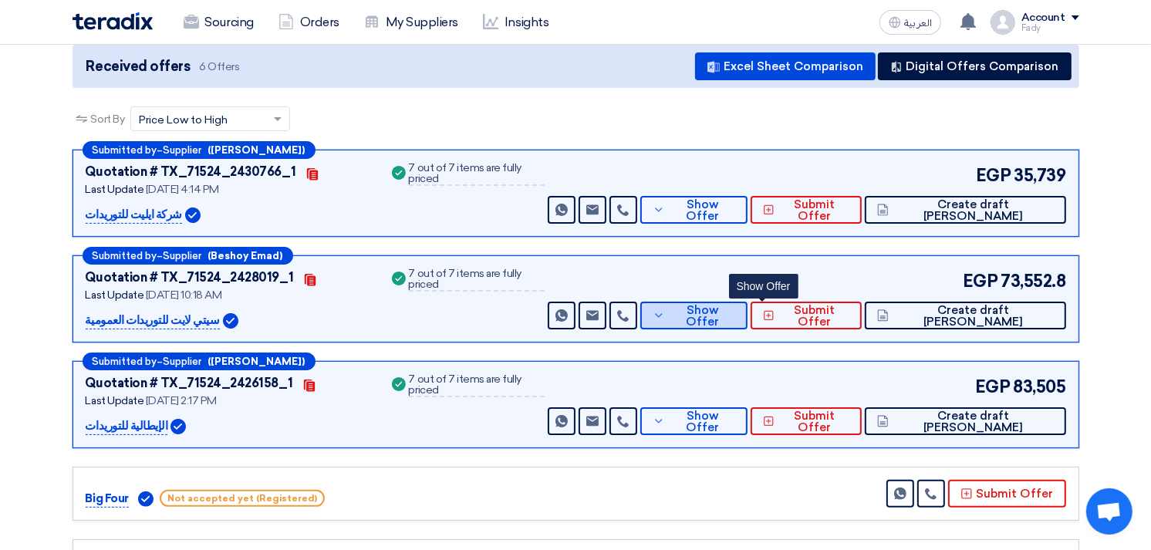
click at [735, 311] on span "Show Offer" at bounding box center [702, 316] width 66 height 23
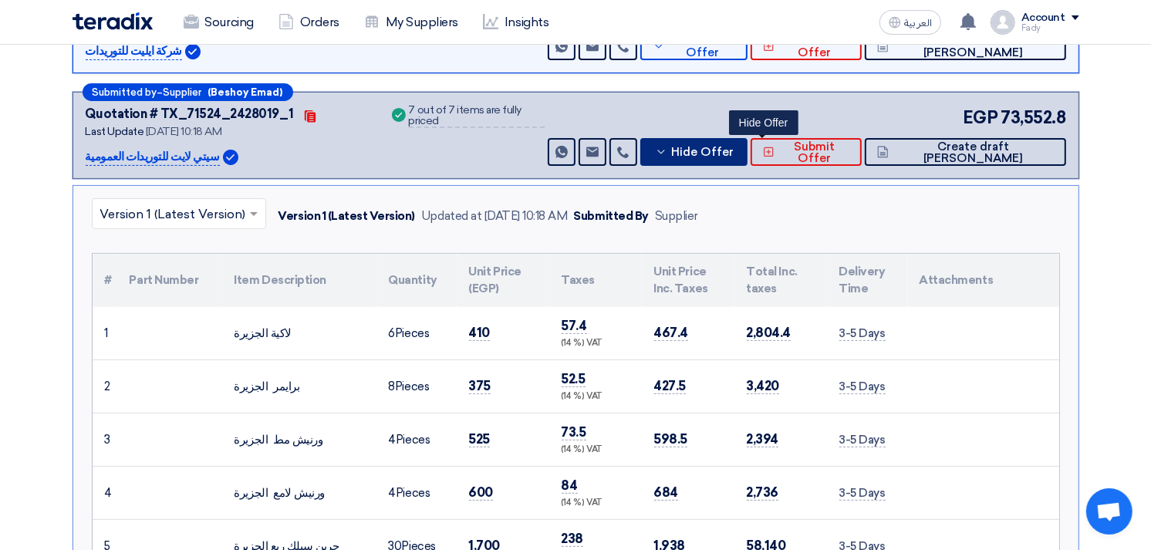
scroll to position [343, 0]
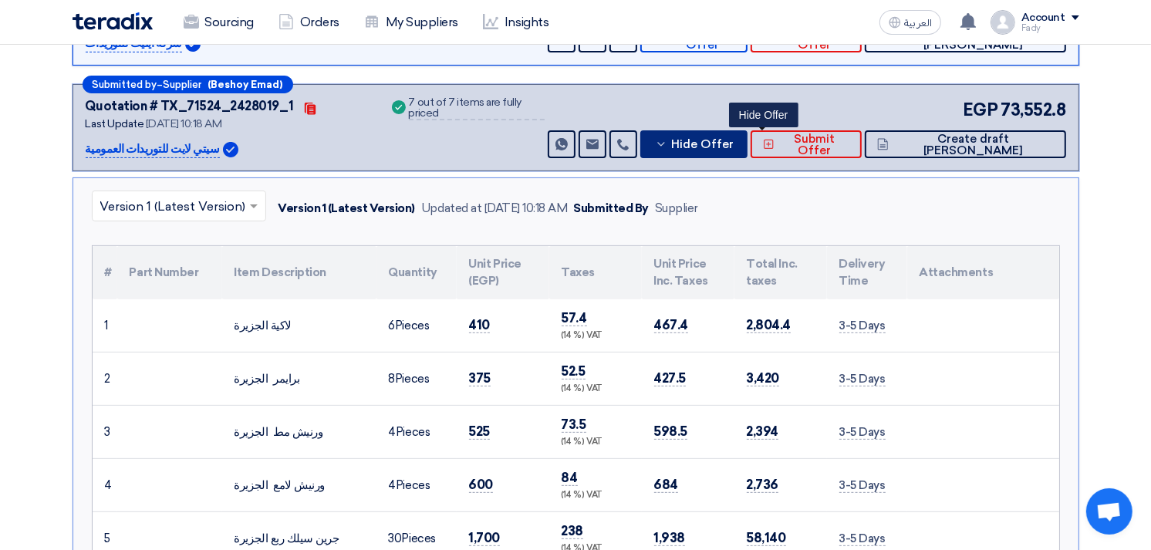
click at [734, 144] on span "Hide Offer" at bounding box center [702, 145] width 63 height 12
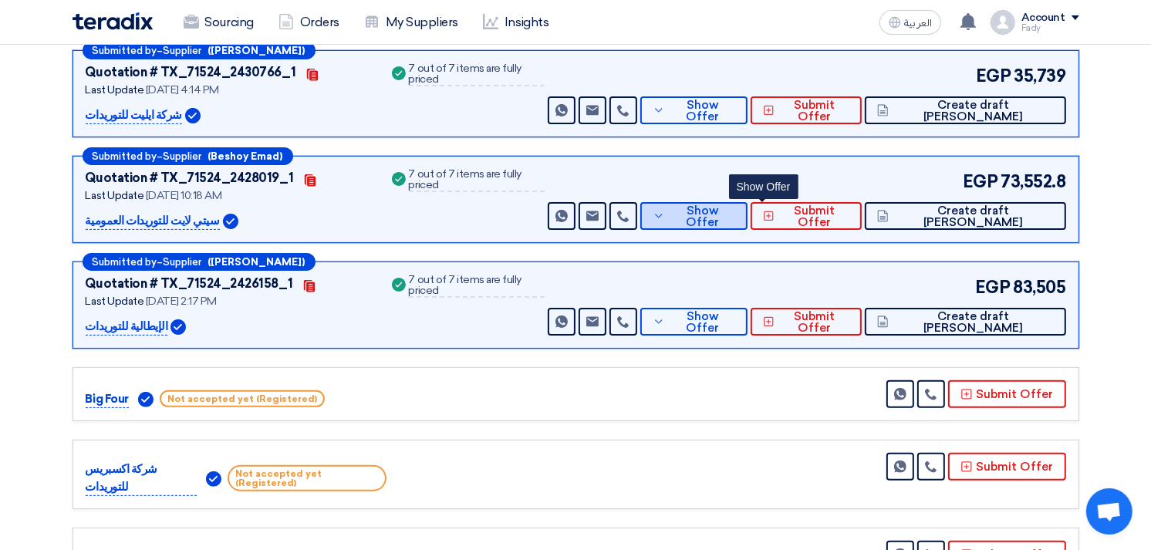
scroll to position [257, 0]
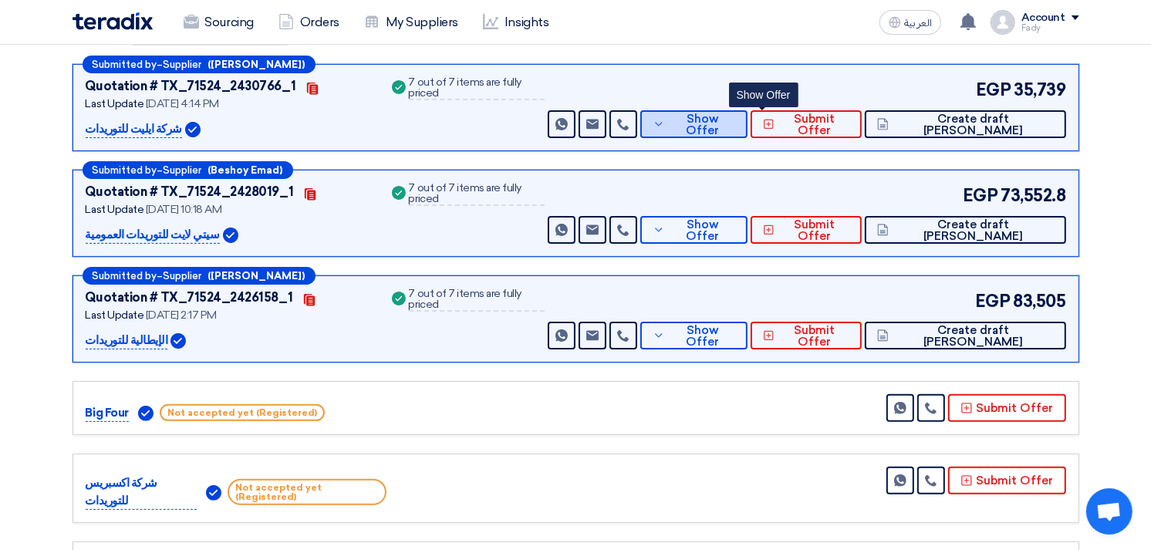
click at [665, 118] on icon at bounding box center [659, 124] width 12 height 12
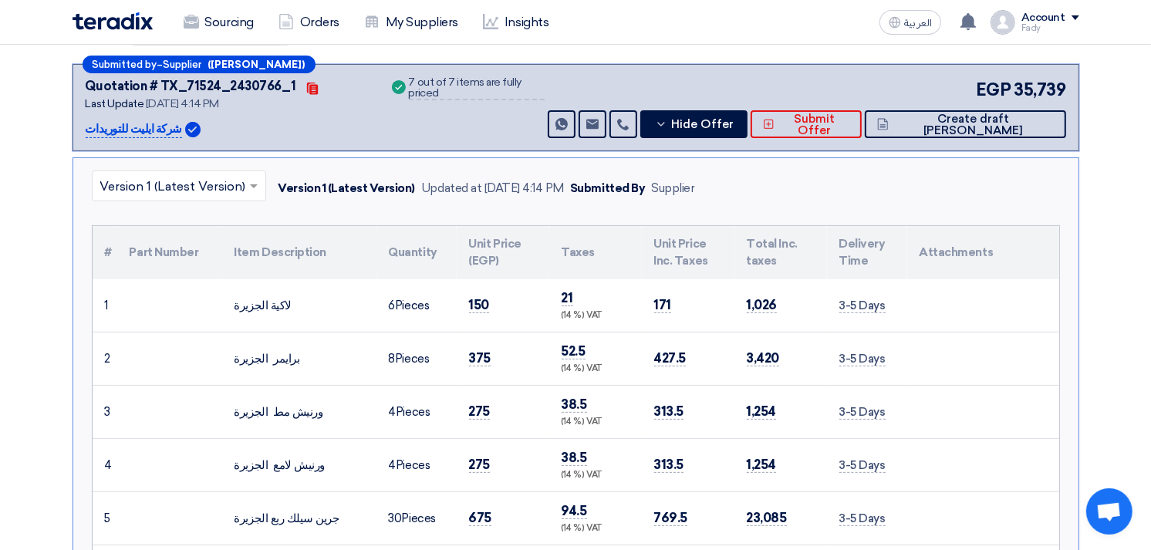
click at [780, 104] on div "EGP 35,739 Send Message Send Message" at bounding box center [805, 107] width 521 height 61
click at [734, 119] on span "Hide Offer" at bounding box center [702, 125] width 63 height 12
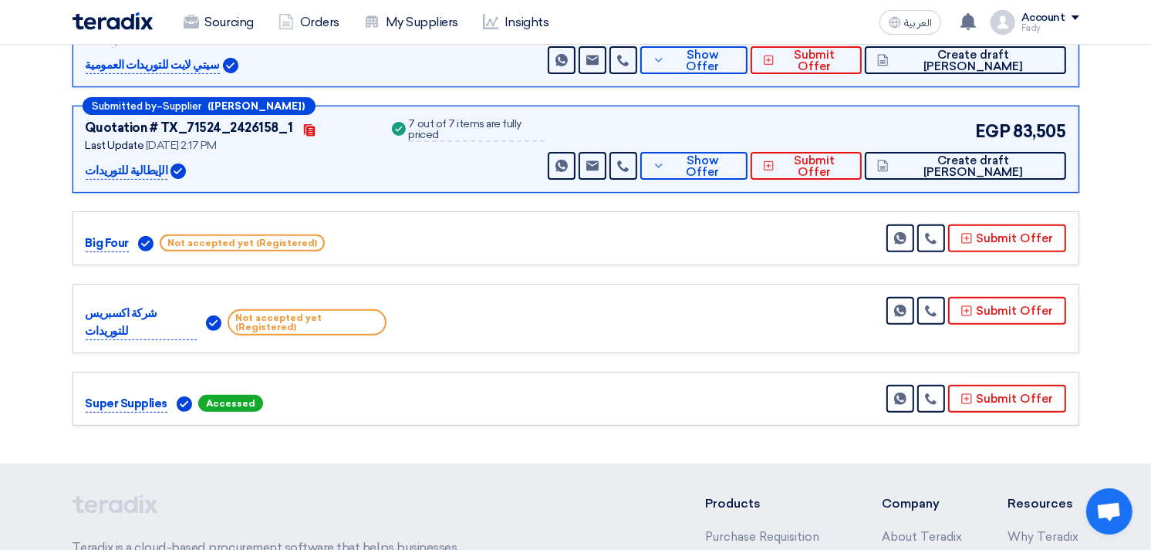
scroll to position [428, 0]
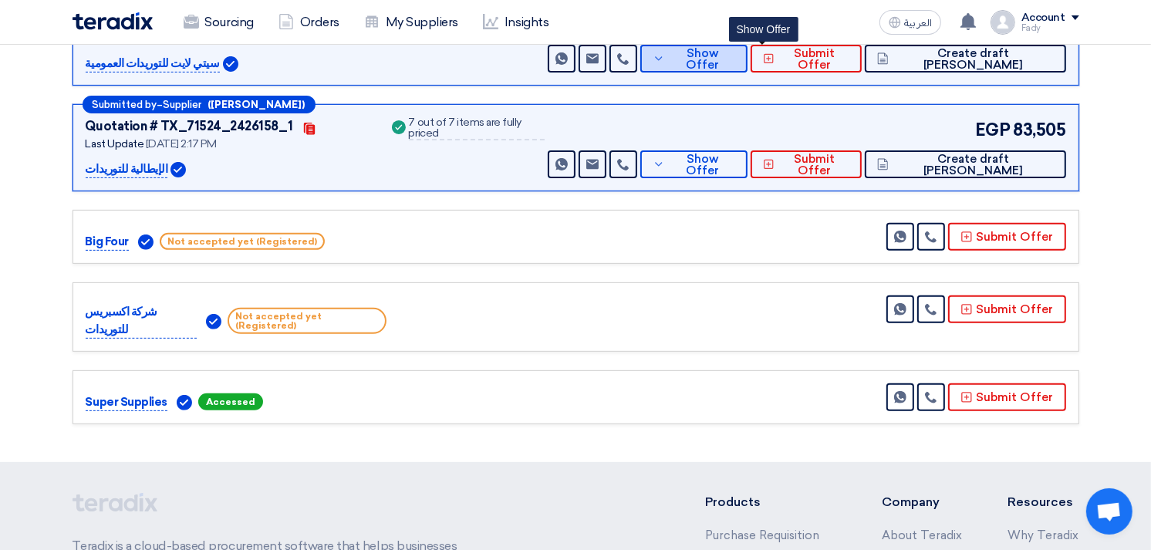
click at [735, 62] on span "Show Offer" at bounding box center [702, 59] width 66 height 23
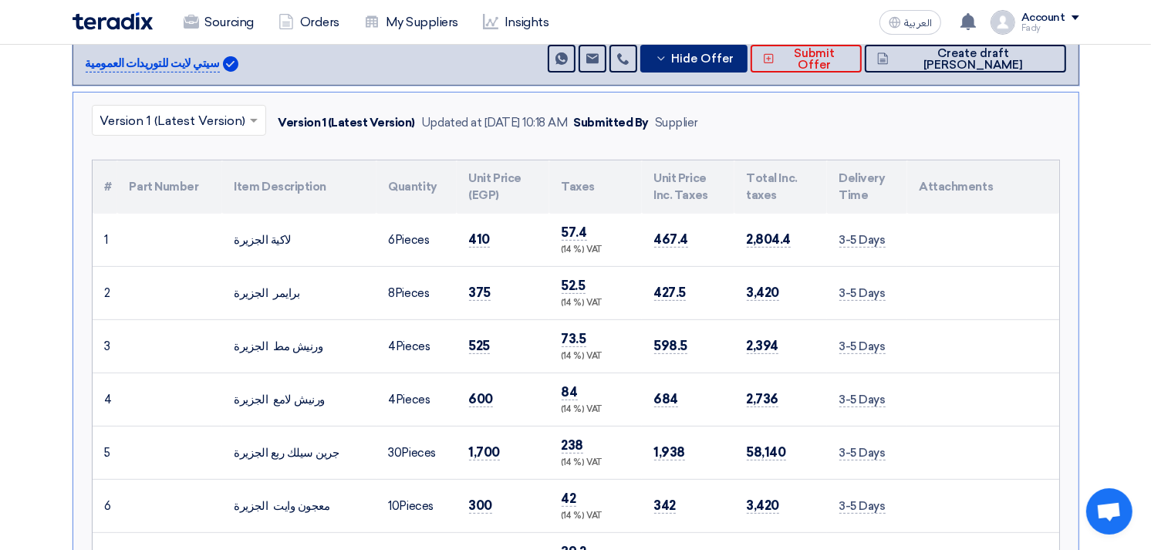
scroll to position [257, 0]
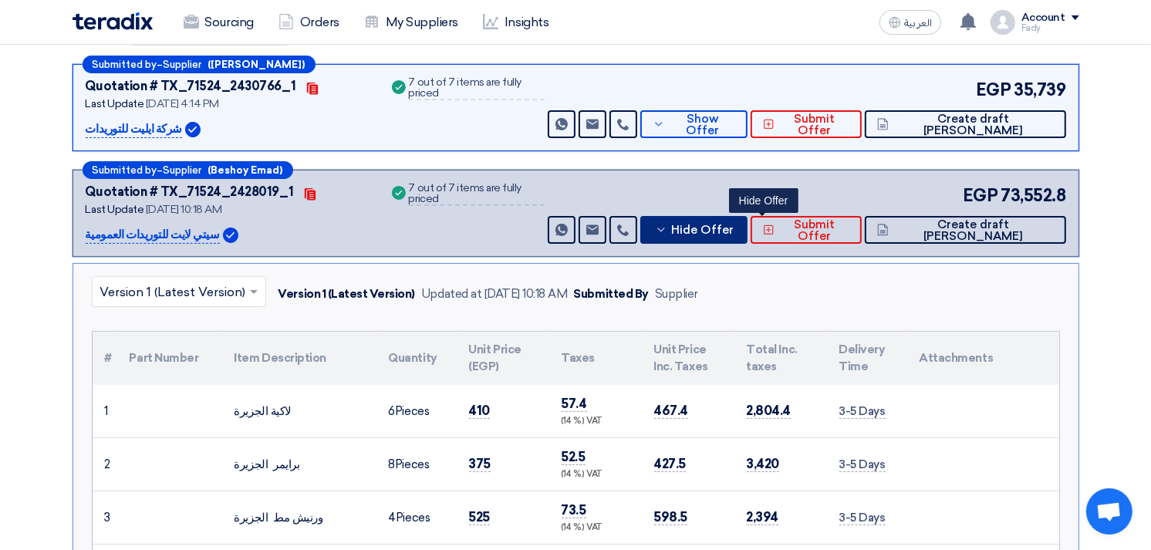
click at [734, 225] on span "Hide Offer" at bounding box center [702, 231] width 63 height 12
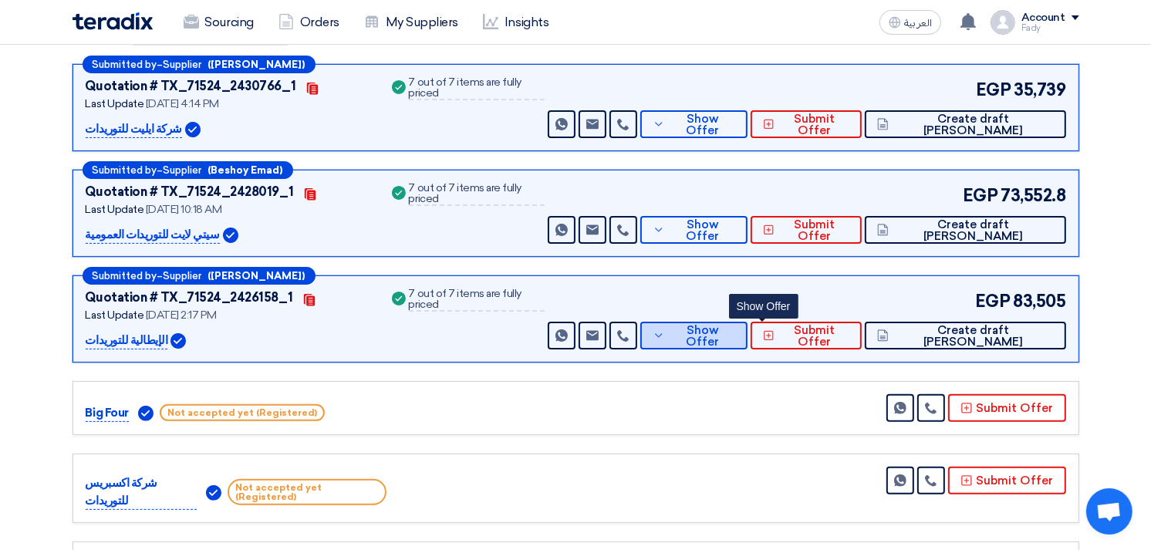
click at [735, 332] on span "Show Offer" at bounding box center [702, 336] width 66 height 23
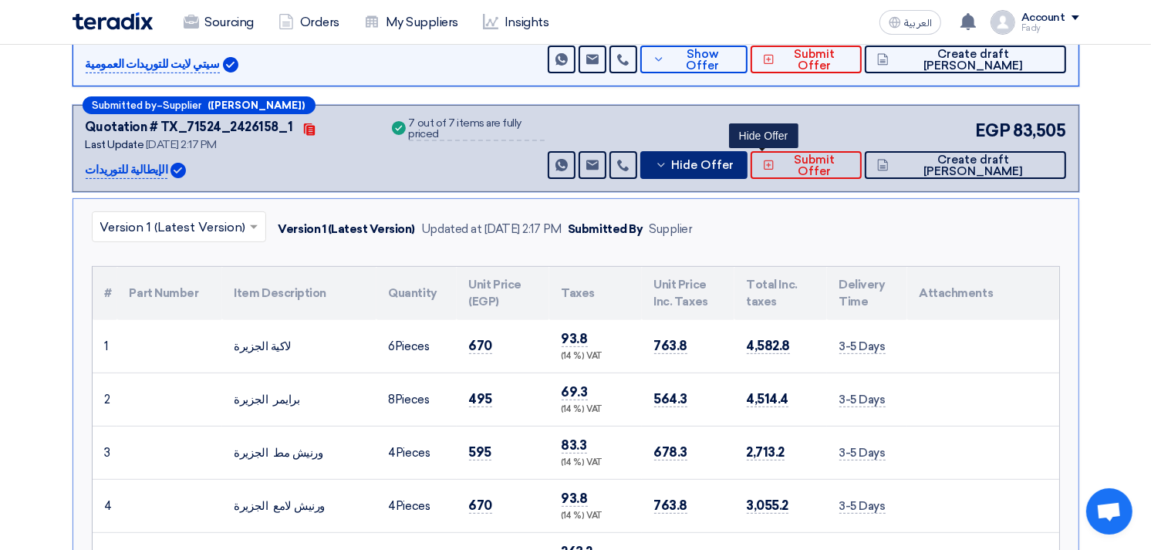
scroll to position [428, 0]
click at [734, 159] on span "Hide Offer" at bounding box center [702, 165] width 63 height 12
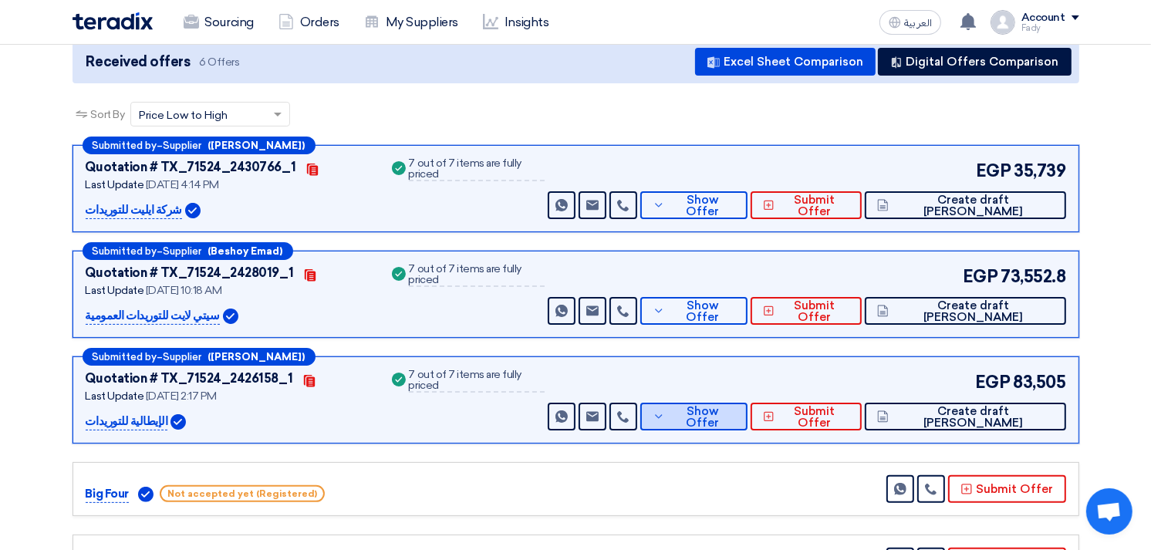
scroll to position [171, 0]
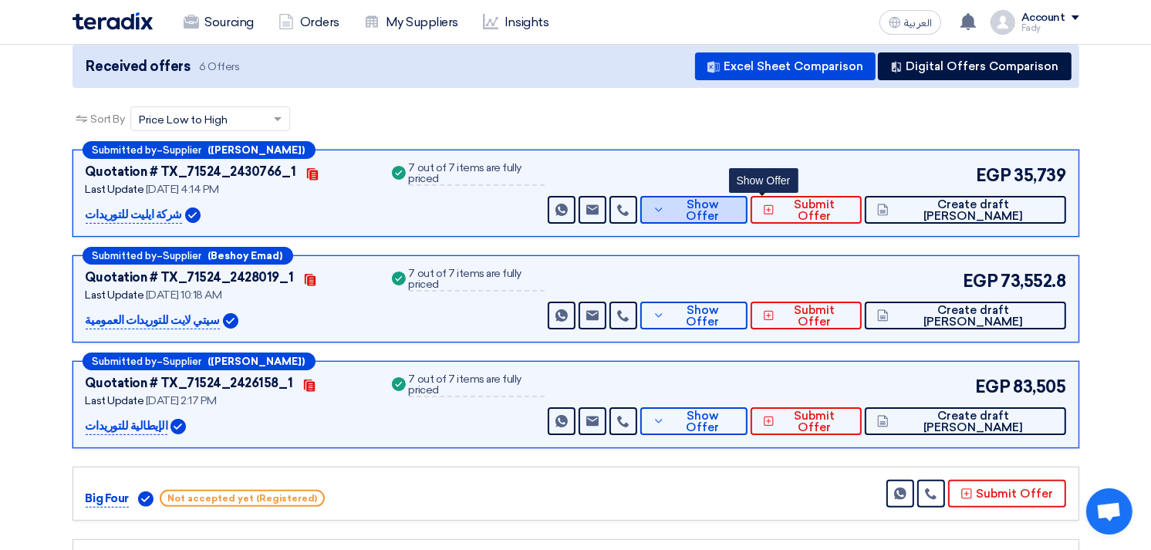
click at [748, 196] on button "Show Offer" at bounding box center [693, 210] width 107 height 28
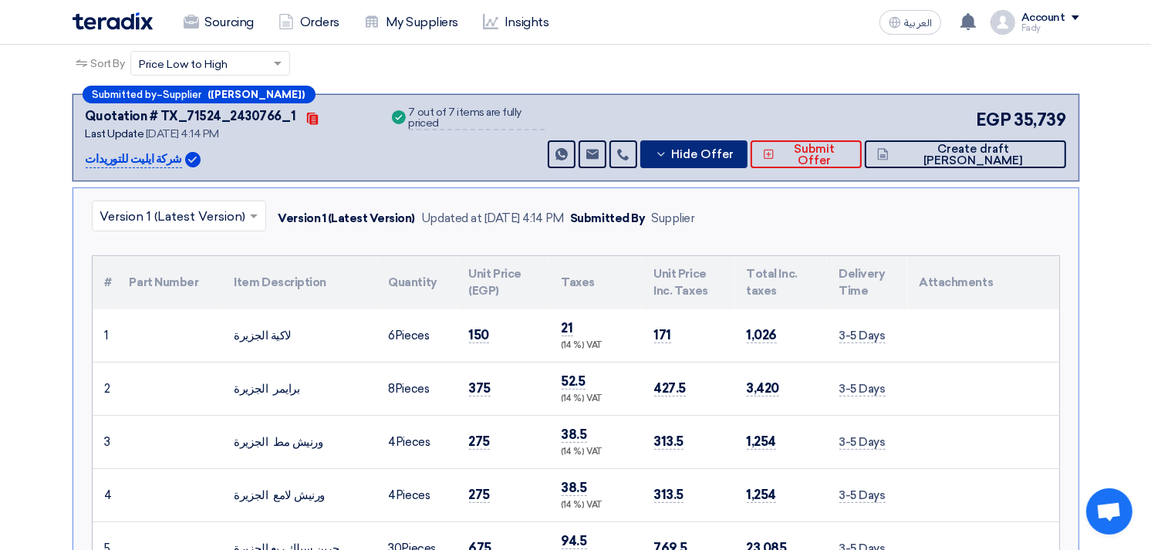
scroll to position [257, 0]
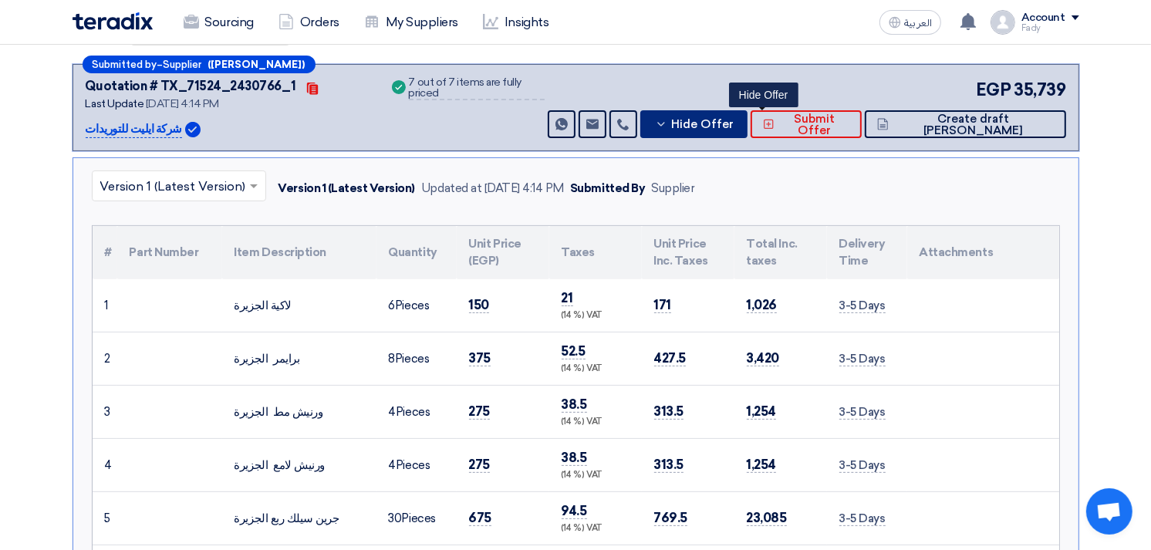
click at [734, 121] on span "Hide Offer" at bounding box center [702, 125] width 63 height 12
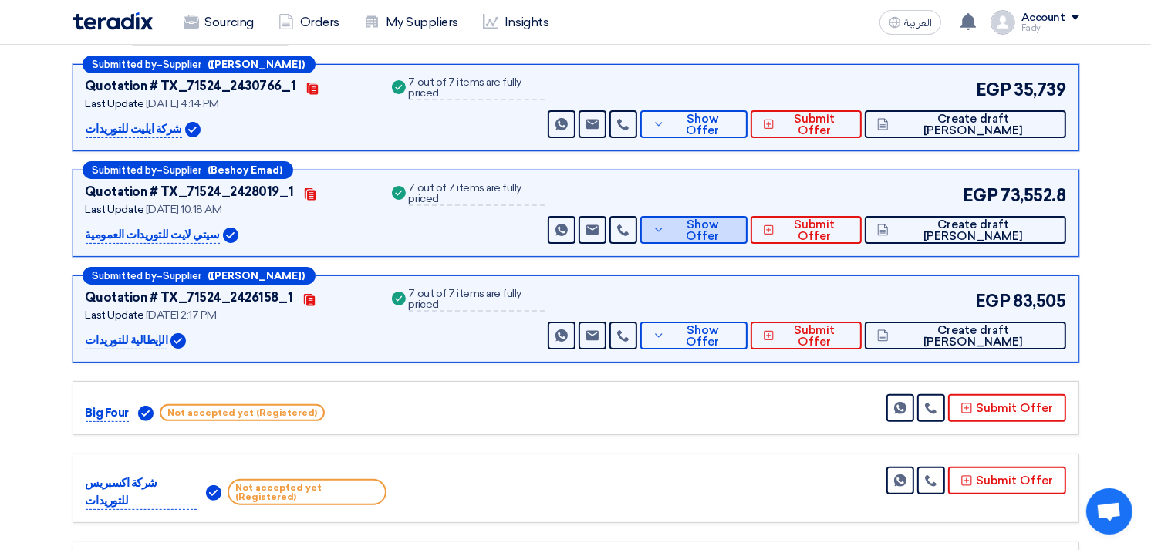
click at [748, 217] on button "Show Offer" at bounding box center [693, 230] width 107 height 28
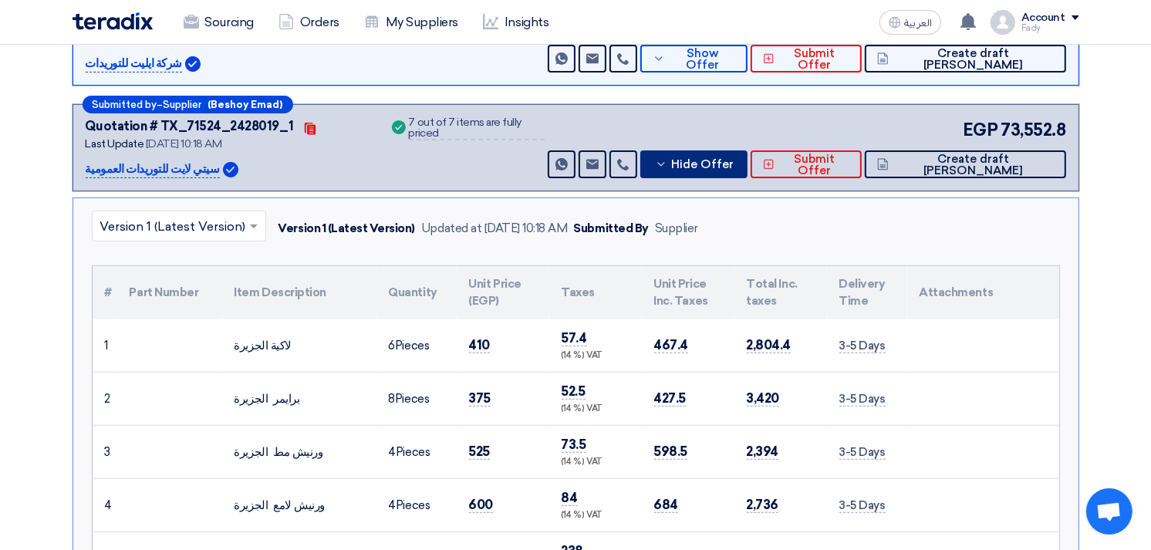
scroll to position [428, 0]
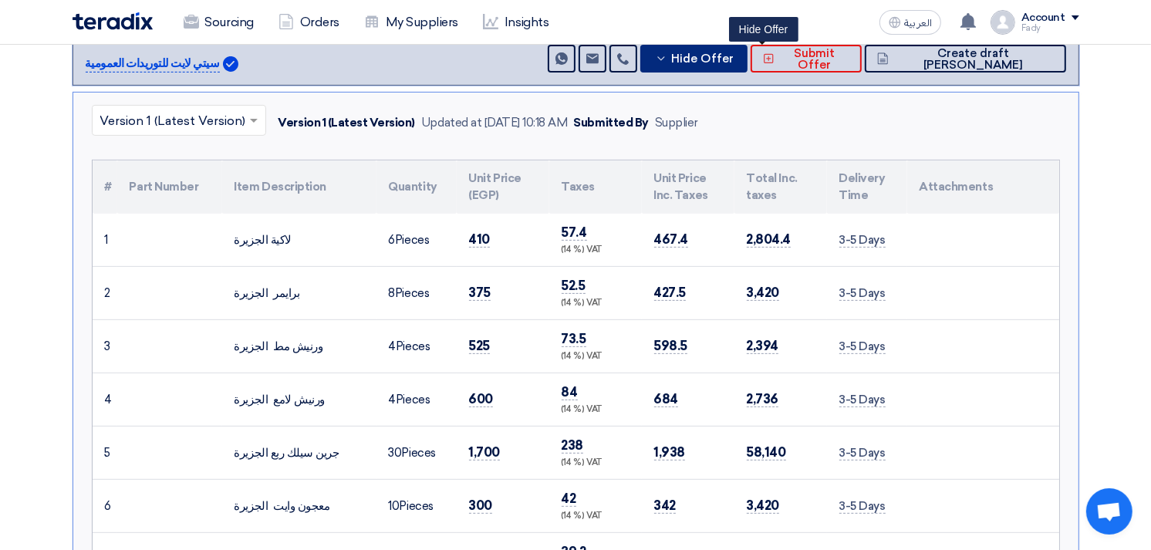
click at [748, 64] on button "Hide Offer" at bounding box center [693, 59] width 107 height 28
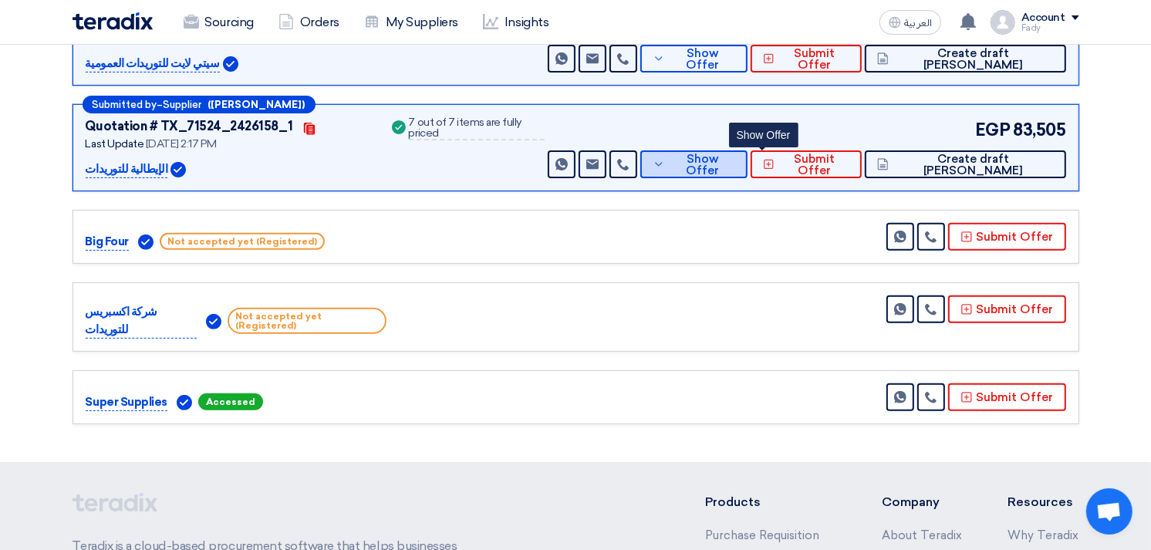
click at [735, 167] on span "Show Offer" at bounding box center [702, 165] width 66 height 23
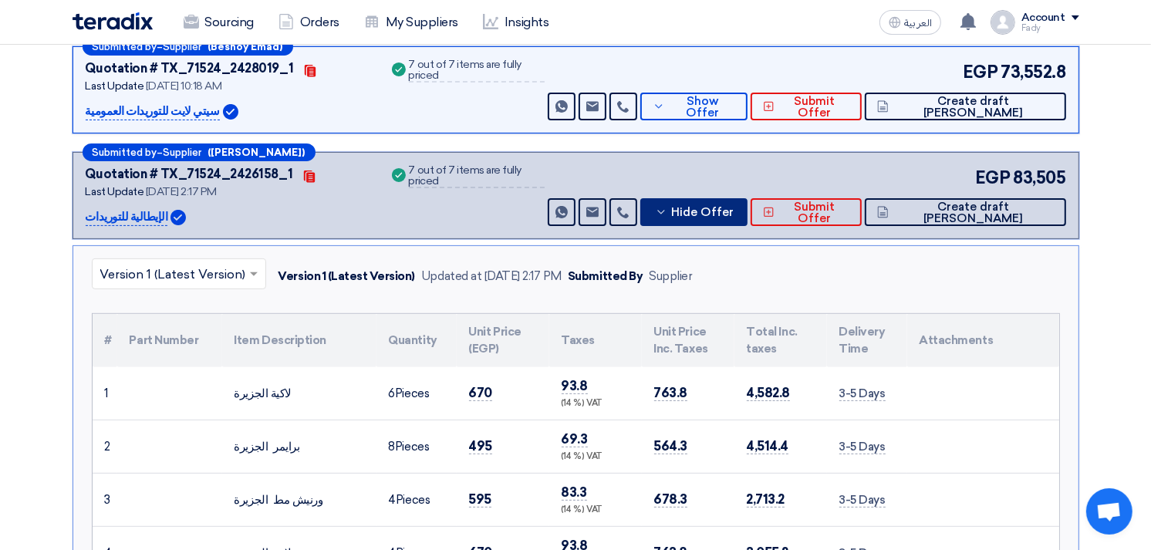
scroll to position [343, 0]
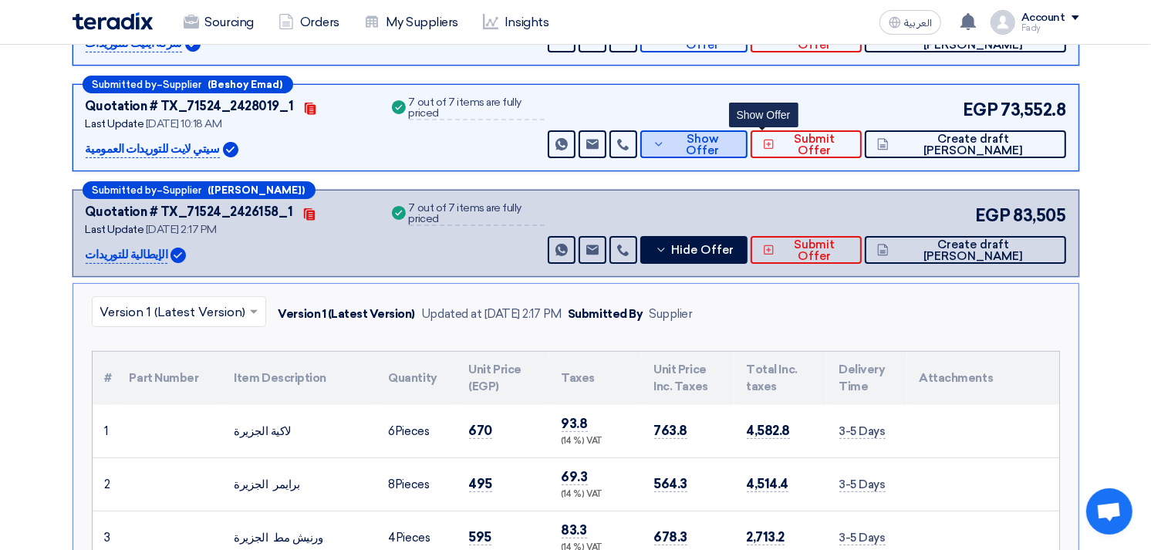
click at [735, 134] on span "Show Offer" at bounding box center [702, 144] width 66 height 23
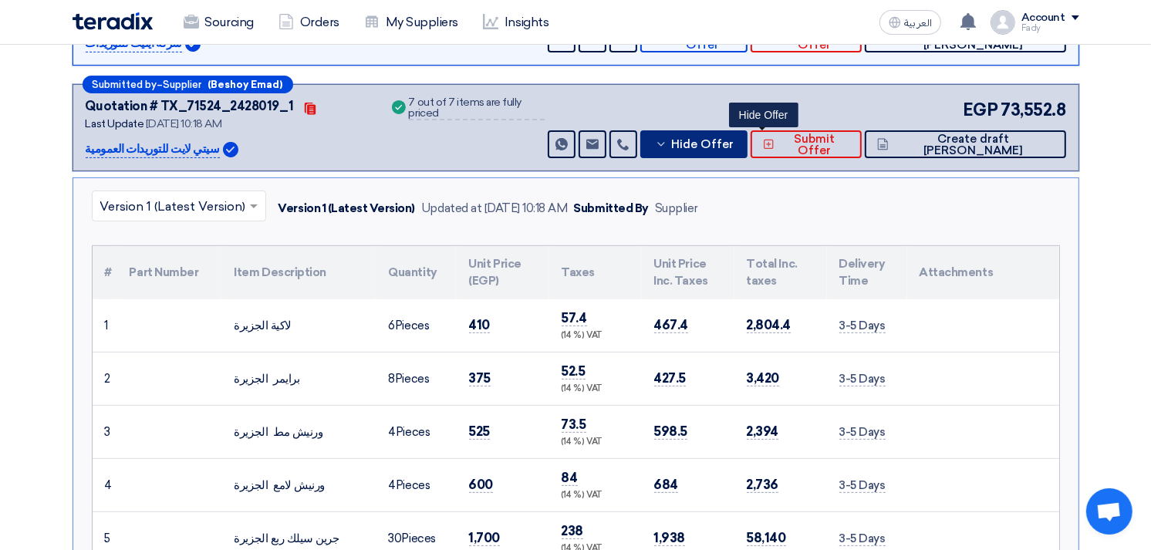
click at [748, 133] on button "Hide Offer" at bounding box center [693, 144] width 107 height 28
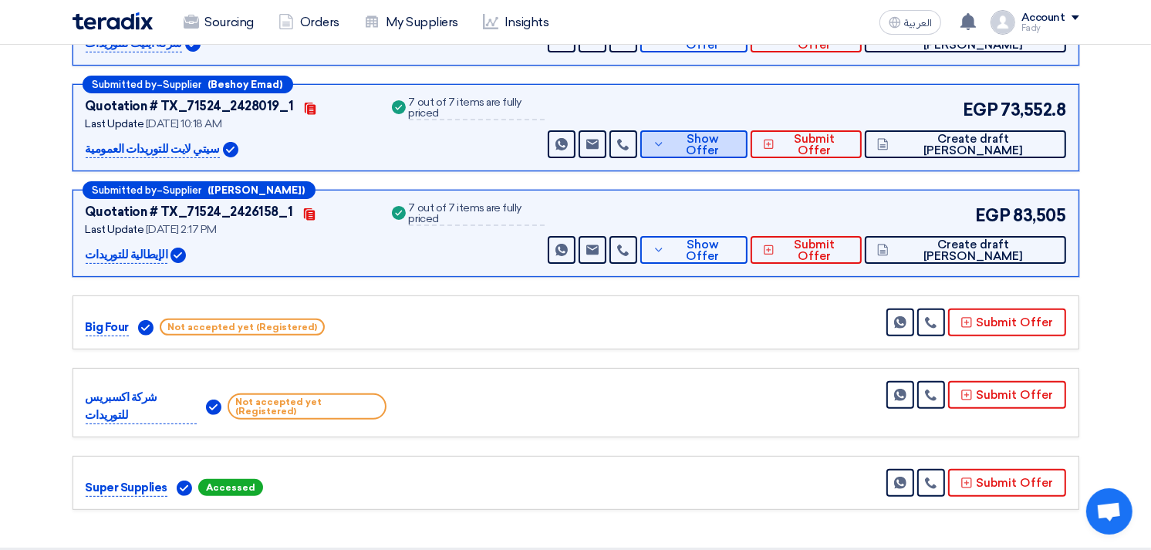
scroll to position [86, 0]
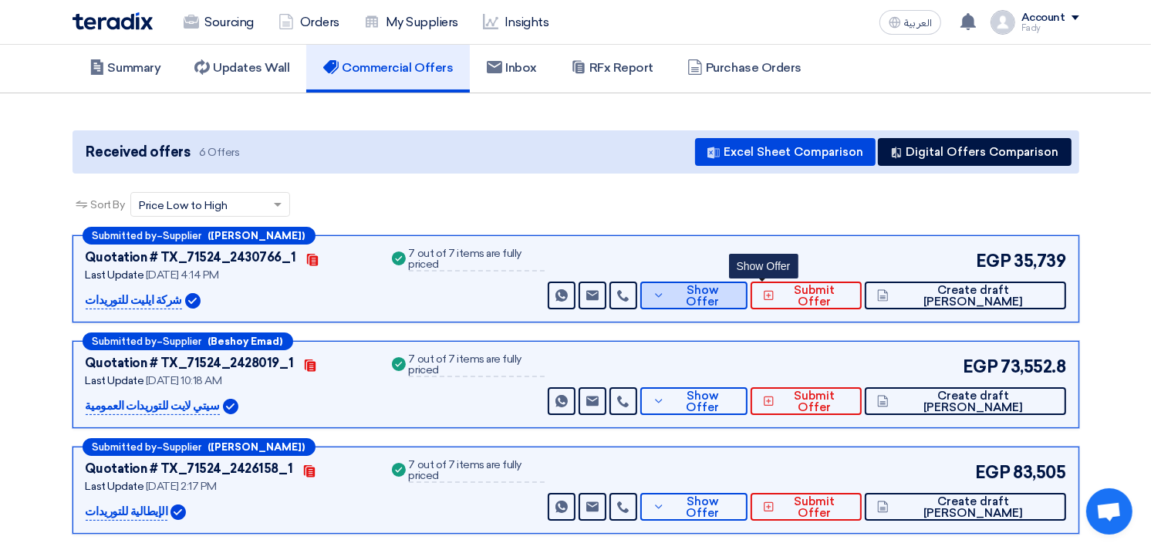
click at [748, 284] on button "Show Offer" at bounding box center [693, 296] width 107 height 28
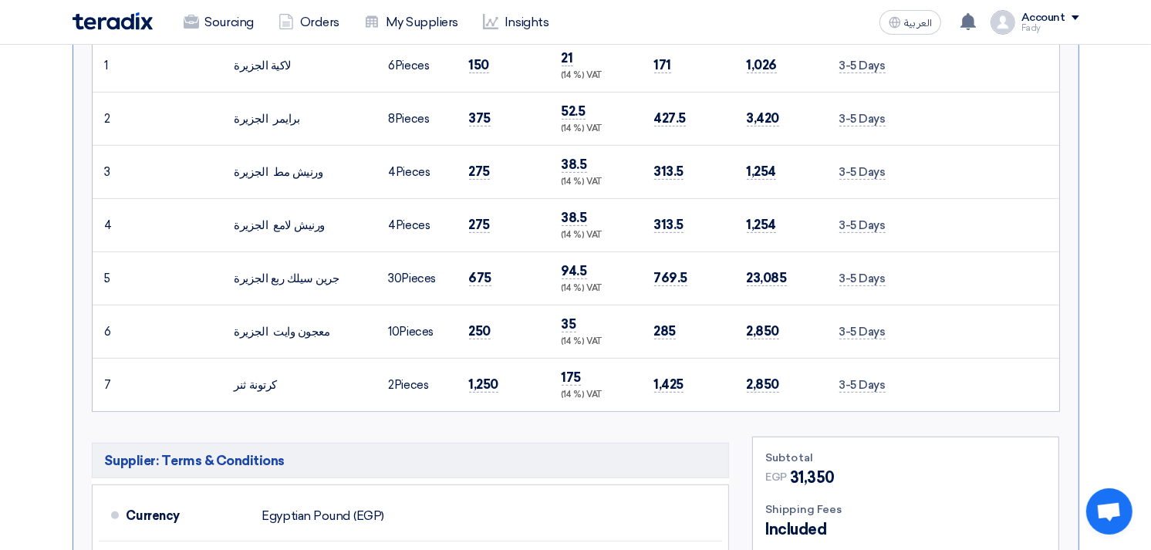
scroll to position [514, 0]
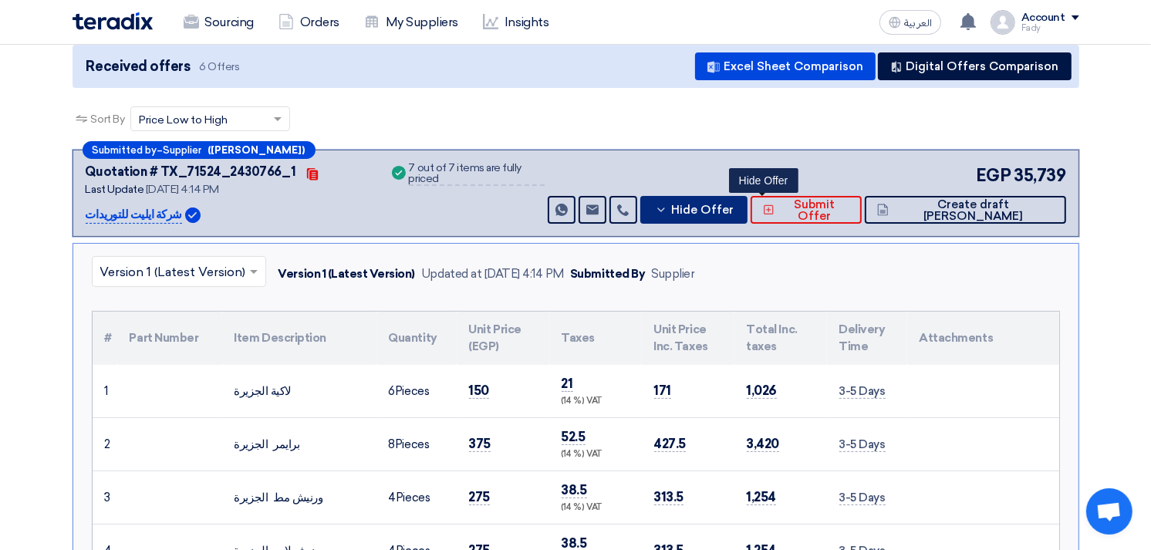
click at [734, 212] on span "Hide Offer" at bounding box center [702, 210] width 63 height 12
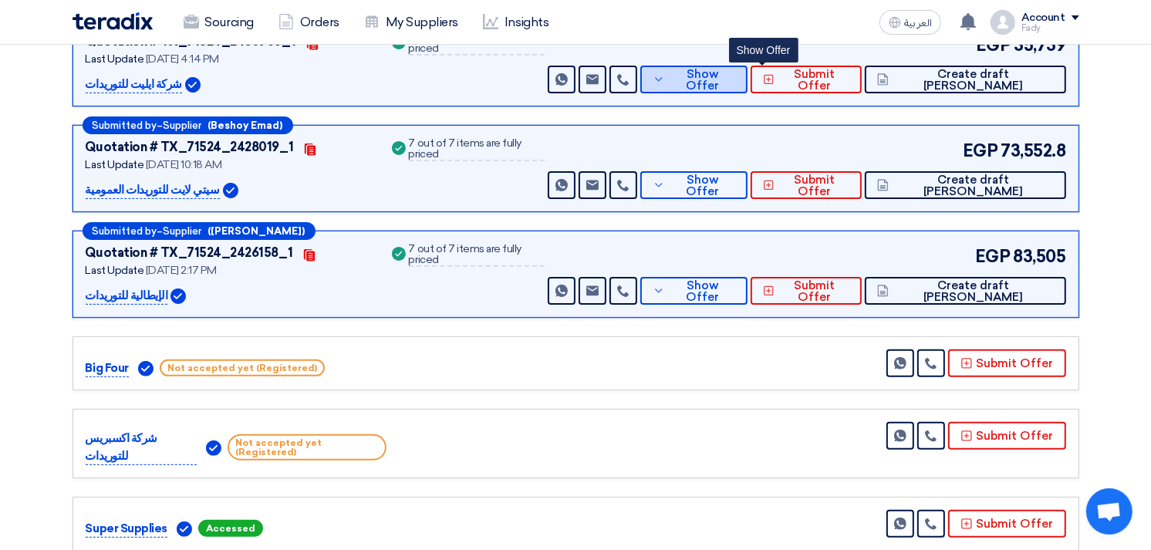
scroll to position [428, 0]
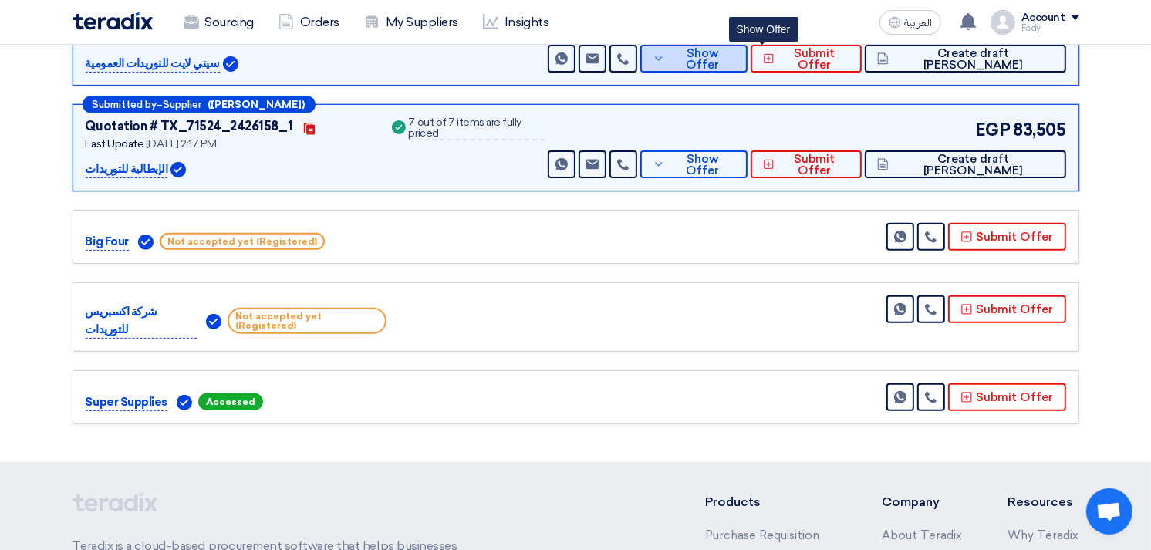
click at [735, 55] on span "Show Offer" at bounding box center [702, 59] width 66 height 23
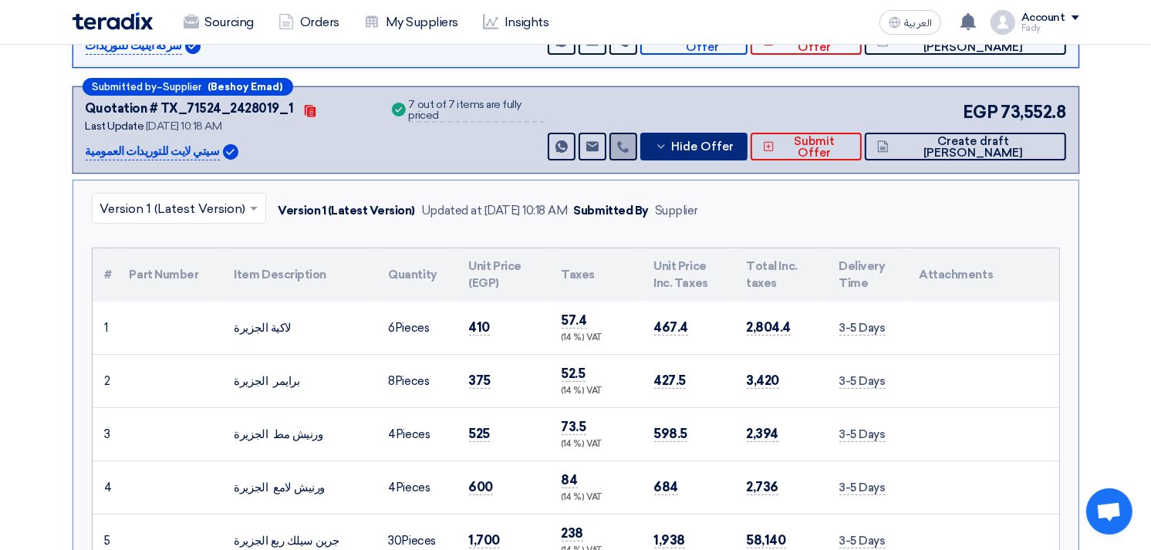
scroll to position [257, 0]
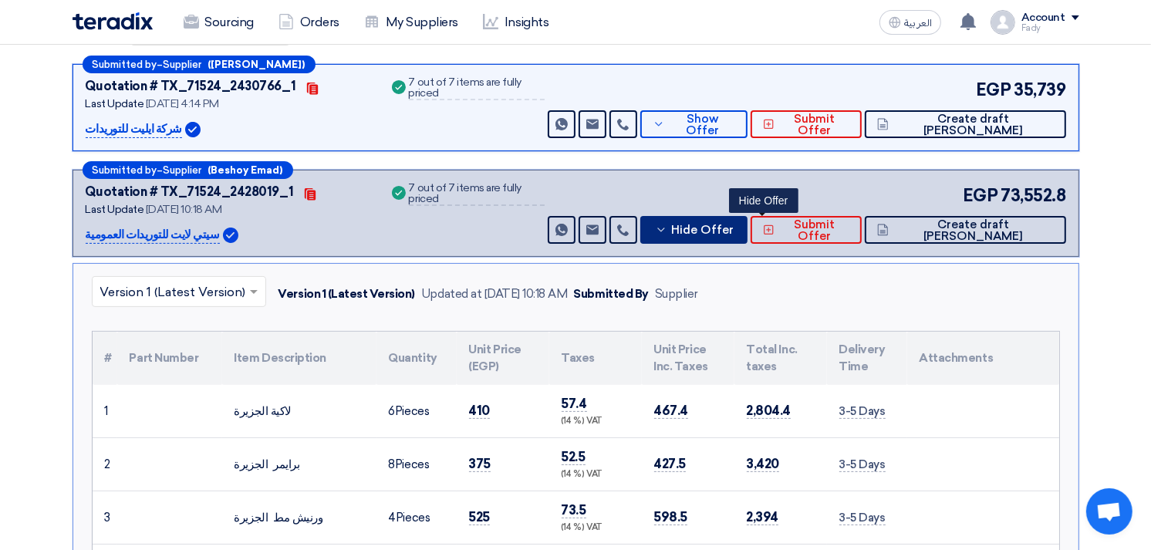
click at [745, 240] on button "Hide Offer" at bounding box center [693, 230] width 107 height 28
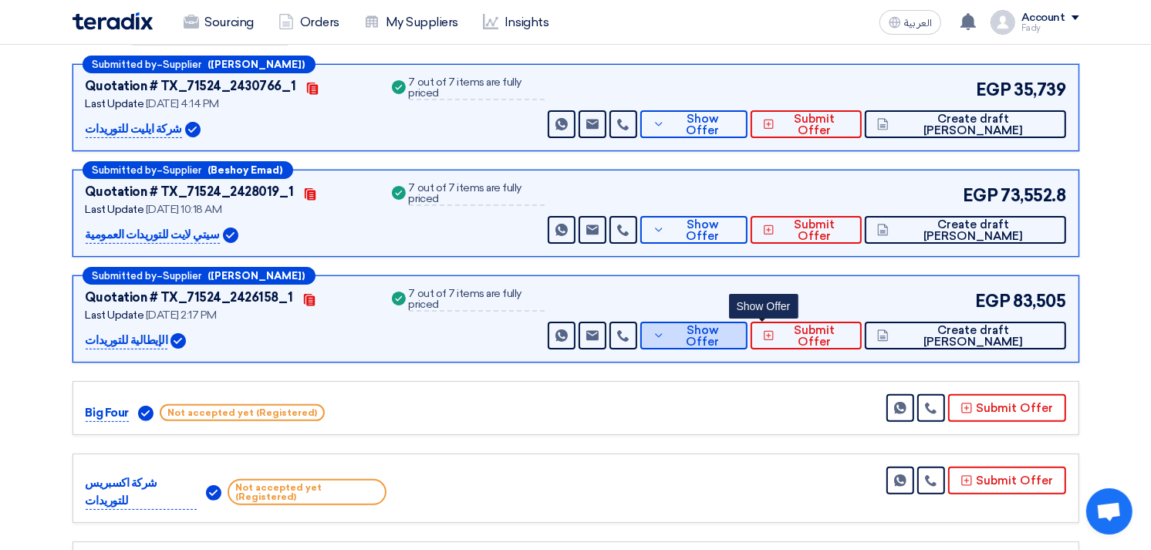
click at [735, 330] on span "Show Offer" at bounding box center [702, 336] width 66 height 23
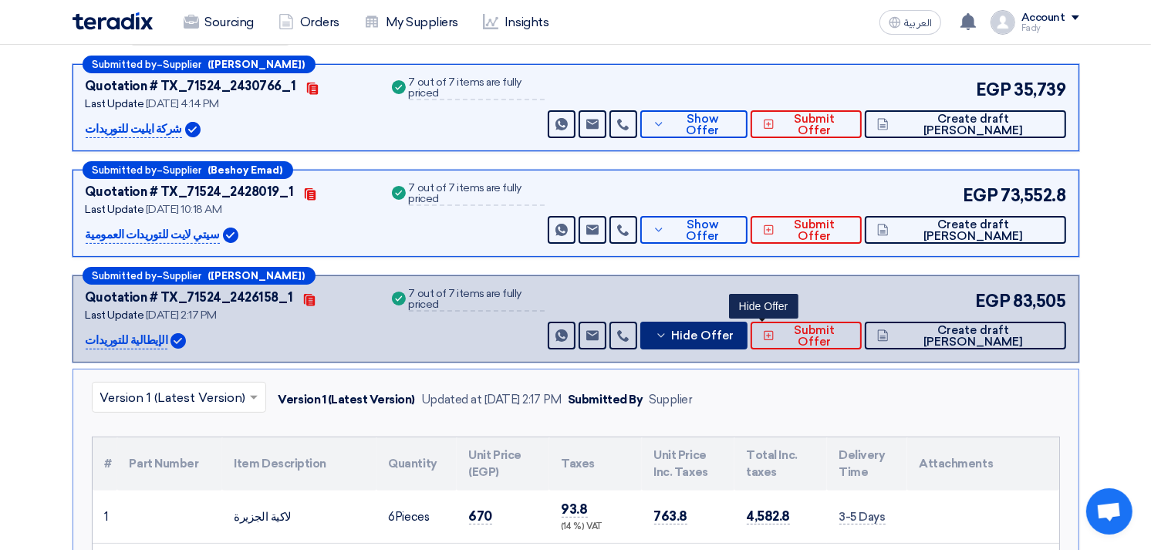
click at [734, 333] on span "Hide Offer" at bounding box center [702, 336] width 63 height 12
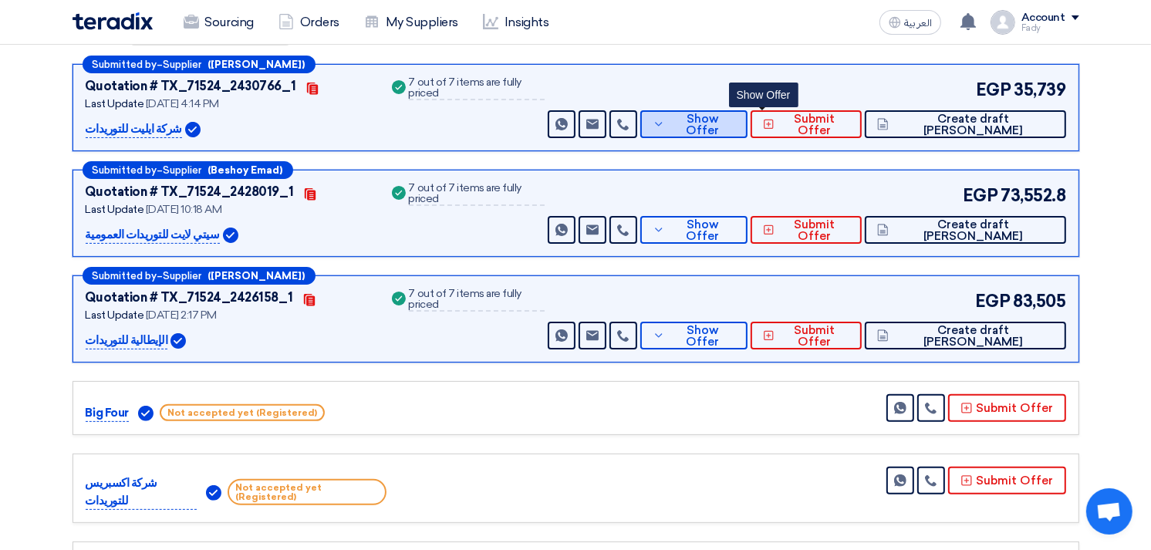
click at [735, 116] on span "Show Offer" at bounding box center [702, 124] width 66 height 23
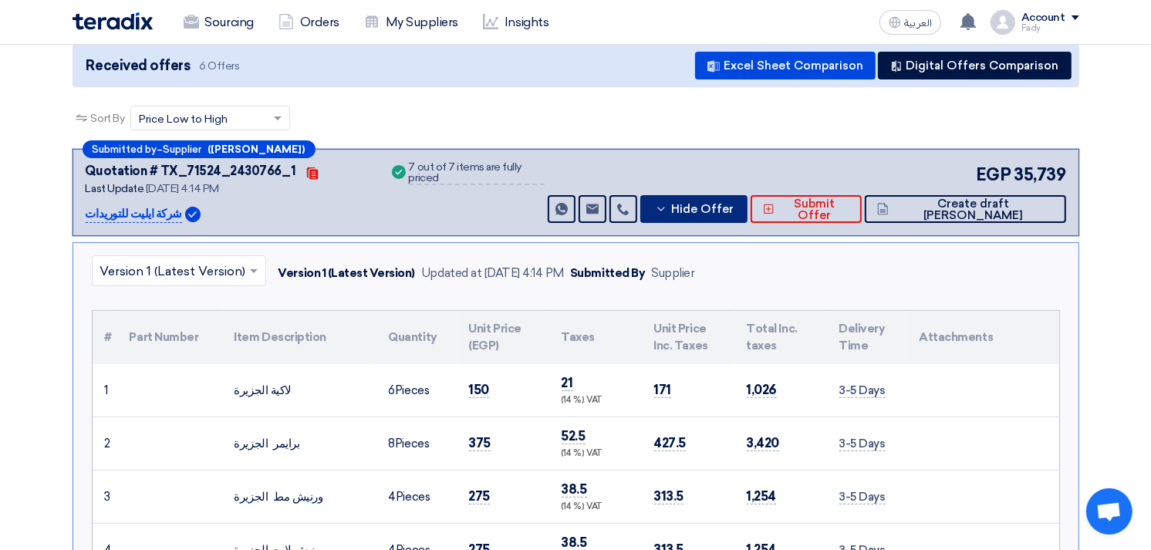
scroll to position [171, 0]
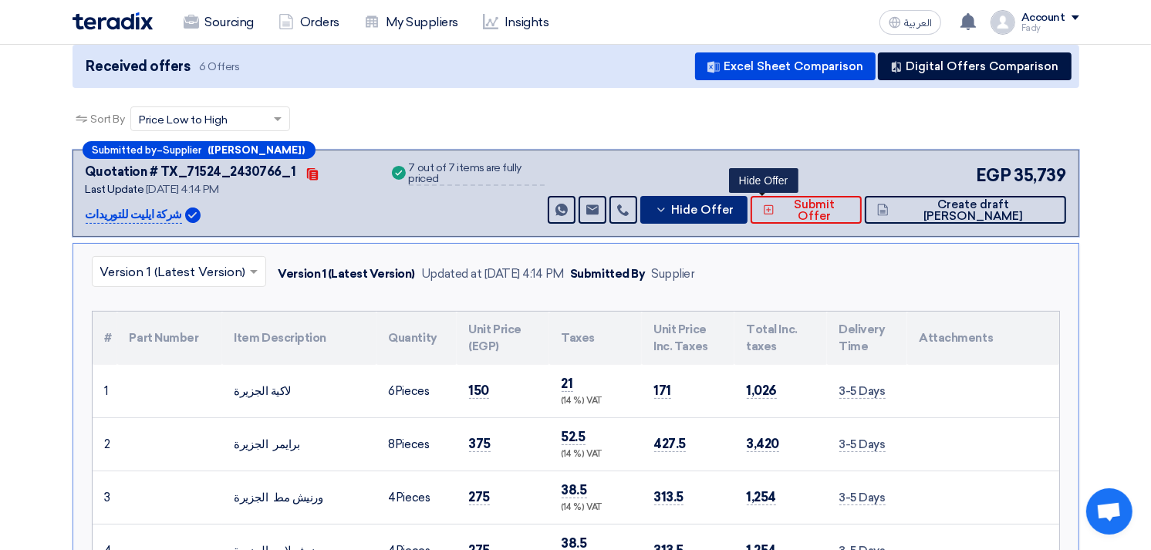
click at [734, 204] on span "Hide Offer" at bounding box center [702, 210] width 63 height 12
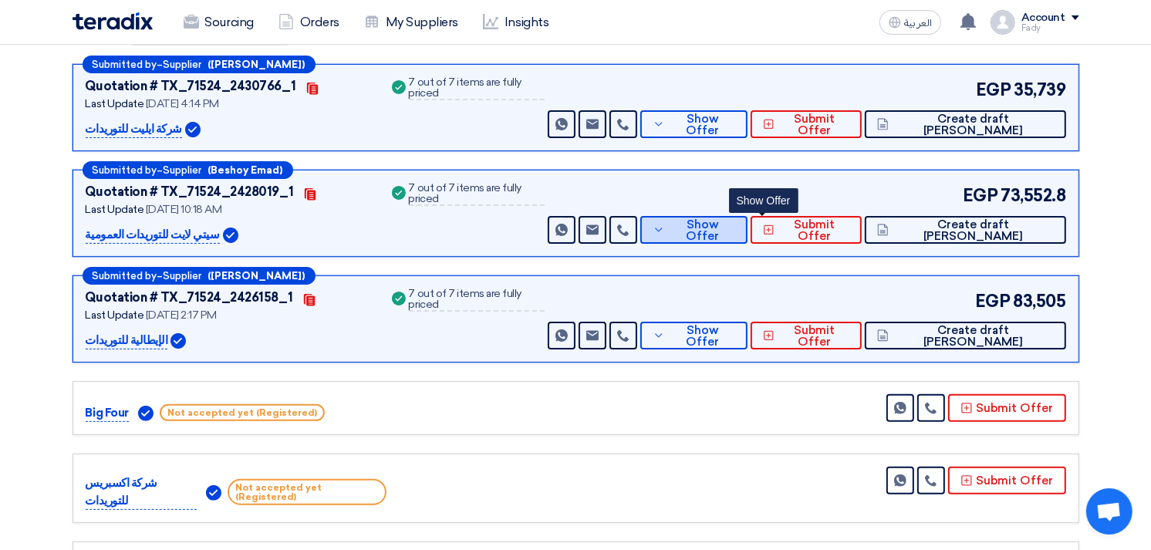
click at [735, 221] on span "Show Offer" at bounding box center [702, 230] width 66 height 23
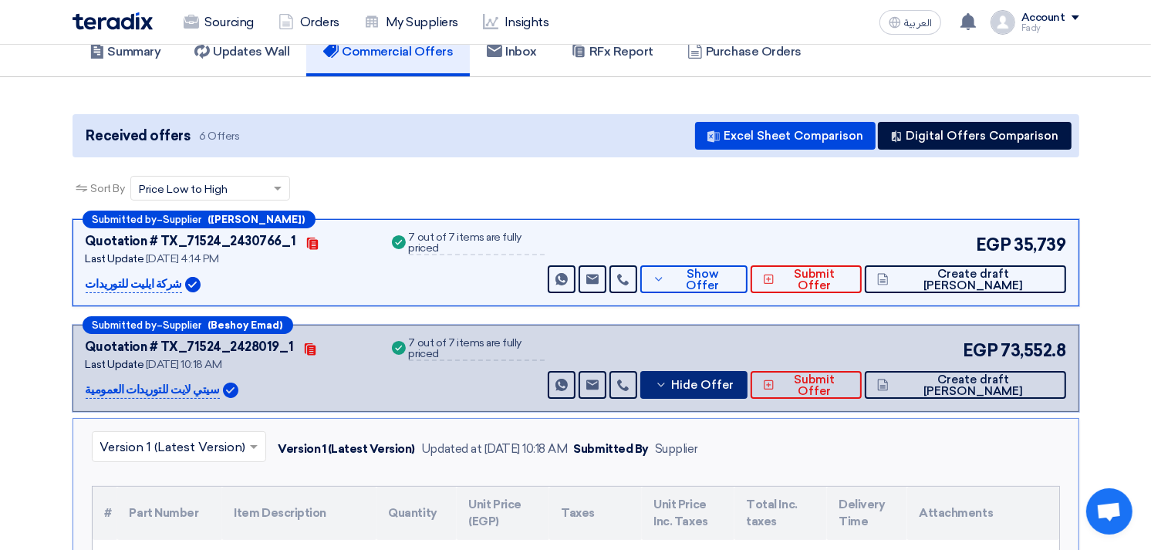
scroll to position [86, 0]
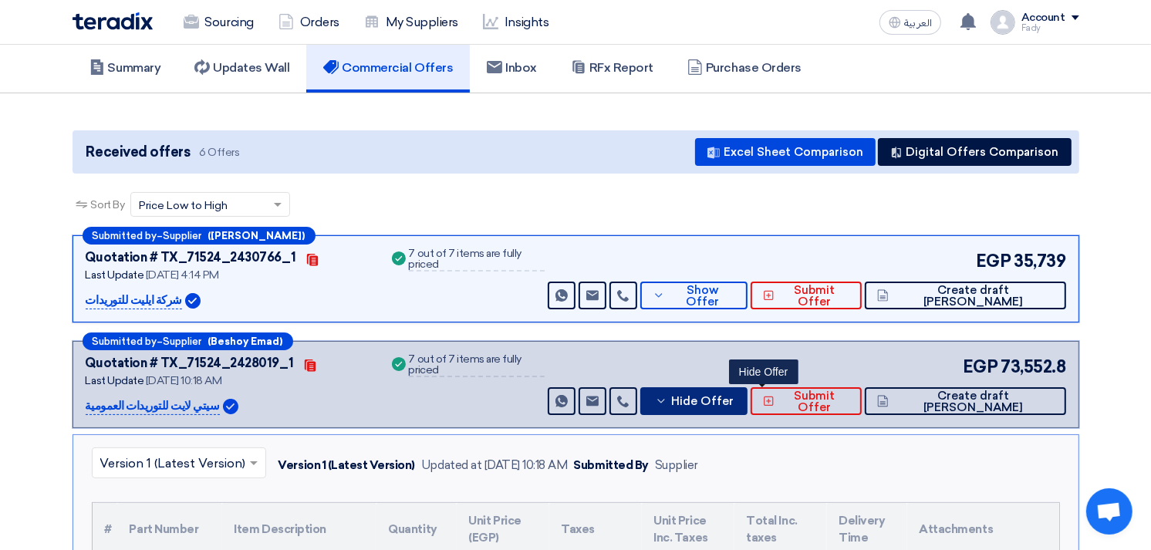
click at [748, 390] on button "Hide Offer" at bounding box center [693, 401] width 107 height 28
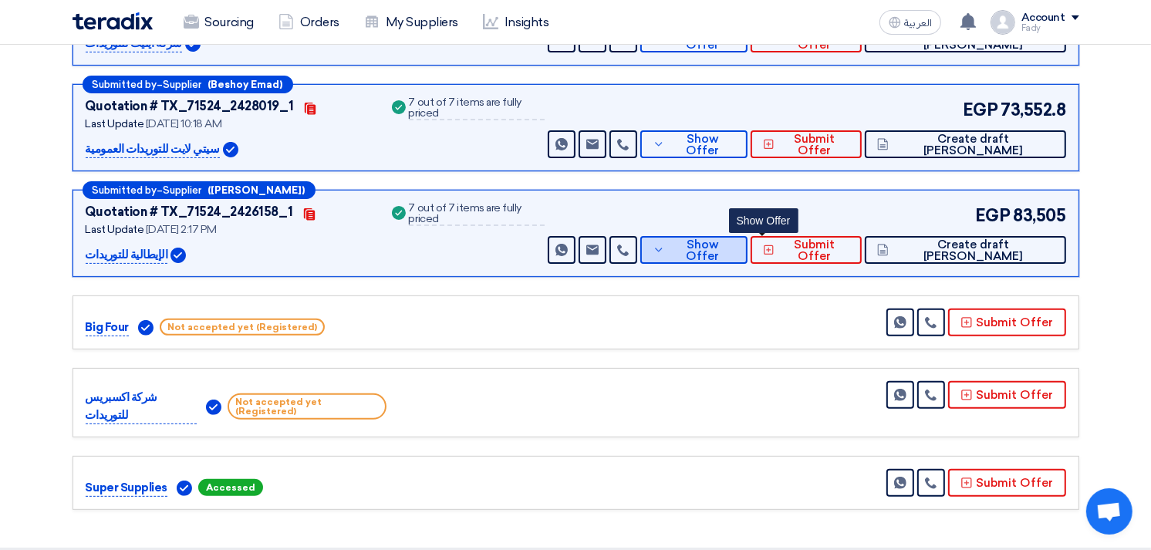
click at [735, 245] on span "Show Offer" at bounding box center [702, 250] width 66 height 23
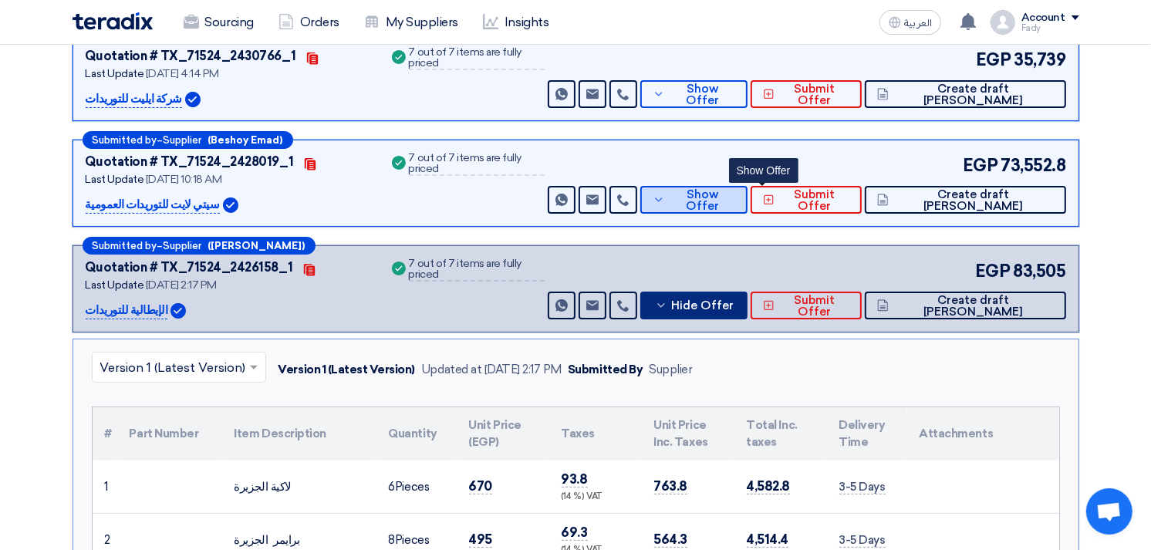
scroll to position [257, 0]
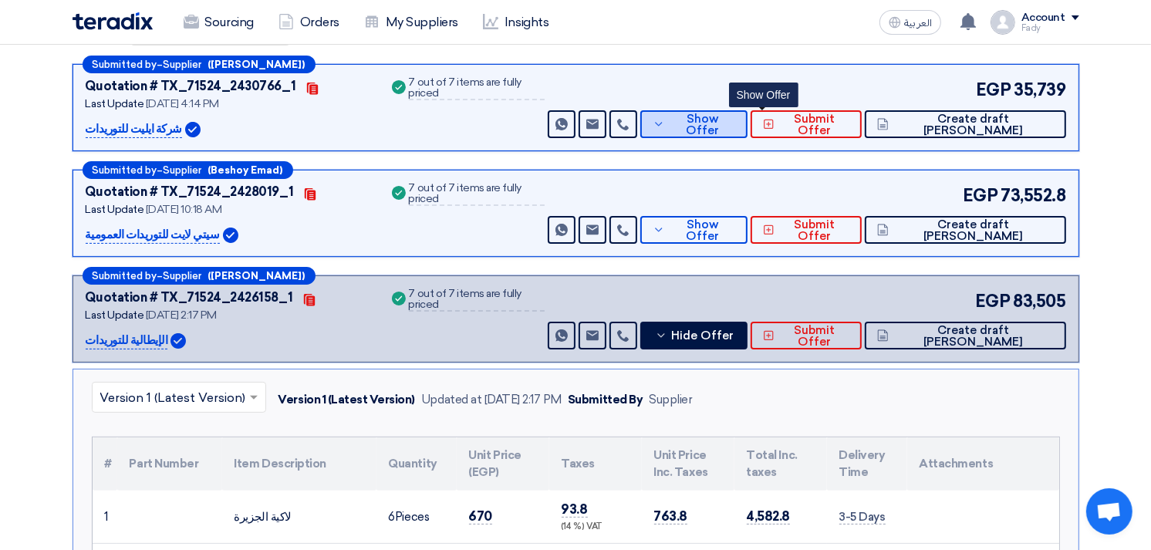
click at [748, 129] on button "Show Offer" at bounding box center [693, 124] width 107 height 28
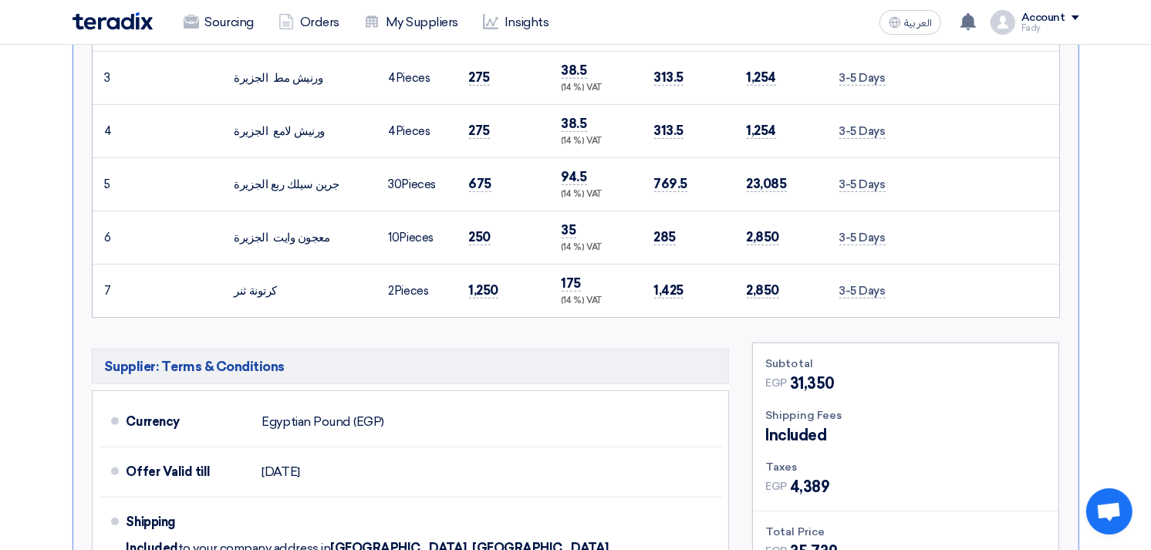
scroll to position [600, 0]
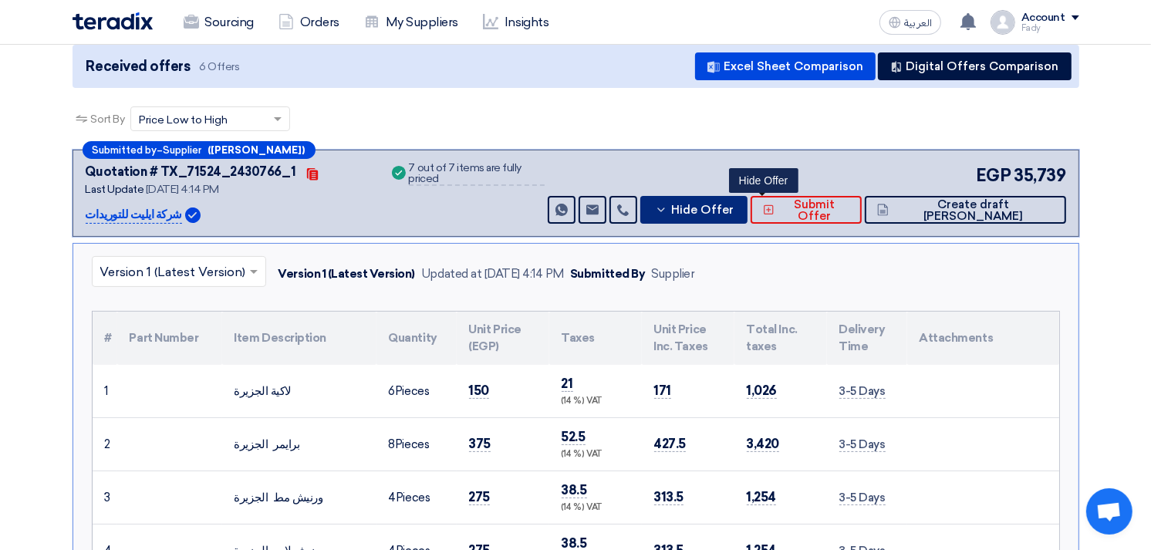
click at [734, 206] on span "Hide Offer" at bounding box center [702, 210] width 63 height 12
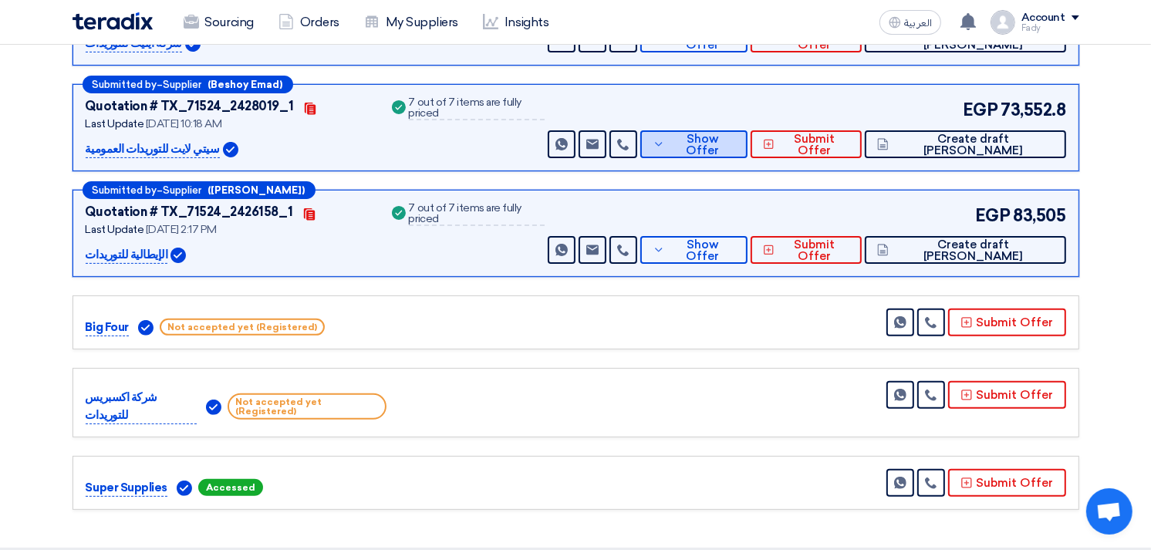
click at [748, 153] on button "Show Offer" at bounding box center [693, 144] width 107 height 28
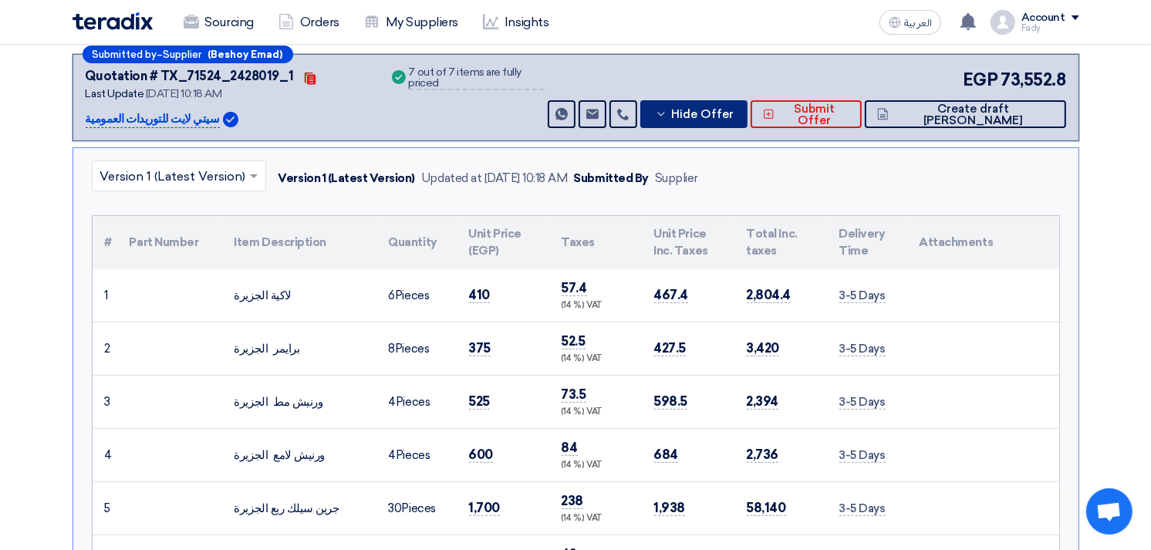
scroll to position [343, 0]
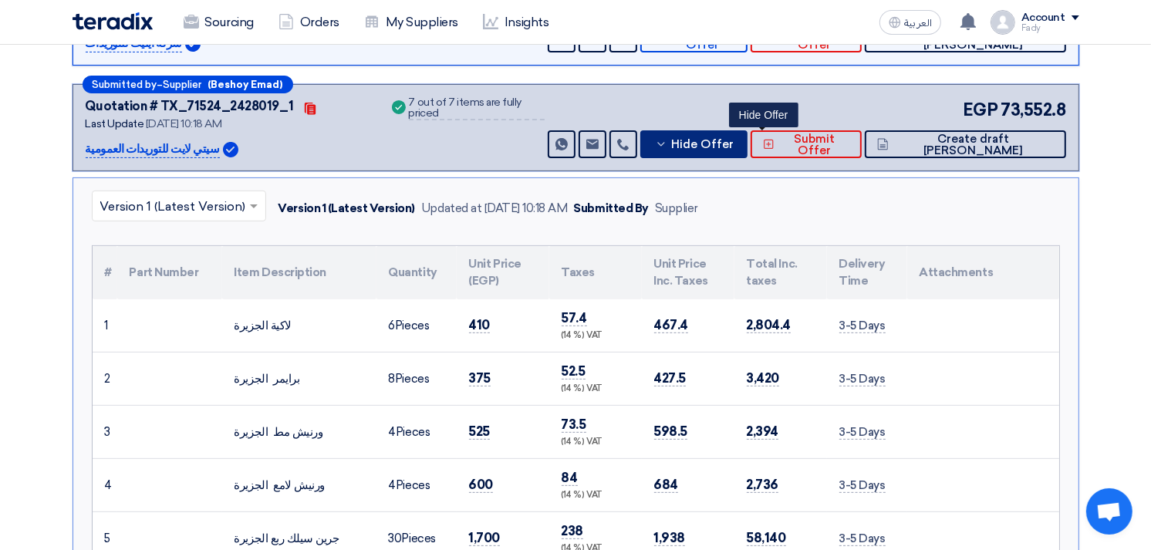
click at [734, 142] on span "Hide Offer" at bounding box center [702, 145] width 63 height 12
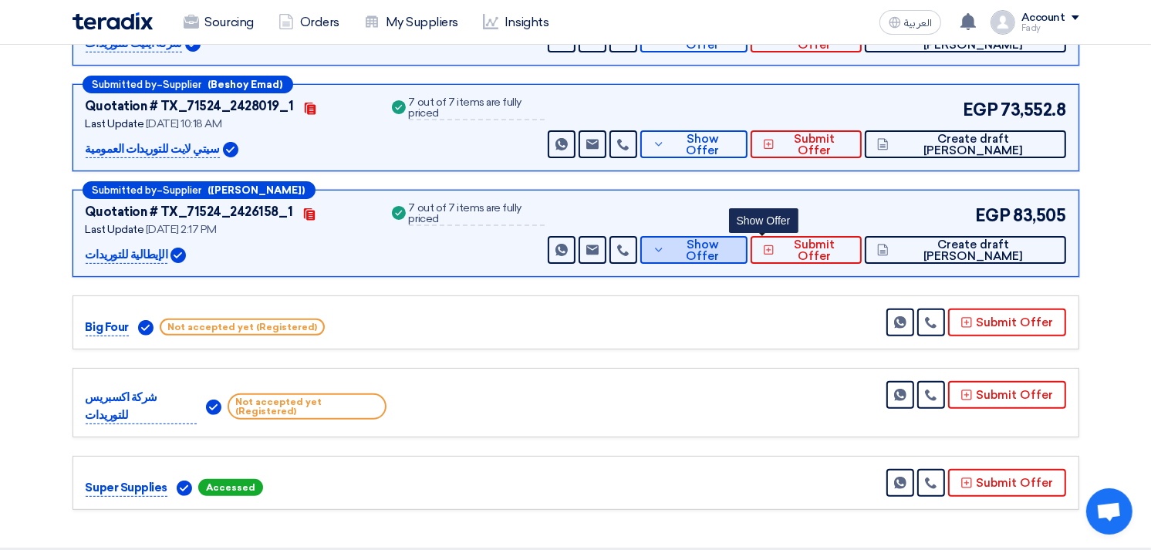
click at [748, 257] on button "Show Offer" at bounding box center [693, 250] width 107 height 28
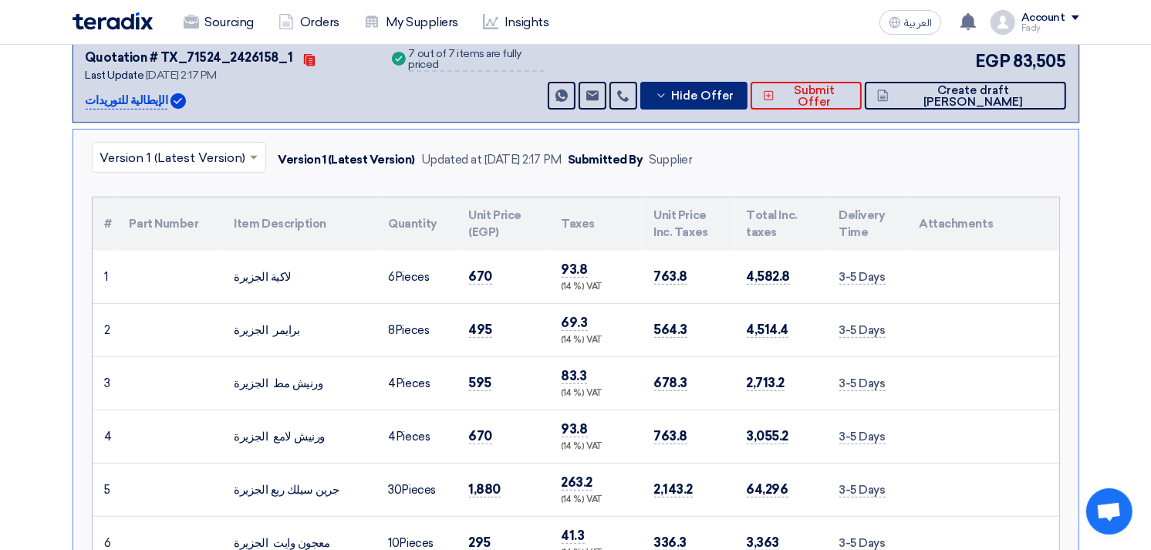
scroll to position [171, 0]
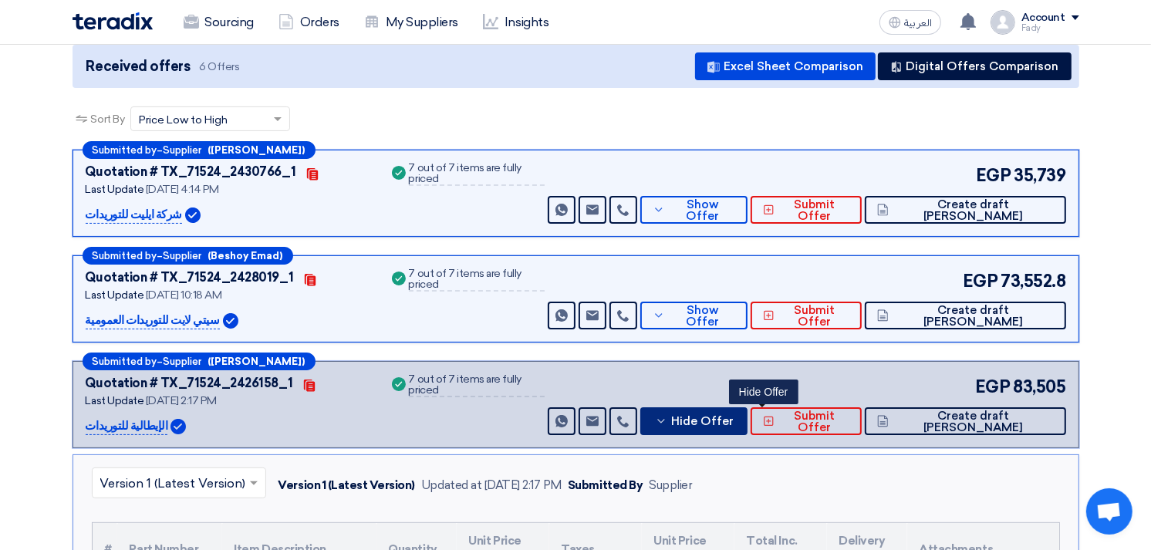
click at [734, 416] on span "Hide Offer" at bounding box center [702, 422] width 63 height 12
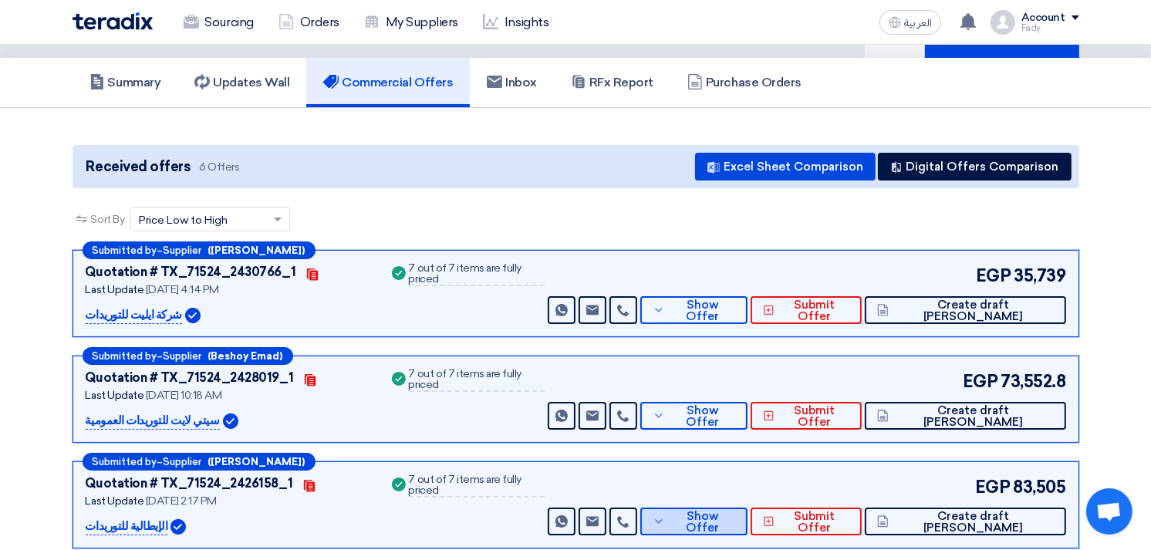
scroll to position [0, 0]
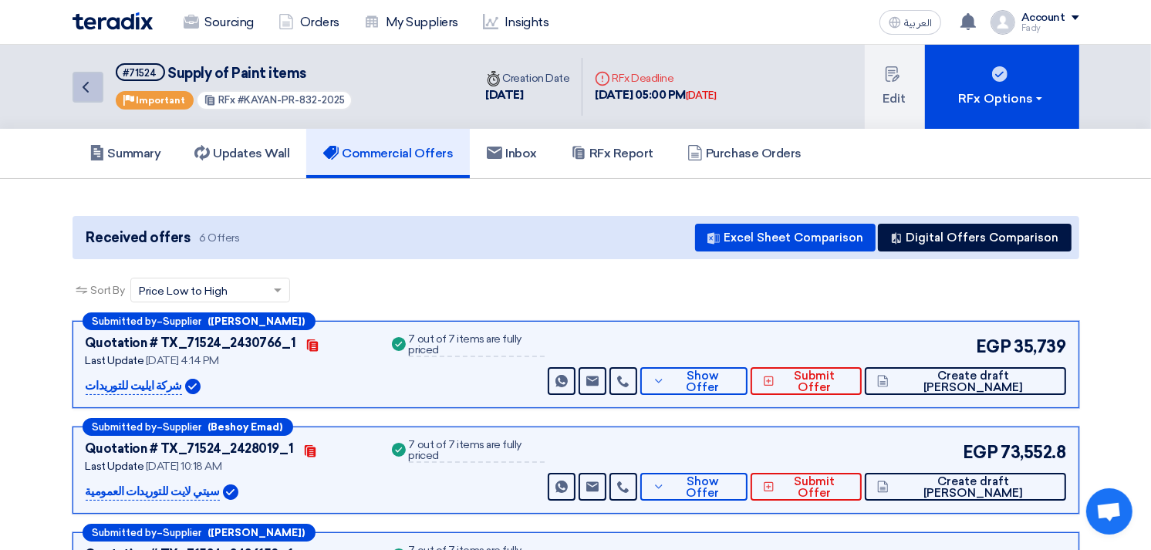
click at [83, 90] on icon "Back" at bounding box center [85, 87] width 19 height 19
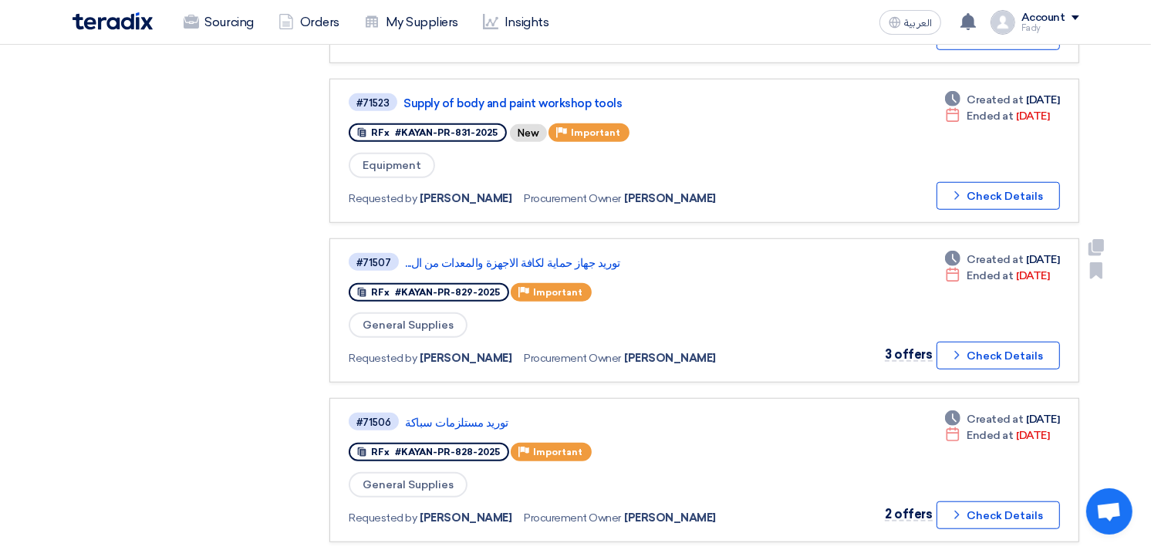
scroll to position [1114, 0]
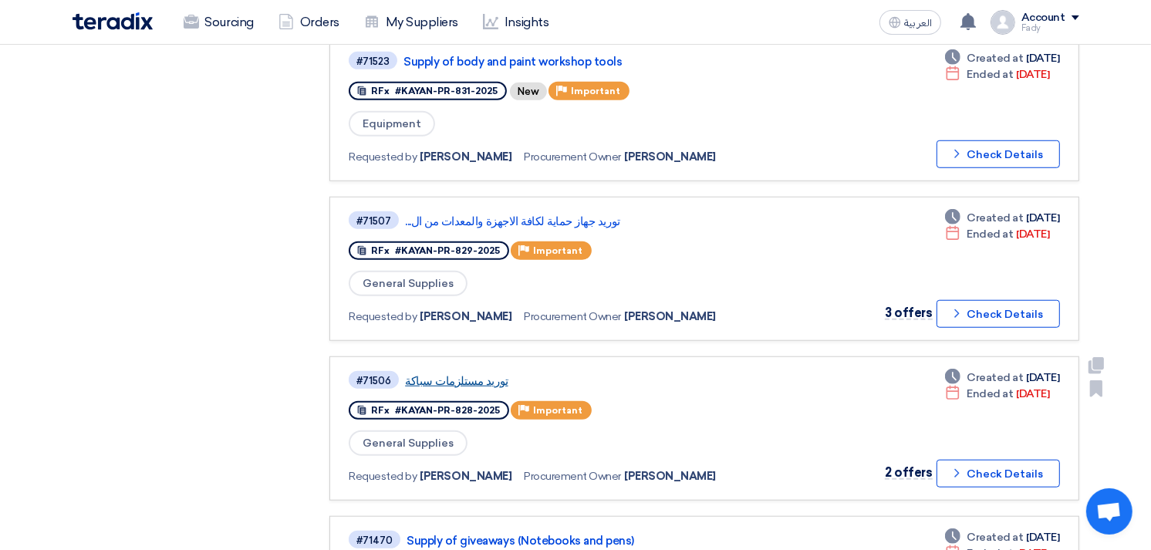
click at [444, 374] on link "توريد مستلزمات سباكة" at bounding box center [598, 381] width 386 height 14
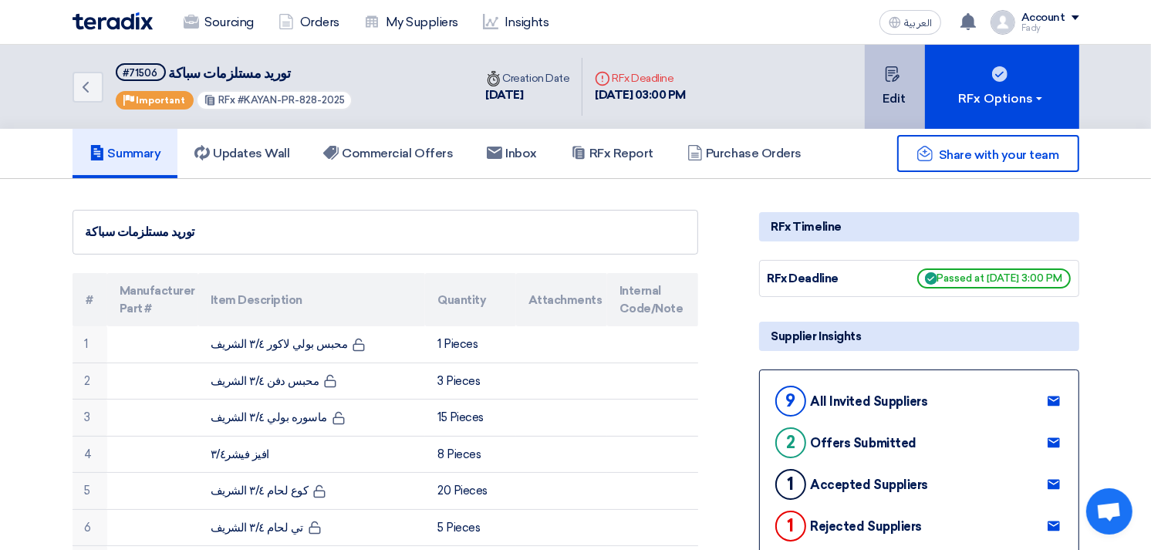
click at [880, 87] on button "Edit" at bounding box center [895, 87] width 60 height 84
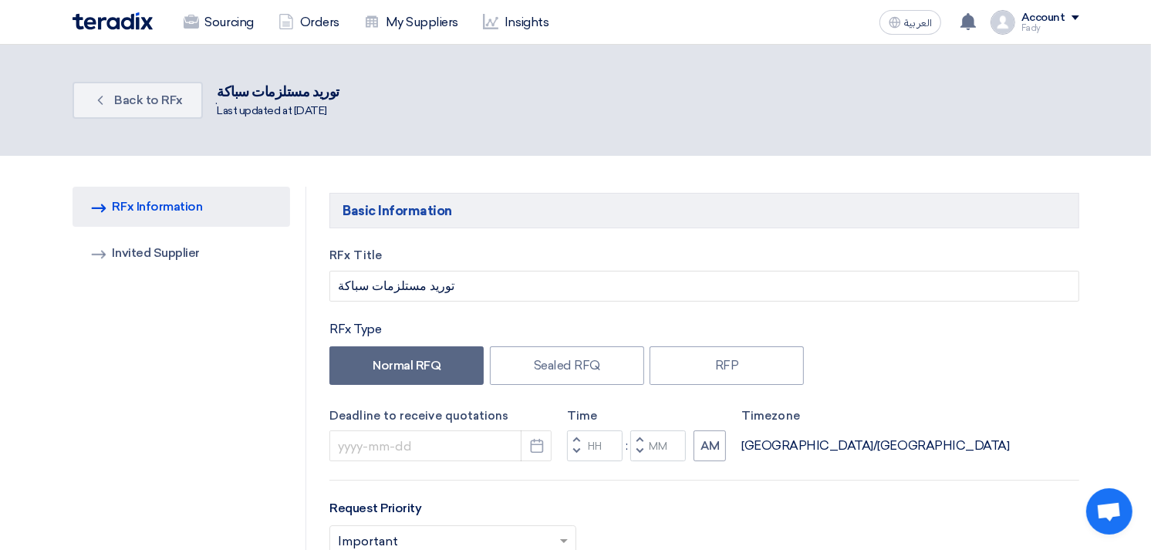
type input "[DATE]"
type input "03"
type input "00"
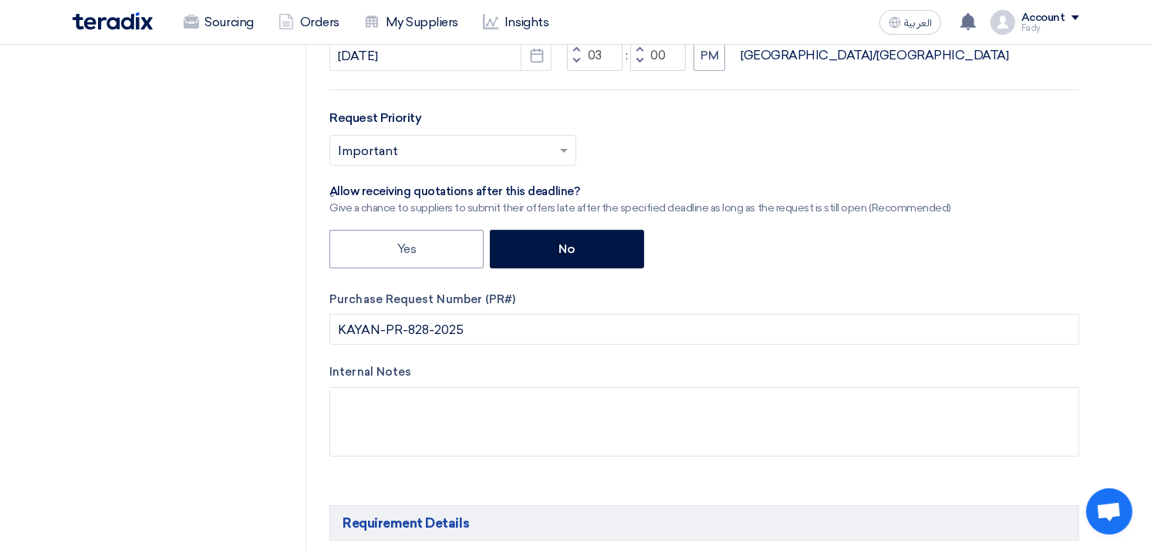
scroll to position [171, 0]
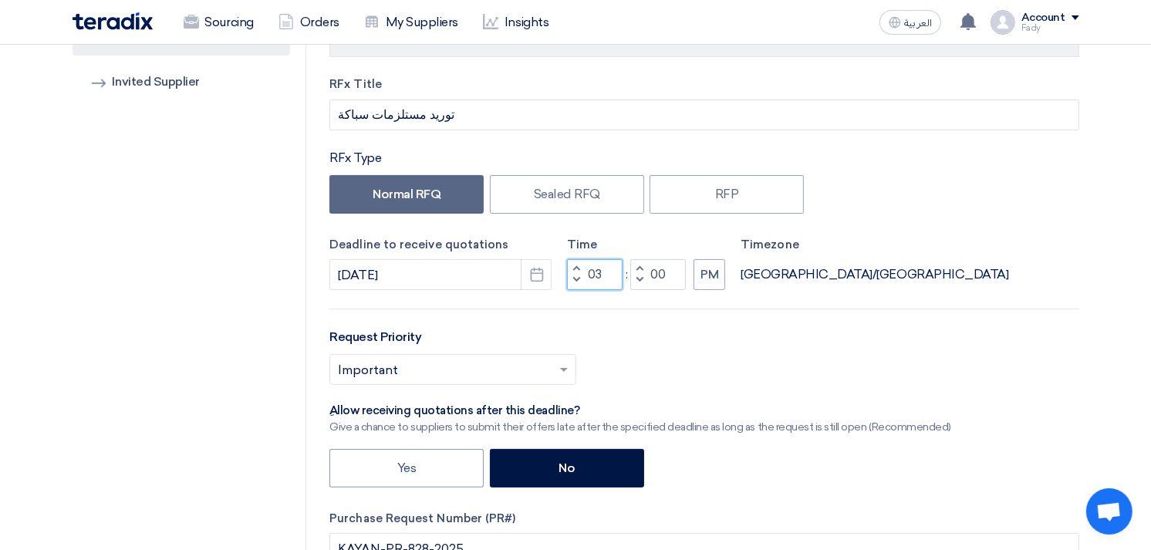
click at [594, 275] on input "03" at bounding box center [595, 274] width 56 height 31
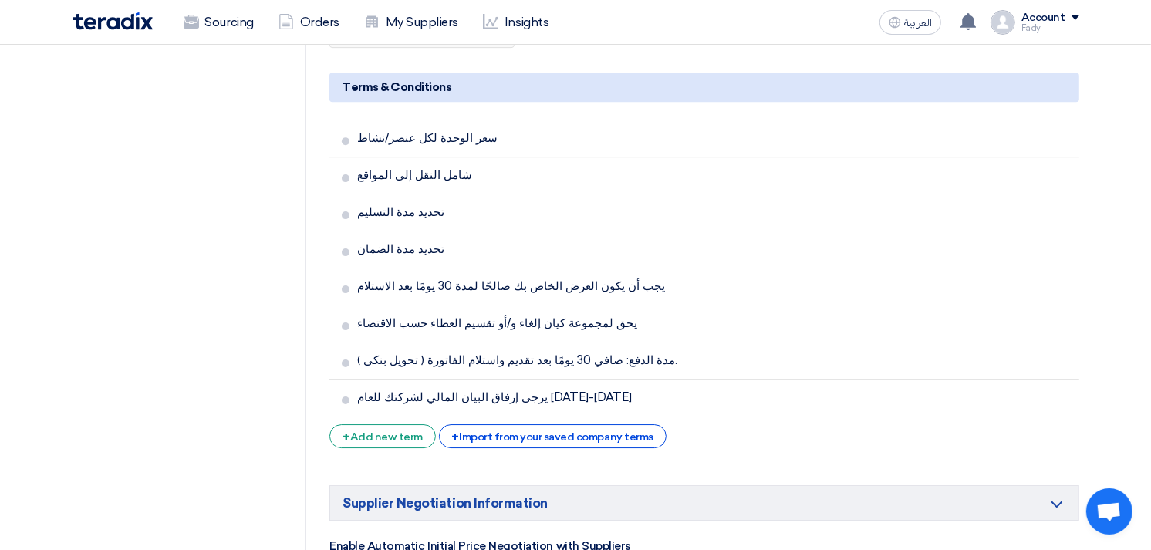
scroll to position [4715, 0]
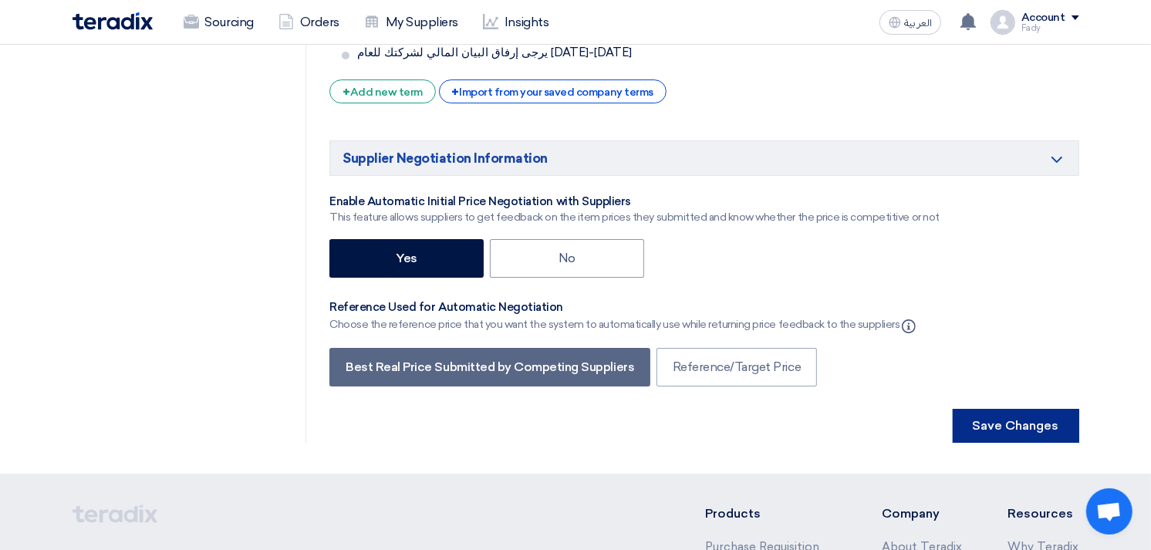
type input "09"
click at [1030, 409] on button "Save Changes" at bounding box center [1016, 426] width 127 height 34
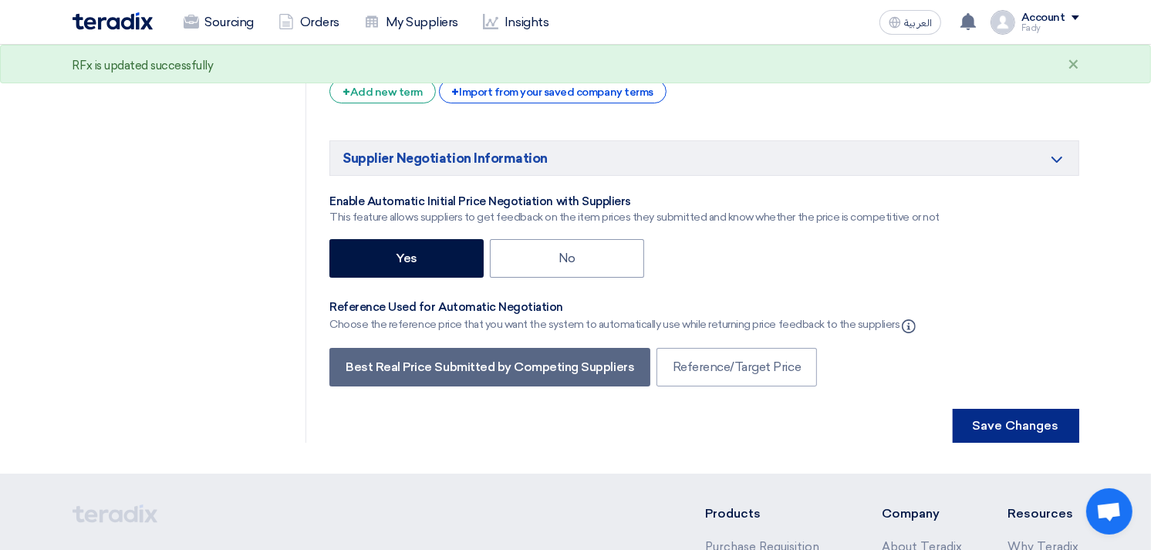
scroll to position [0, 0]
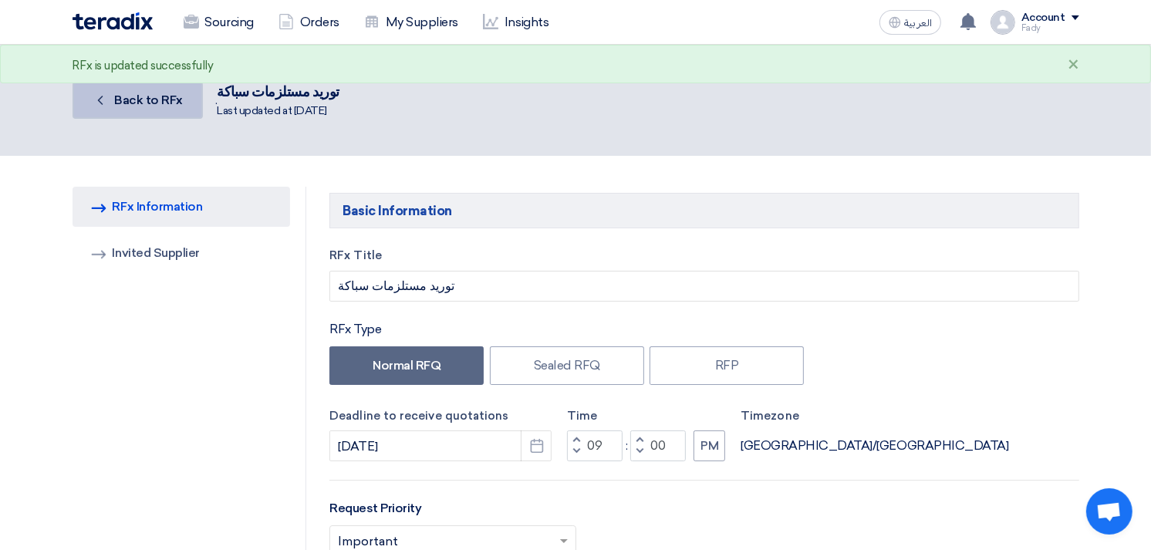
click at [171, 102] on span "Back to RFx" at bounding box center [148, 100] width 69 height 15
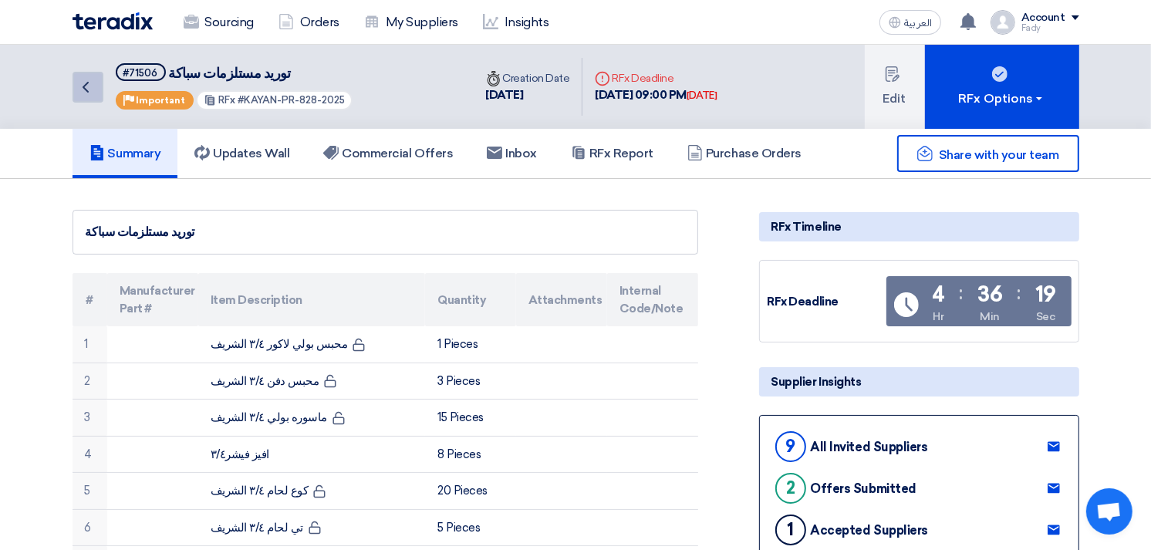
click at [93, 78] on icon "Back" at bounding box center [85, 87] width 19 height 19
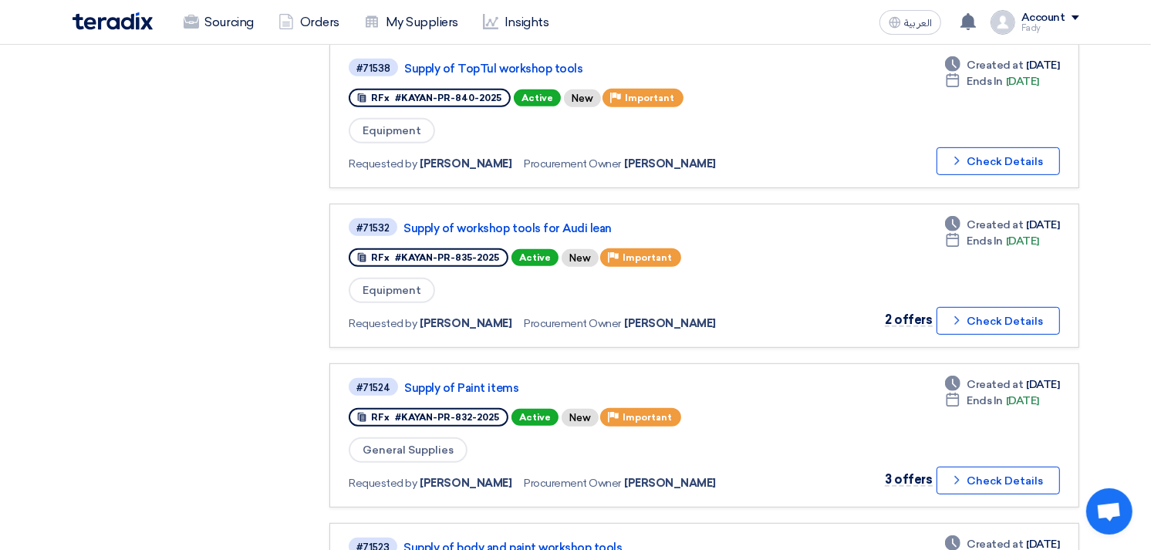
scroll to position [685, 0]
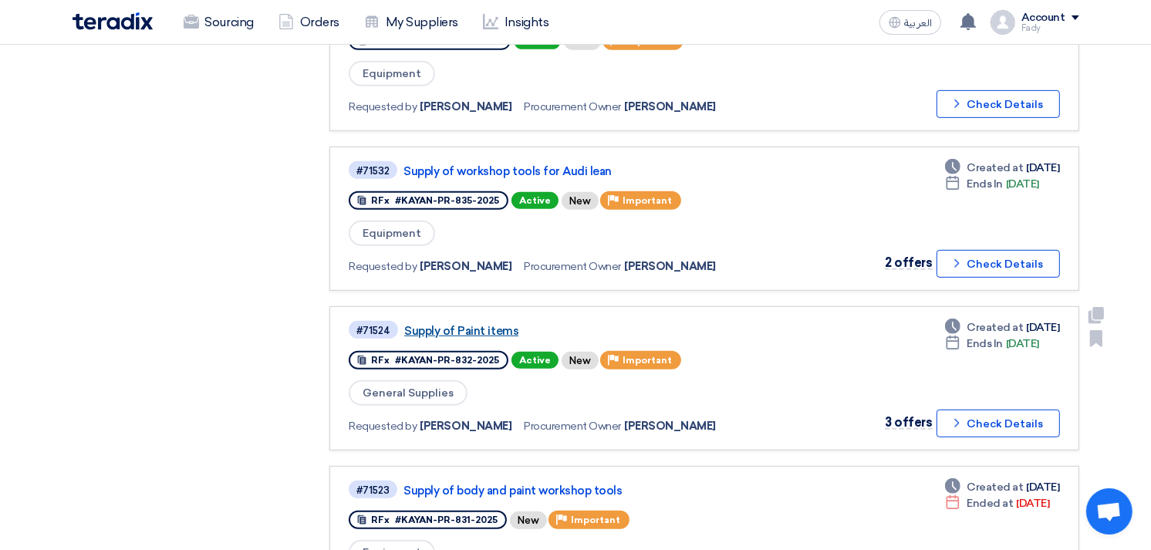
click at [479, 324] on link "Supply of Paint items" at bounding box center [597, 331] width 386 height 14
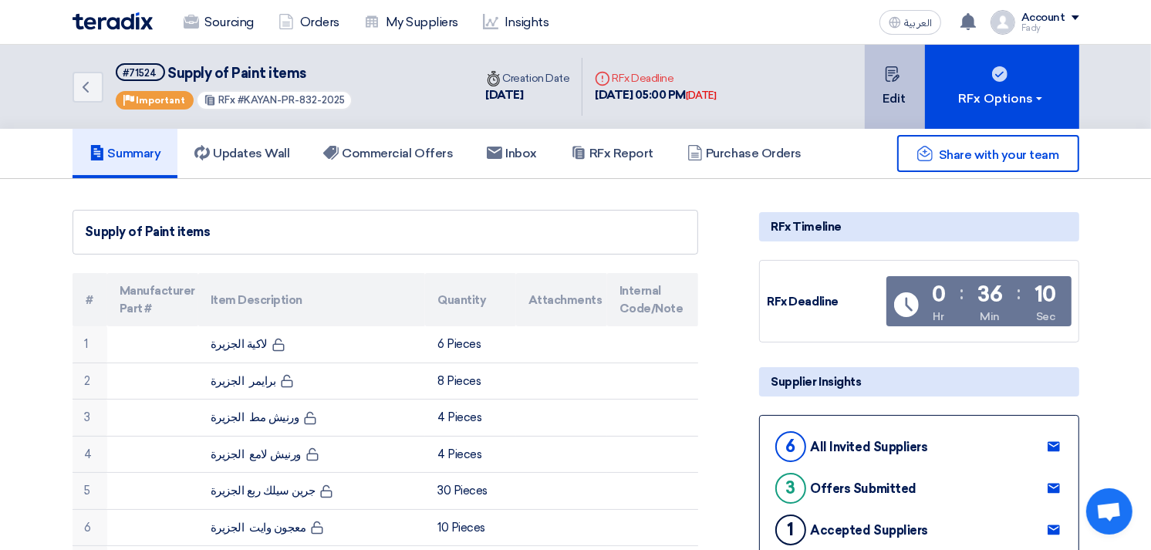
click at [917, 105] on button "Edit" at bounding box center [895, 87] width 60 height 84
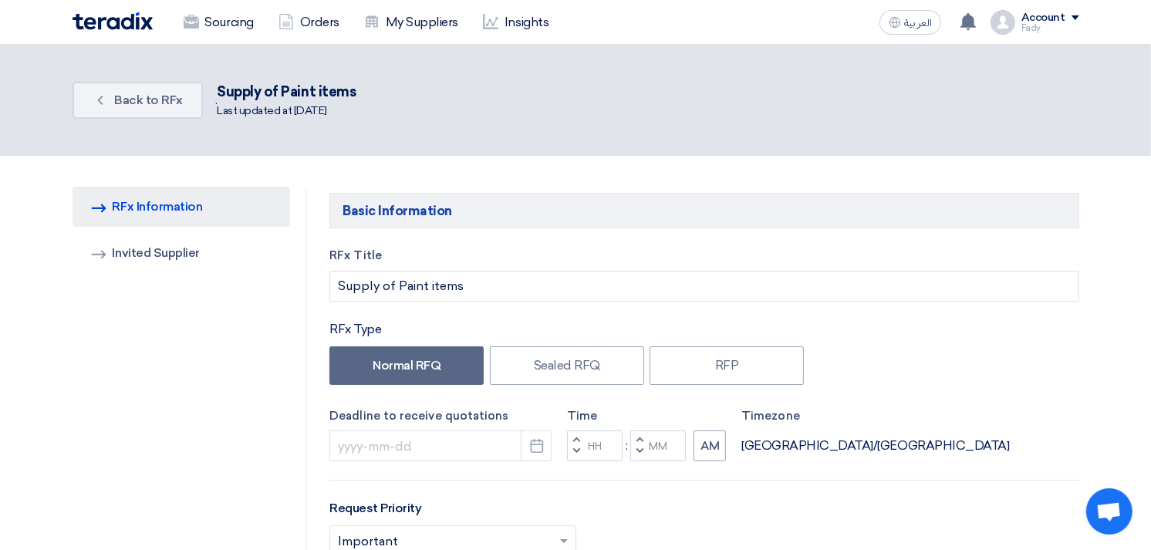
type input "[DATE]"
type input "05"
type input "00"
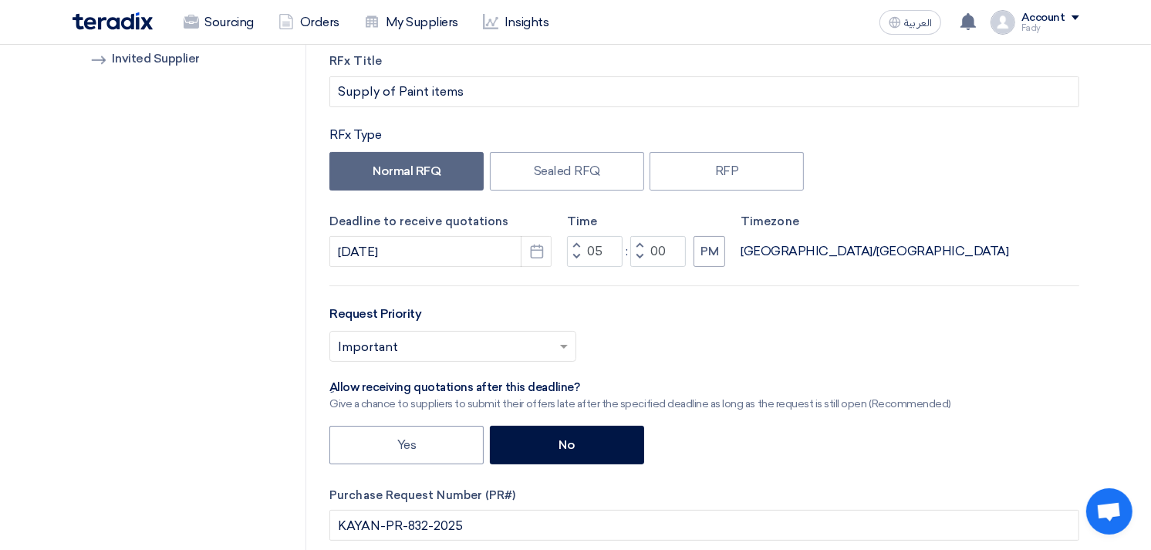
scroll to position [343, 0]
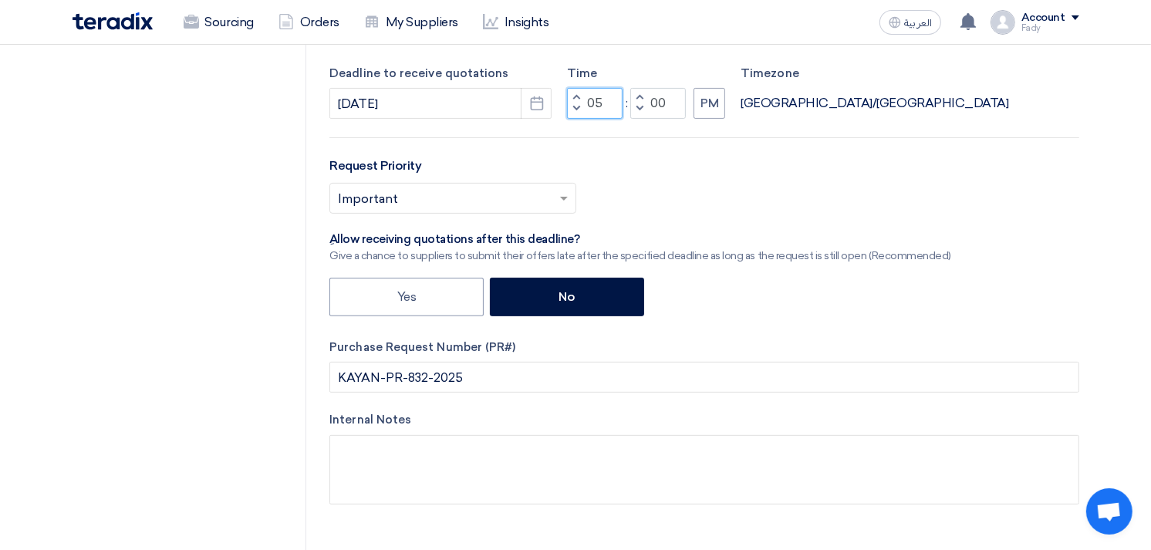
click at [597, 96] on input "05" at bounding box center [595, 103] width 56 height 31
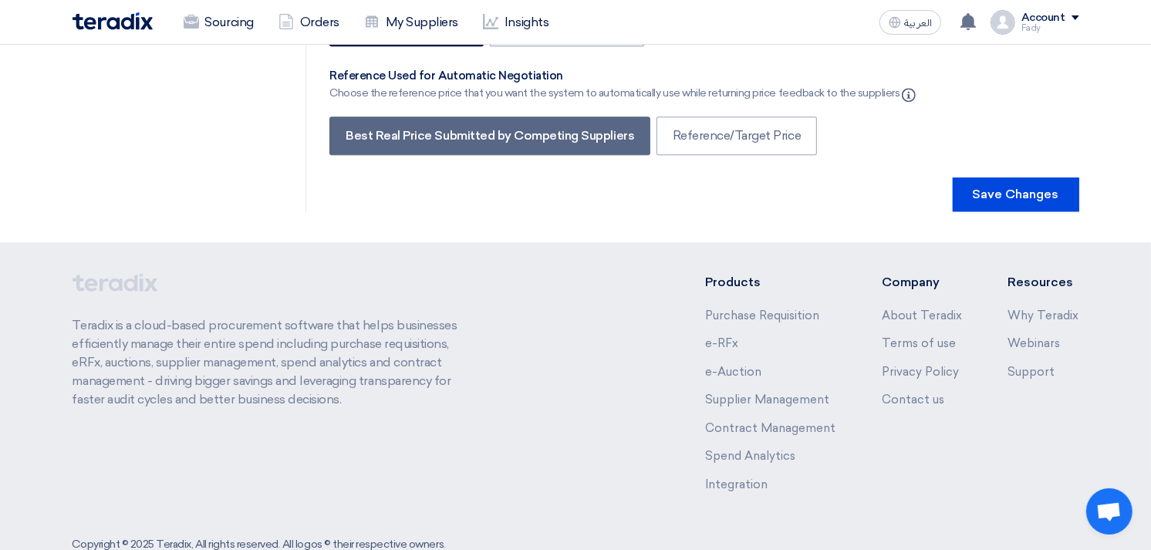
scroll to position [3452, 0]
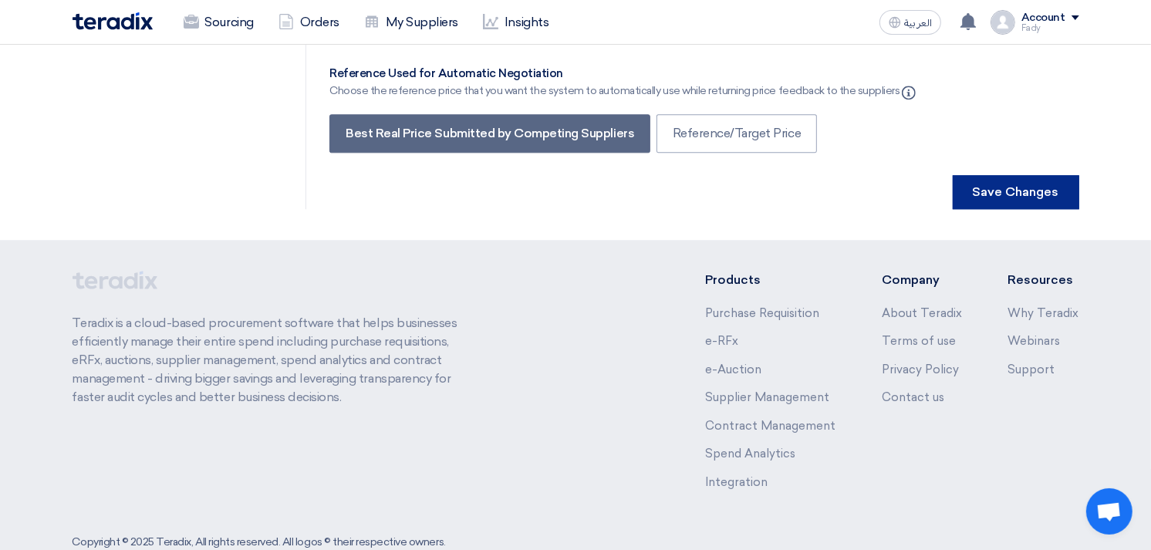
type input "09"
click at [1008, 175] on button "Save Changes" at bounding box center [1016, 192] width 127 height 34
click at [1054, 175] on button "Save Changes" at bounding box center [1016, 192] width 127 height 34
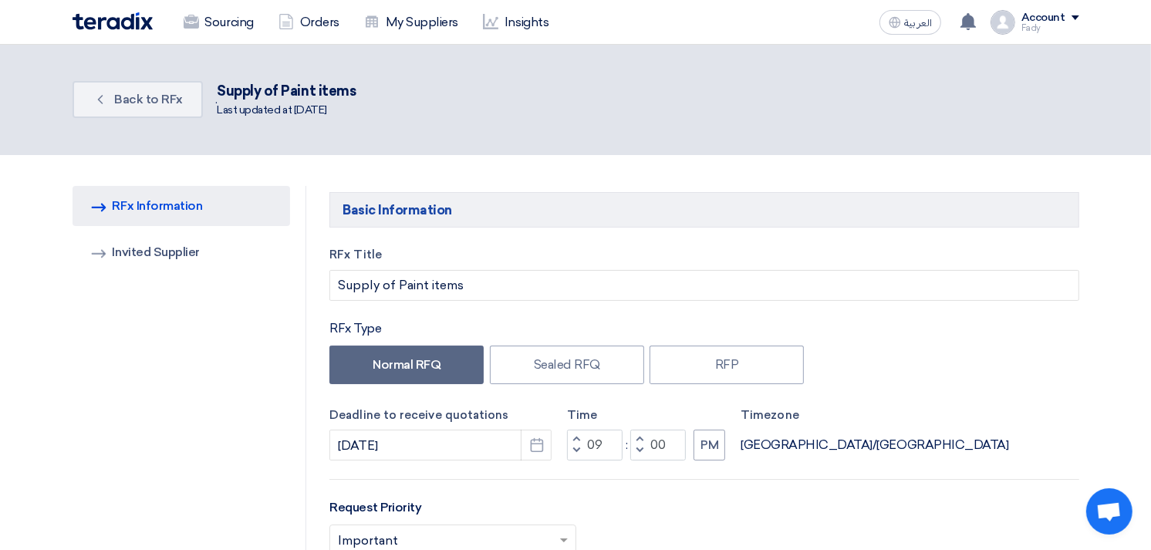
scroll to position [0, 0]
click at [211, 29] on link "Sourcing" at bounding box center [218, 22] width 95 height 34
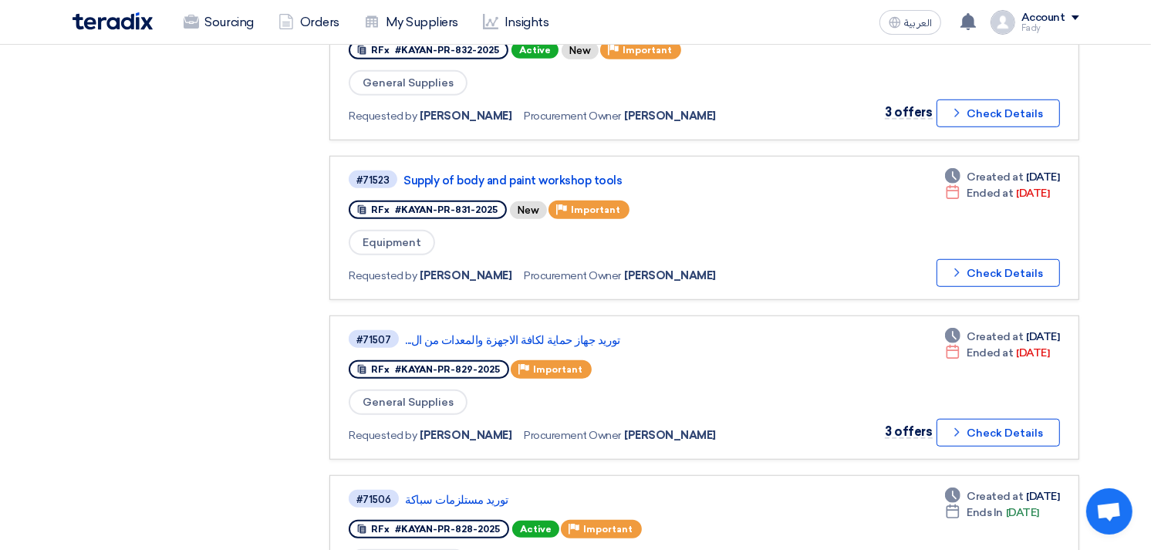
scroll to position [1029, 0]
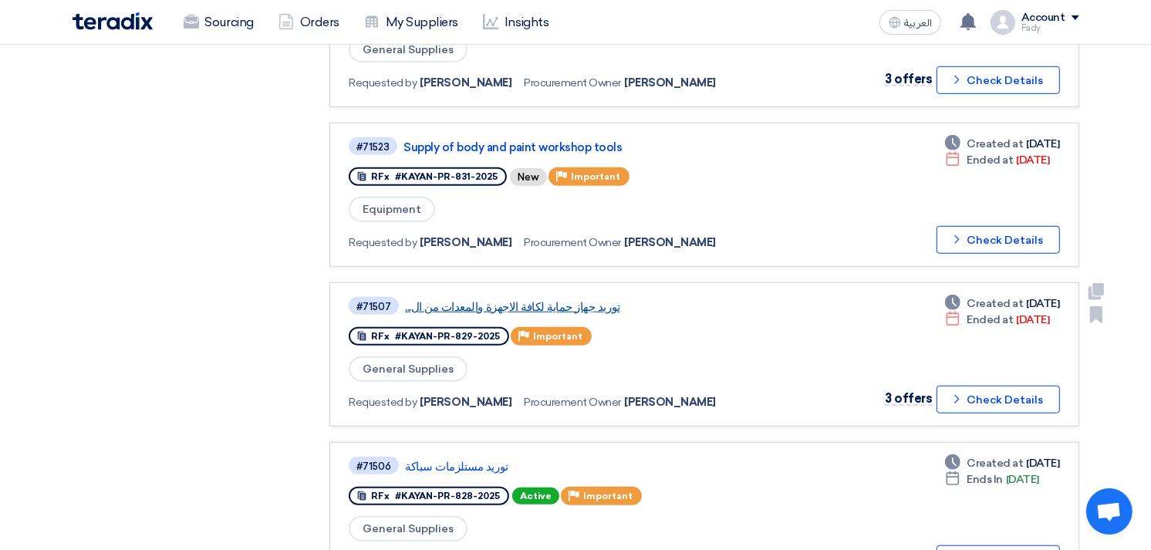
click at [500, 300] on link "توريد جهاز حماية لكافة الاجهزة والمعدات من ال..." at bounding box center [598, 307] width 386 height 14
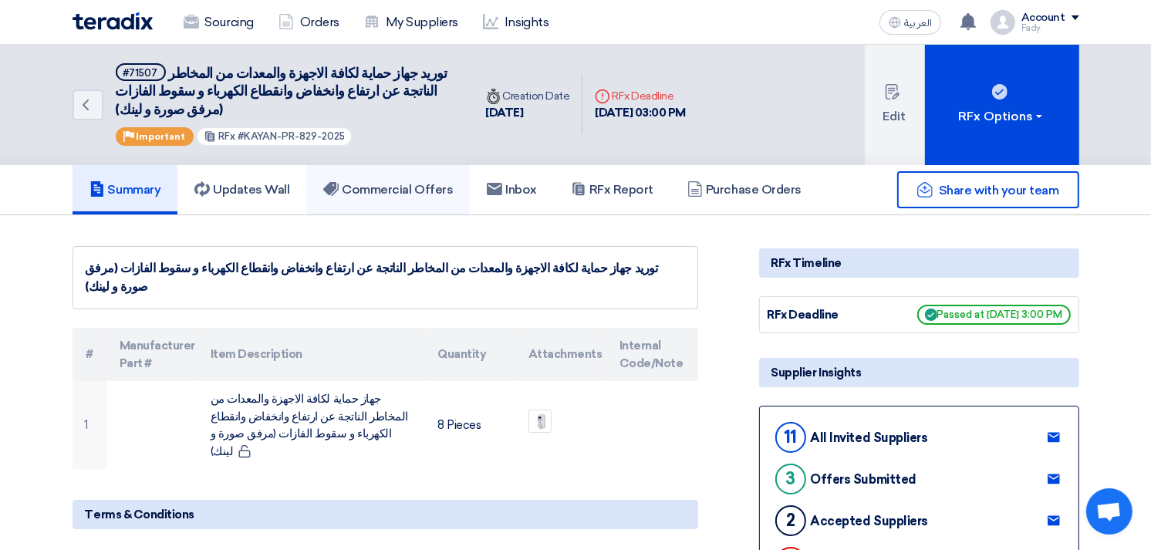
click at [390, 180] on link "Commercial Offers" at bounding box center [388, 189] width 164 height 49
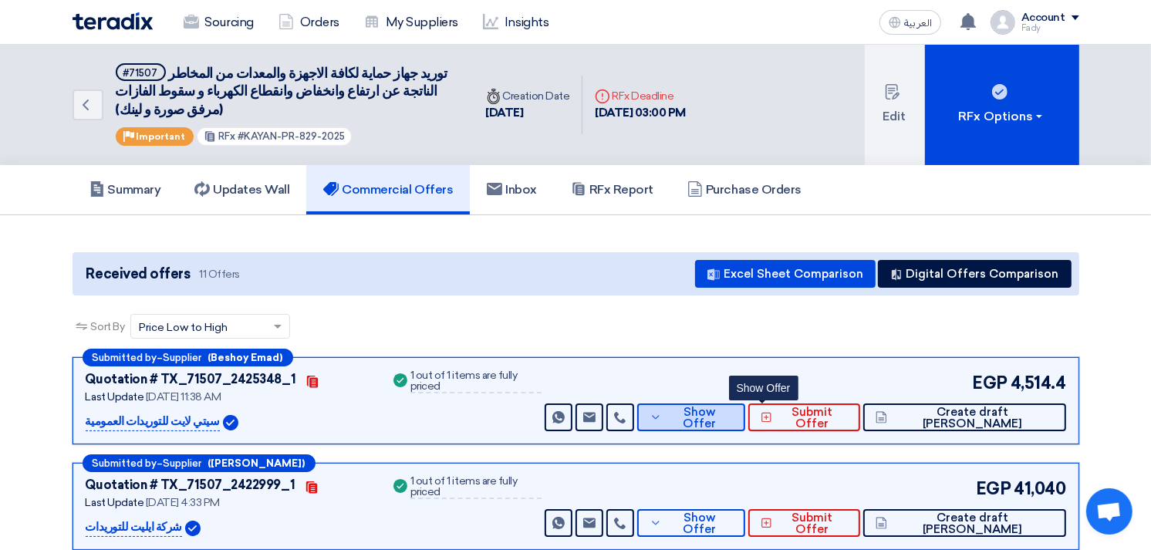
click at [733, 417] on span "Show Offer" at bounding box center [699, 418] width 67 height 23
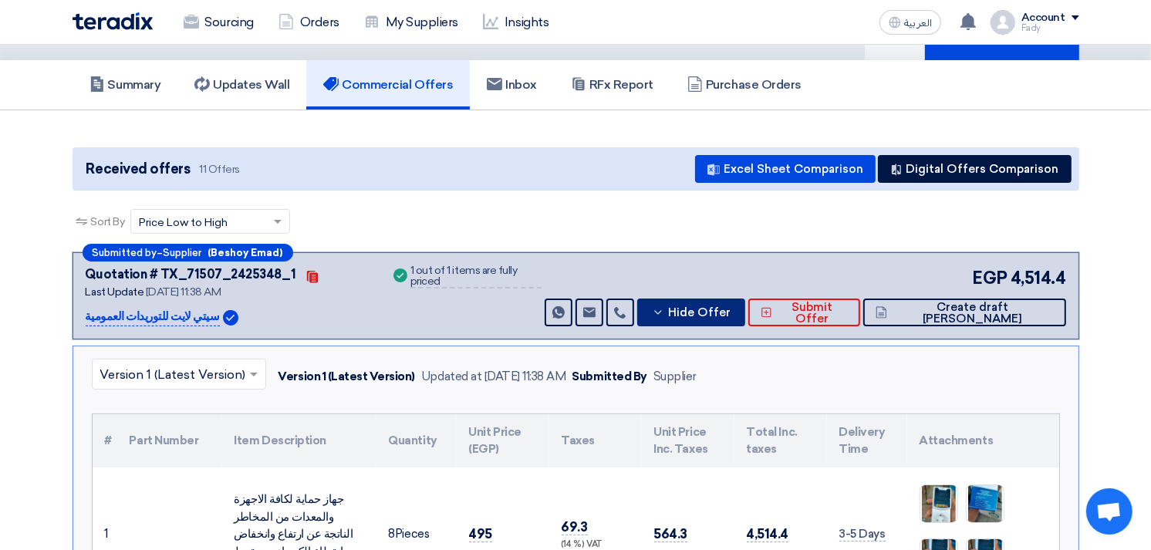
scroll to position [343, 0]
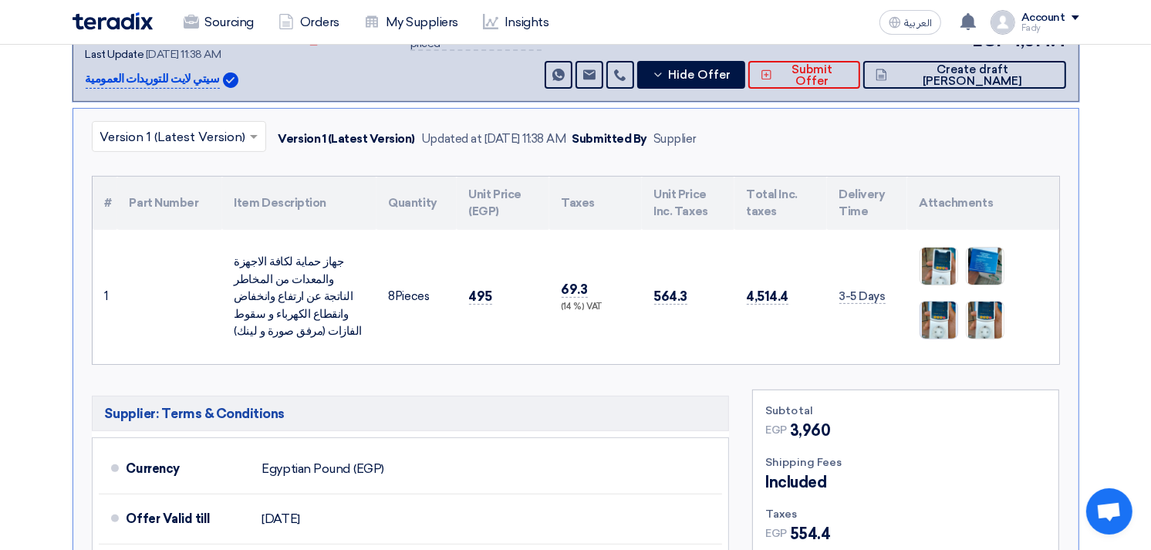
click at [939, 314] on img at bounding box center [939, 320] width 37 height 63
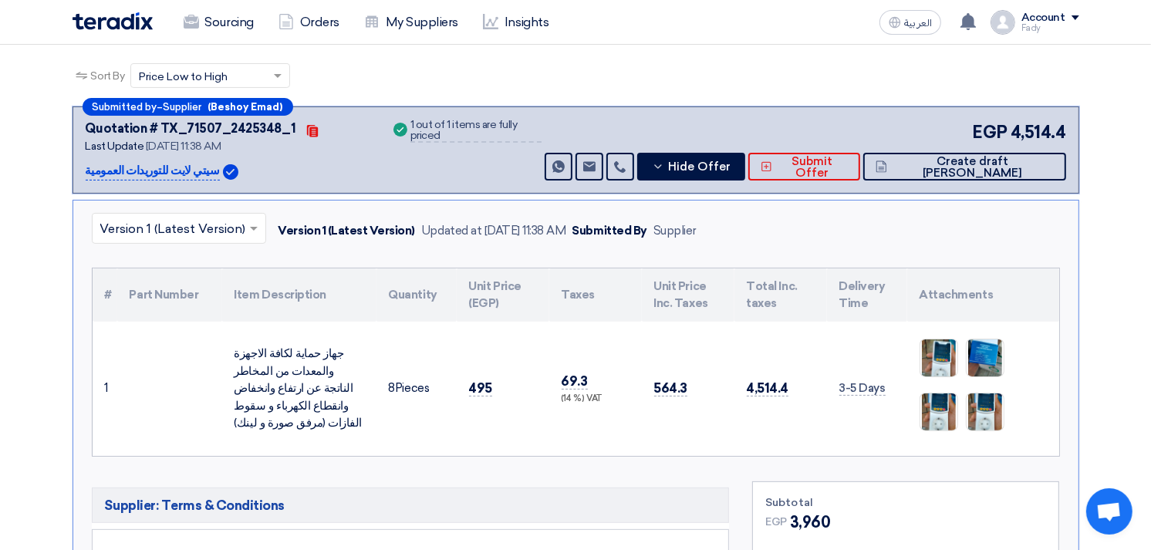
scroll to position [171, 0]
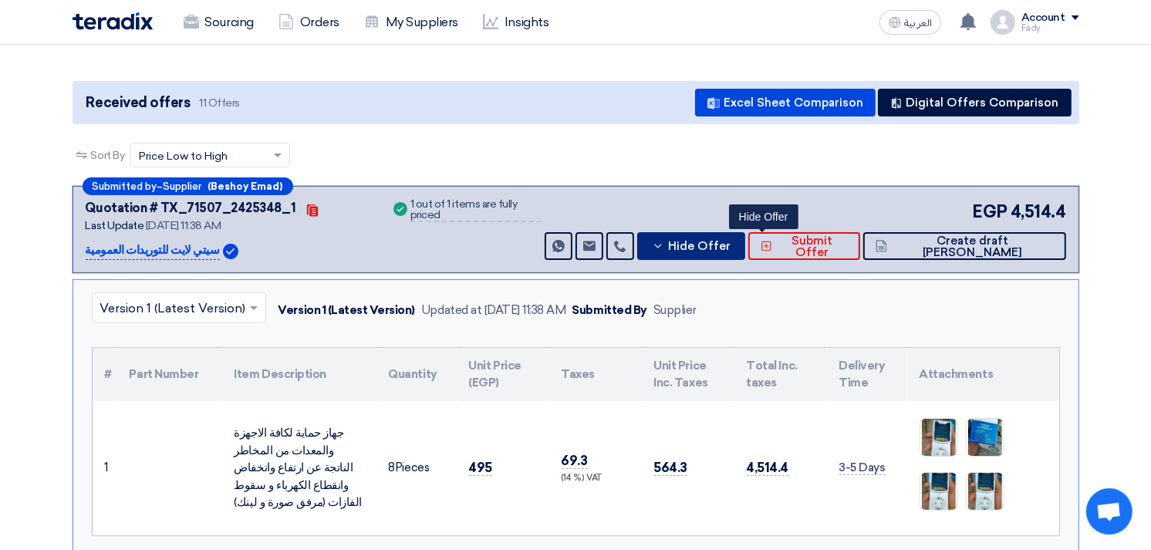
click at [664, 242] on icon at bounding box center [658, 246] width 12 height 12
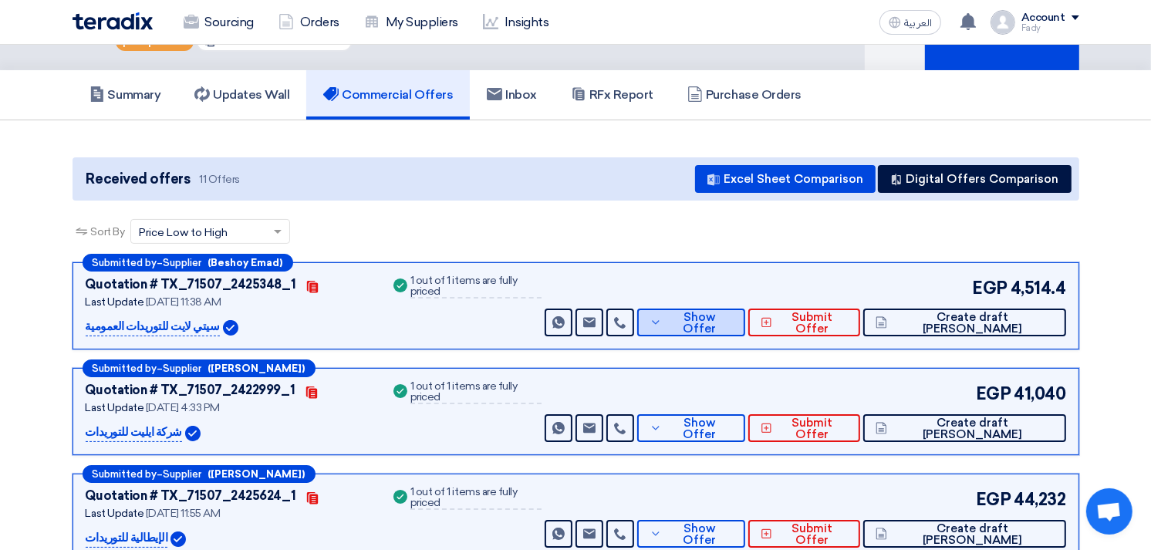
scroll to position [0, 0]
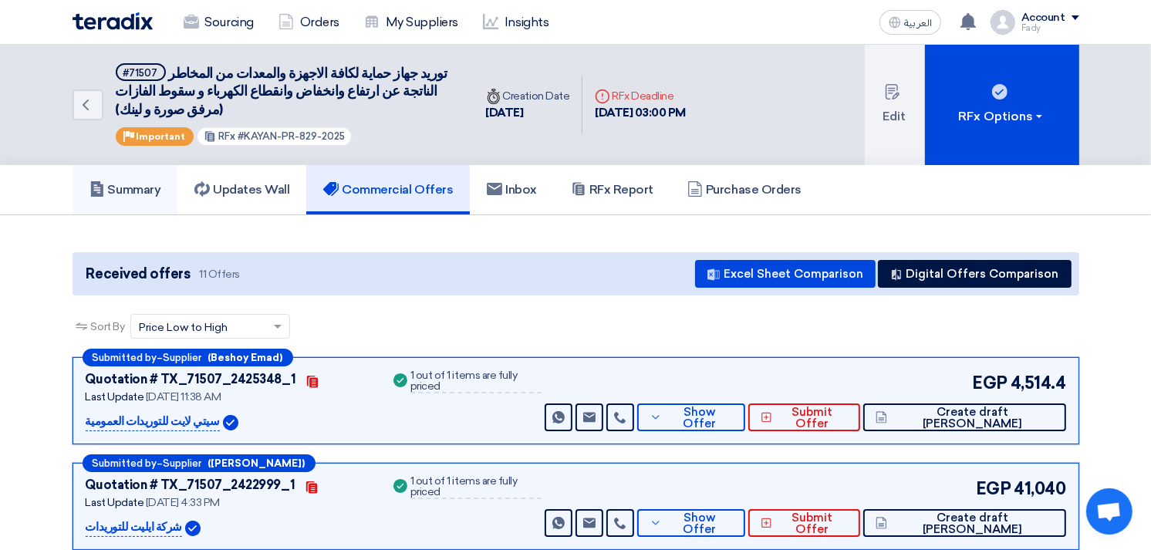
click at [137, 184] on h5 "Summary" at bounding box center [126, 189] width 72 height 15
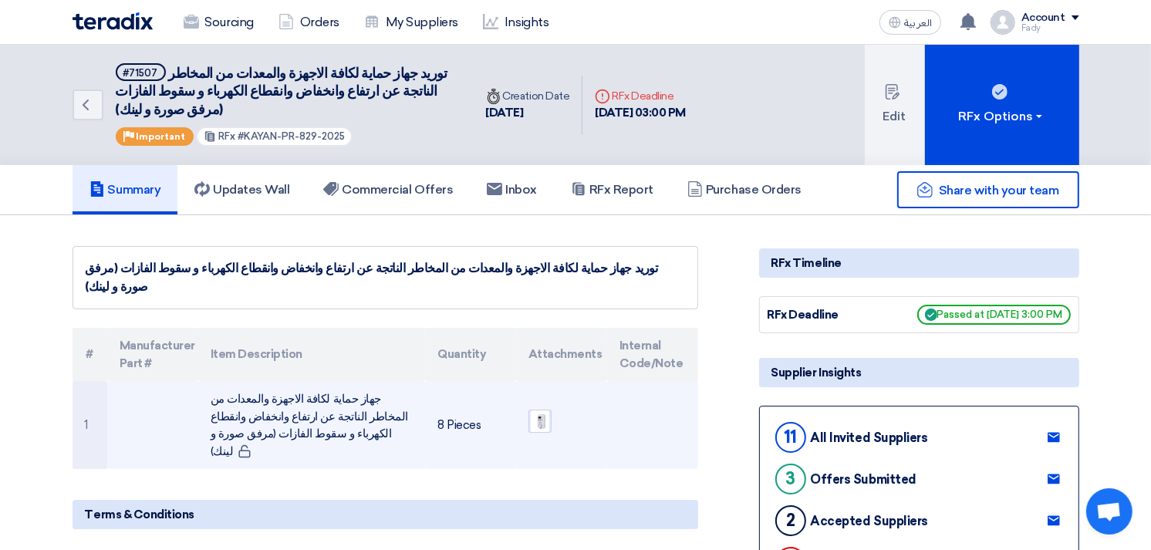
click at [549, 407] on img at bounding box center [540, 421] width 22 height 29
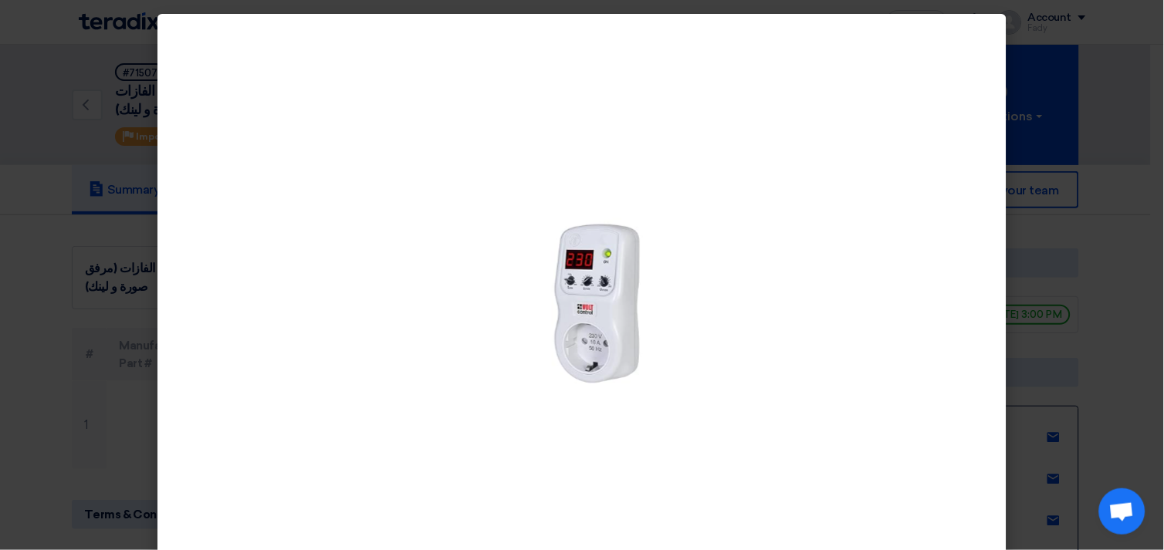
click at [728, 242] on div at bounding box center [581, 301] width 849 height 575
click at [622, 312] on img at bounding box center [582, 301] width 200 height 275
click at [1127, 206] on modal-container at bounding box center [582, 275] width 1164 height 550
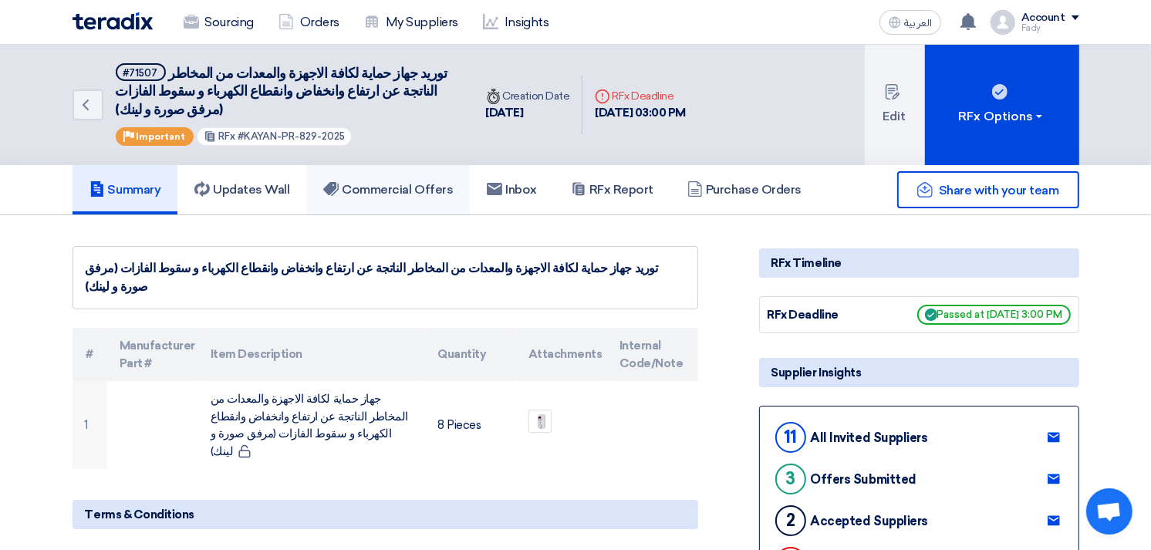
click at [422, 191] on h5 "Commercial Offers" at bounding box center [388, 189] width 130 height 15
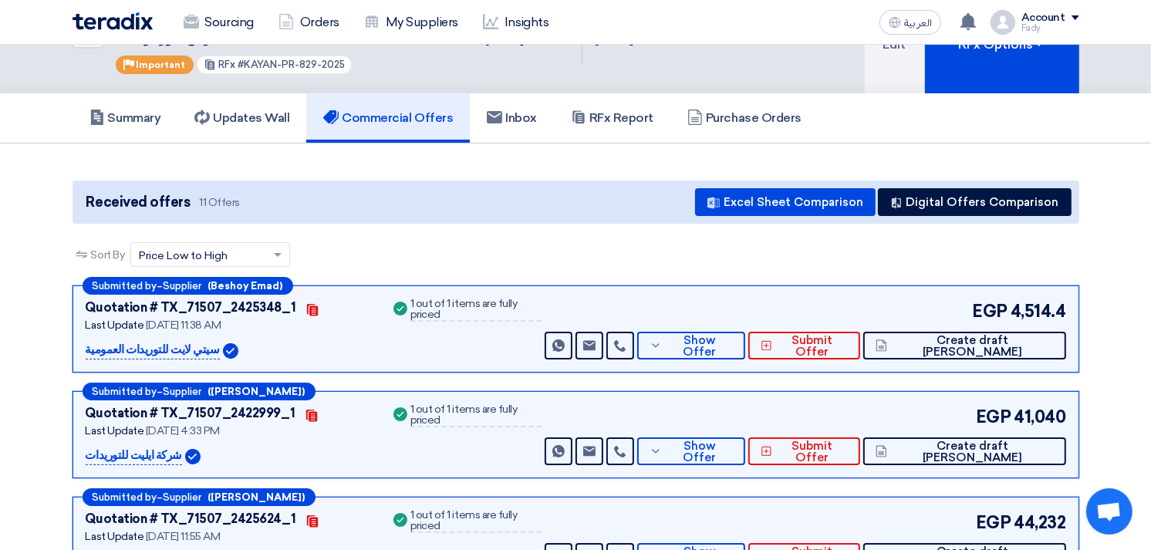
scroll to position [171, 0]
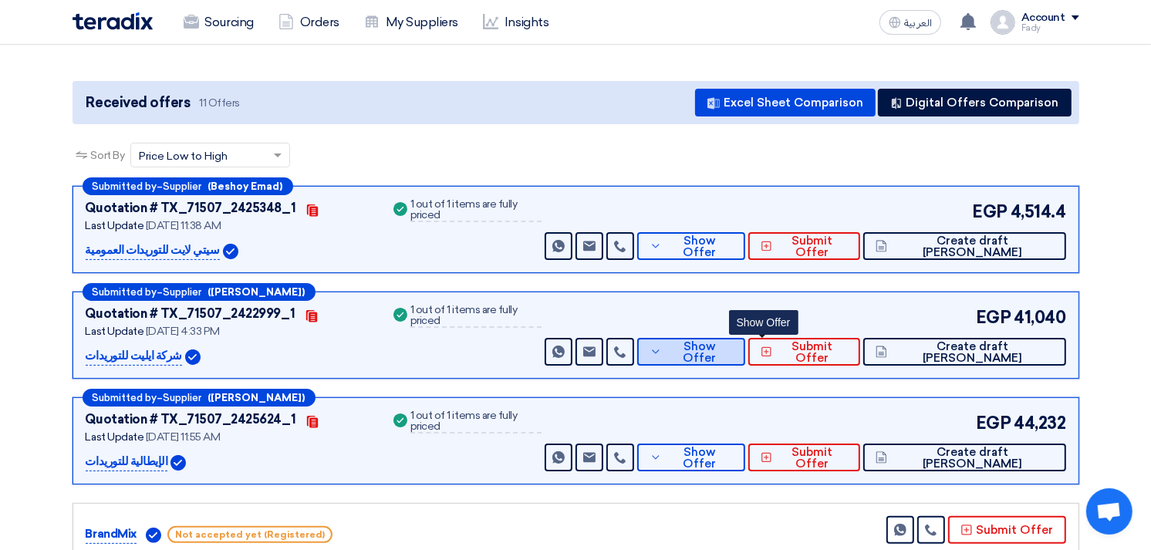
click at [745, 340] on button "Show Offer" at bounding box center [691, 352] width 108 height 28
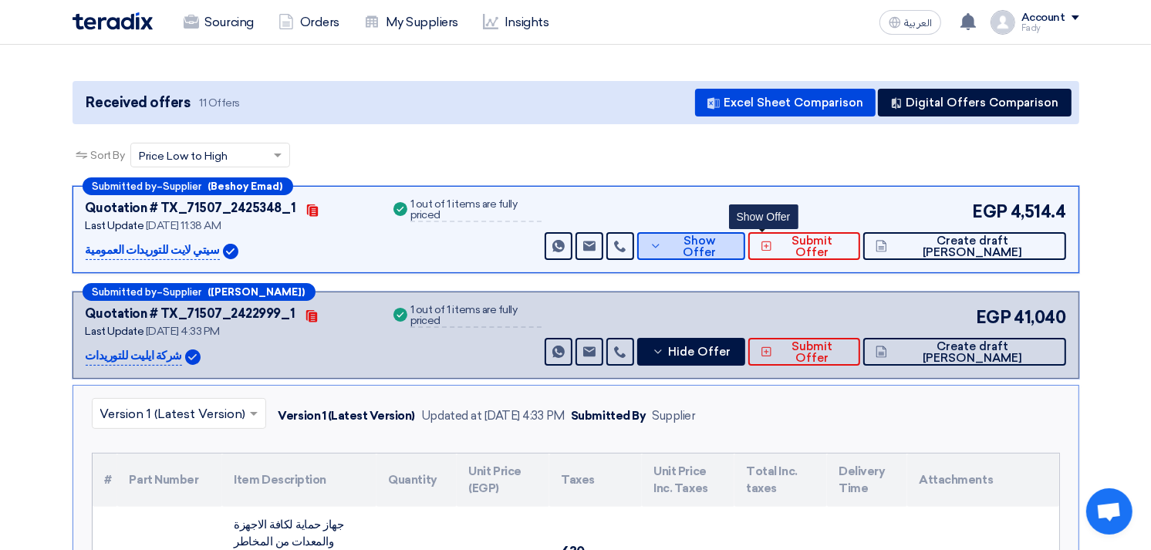
click at [733, 243] on span "Show Offer" at bounding box center [699, 246] width 67 height 23
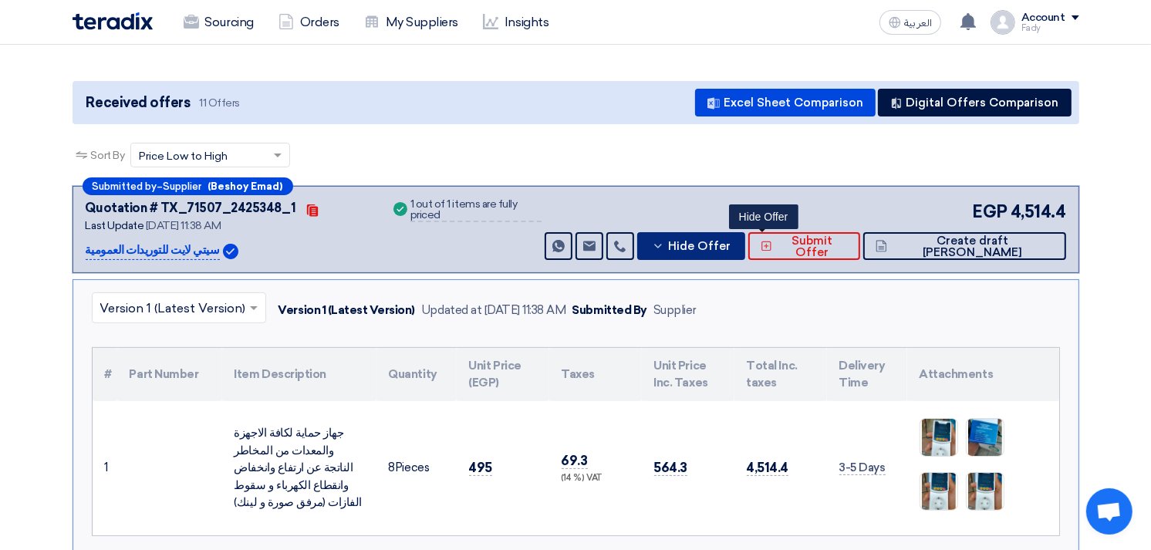
click at [731, 243] on span "Hide Offer" at bounding box center [699, 247] width 63 height 12
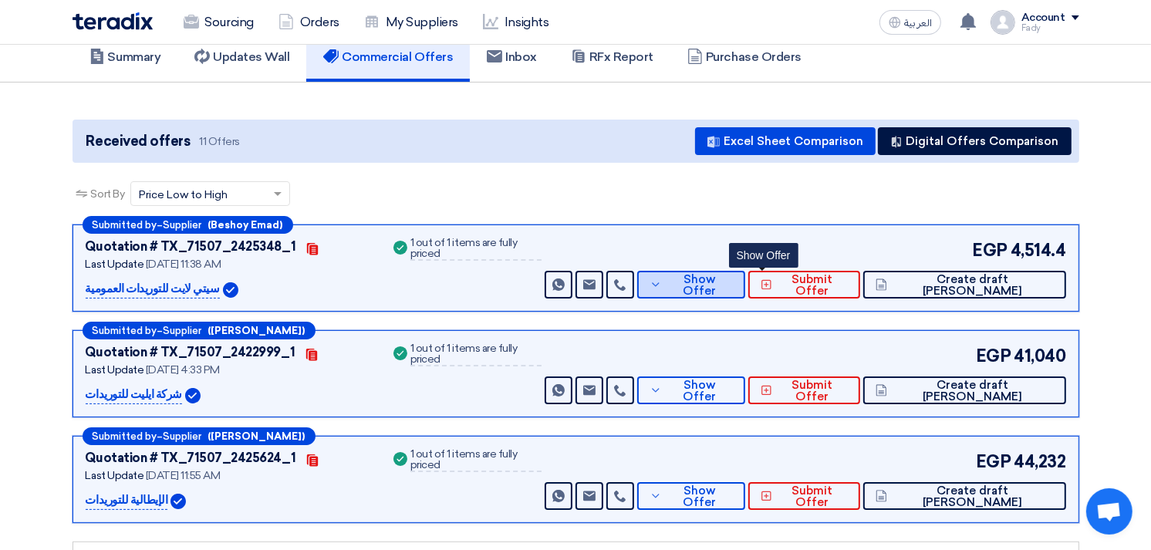
scroll to position [0, 0]
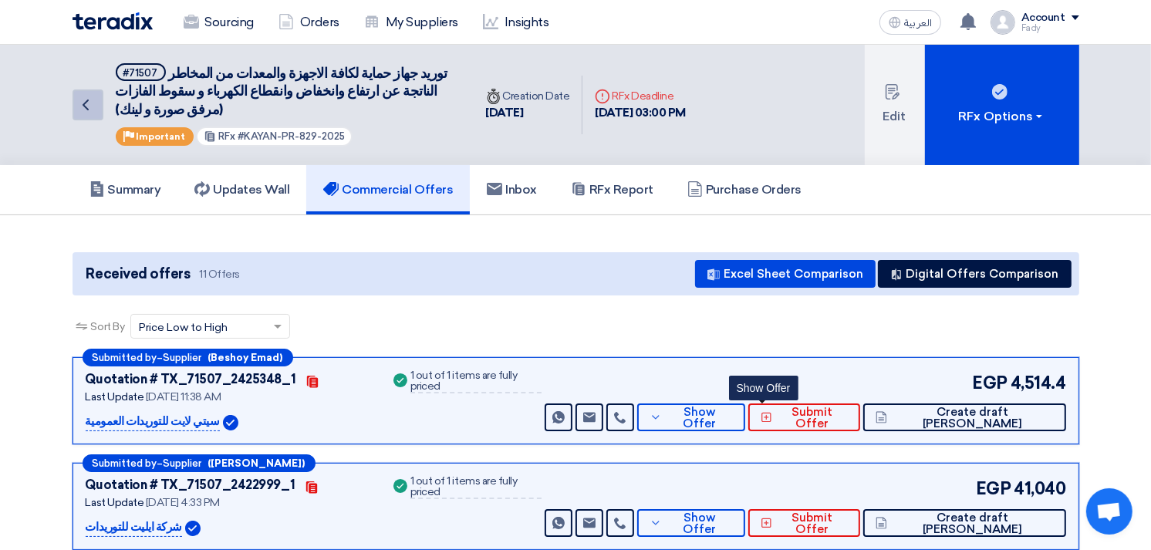
click at [96, 99] on link "Back" at bounding box center [88, 105] width 31 height 31
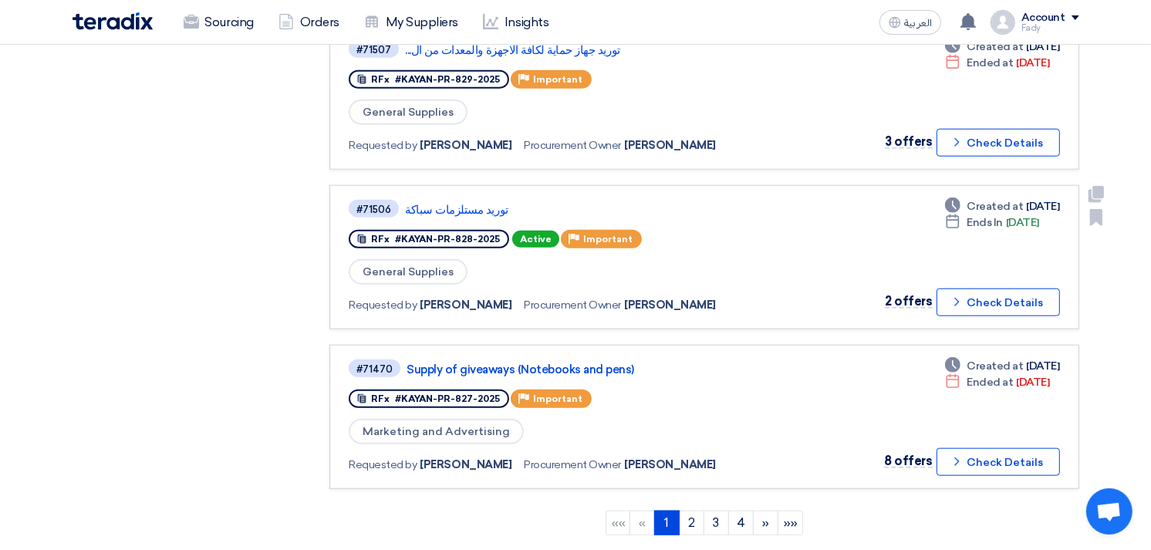
scroll to position [1200, 0]
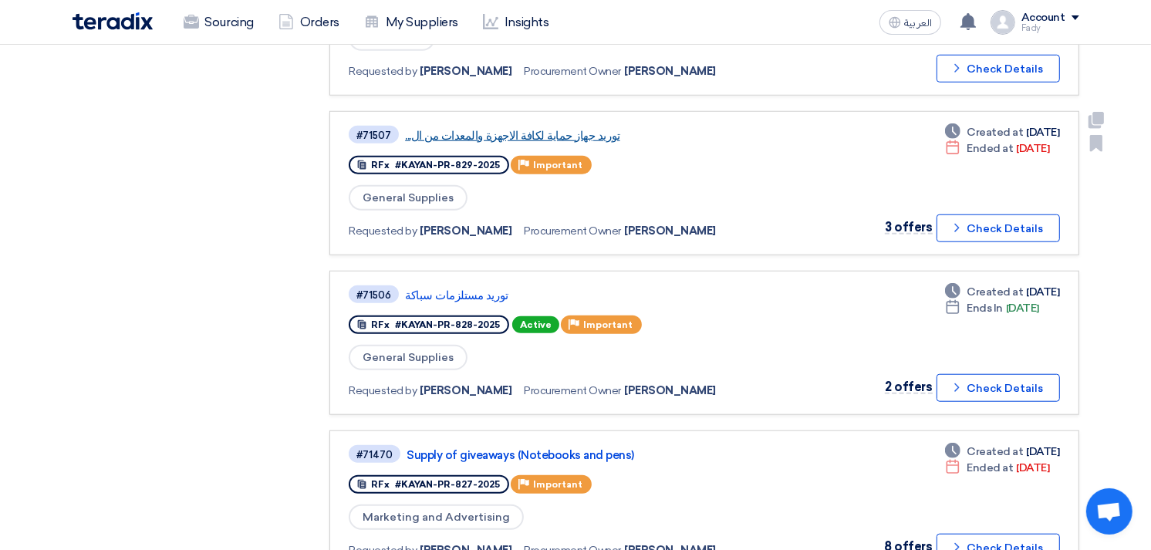
click at [522, 129] on link "توريد جهاز حماية لكافة الاجهزة والمعدات من ال..." at bounding box center [598, 136] width 386 height 14
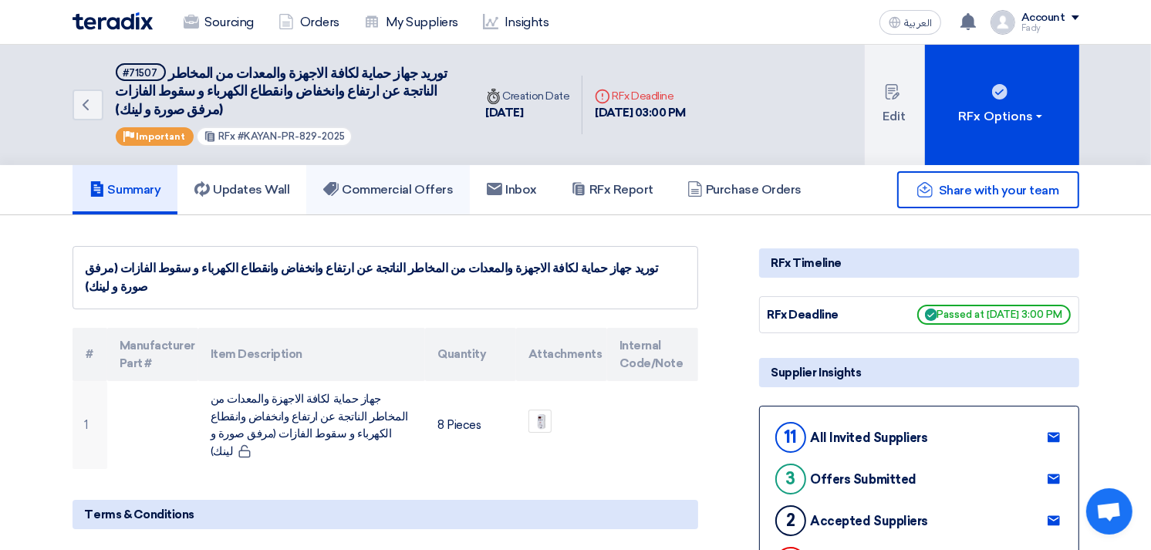
click at [391, 184] on h5 "Commercial Offers" at bounding box center [388, 189] width 130 height 15
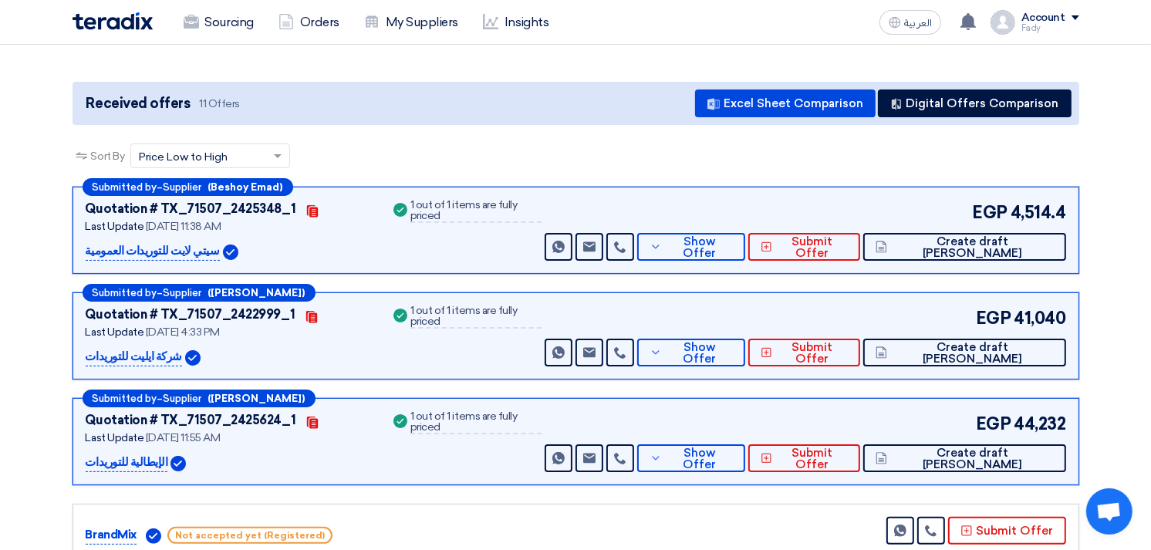
scroll to position [171, 0]
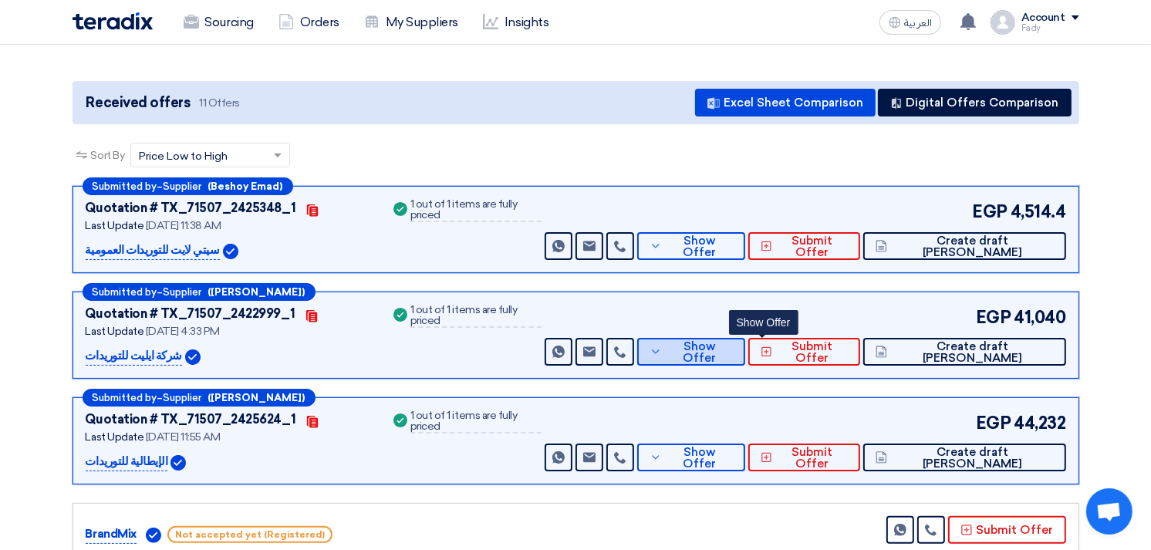
click at [745, 360] on button "Show Offer" at bounding box center [691, 352] width 108 height 28
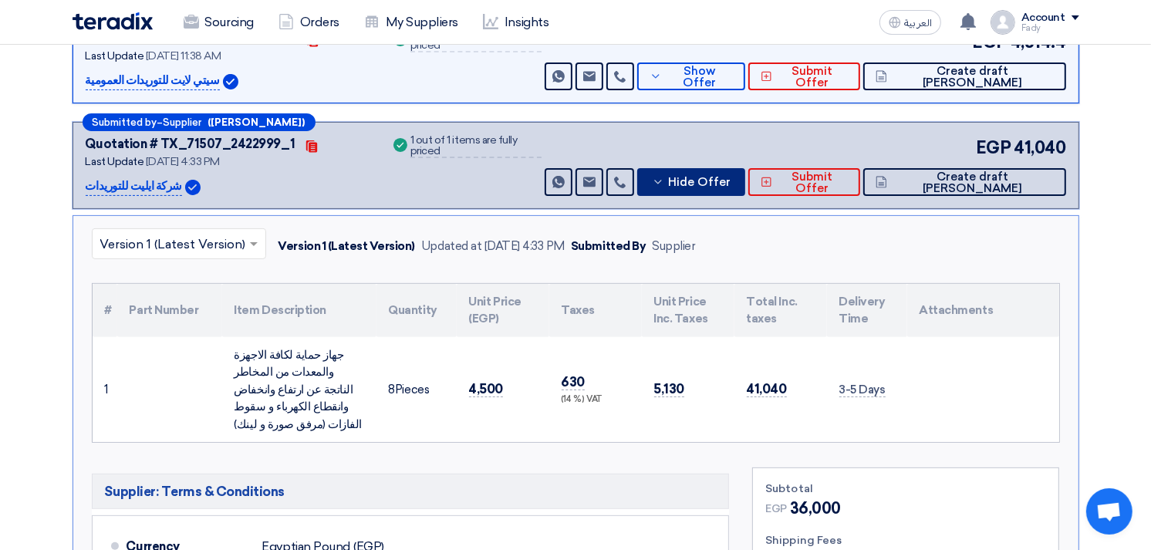
scroll to position [343, 0]
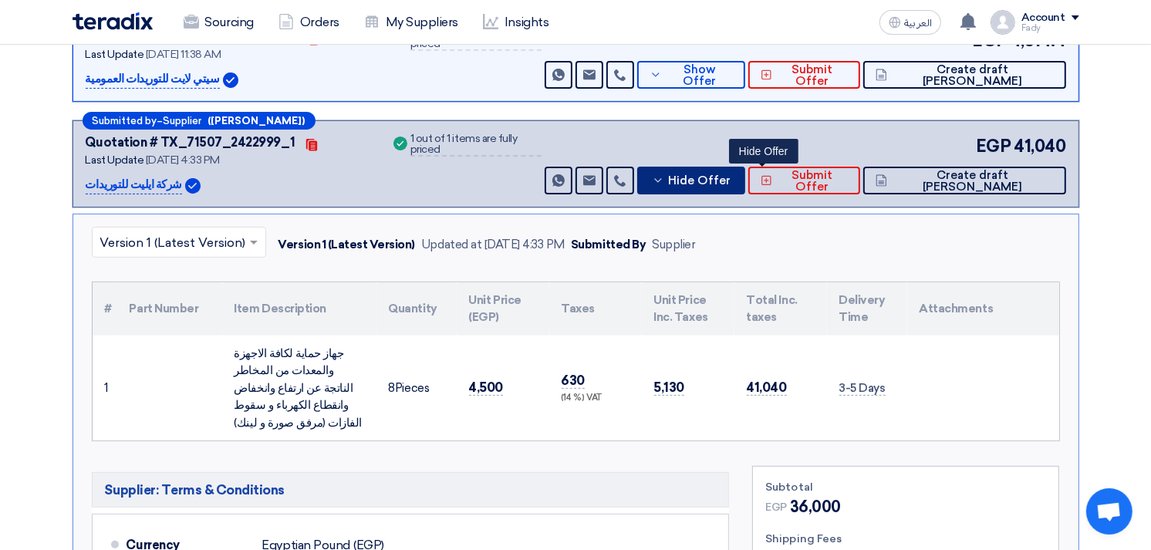
click at [745, 189] on button "Hide Offer" at bounding box center [691, 181] width 108 height 28
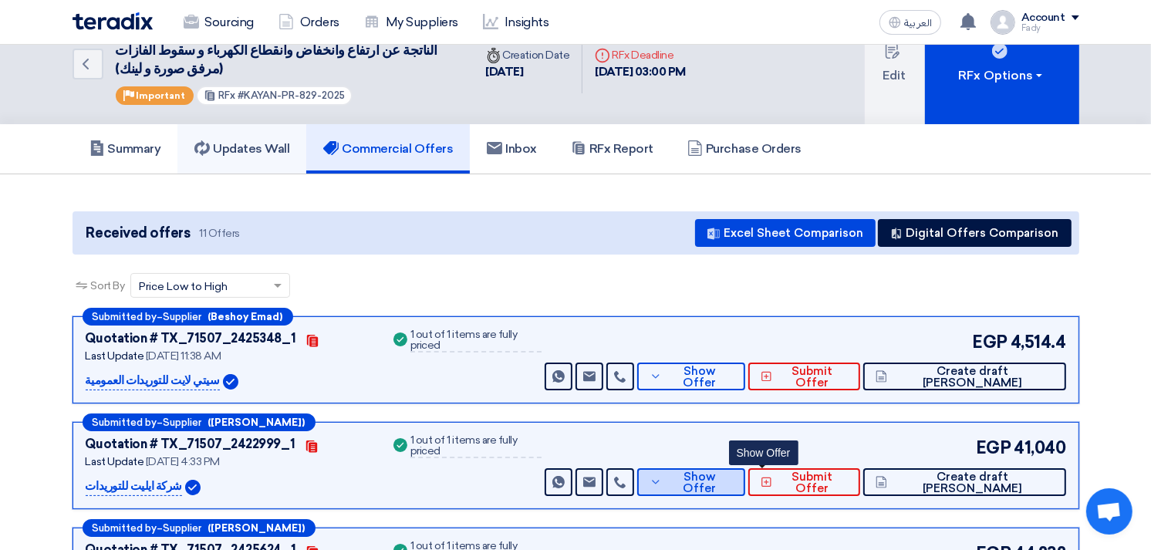
scroll to position [0, 0]
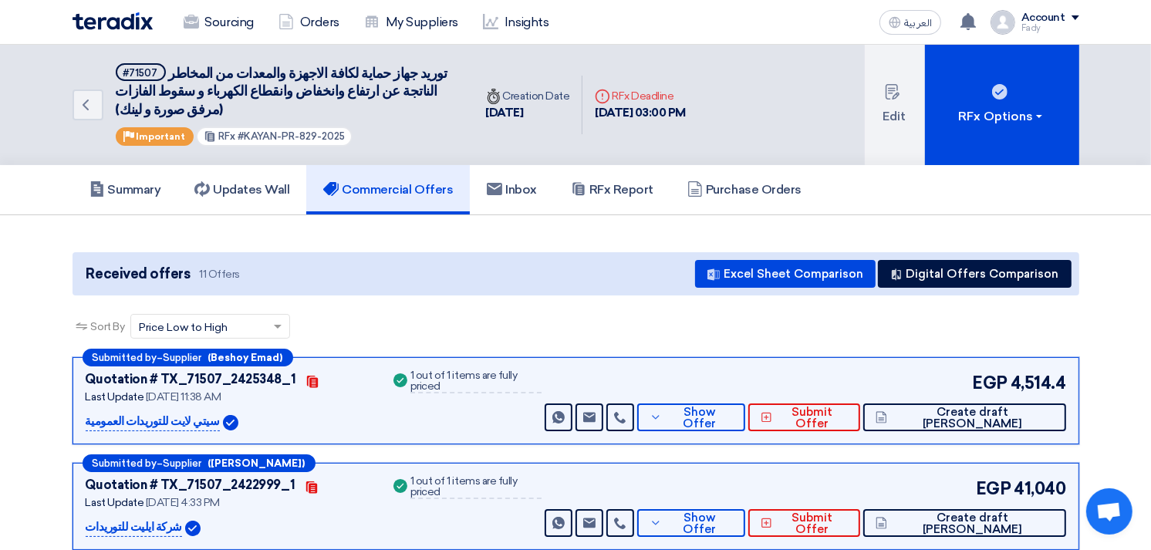
drag, startPoint x: 240, startPoint y: 136, endPoint x: 387, endPoint y: 140, distance: 146.7
click at [387, 140] on div "#71507 توريد جهاز حماية لكافة الاجهزة والمعدات من المخاطر الناتجة عن ارتفاع وان…" at bounding box center [286, 104] width 340 height 83
copy span "KAYAN-PR-829-2025"
drag, startPoint x: 445, startPoint y: 77, endPoint x: 260, endPoint y: 85, distance: 185.4
click at [261, 87] on h5 "#71507 توريد جهاز حماية لكافة الاجهزة والمعدات من المخاطر الناتجة عن ارتفاع وان…" at bounding box center [286, 91] width 340 height 56
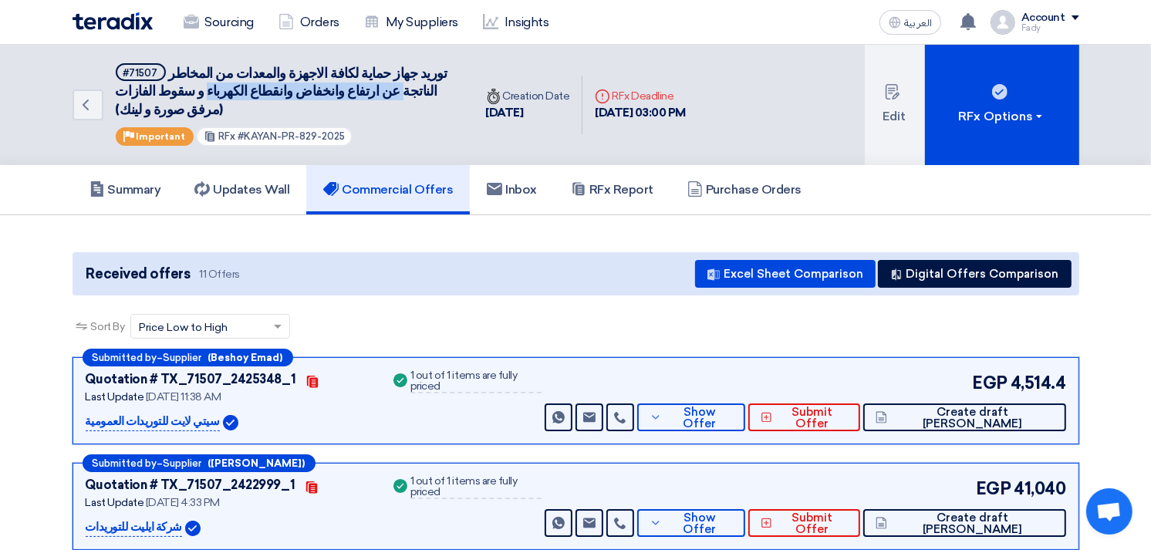
copy span "عن ارتفاع وانخفاض وانقطاع الكهرباء"
click at [409, 83] on span "توريد جهاز حماية لكافة الاجهزة والمعدات من المخاطر الناتجة عن ارتفاع وانخفاض وا…" at bounding box center [282, 91] width 332 height 53
drag, startPoint x: 261, startPoint y: 93, endPoint x: 411, endPoint y: 71, distance: 151.4
click at [411, 71] on span "توريد جهاز حماية لكافة الاجهزة والمعدات من المخاطر الناتجة عن ارتفاع وانخفاض وا…" at bounding box center [282, 91] width 332 height 53
copy span "جهاز حماية لكافة الاجهزة والمعدات من المخاطر الناتجة عن ارتفاع وانخفاض وانقطاع …"
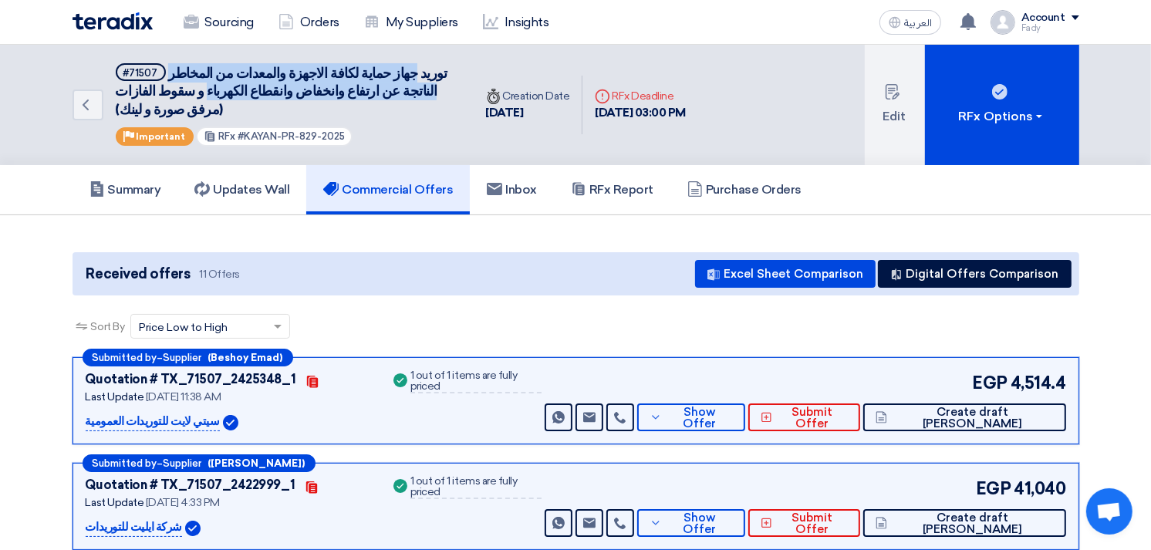
copy span "جهاز حماية لكافة الاجهزة والمعدات من المخاطر الناتجة عن ارتفاع وانخفاض وانقطاع …"
click at [745, 421] on button "Show Offer" at bounding box center [691, 418] width 108 height 28
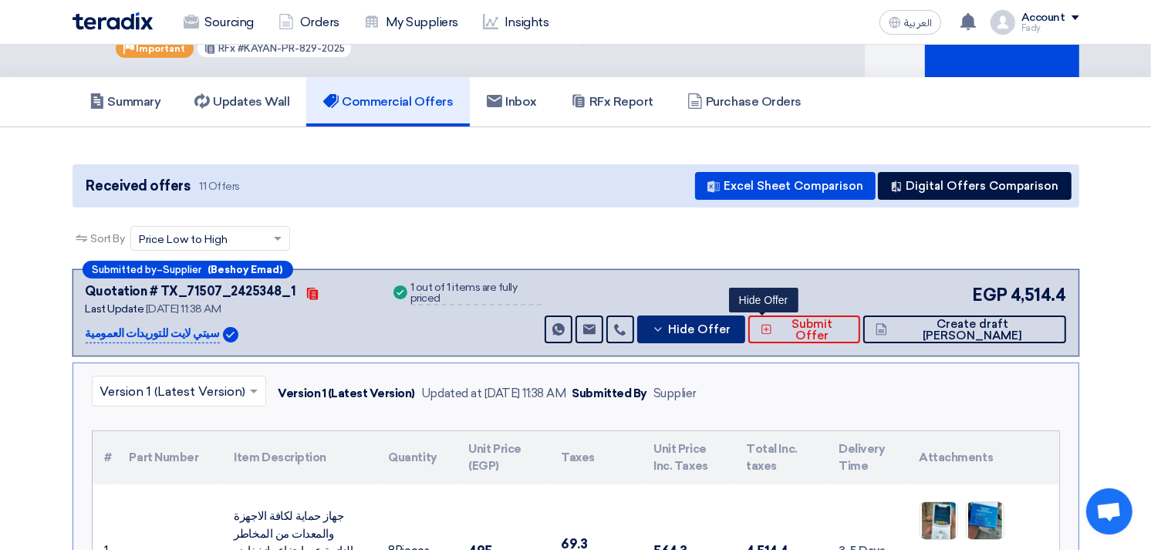
scroll to position [171, 0]
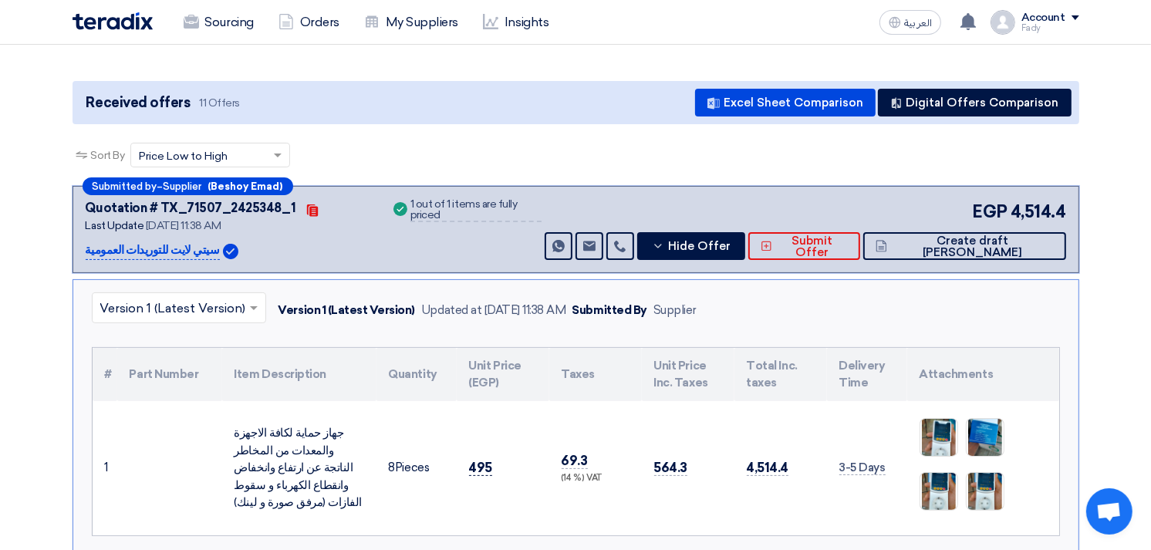
click at [487, 461] on span "495" at bounding box center [481, 468] width 24 height 16
copy span "495"
click at [761, 225] on div "EGP 4,514.4 Send Message Send Message" at bounding box center [804, 229] width 524 height 61
click at [731, 242] on span "Hide Offer" at bounding box center [699, 247] width 63 height 12
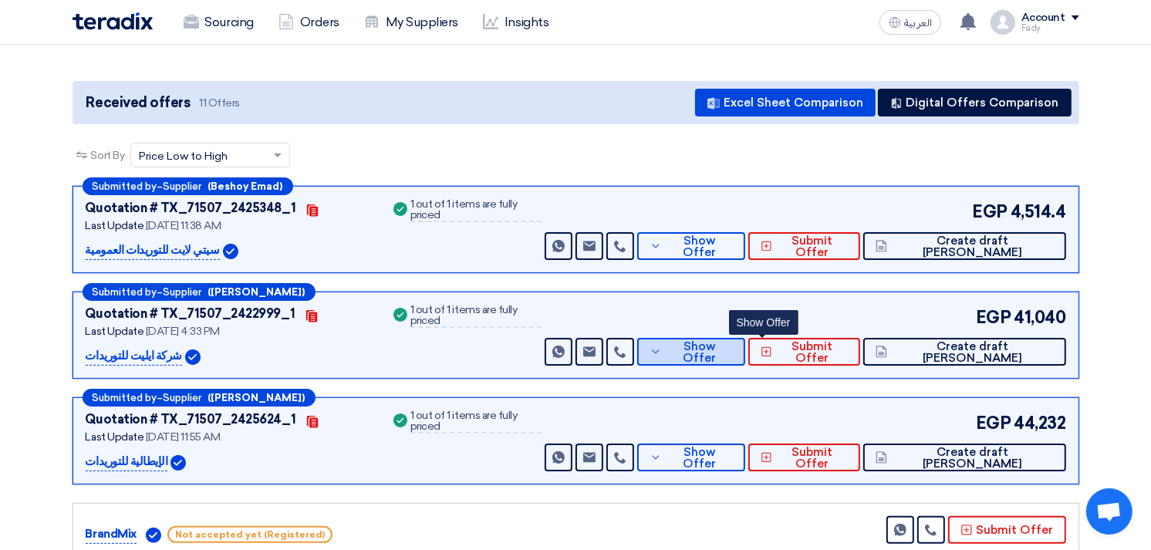
click at [733, 348] on span "Show Offer" at bounding box center [699, 352] width 67 height 23
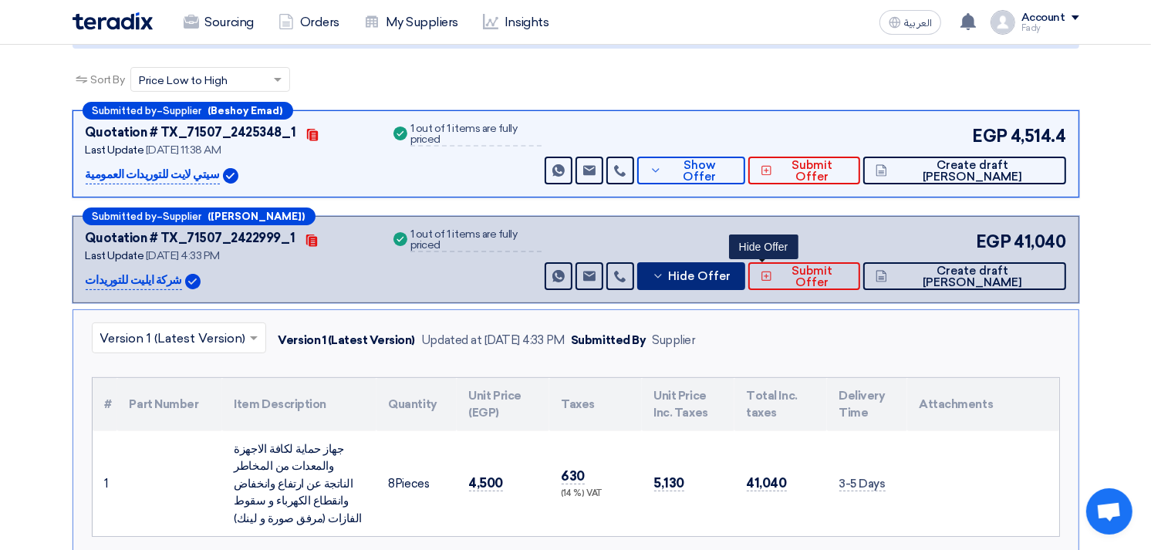
scroll to position [343, 0]
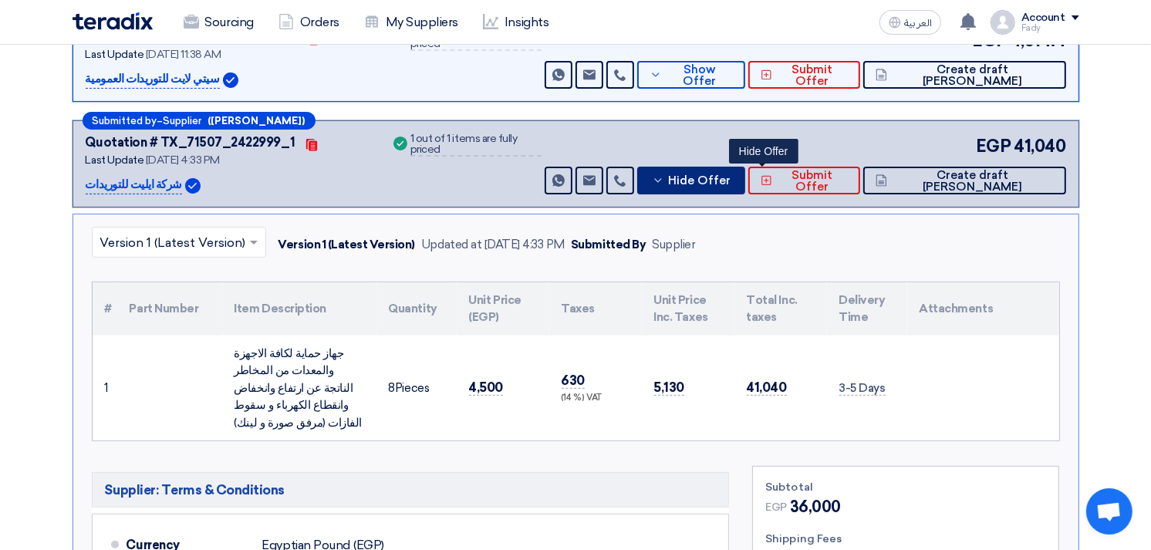
click at [731, 179] on span "Hide Offer" at bounding box center [699, 181] width 63 height 12
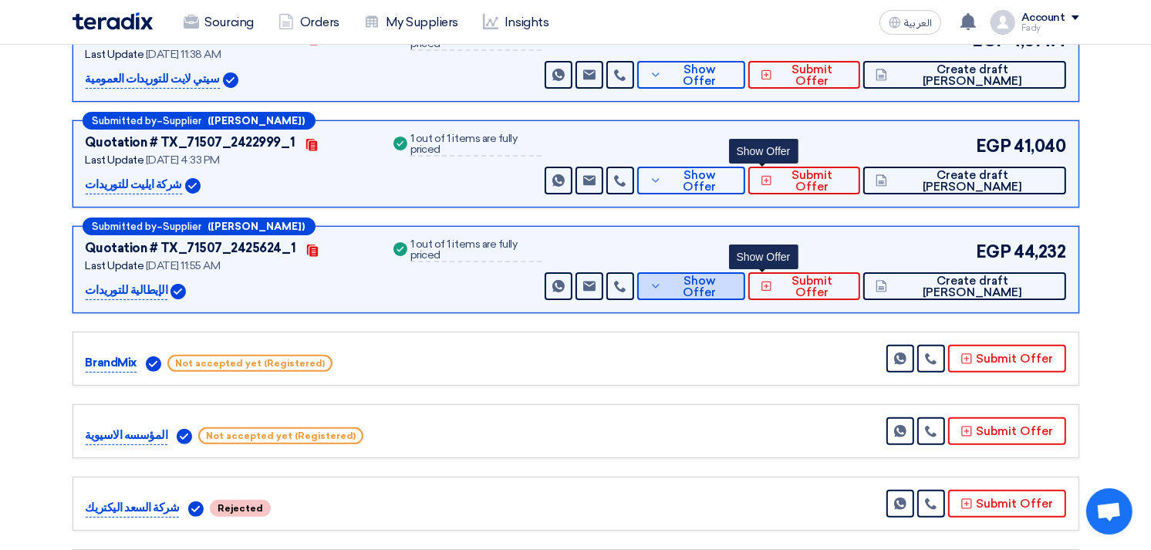
click at [733, 278] on span "Show Offer" at bounding box center [699, 286] width 67 height 23
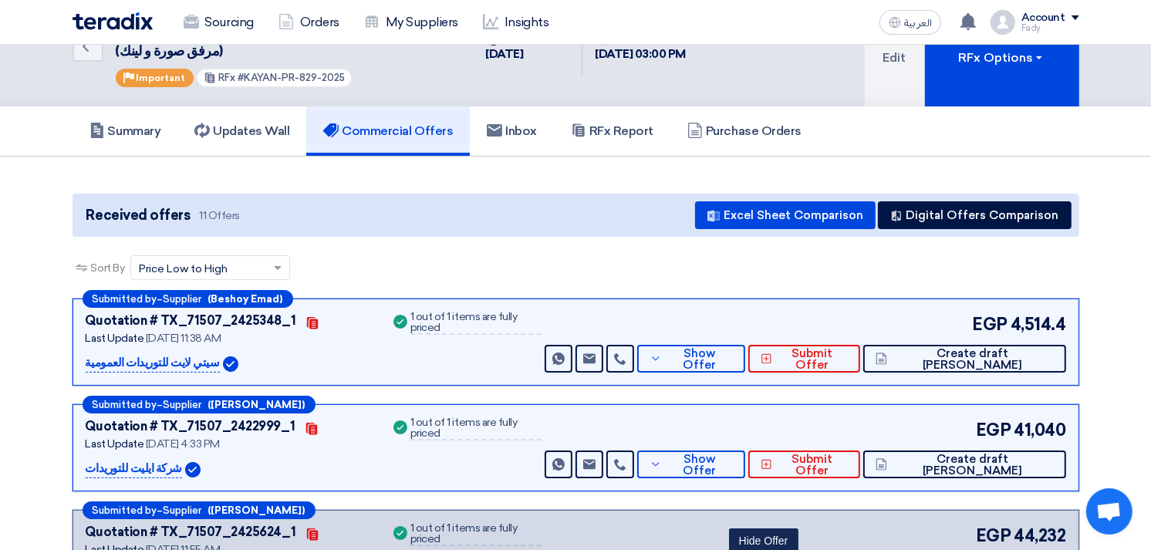
scroll to position [0, 0]
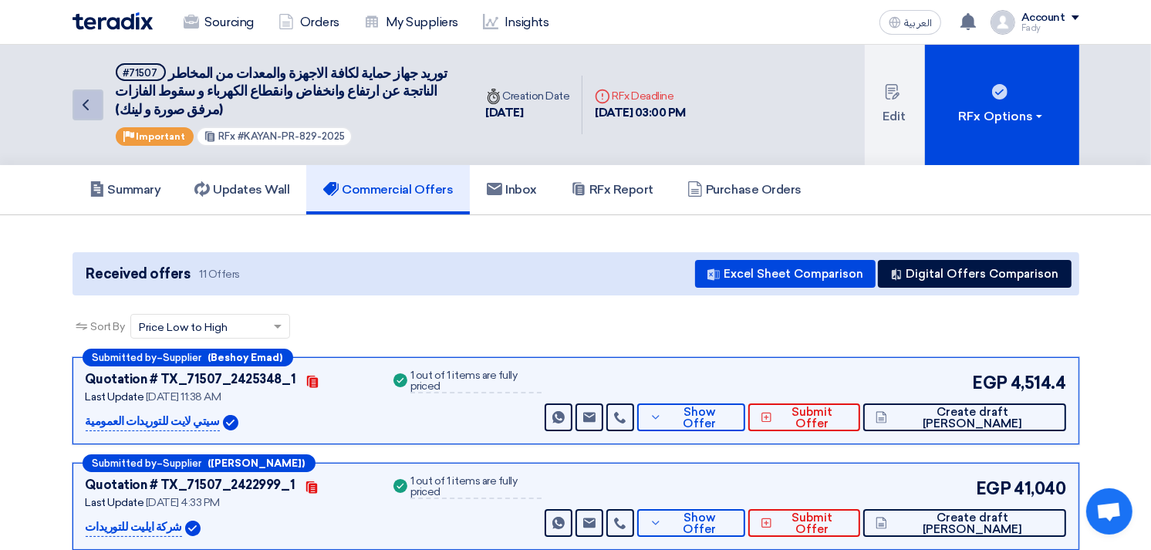
click at [83, 101] on icon "Back" at bounding box center [85, 105] width 19 height 19
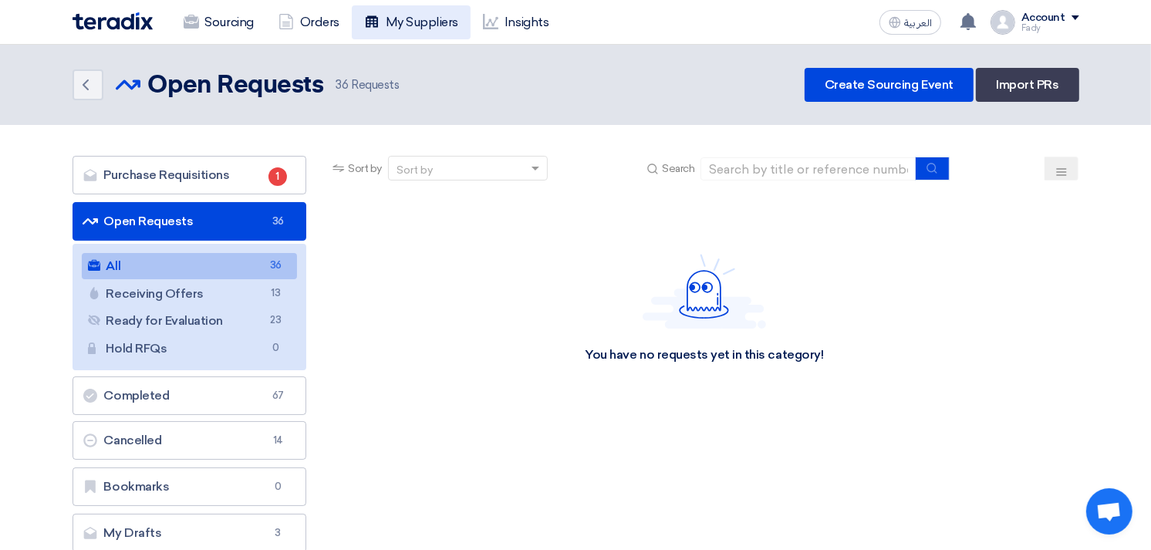
click at [419, 25] on link "My Suppliers" at bounding box center [411, 22] width 119 height 34
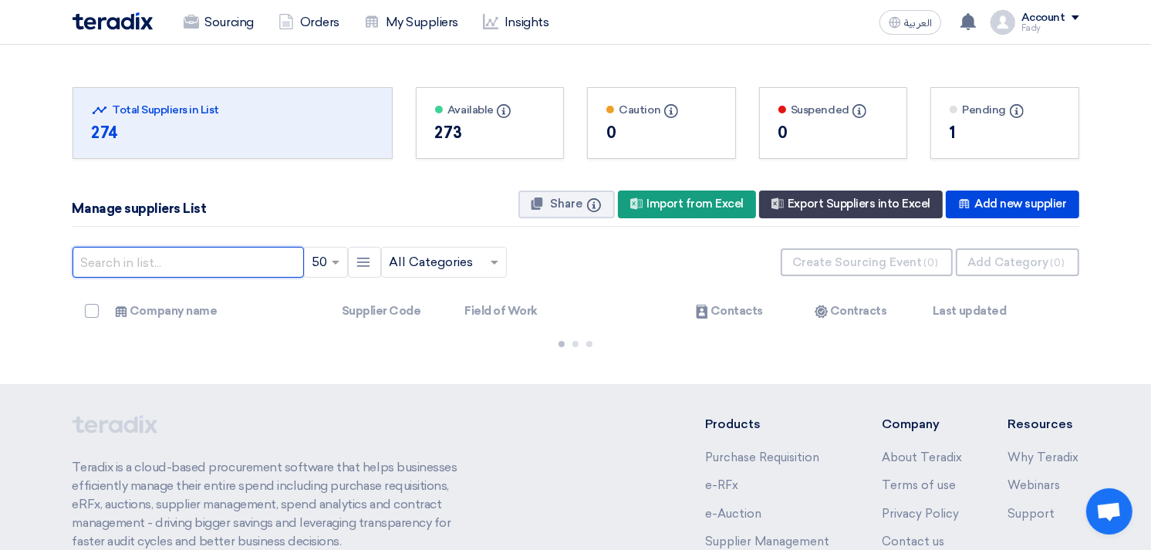
click at [242, 264] on input "text" at bounding box center [188, 262] width 231 height 31
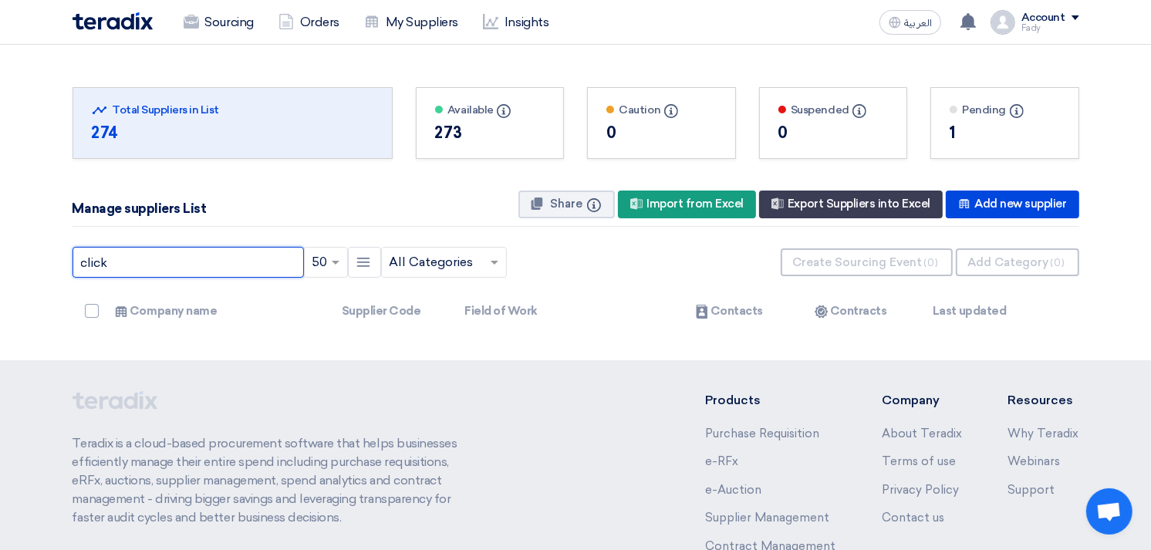
type input "click"
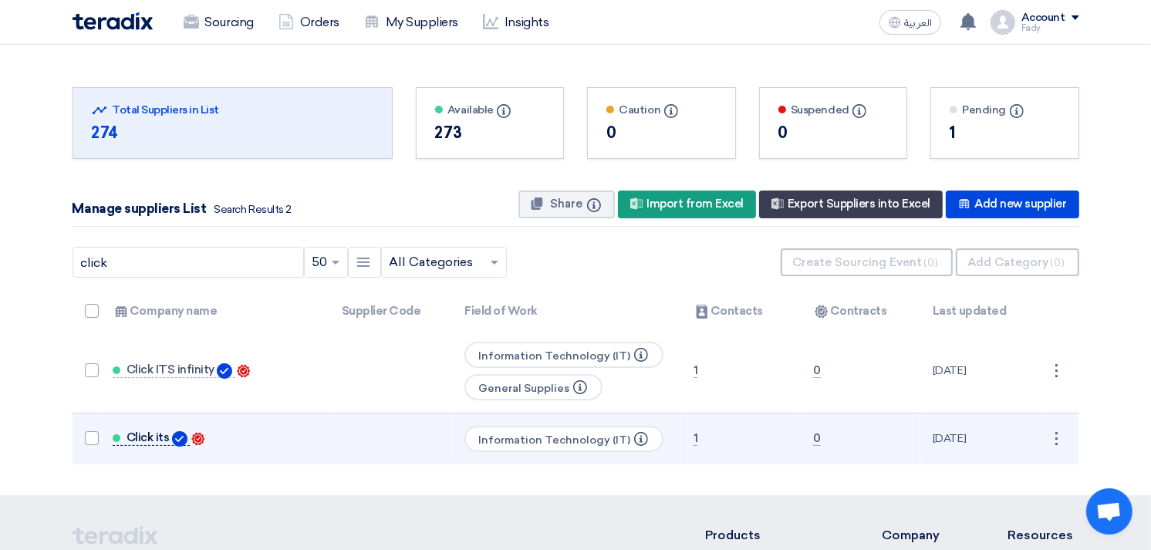
click at [121, 432] on link "Click its" at bounding box center [151, 438] width 77 height 15
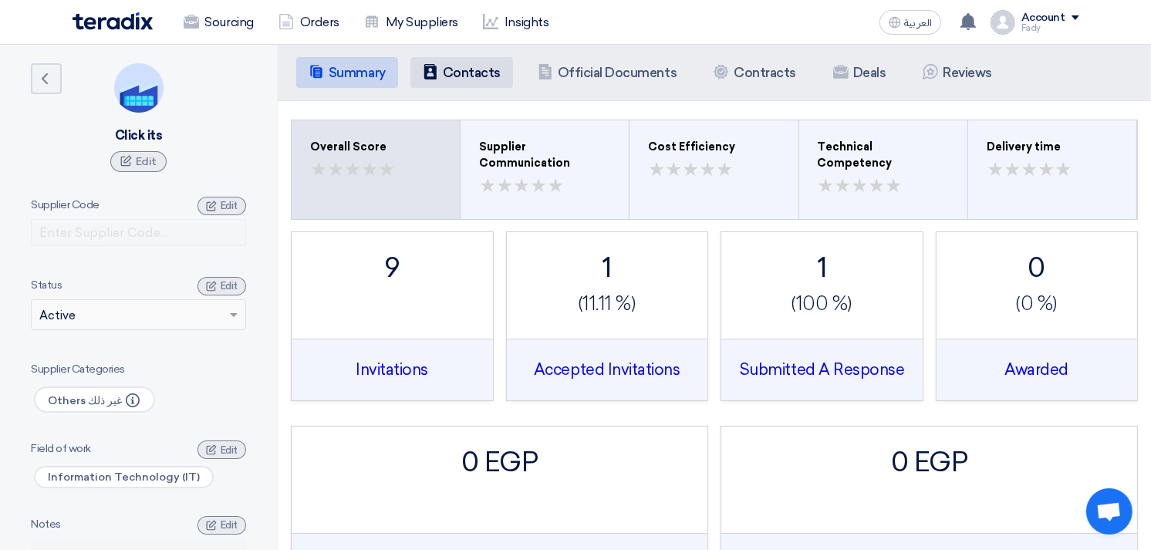
click at [495, 68] on h5 "Contacts" at bounding box center [472, 72] width 58 height 15
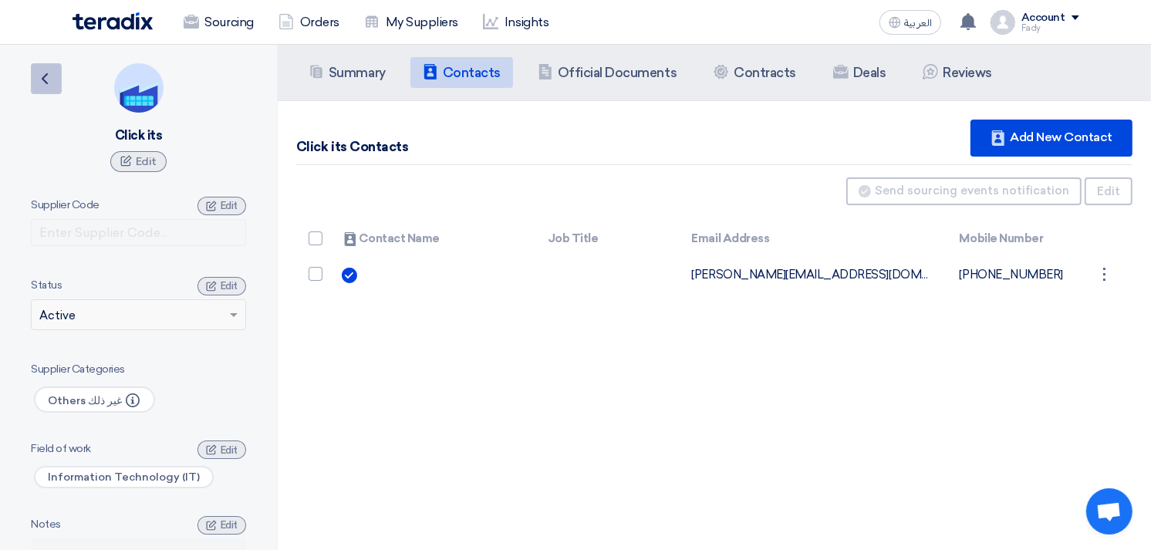
click at [40, 86] on icon "Back" at bounding box center [44, 78] width 19 height 19
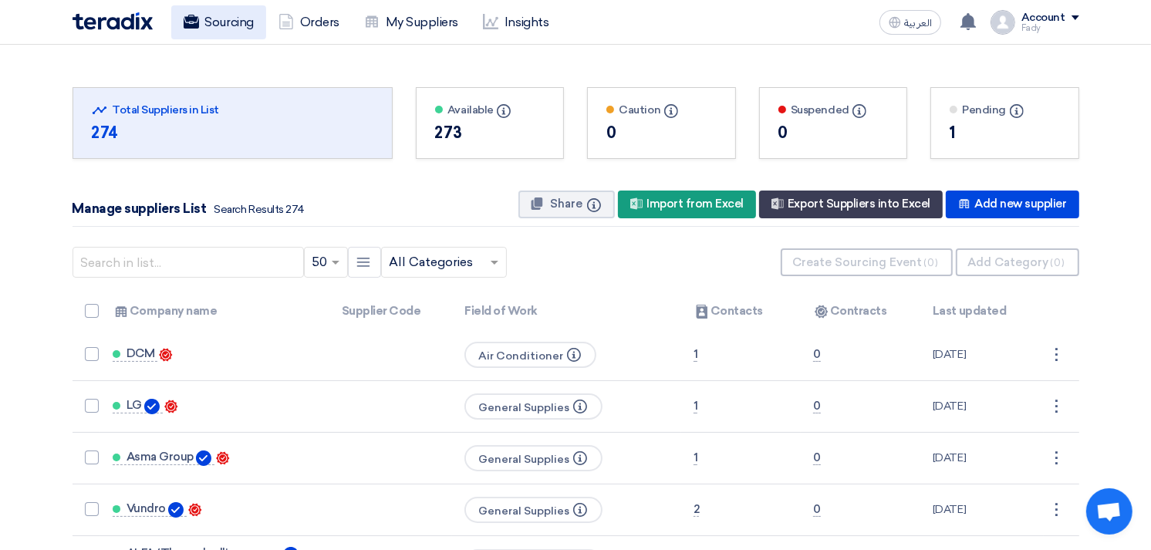
click at [228, 19] on link "Sourcing" at bounding box center [218, 22] width 95 height 34
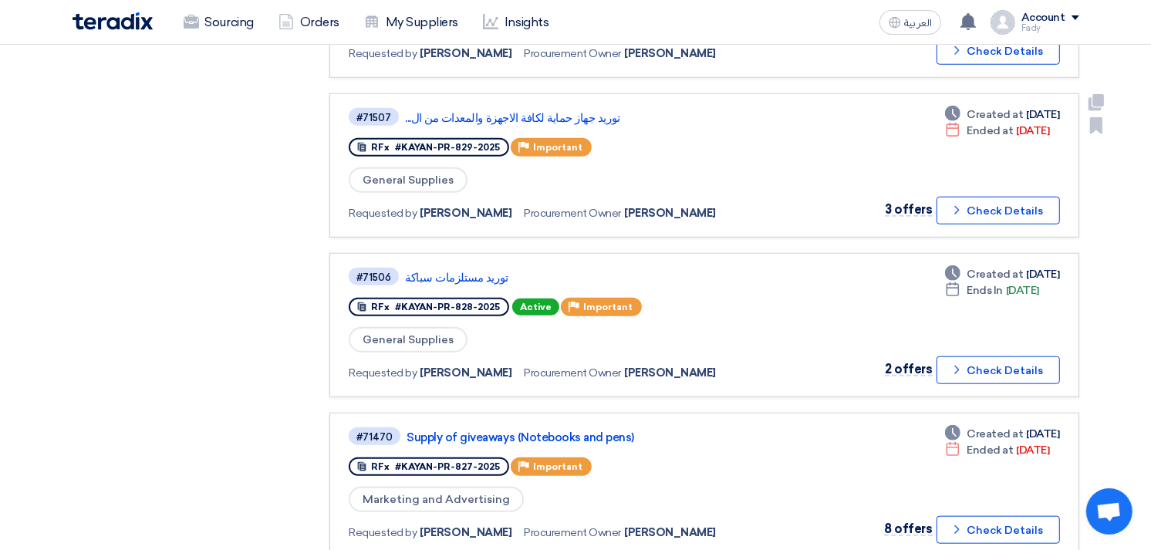
scroll to position [1286, 0]
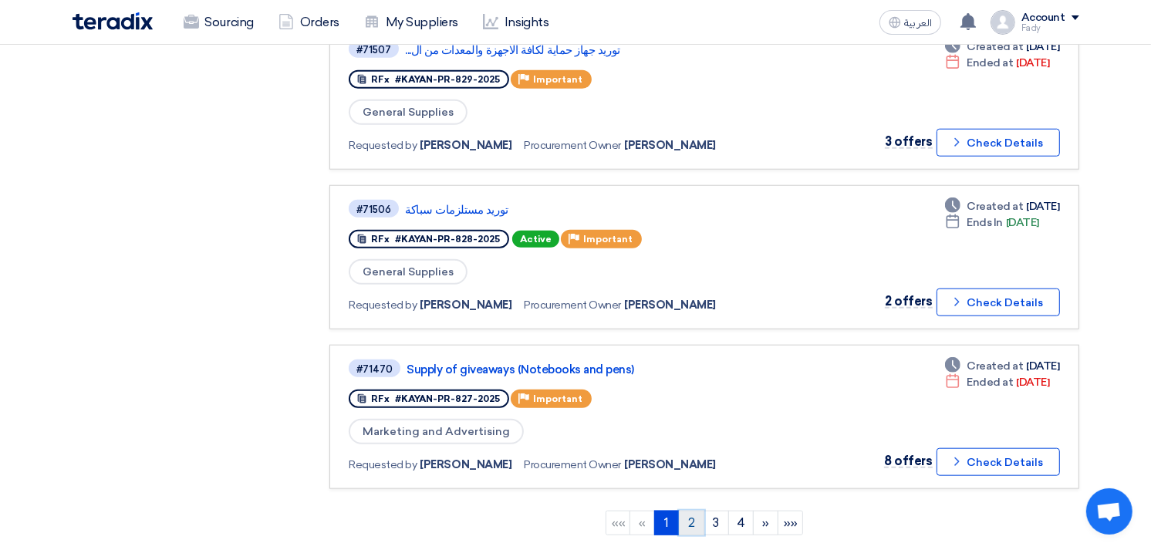
click at [695, 511] on link "2" at bounding box center [691, 523] width 25 height 25
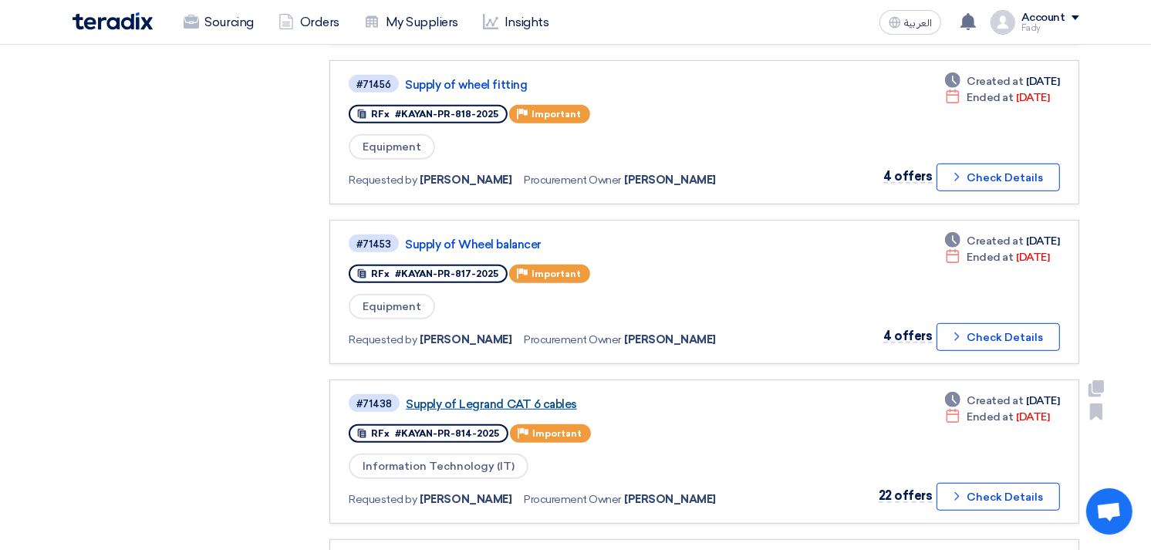
click at [511, 397] on link "Supply of Legrand CAT 6 cables" at bounding box center [599, 404] width 386 height 14
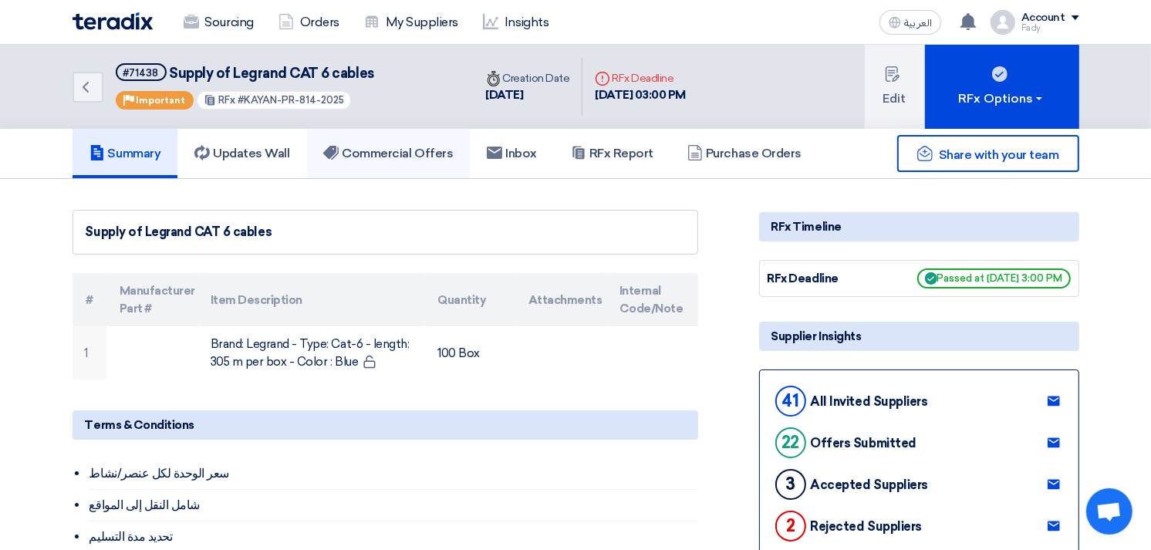
click at [395, 150] on h5 "Commercial Offers" at bounding box center [388, 153] width 130 height 15
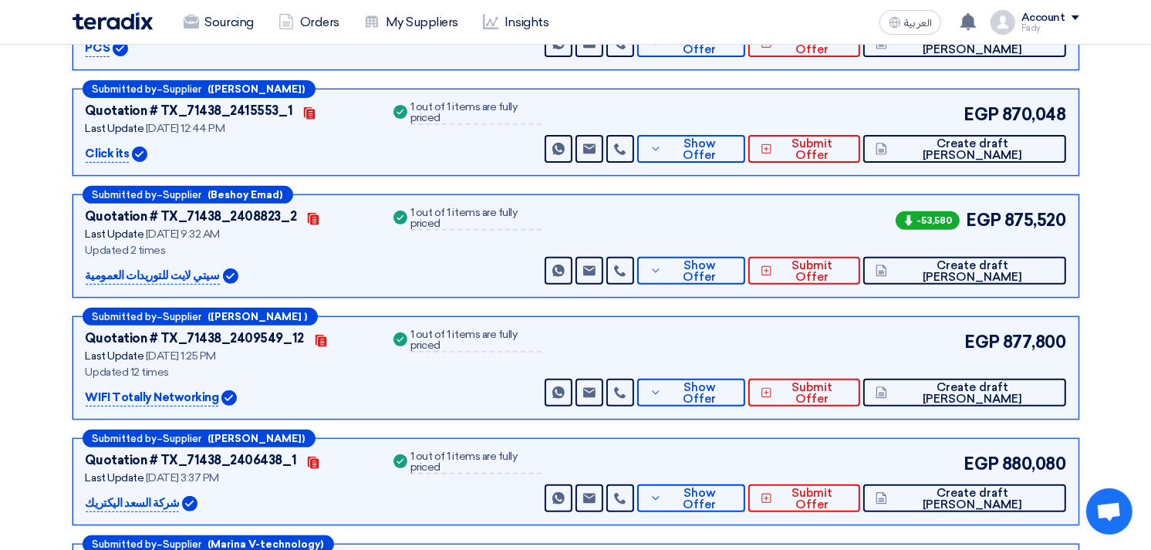
scroll to position [514, 0]
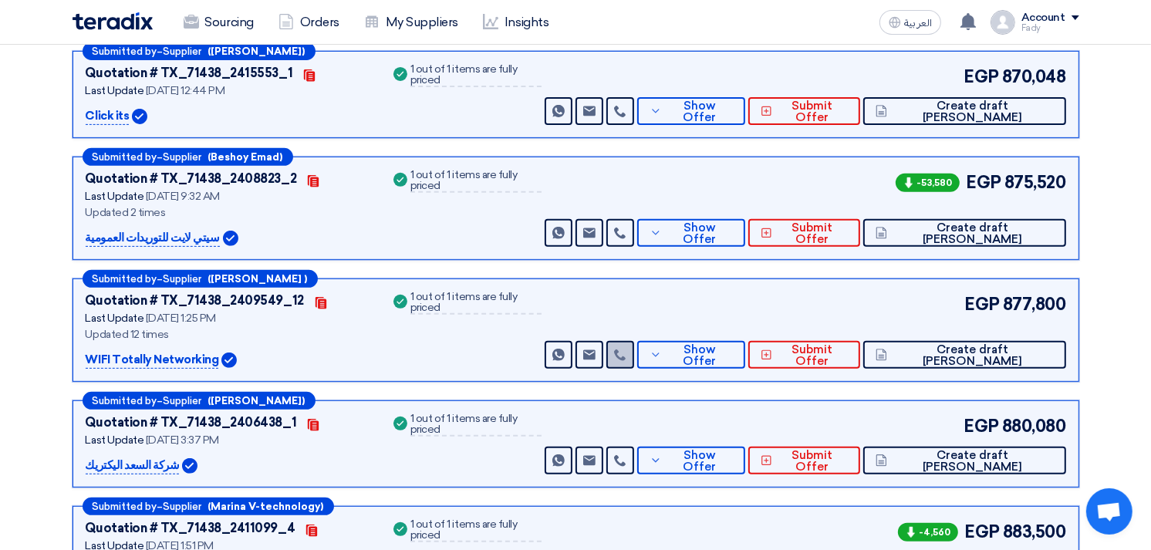
click at [634, 341] on link at bounding box center [620, 355] width 28 height 28
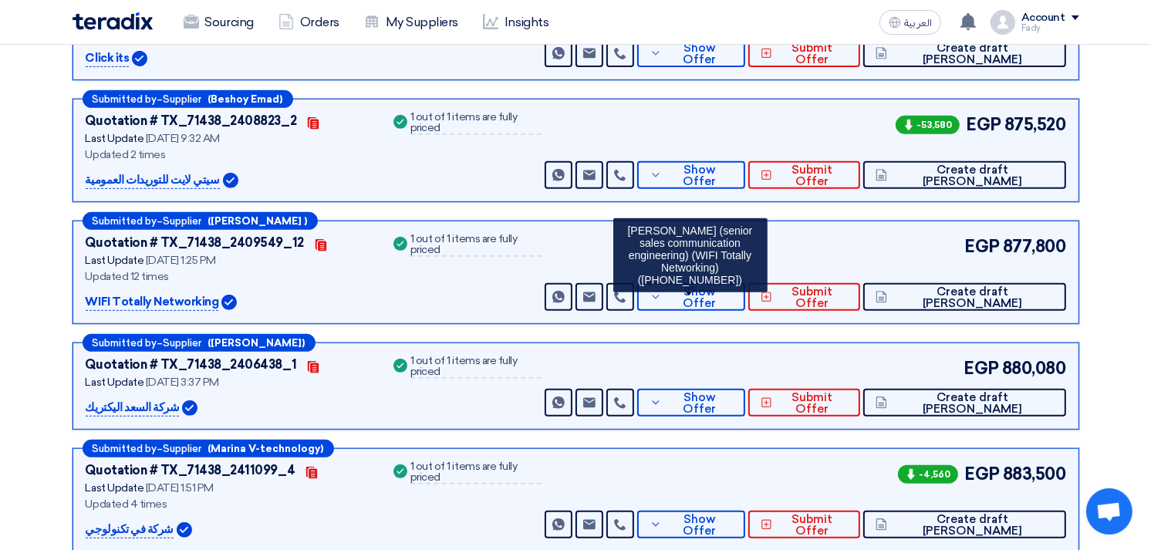
scroll to position [600, 0]
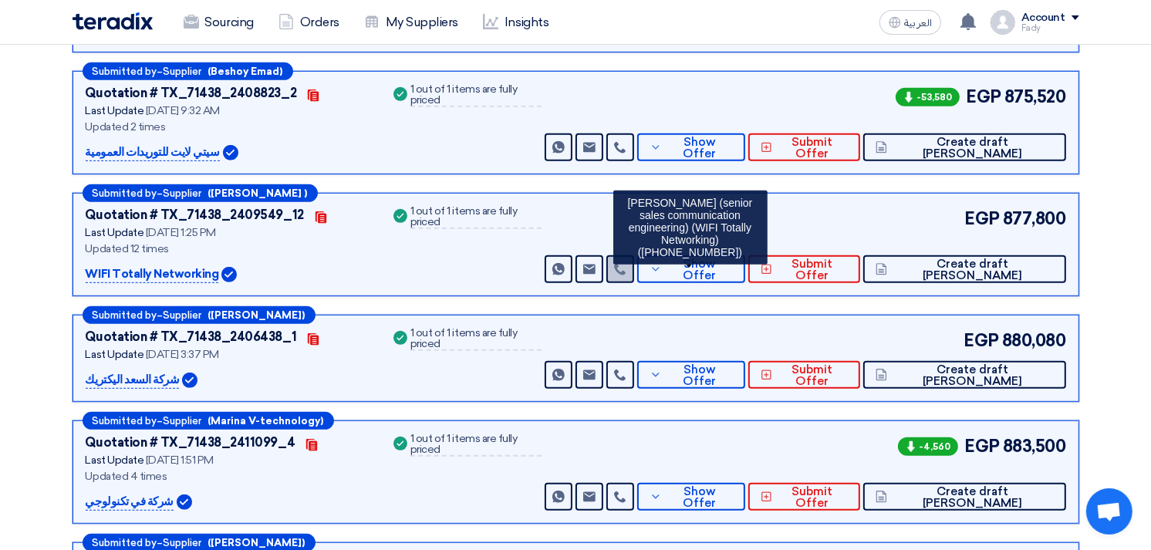
click at [627, 265] on icon at bounding box center [620, 269] width 12 height 12
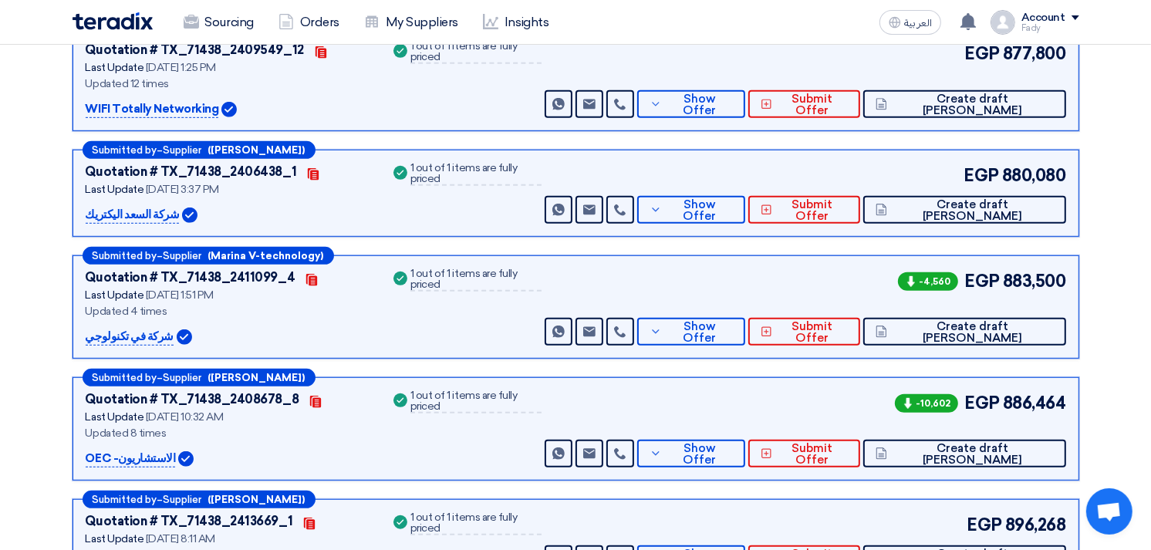
scroll to position [772, 0]
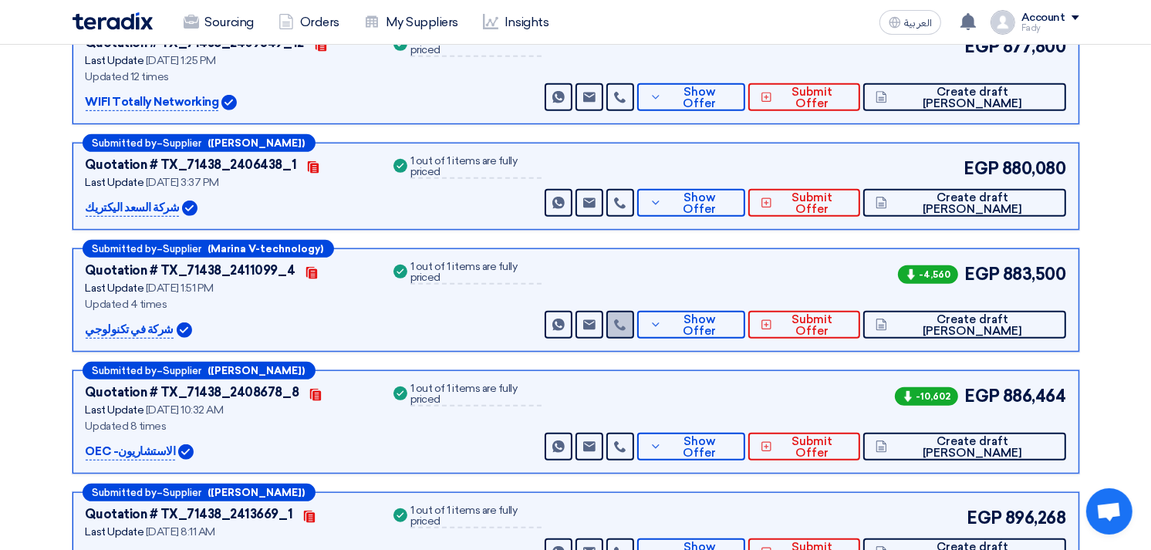
click at [634, 318] on link at bounding box center [620, 325] width 28 height 28
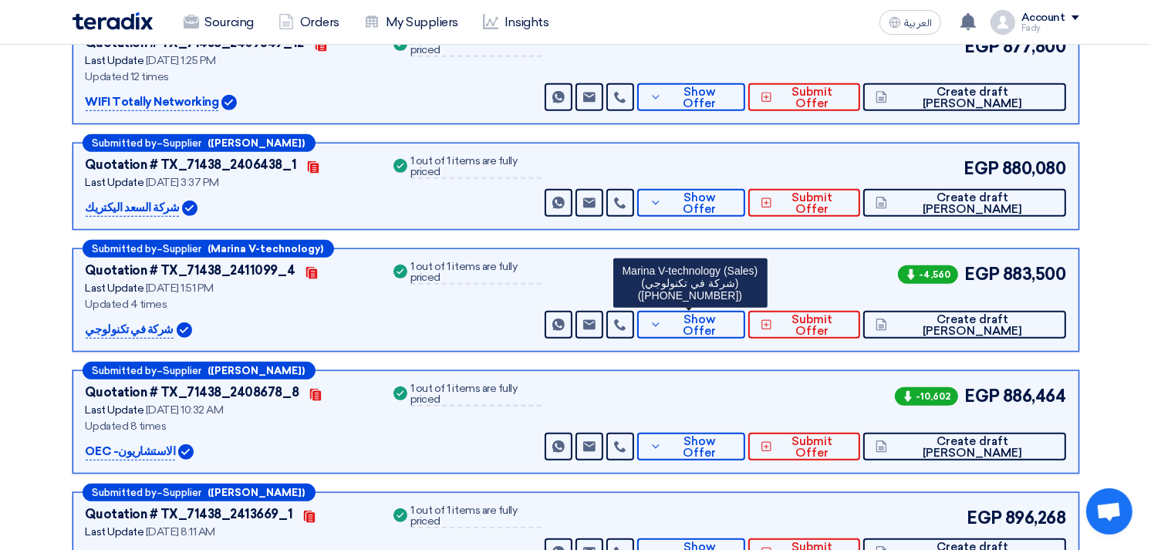
click at [804, 264] on div "-4,560 EGP 883,500 Send Message Send Message" at bounding box center [804, 300] width 524 height 77
click at [627, 319] on icon at bounding box center [620, 325] width 12 height 12
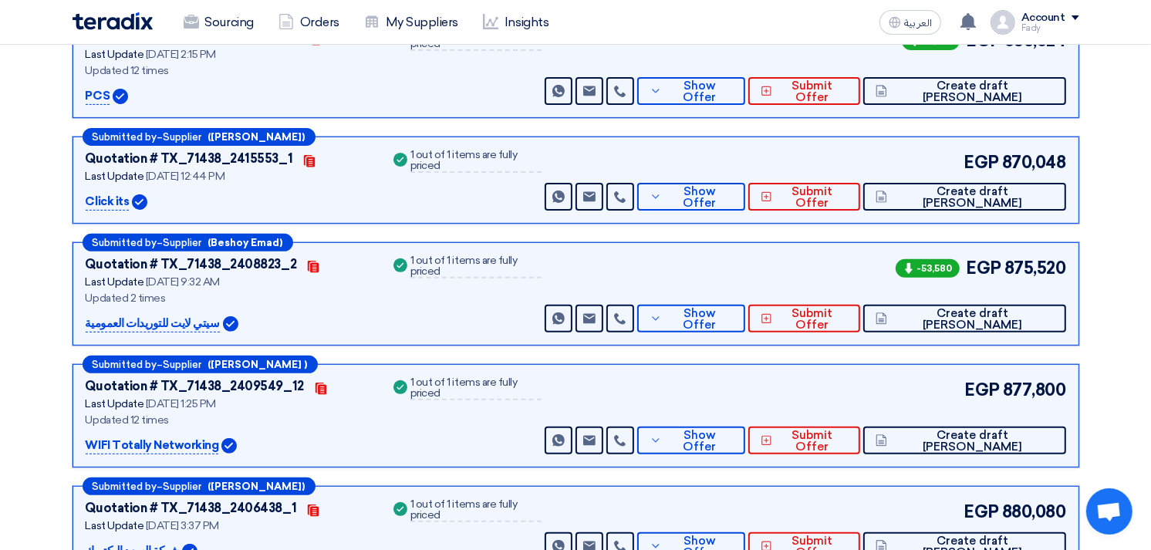
scroll to position [0, 0]
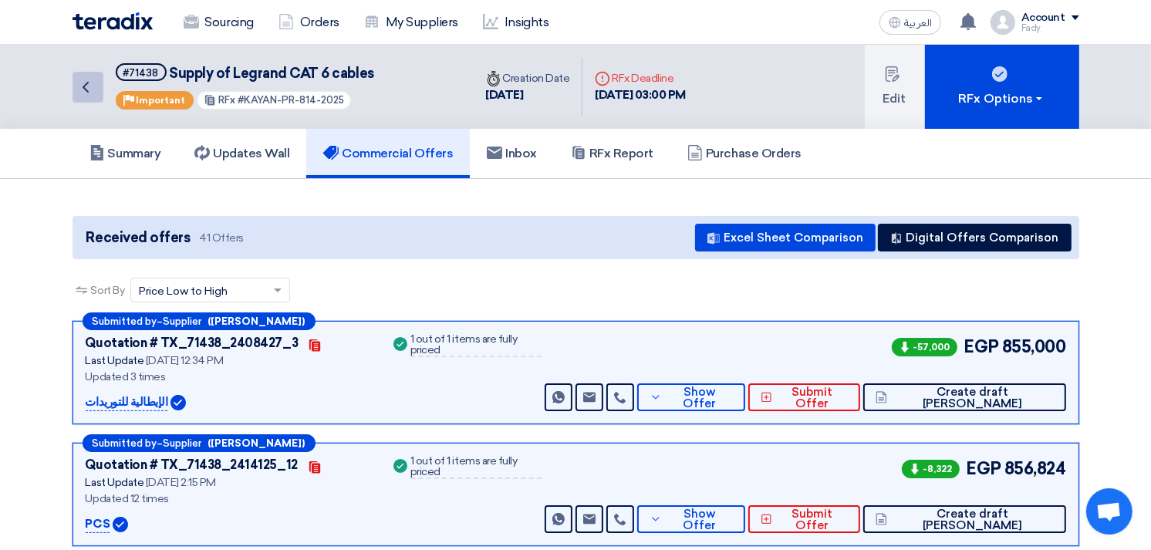
click at [93, 83] on icon "Back" at bounding box center [85, 87] width 19 height 19
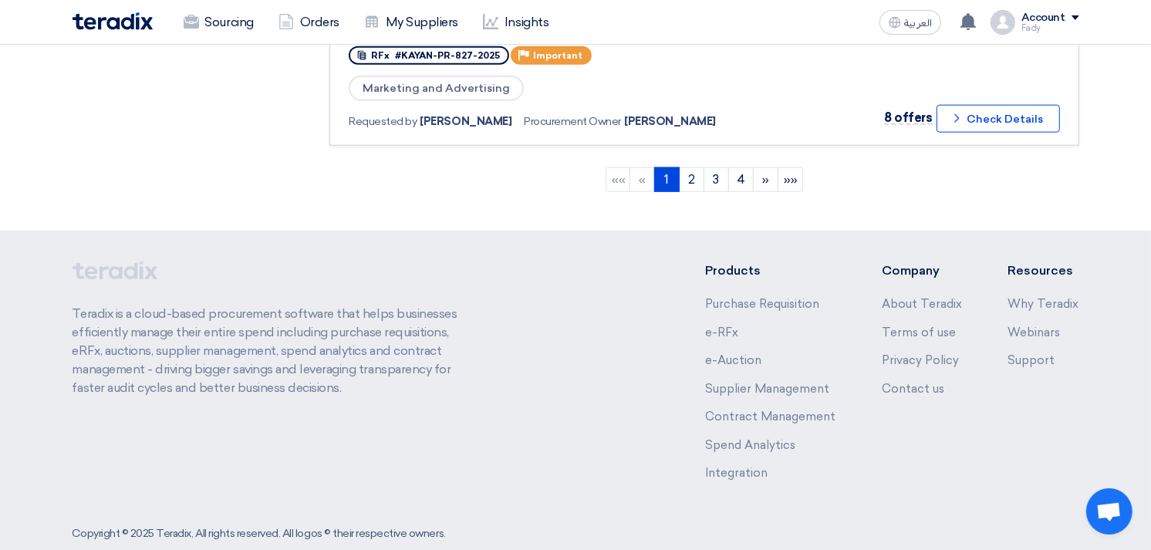
scroll to position [1630, 0]
click at [690, 167] on link "2" at bounding box center [691, 179] width 25 height 25
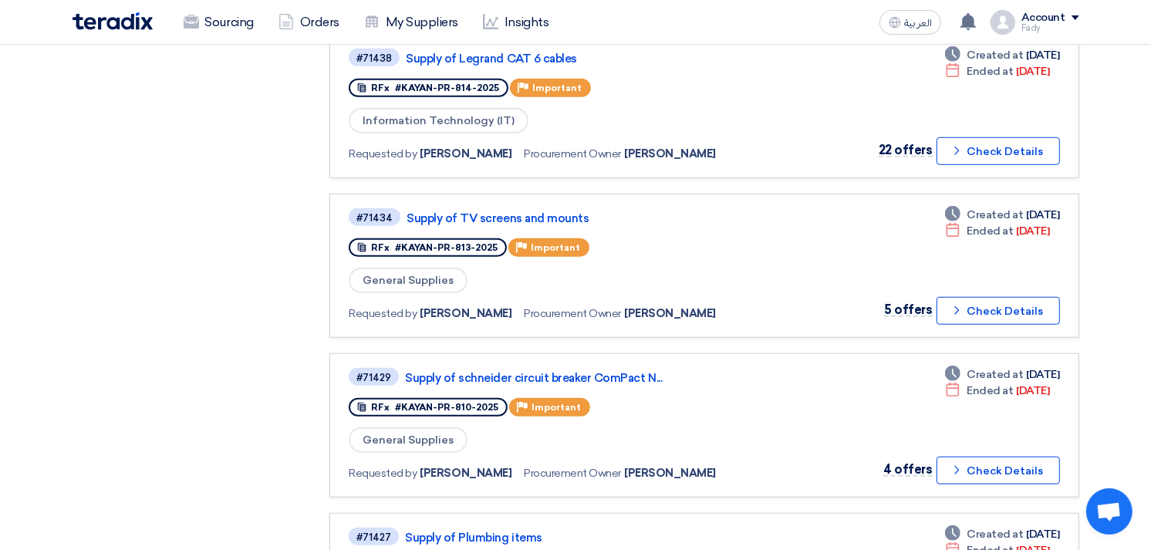
scroll to position [1114, 0]
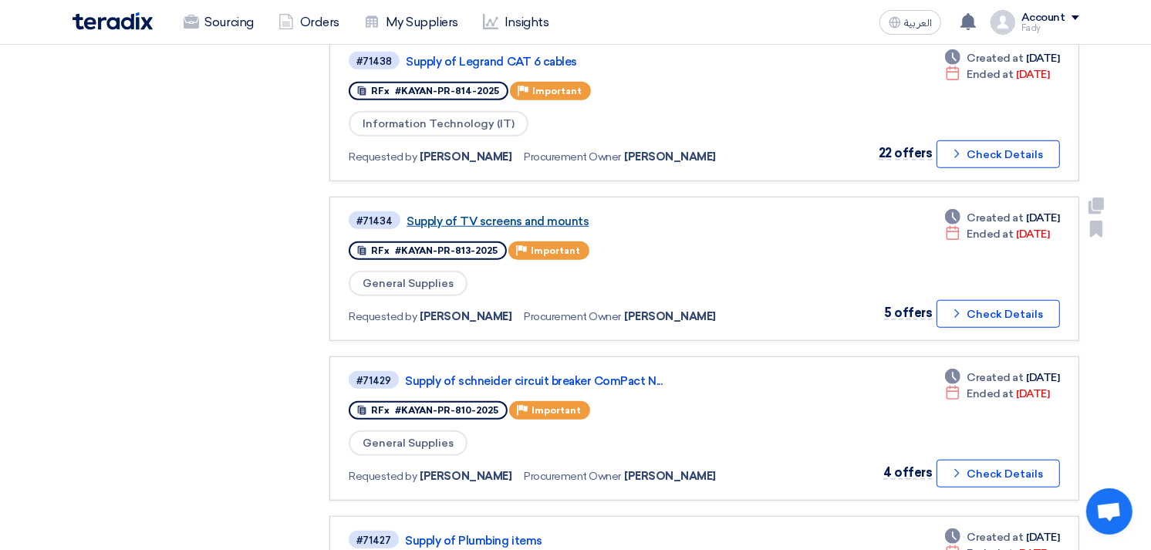
click at [529, 215] on link "Supply of TV screens and mounts" at bounding box center [600, 222] width 386 height 14
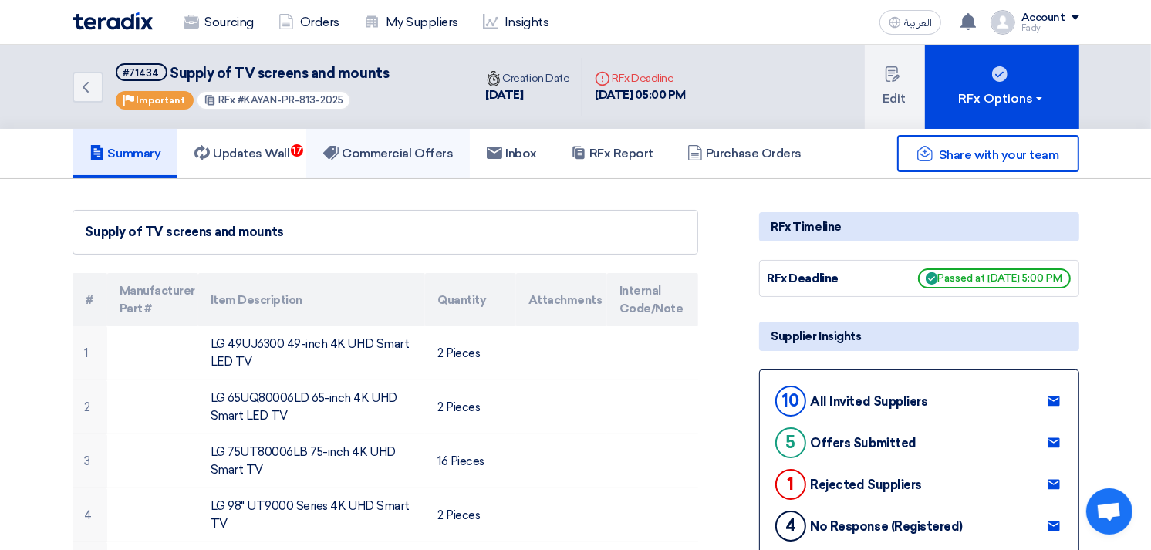
click at [396, 155] on h5 "Commercial Offers" at bounding box center [388, 153] width 130 height 15
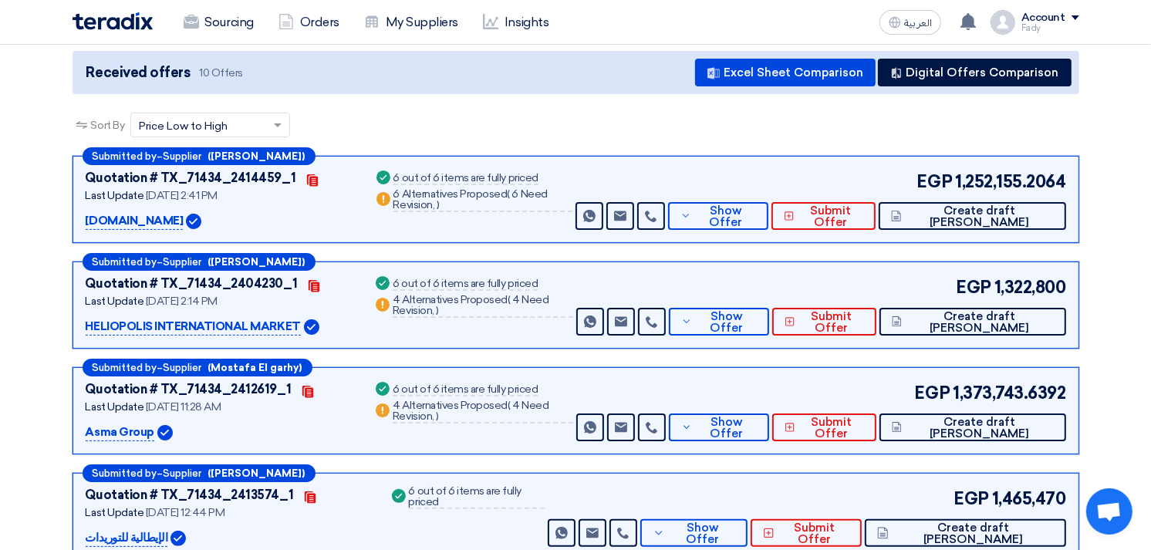
scroll to position [171, 0]
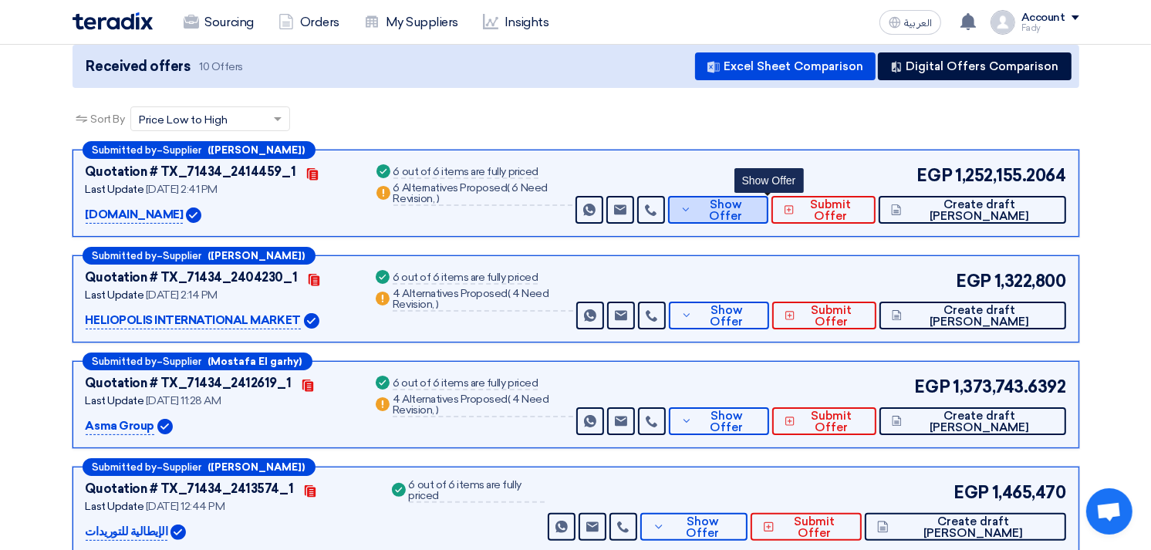
click at [751, 208] on span "Show Offer" at bounding box center [725, 210] width 61 height 23
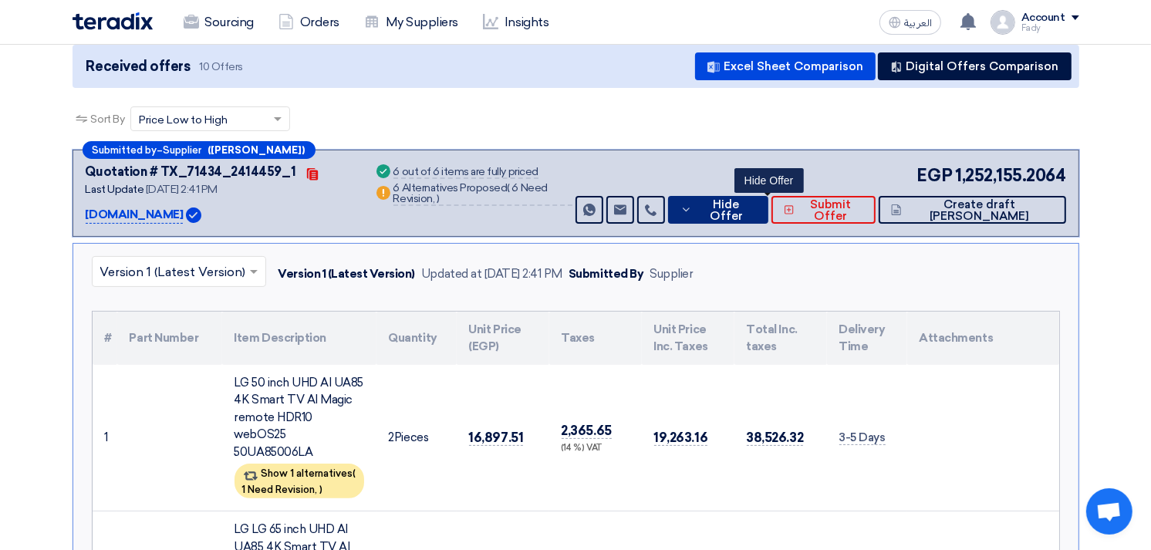
click at [752, 210] on span "Hide Offer" at bounding box center [726, 210] width 60 height 23
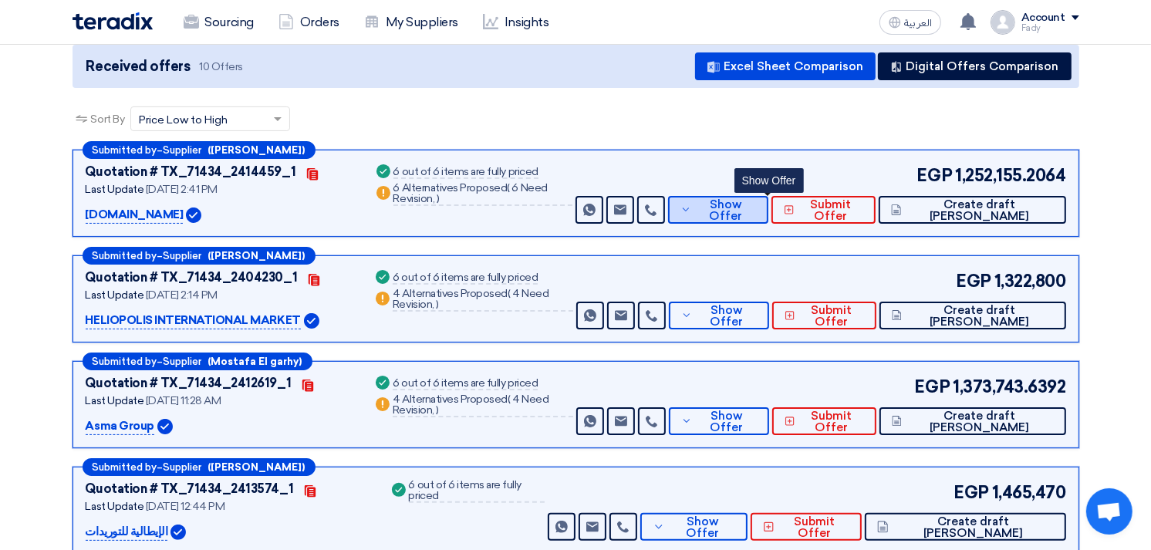
click at [752, 210] on span "Show Offer" at bounding box center [725, 210] width 61 height 23
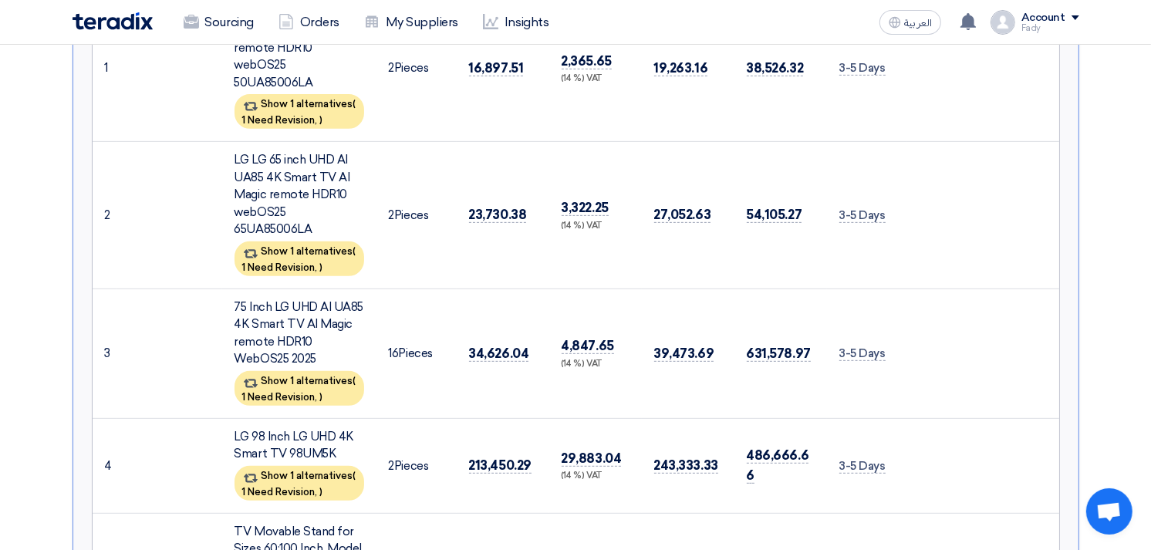
scroll to position [257, 0]
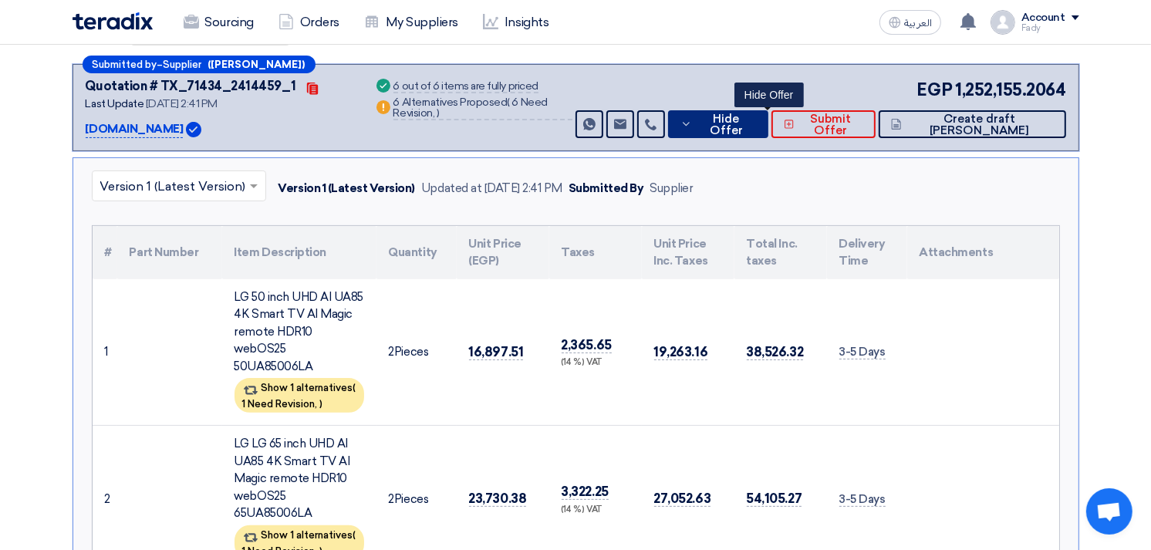
click at [756, 127] on span "Hide Offer" at bounding box center [726, 124] width 60 height 23
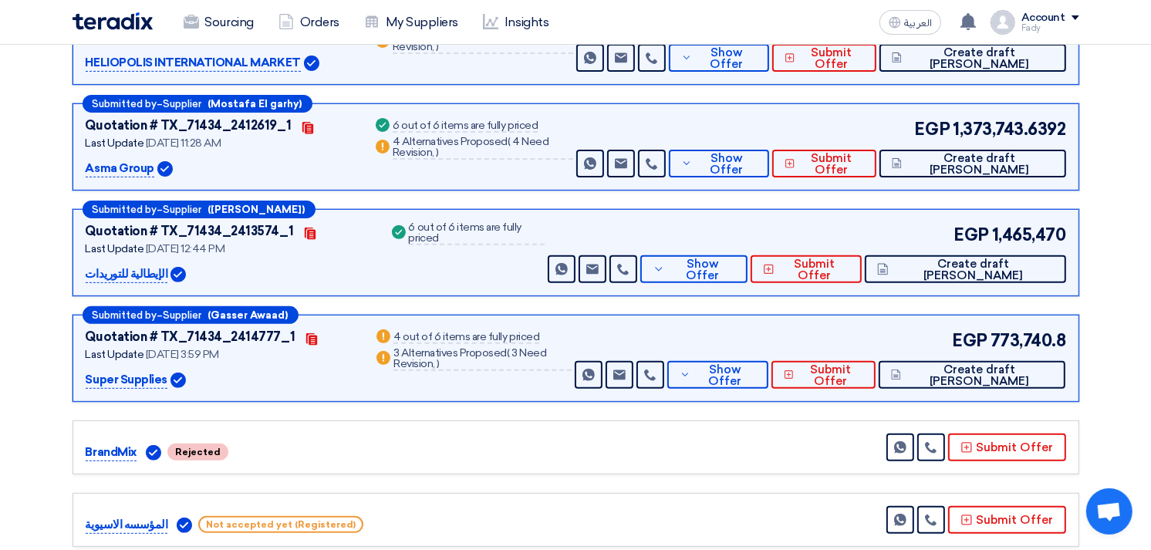
scroll to position [0, 0]
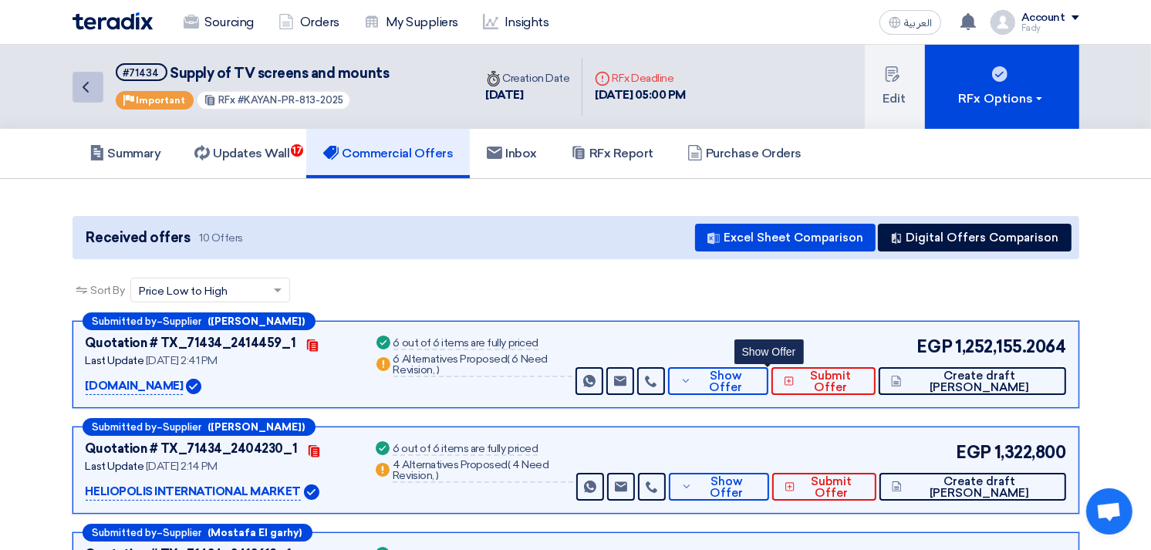
click at [83, 91] on icon "Back" at bounding box center [85, 87] width 19 height 19
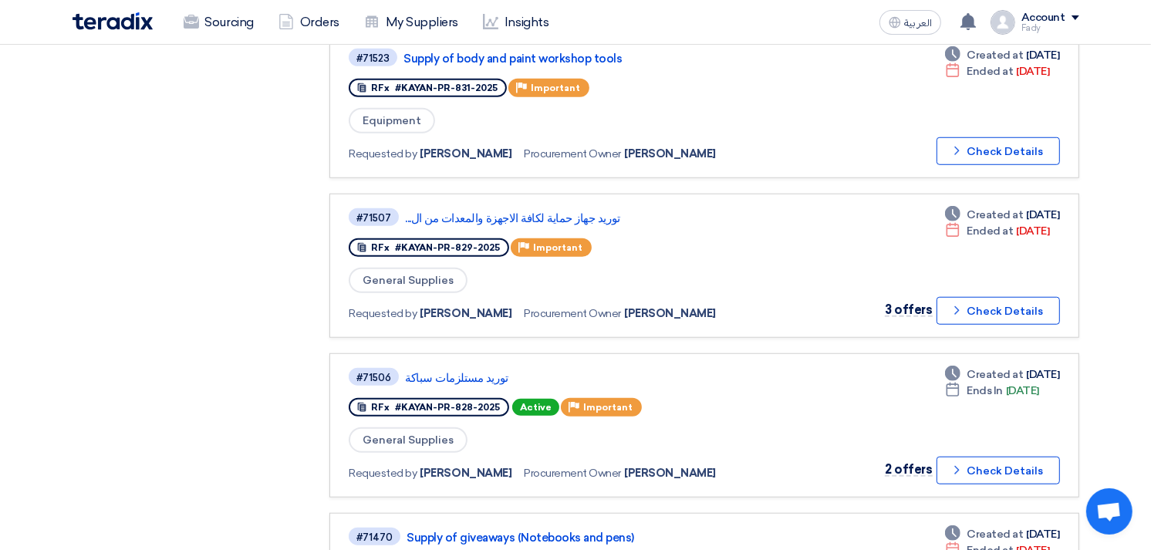
scroll to position [1543, 0]
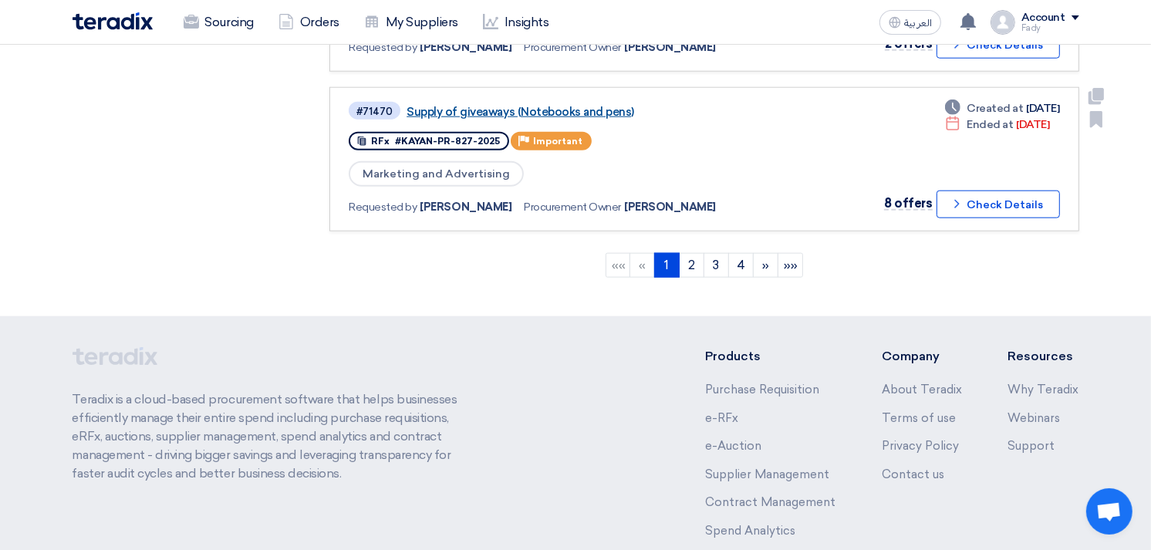
click at [623, 105] on link "Supply of giveaways (Notebooks and pens)" at bounding box center [600, 112] width 386 height 14
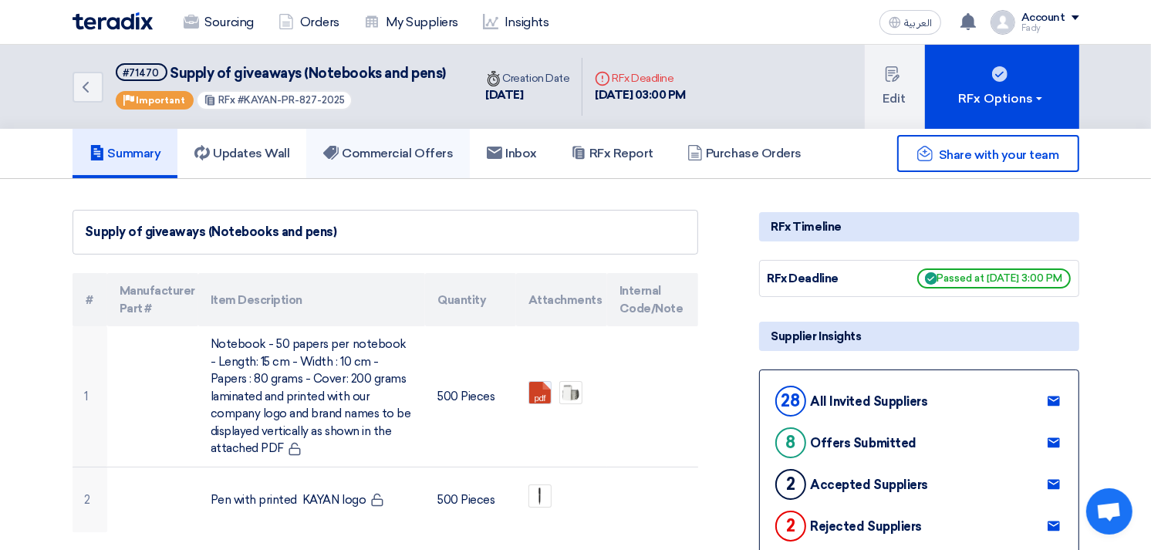
click at [411, 151] on h5 "Commercial Offers" at bounding box center [388, 153] width 130 height 15
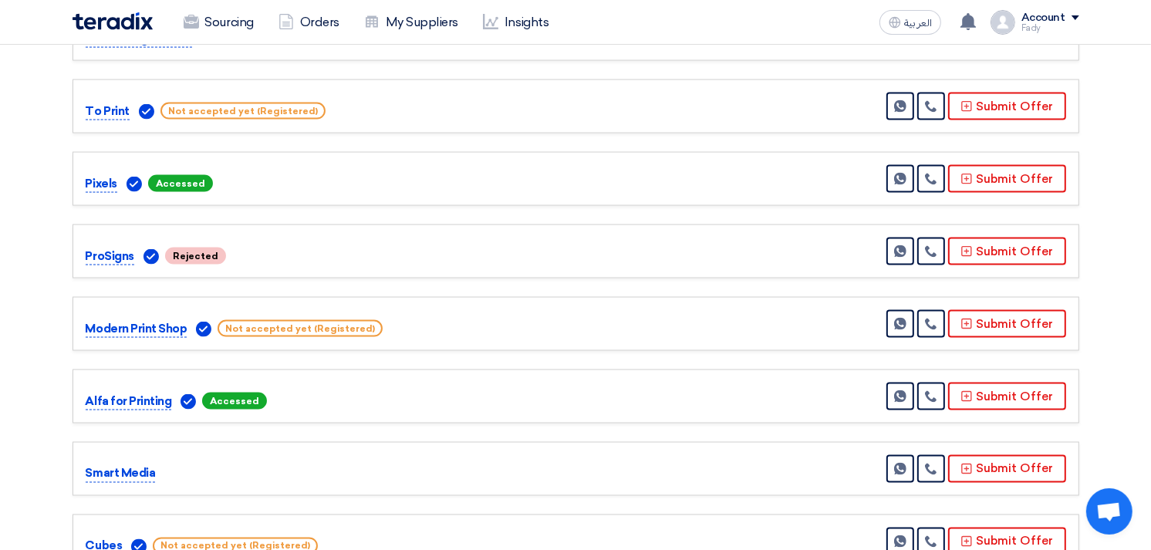
scroll to position [2228, 0]
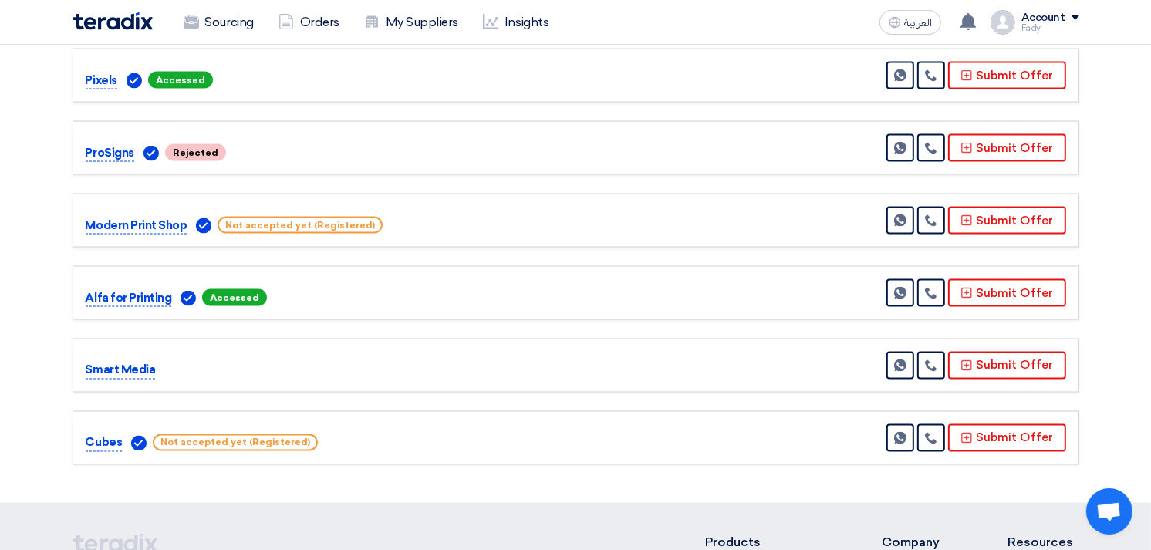
click at [623, 279] on div "Alfa for Printing Accessed Send Message" at bounding box center [576, 293] width 981 height 28
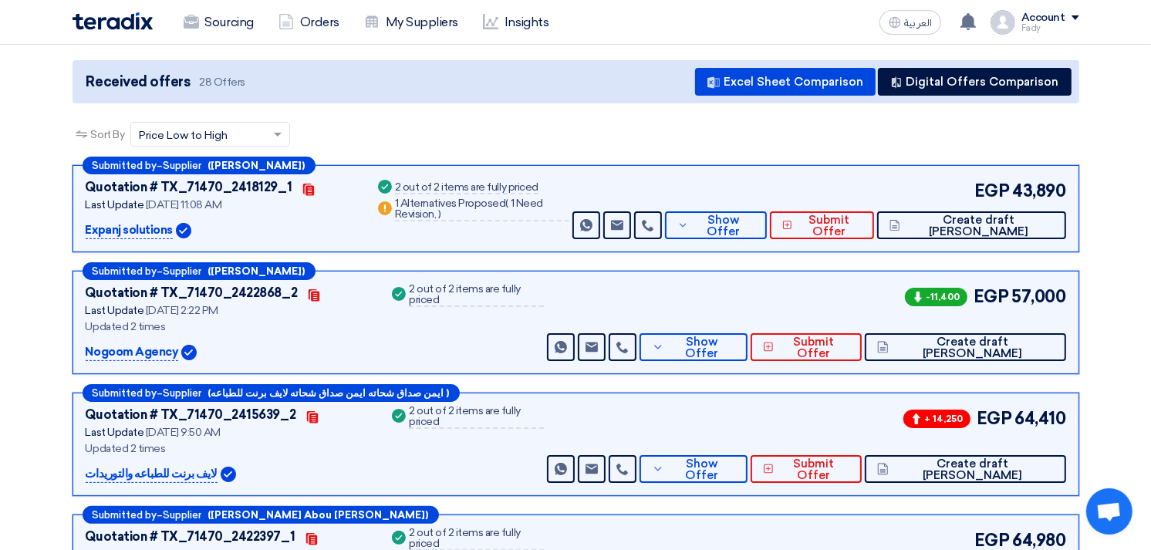
scroll to position [0, 0]
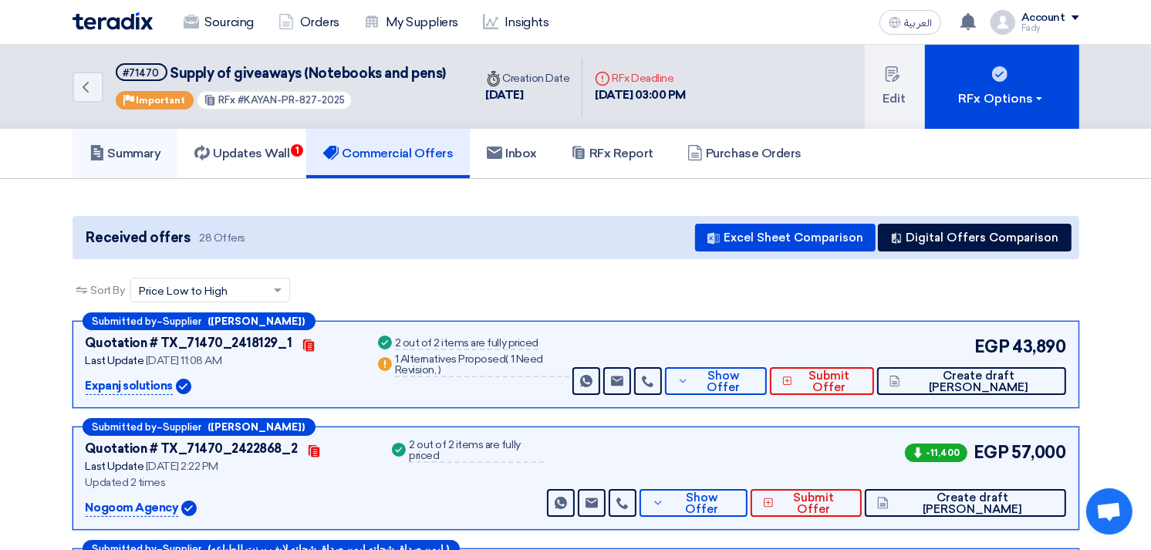
click at [150, 147] on h5 "Summary" at bounding box center [126, 153] width 72 height 15
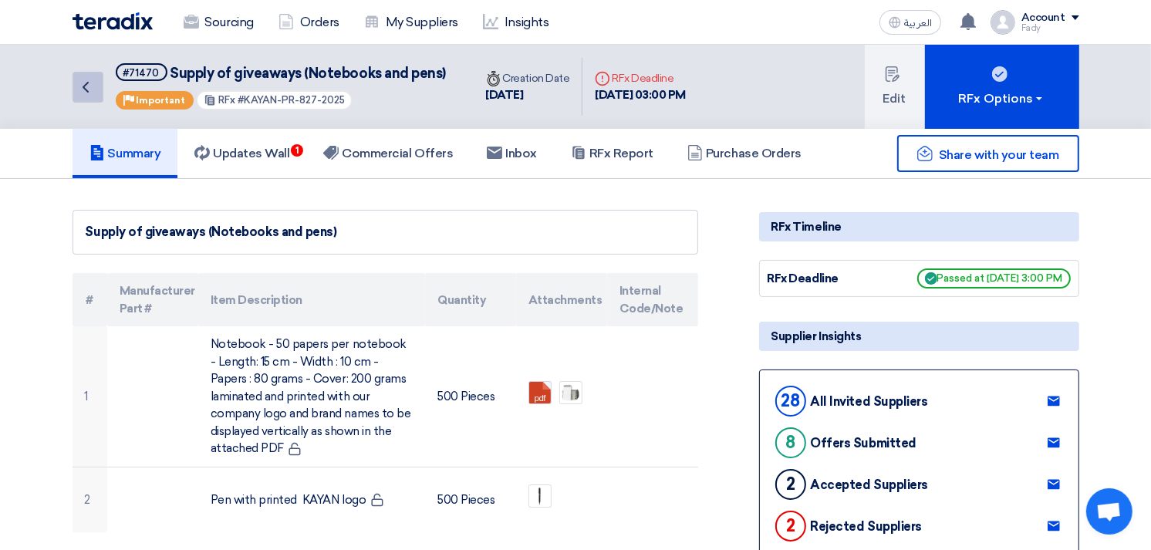
click at [83, 83] on icon "Back" at bounding box center [85, 87] width 19 height 19
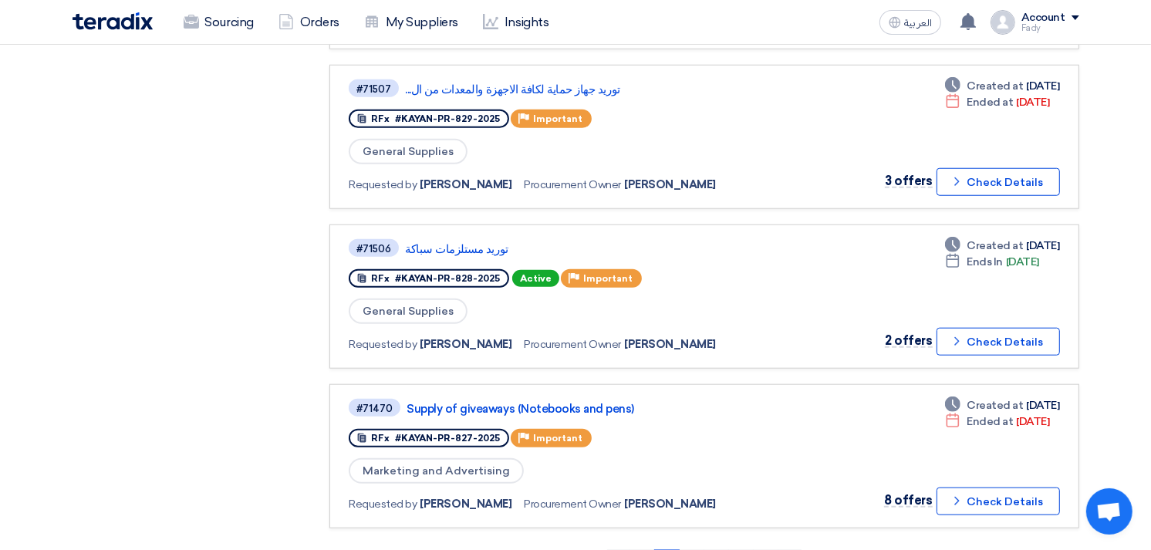
scroll to position [1630, 0]
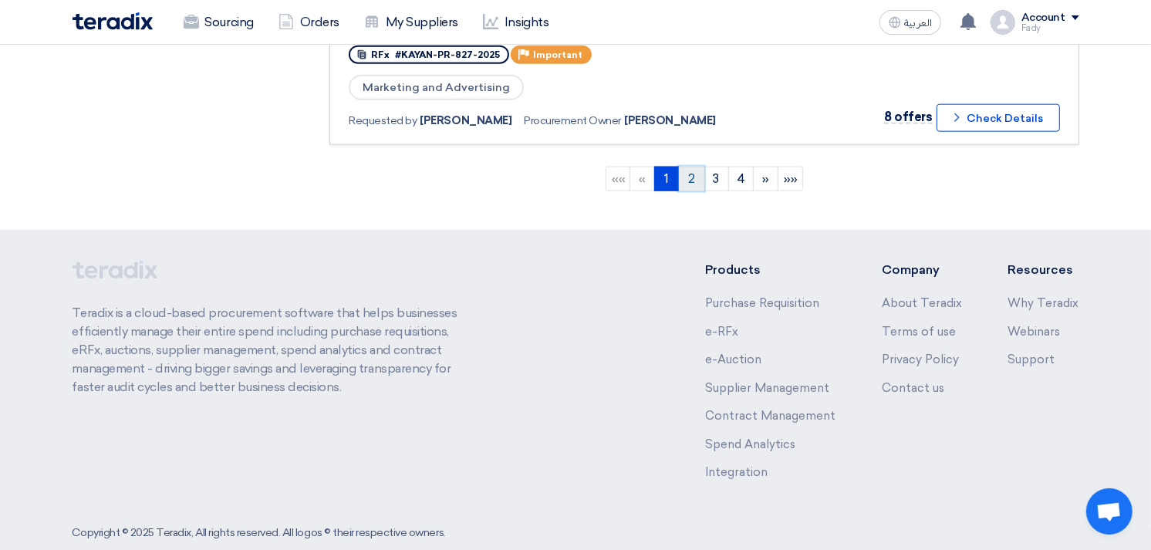
click at [691, 167] on link "2" at bounding box center [691, 179] width 25 height 25
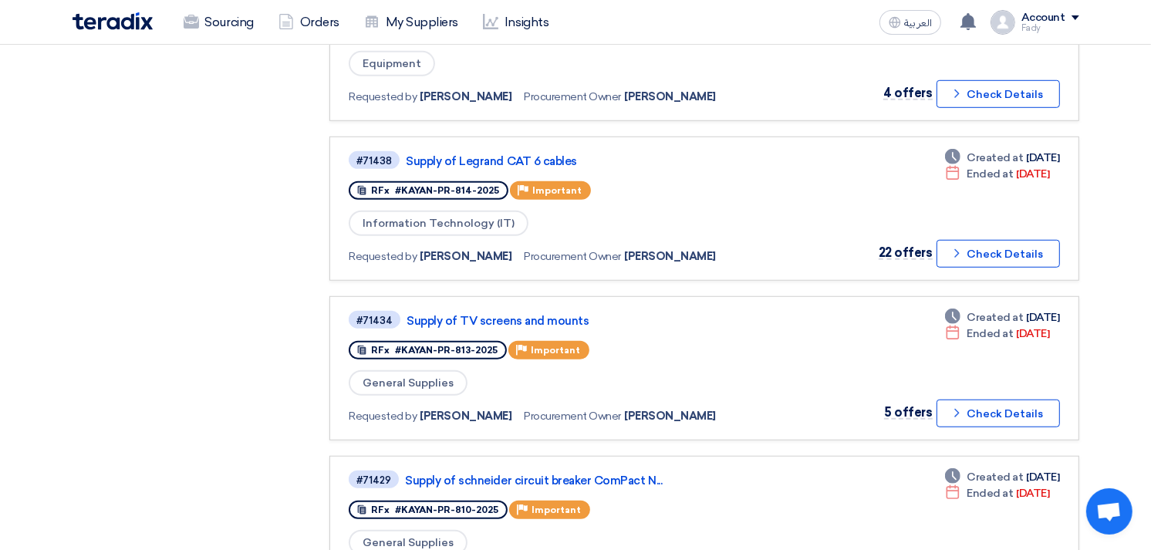
scroll to position [1029, 0]
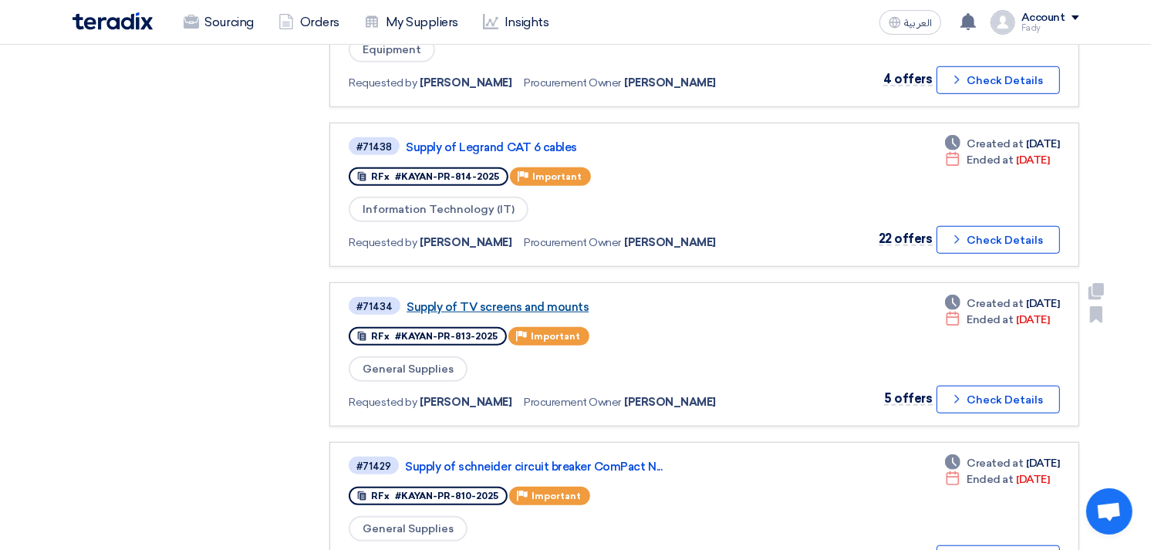
click at [559, 300] on link "Supply of TV screens and mounts" at bounding box center [600, 307] width 386 height 14
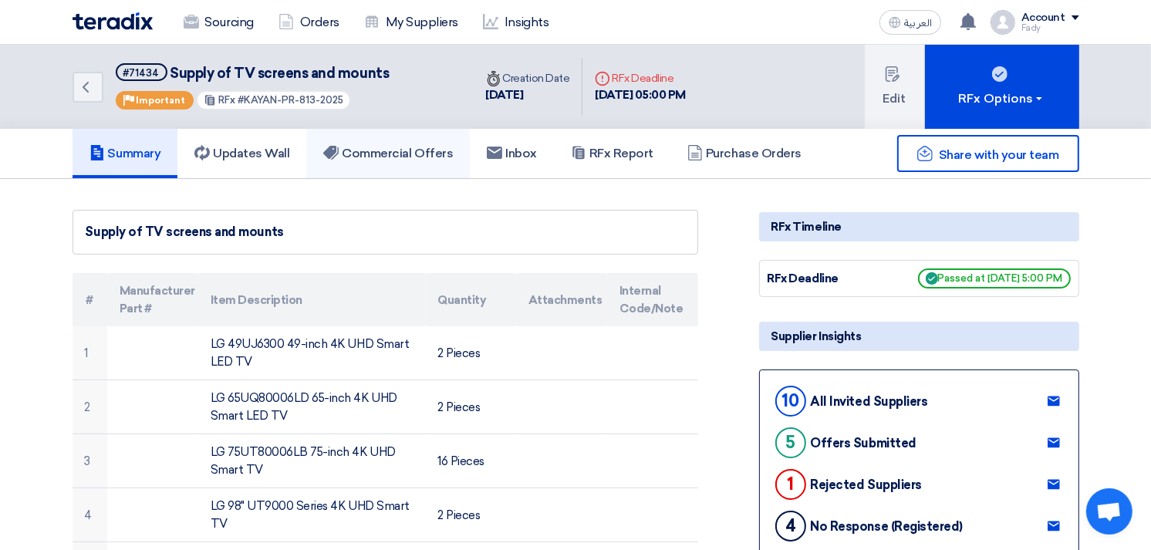
click at [367, 146] on h5 "Commercial Offers" at bounding box center [388, 153] width 130 height 15
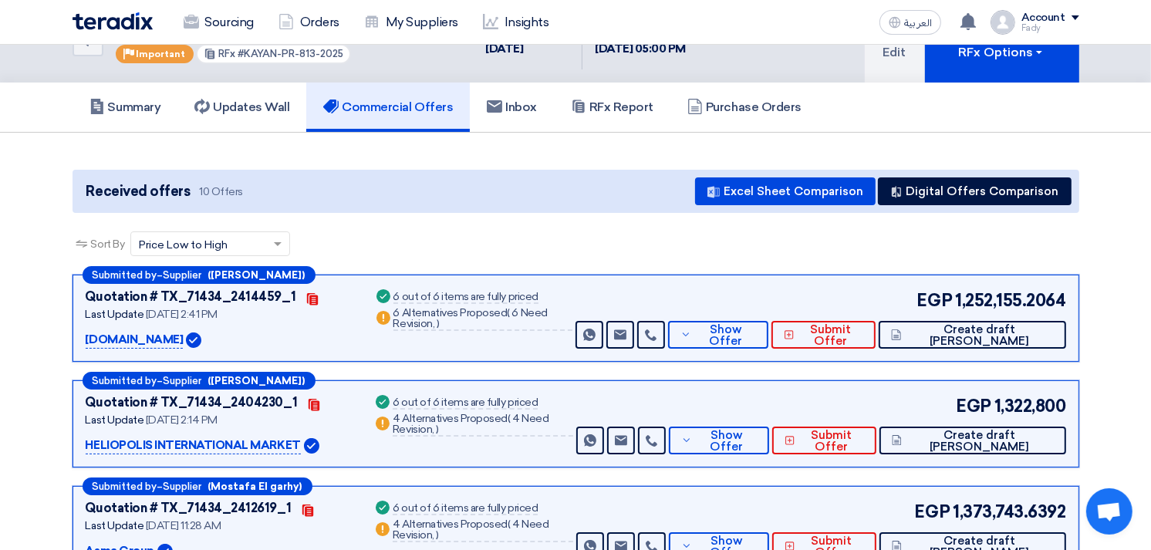
scroll to position [86, 0]
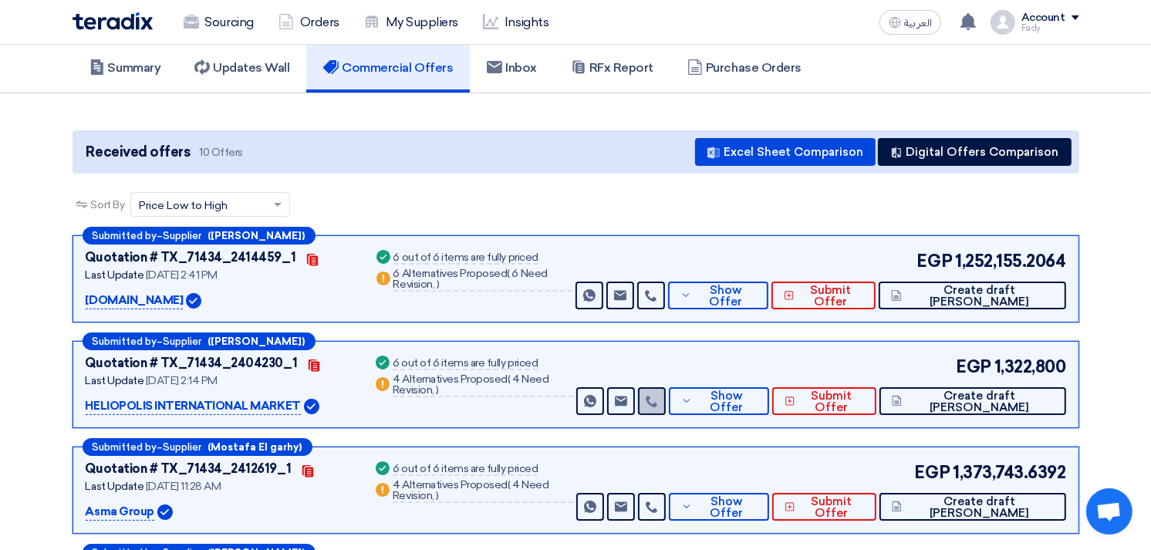
click at [658, 401] on icon at bounding box center [652, 401] width 12 height 12
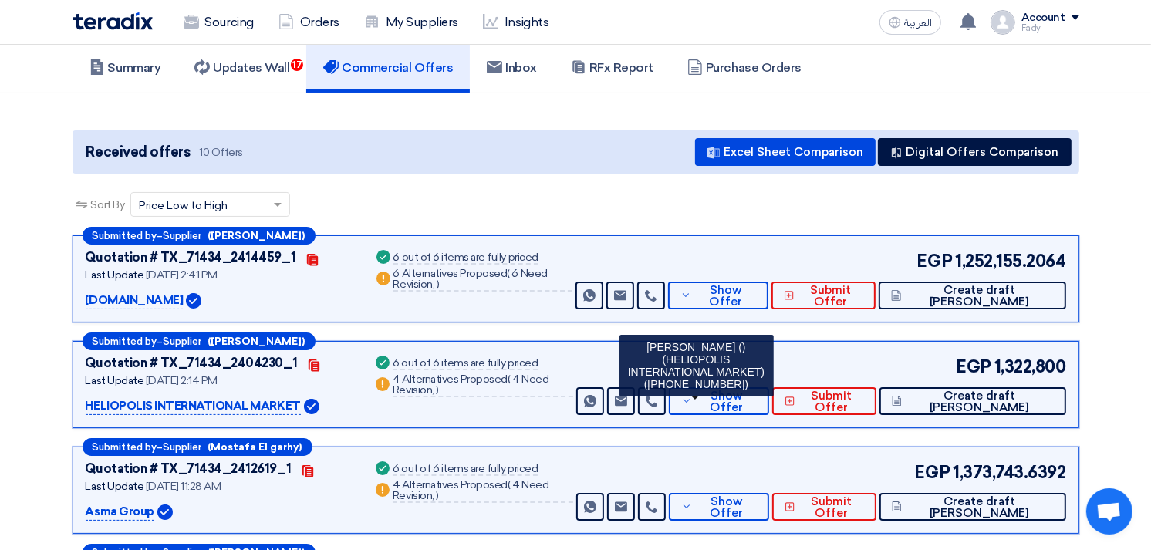
click at [692, 194] on div "Sort By Sort by × Price Low to High ×" at bounding box center [576, 213] width 1007 height 43
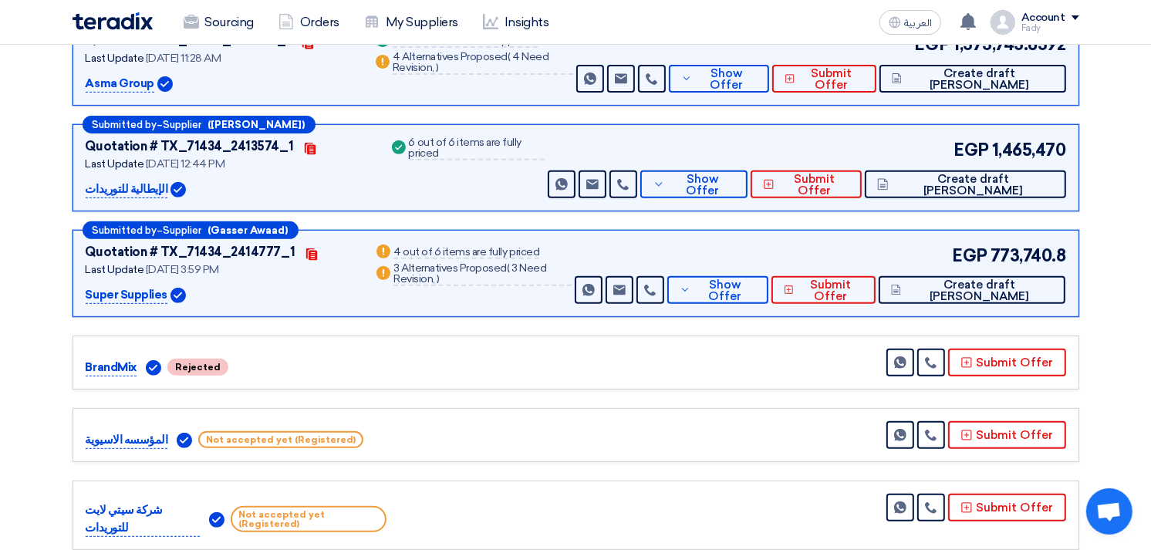
scroll to position [0, 0]
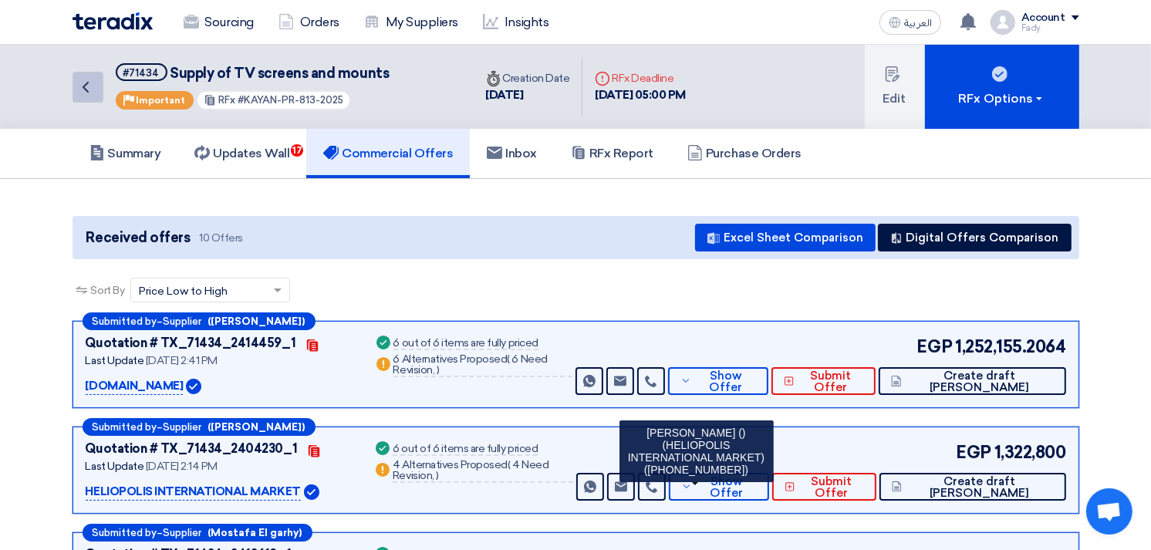
click at [85, 83] on use at bounding box center [86, 87] width 6 height 11
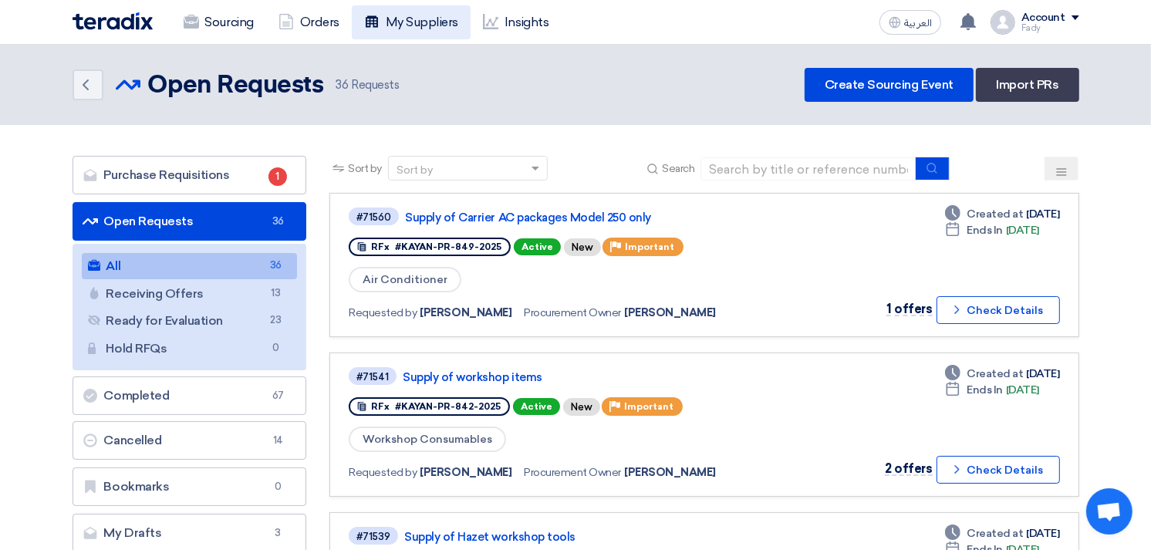
click at [440, 21] on link "My Suppliers" at bounding box center [411, 22] width 119 height 34
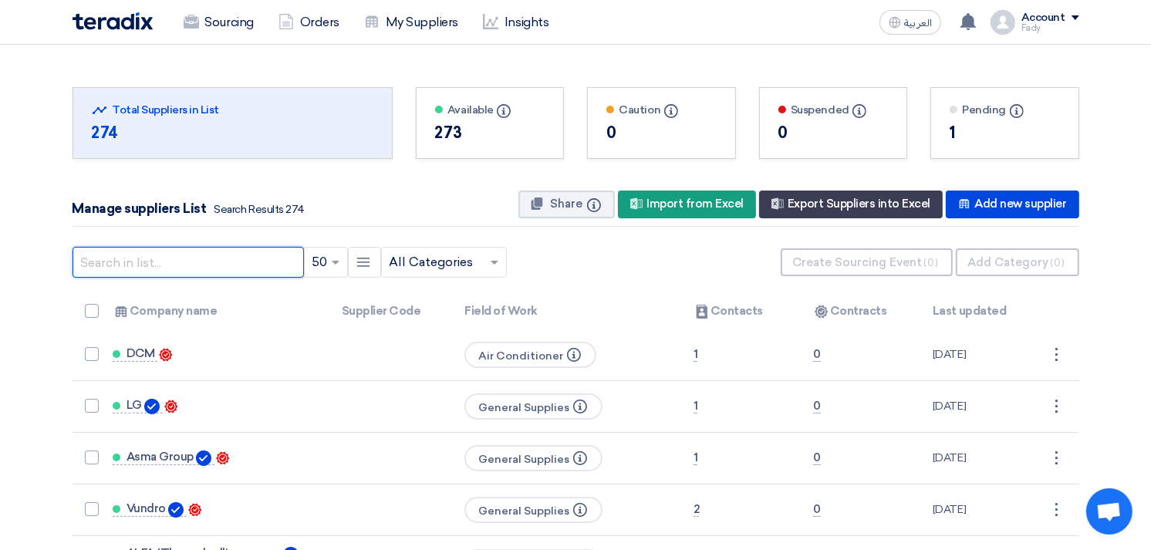
click at [189, 261] on input "text" at bounding box center [188, 262] width 231 height 31
type input "hats"
click at [245, 259] on input "text" at bounding box center [188, 262] width 231 height 31
type input "hats"
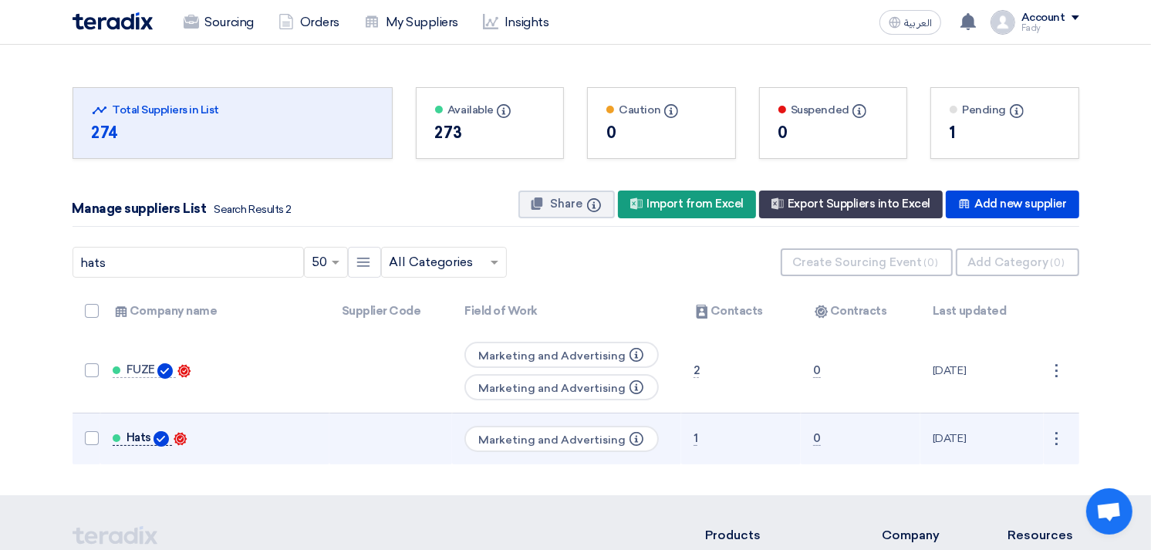
click at [137, 435] on span "Hats" at bounding box center [139, 437] width 25 height 12
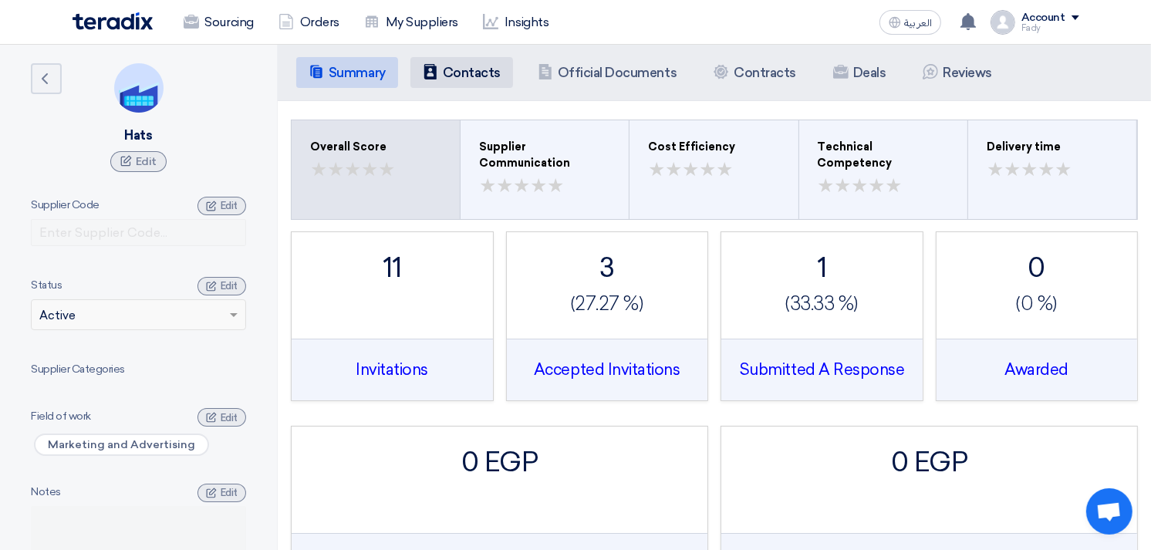
click at [465, 74] on h5 "Contacts" at bounding box center [472, 72] width 58 height 15
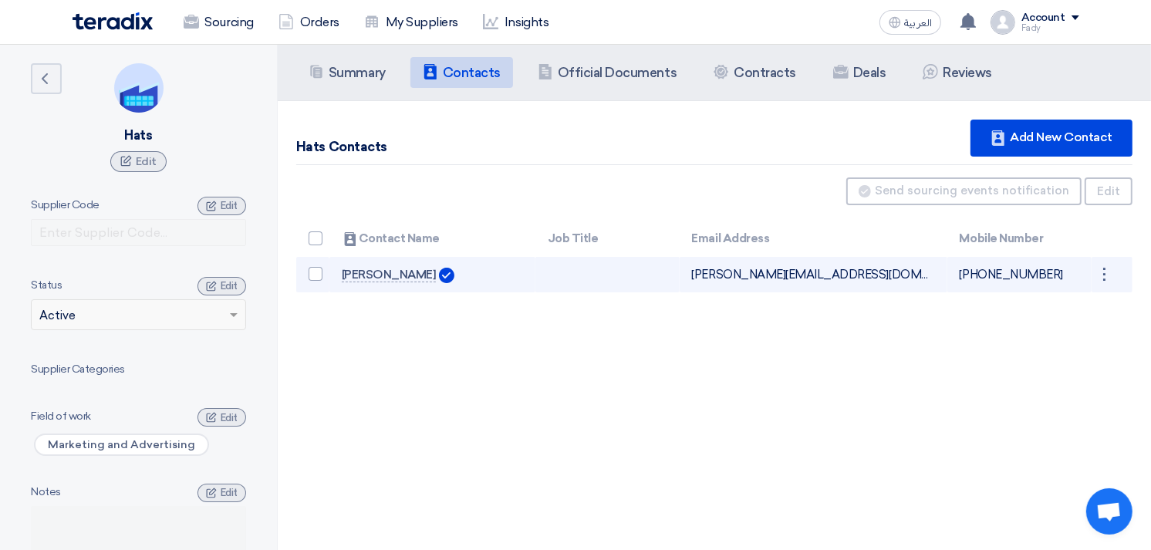
drag, startPoint x: 980, startPoint y: 276, endPoint x: 1043, endPoint y: 280, distance: 63.4
click at [1043, 280] on td "+201066726377" at bounding box center [1020, 275] width 144 height 36
